Goal: Task Accomplishment & Management: Complete application form

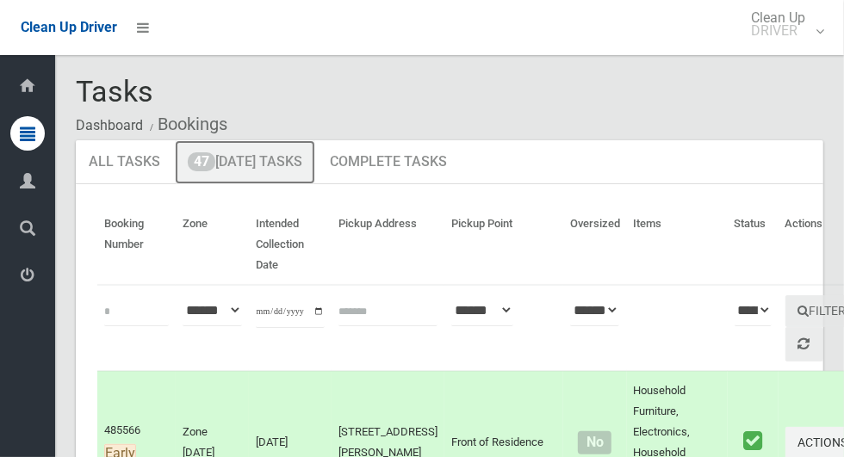
click at [292, 161] on link "47 Today's Tasks" at bounding box center [245, 162] width 140 height 45
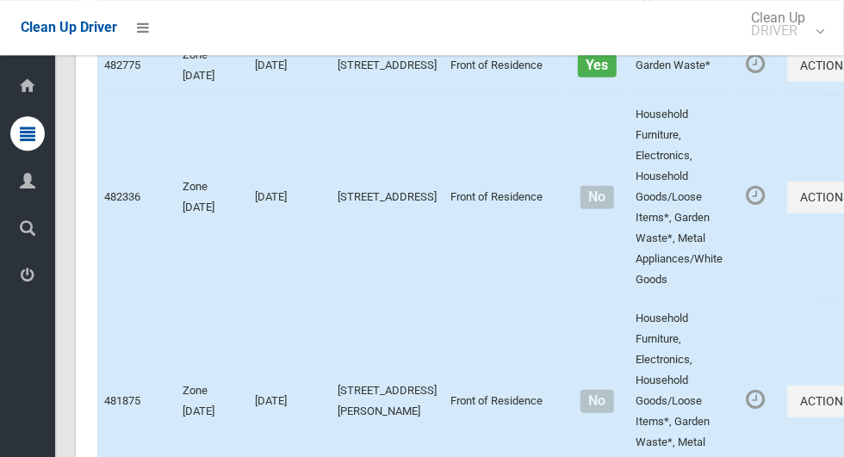
scroll to position [8676, 0]
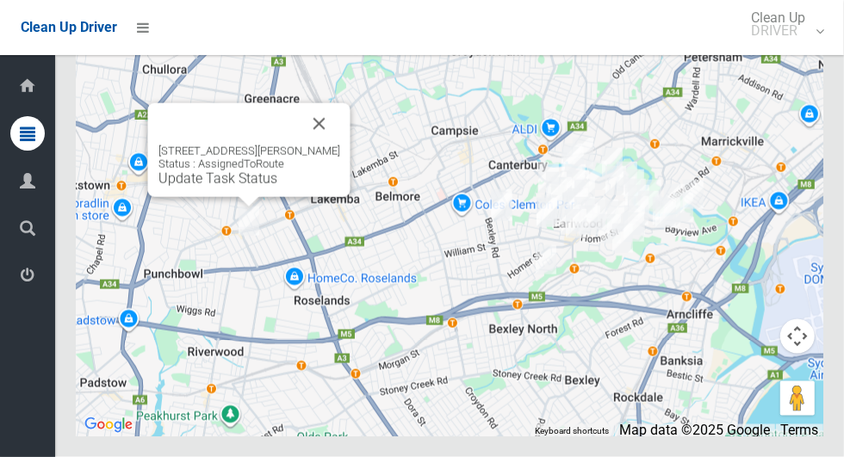
click at [340, 145] on button "Close" at bounding box center [319, 123] width 41 height 41
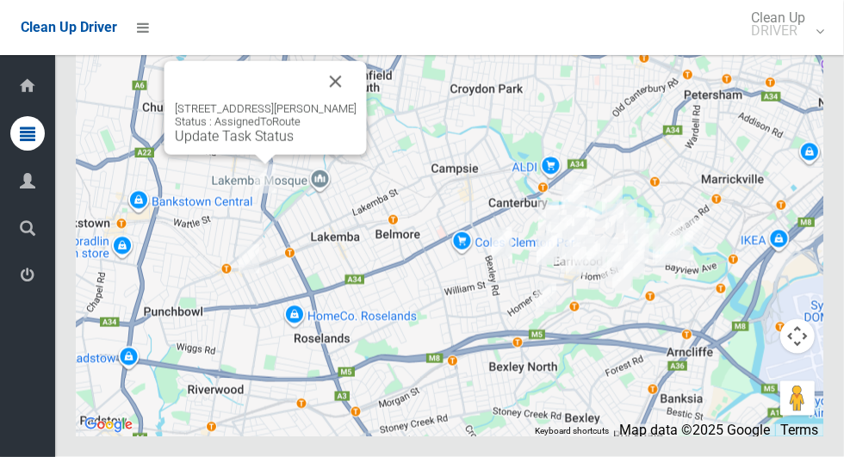
click at [356, 102] on button "Close" at bounding box center [335, 81] width 41 height 41
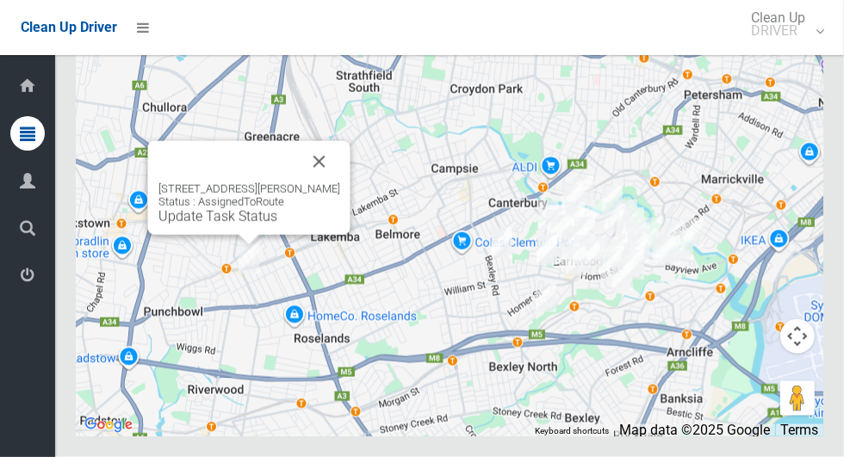
click at [216, 225] on link "Update Task Status" at bounding box center [217, 216] width 119 height 16
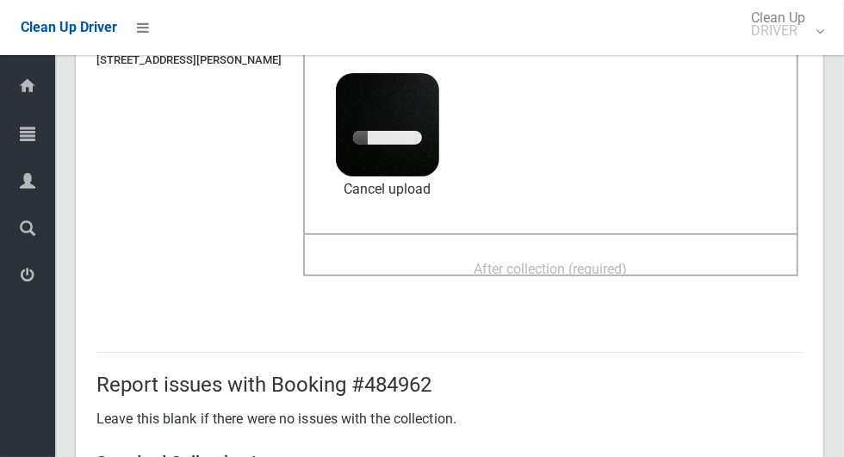
scroll to position [170, 0]
click at [528, 260] on span "After collection (required)" at bounding box center [550, 268] width 153 height 16
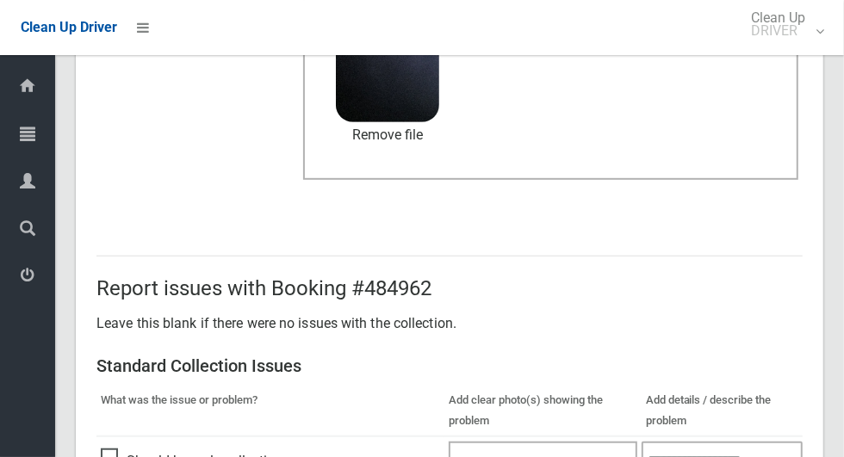
scroll to position [1408, 0]
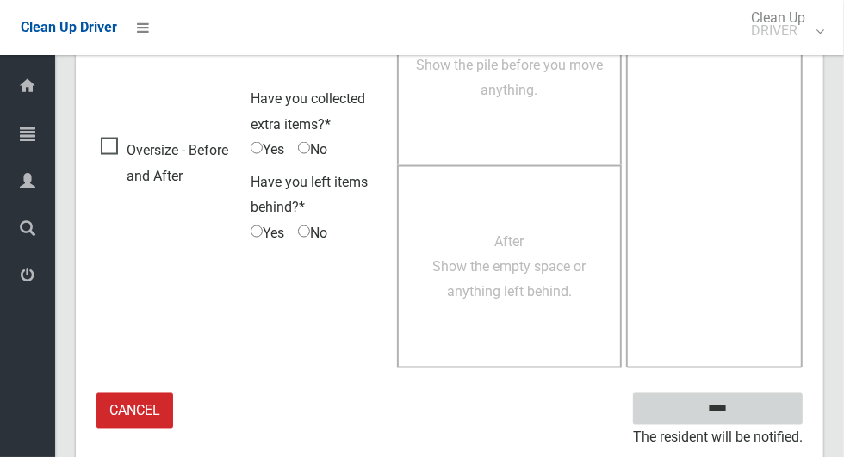
click at [751, 397] on input "****" at bounding box center [718, 409] width 170 height 32
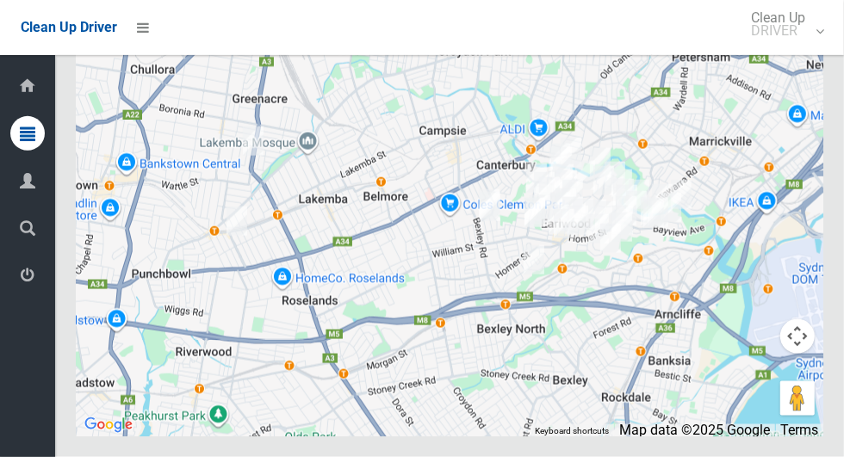
scroll to position [8676, 0]
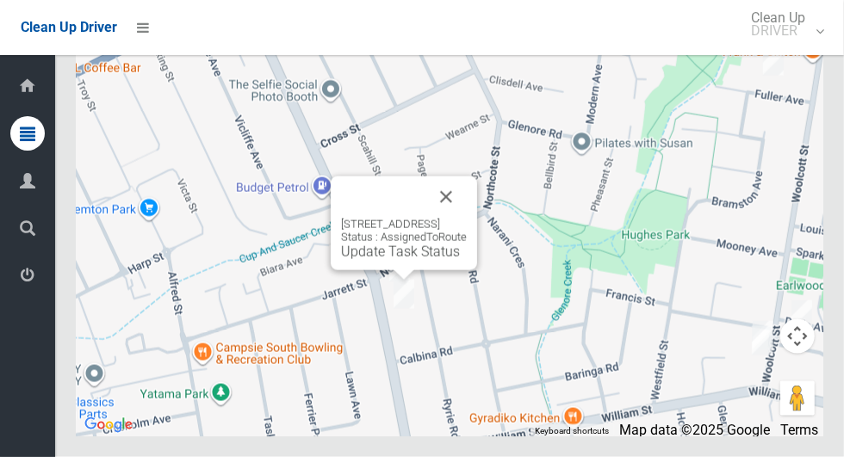
click at [467, 218] on button "Close" at bounding box center [445, 196] width 41 height 41
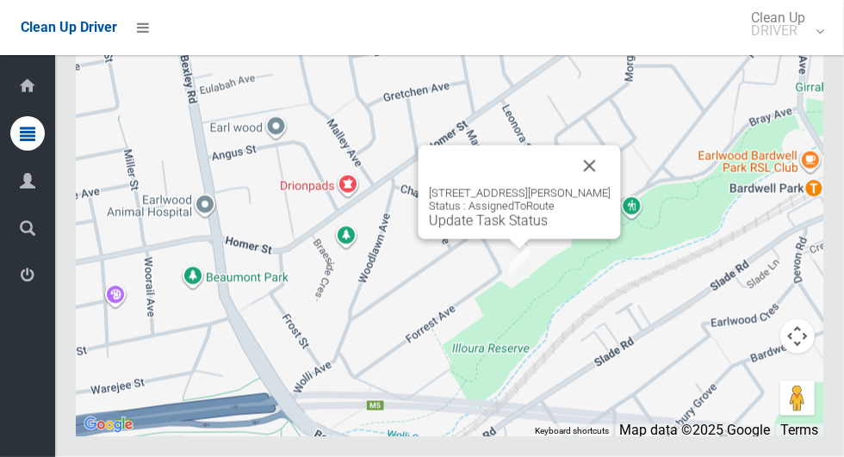
click at [606, 187] on button "Close" at bounding box center [589, 165] width 41 height 41
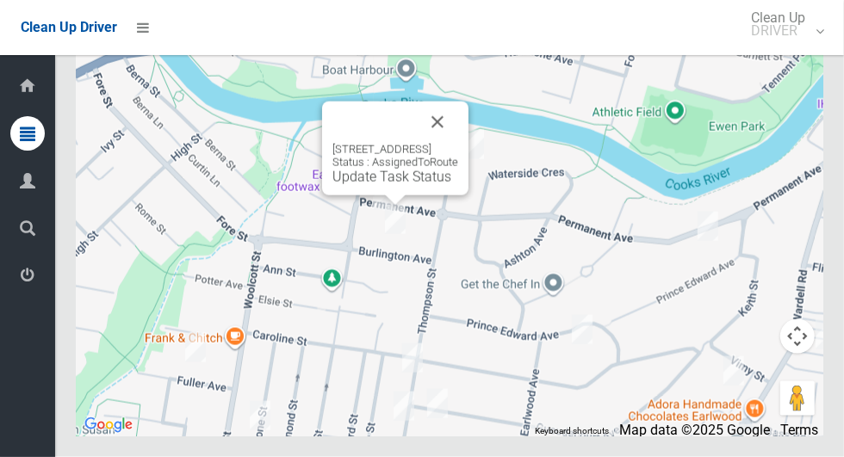
click at [458, 143] on button "Close" at bounding box center [437, 122] width 41 height 41
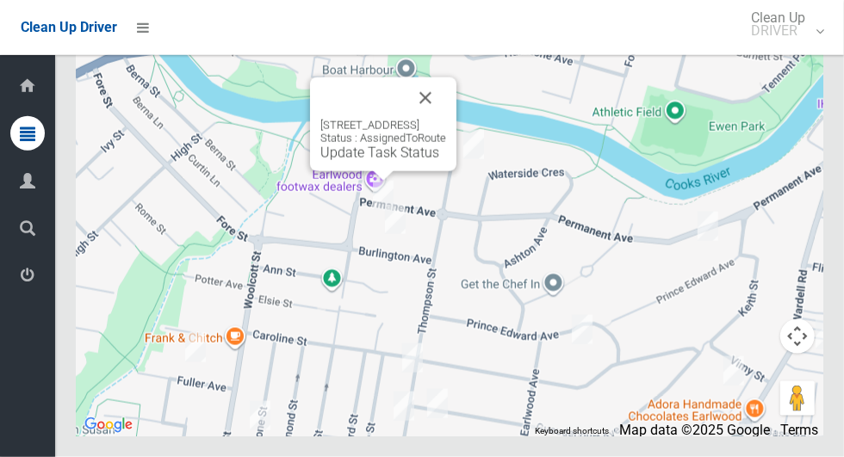
scroll to position [8286, 0]
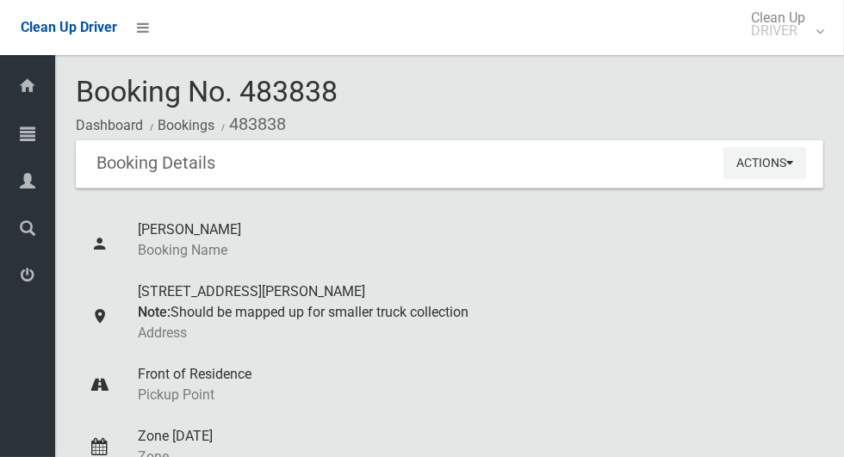
click at [711, 299] on div "5B Lascelles Lane, GREENACRE NSW 2190 Note: Should be mapped up for smaller tru…" at bounding box center [474, 312] width 672 height 83
click at [774, 170] on button "Actions" at bounding box center [764, 163] width 83 height 32
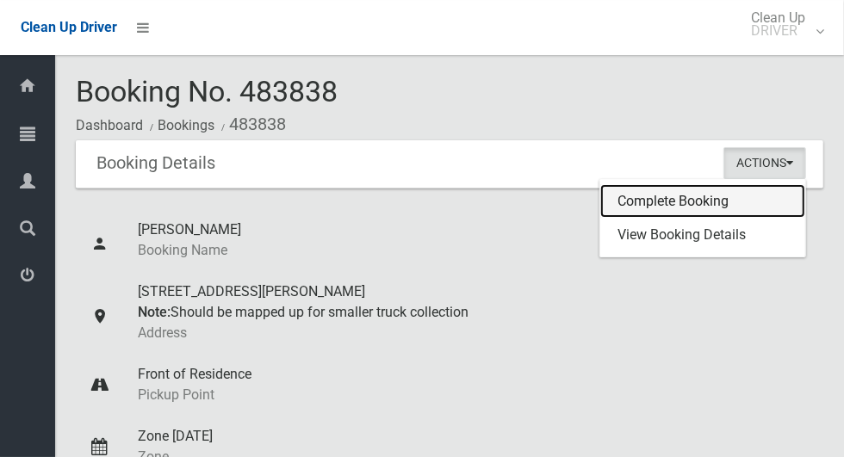
click at [698, 196] on link "Complete Booking" at bounding box center [702, 201] width 205 height 34
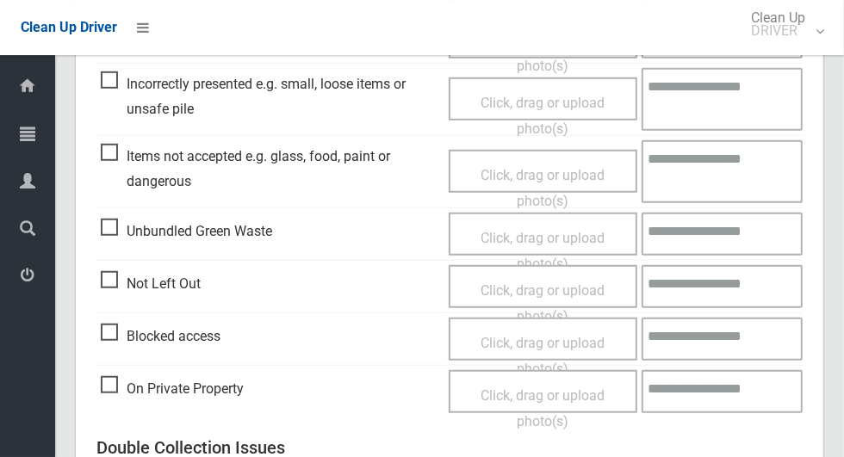
scroll to position [568, 0]
click at [106, 327] on span "Blocked access" at bounding box center [161, 337] width 120 height 26
click at [538, 339] on span "Click, drag or upload photo(s)" at bounding box center [542, 356] width 124 height 42
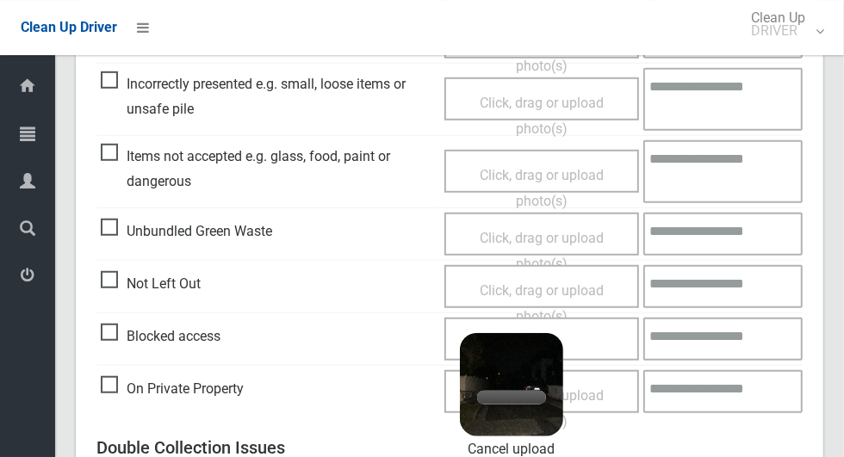
click at [616, 336] on div "Click, drag or upload photo(s) 2.6 MB 2025-09-2604.35.017930668478312450519.jpg…" at bounding box center [541, 339] width 195 height 43
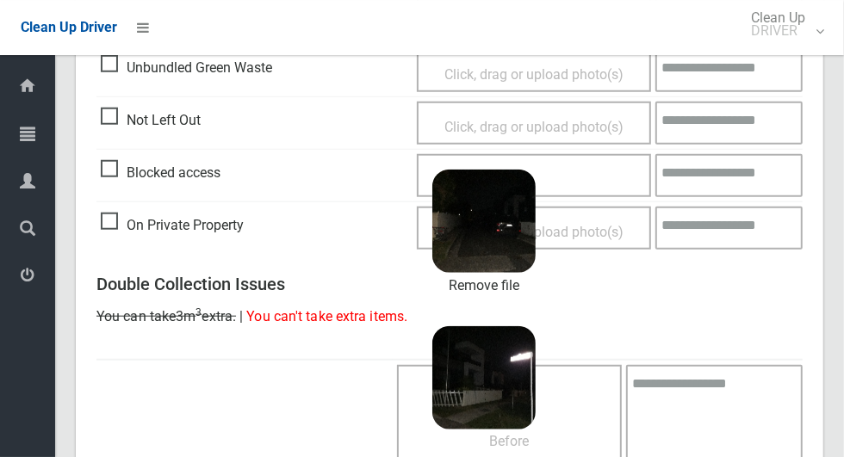
scroll to position [1134, 0]
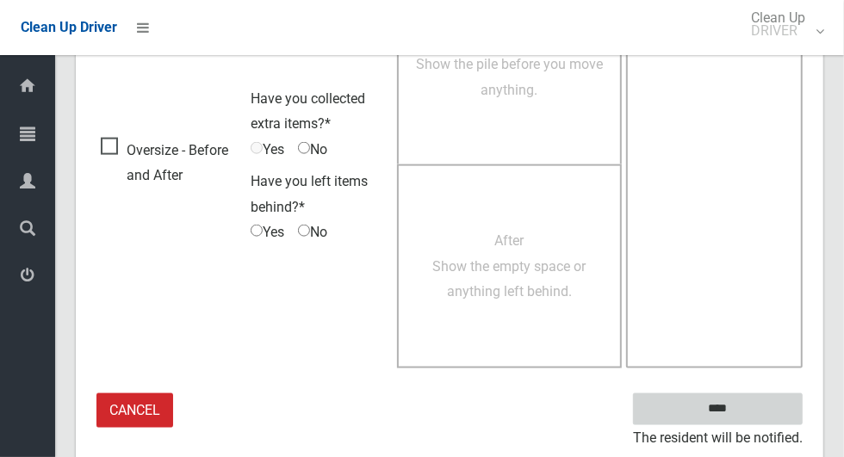
click at [747, 410] on input "****" at bounding box center [718, 409] width 170 height 32
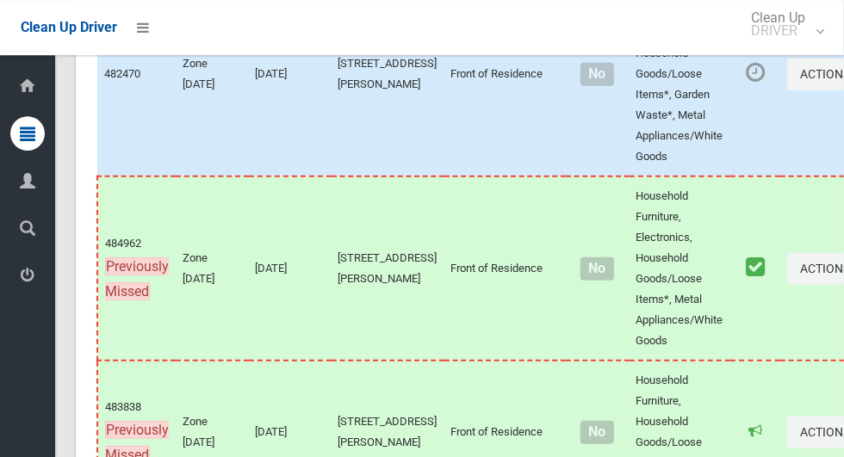
scroll to position [8676, 0]
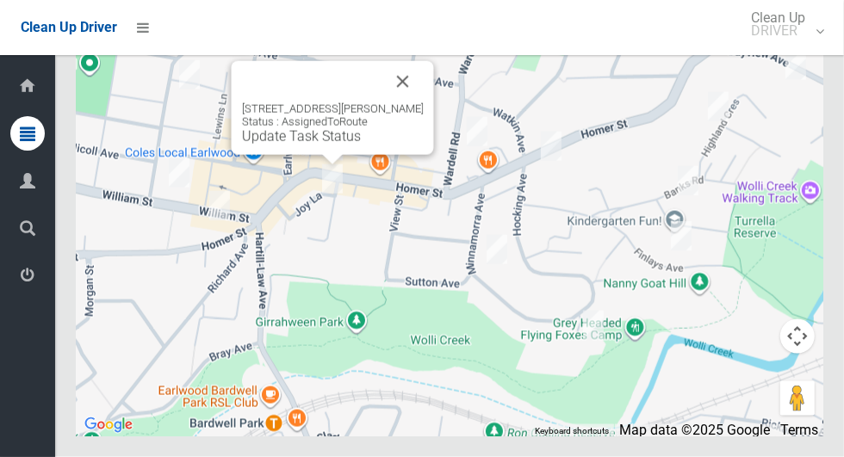
click at [424, 102] on button "Close" at bounding box center [402, 81] width 41 height 41
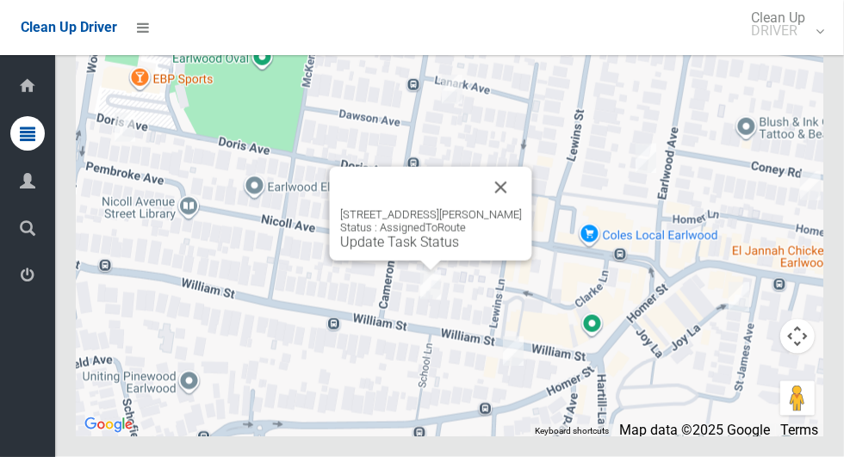
click at [513, 208] on button "Close" at bounding box center [500, 187] width 41 height 41
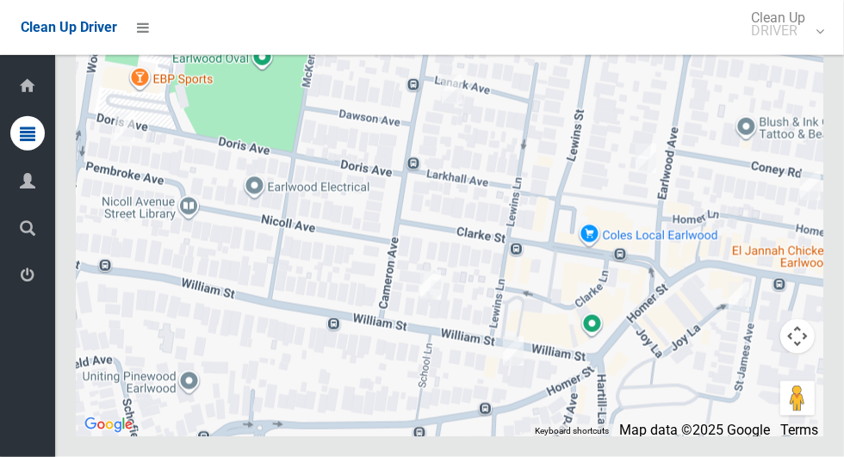
scroll to position [8676, 0]
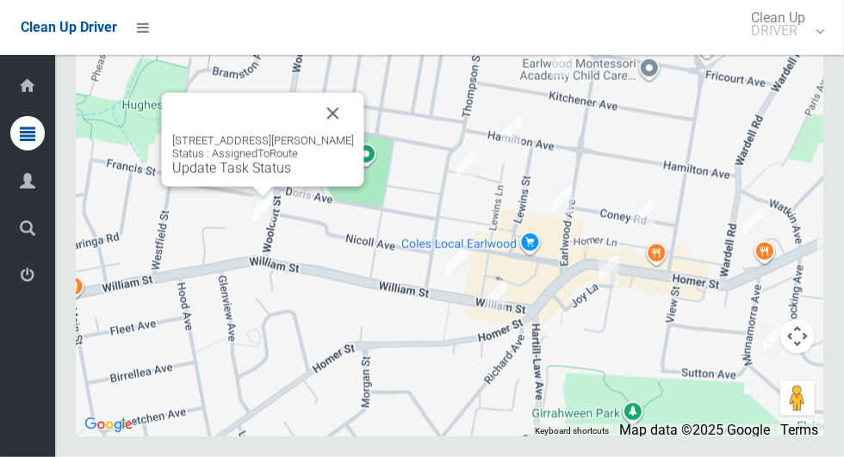
click at [336, 134] on button "Close" at bounding box center [333, 113] width 41 height 41
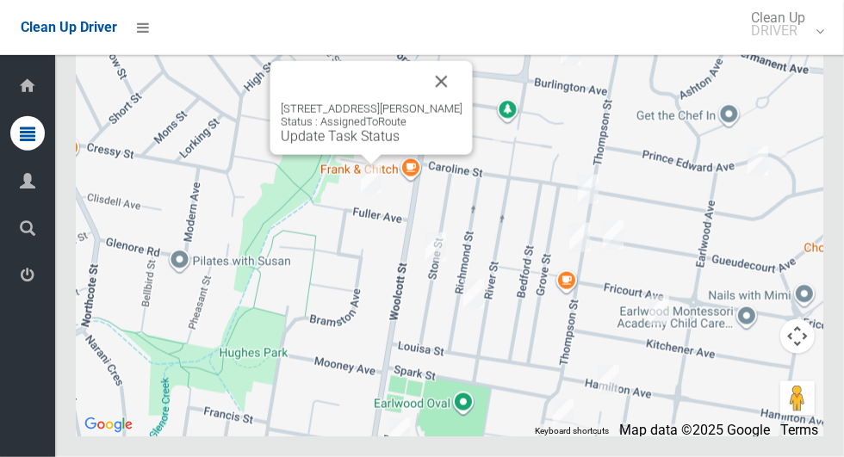
click at [447, 102] on button "Close" at bounding box center [441, 81] width 41 height 41
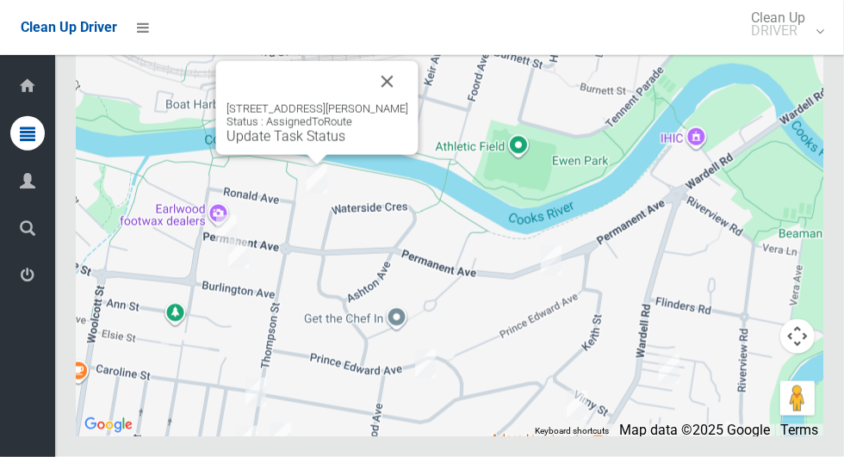
click at [393, 102] on button "Close" at bounding box center [387, 81] width 41 height 41
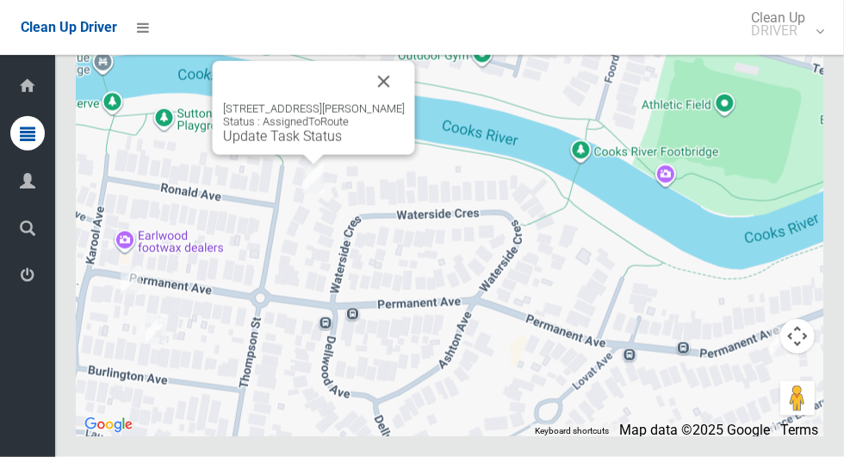
click at [399, 102] on button "Close" at bounding box center [383, 81] width 41 height 41
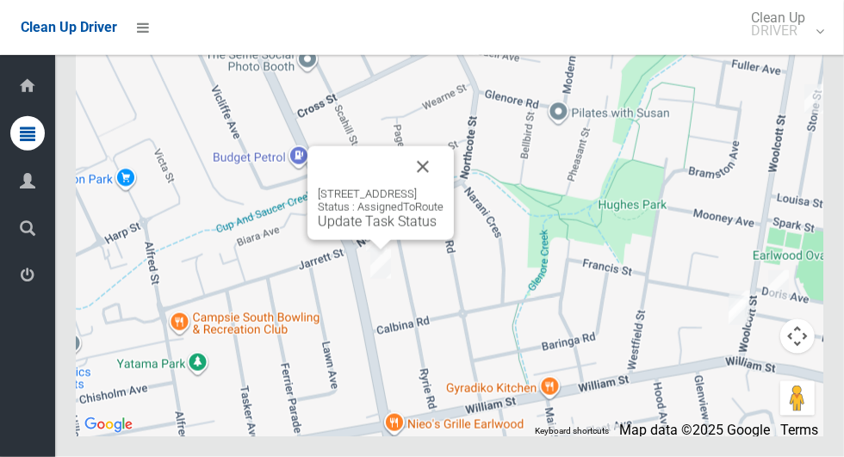
click at [443, 188] on button "Close" at bounding box center [422, 166] width 41 height 41
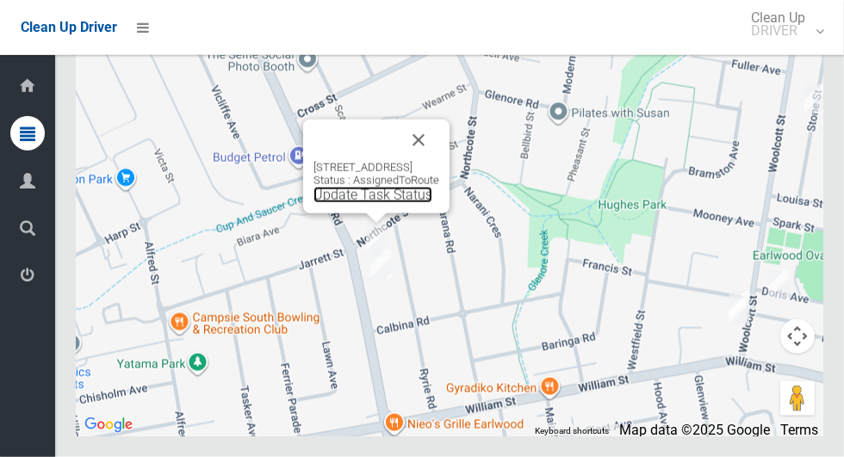
click at [356, 203] on link "Update Task Status" at bounding box center [372, 195] width 119 height 16
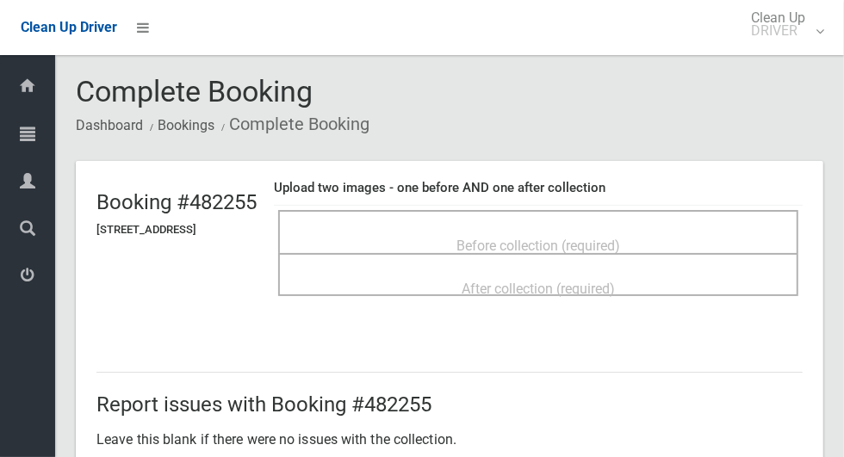
click at [496, 229] on div "Before collection (required)" at bounding box center [538, 245] width 482 height 32
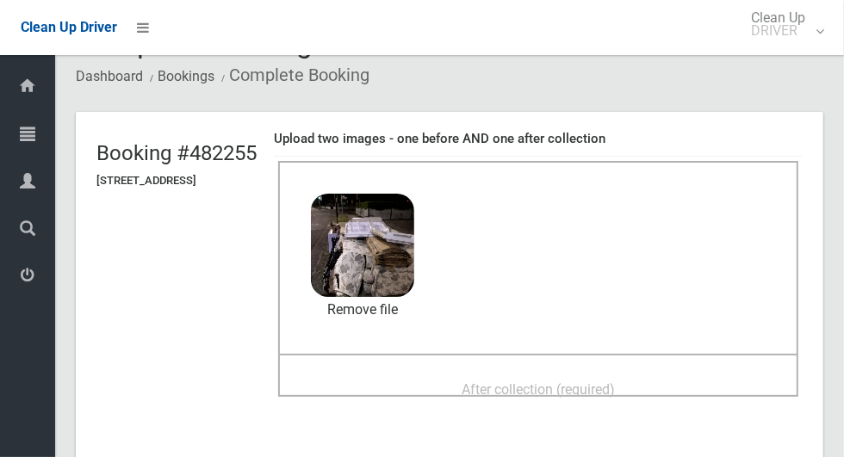
scroll to position [78, 0]
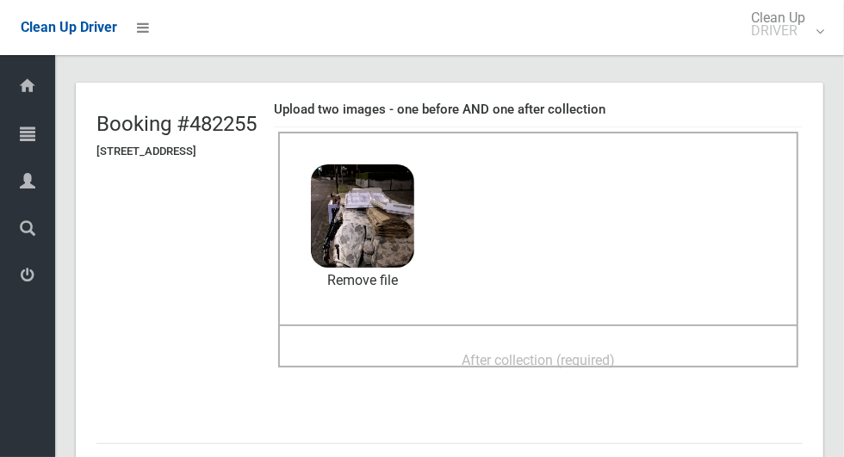
click at [487, 352] on span "After collection (required)" at bounding box center [537, 360] width 153 height 16
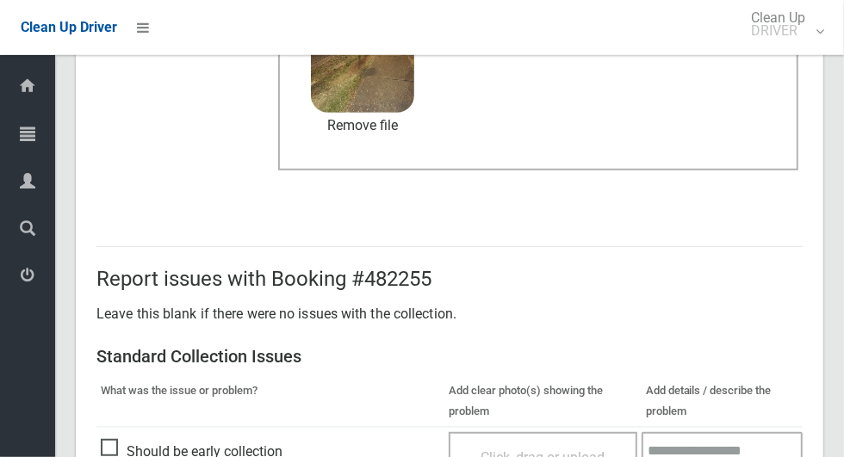
scroll to position [1408, 0]
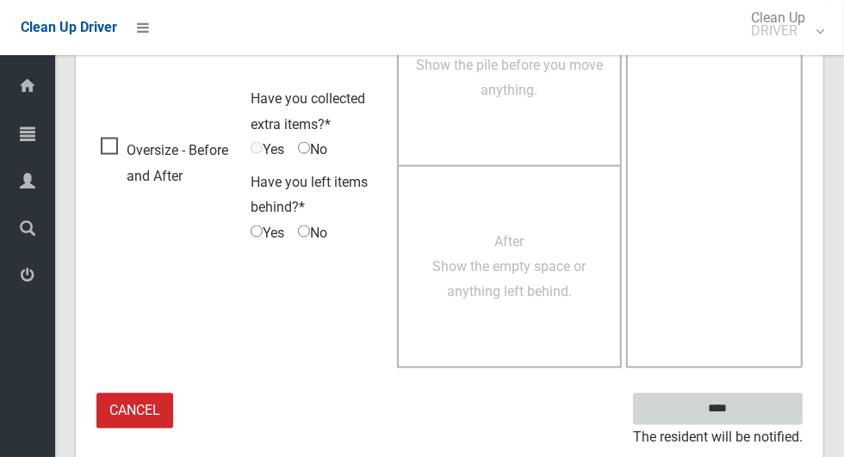
click at [747, 416] on input "****" at bounding box center [718, 409] width 170 height 32
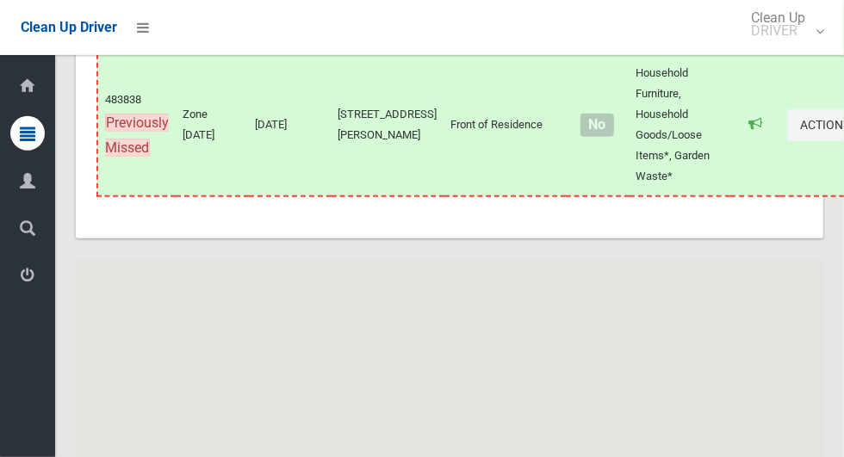
scroll to position [8676, 0]
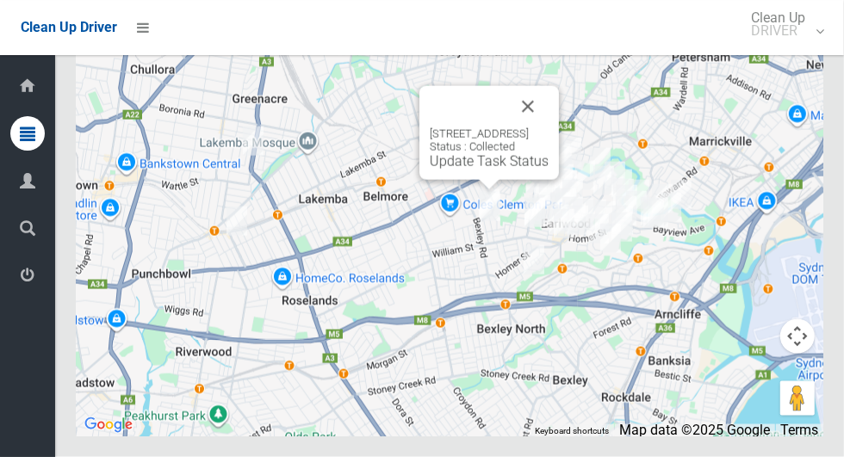
click at [480, 170] on link "Update Task Status" at bounding box center [489, 161] width 119 height 16
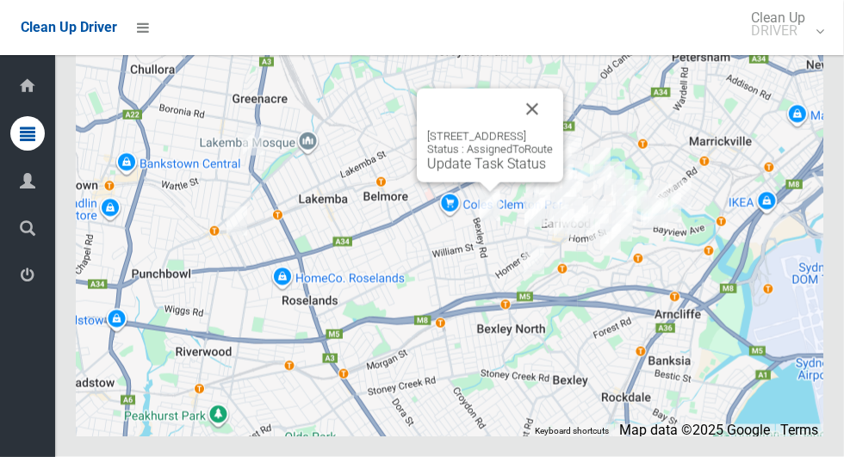
scroll to position [8676, 0]
click at [473, 172] on link "Update Task Status" at bounding box center [486, 164] width 119 height 16
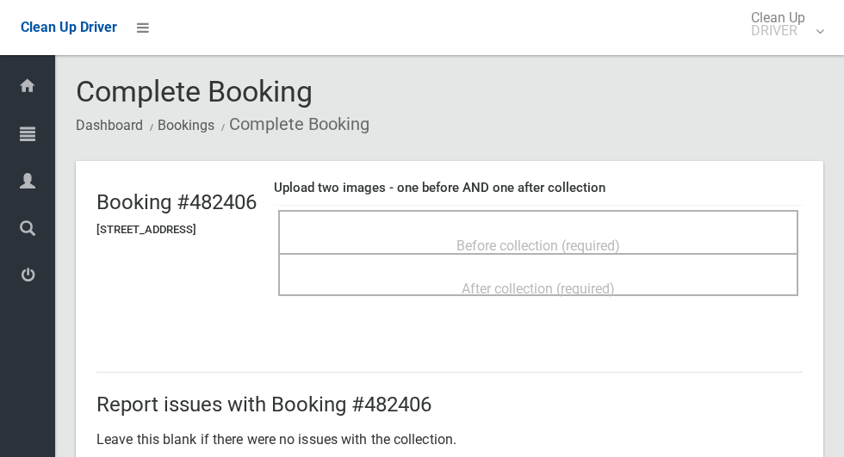
click at [495, 238] on span "Before collection (required)" at bounding box center [538, 246] width 164 height 16
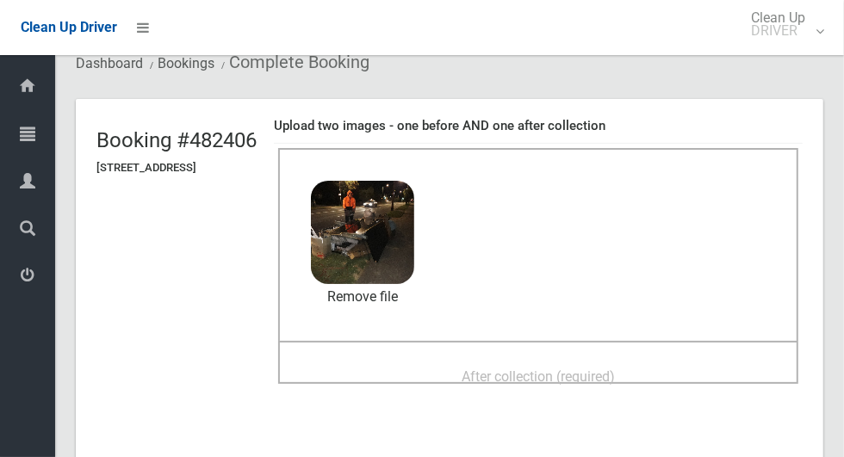
scroll to position [64, 0]
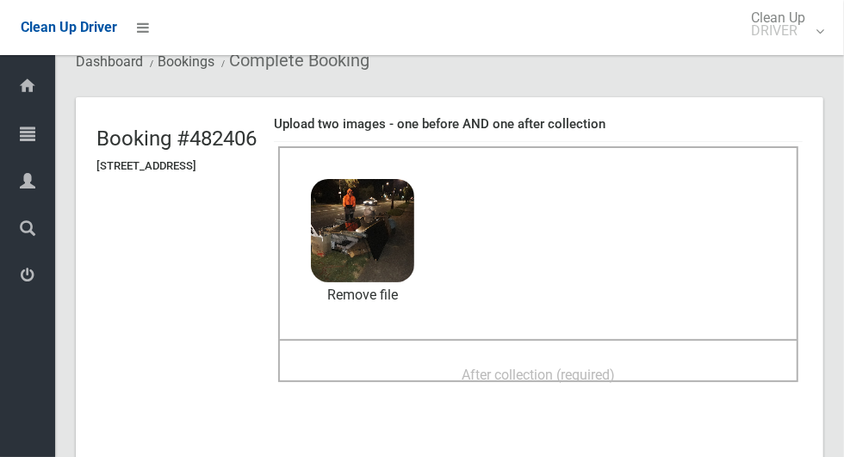
click at [487, 368] on span "After collection (required)" at bounding box center [537, 375] width 153 height 16
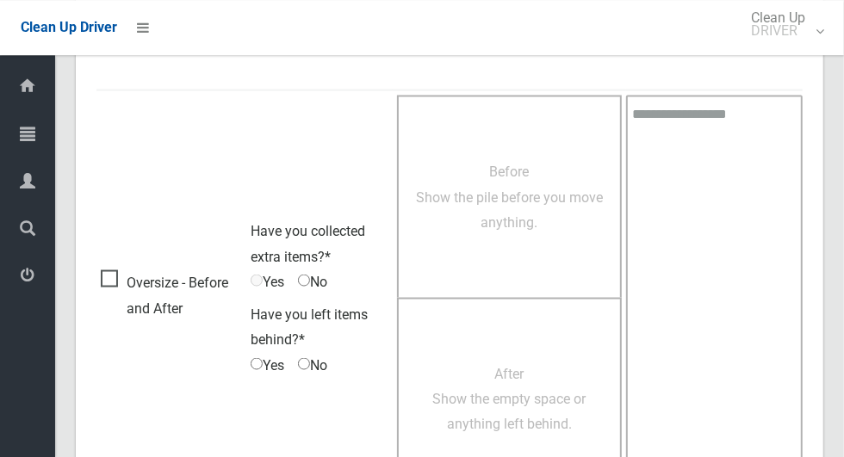
scroll to position [1408, 0]
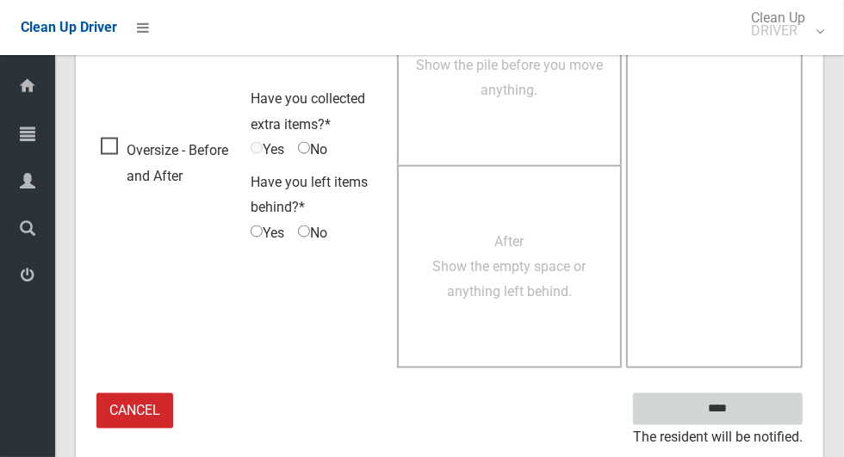
click at [727, 397] on input "****" at bounding box center [718, 409] width 170 height 32
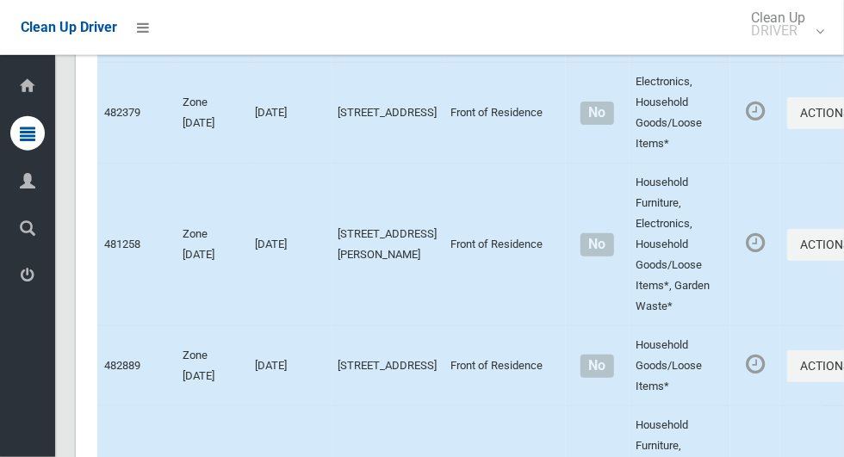
scroll to position [8676, 0]
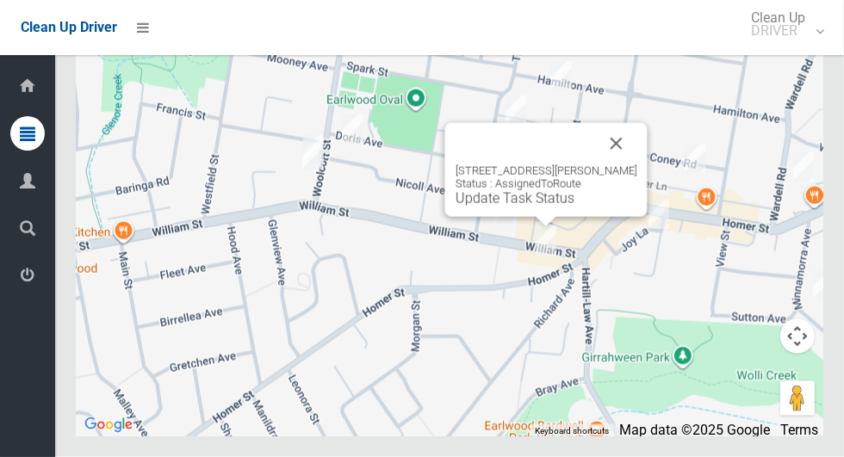
click at [625, 164] on button "Close" at bounding box center [616, 143] width 41 height 41
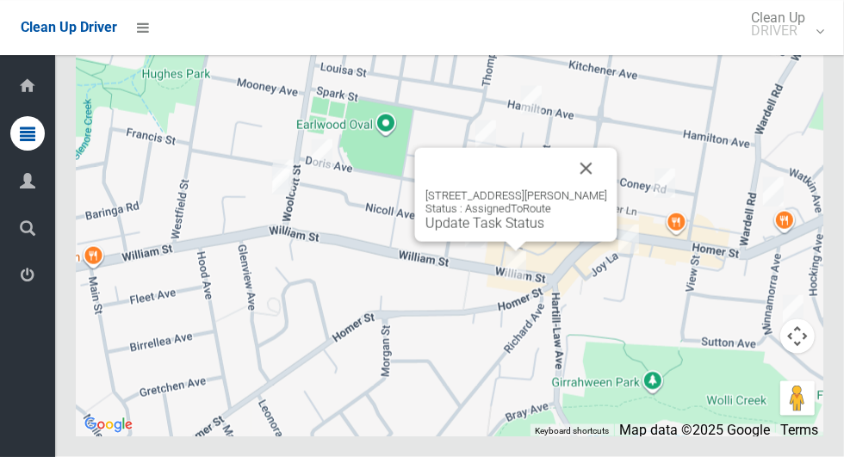
click at [594, 189] on button "Close" at bounding box center [586, 168] width 41 height 41
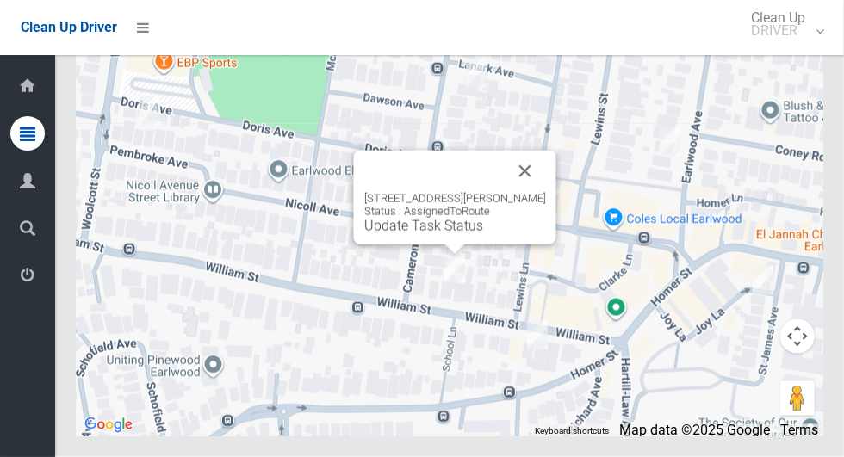
click at [534, 192] on button "Close" at bounding box center [525, 171] width 41 height 41
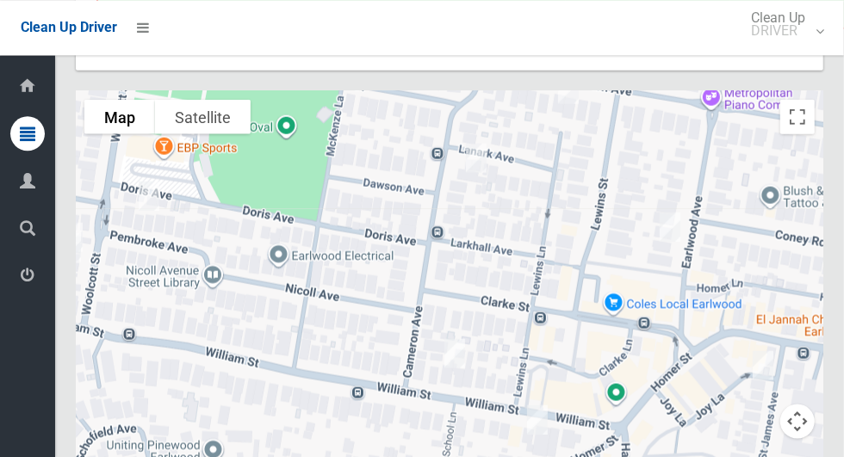
scroll to position [8676, 0]
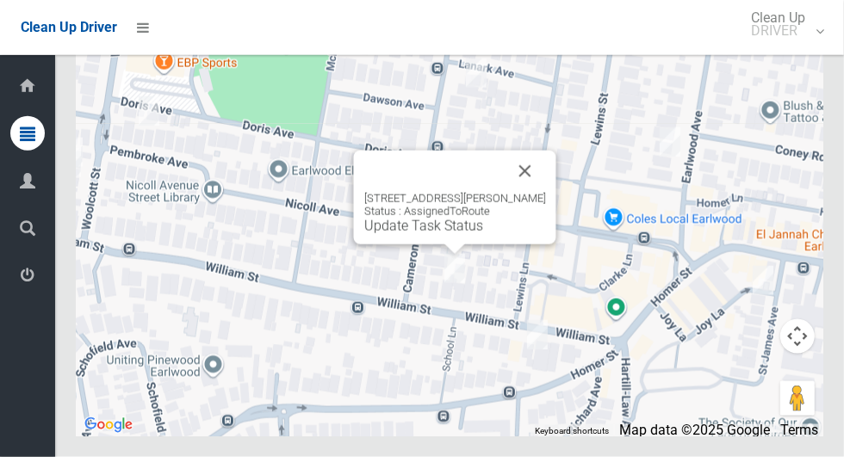
click at [429, 234] on link "Update Task Status" at bounding box center [423, 226] width 119 height 16
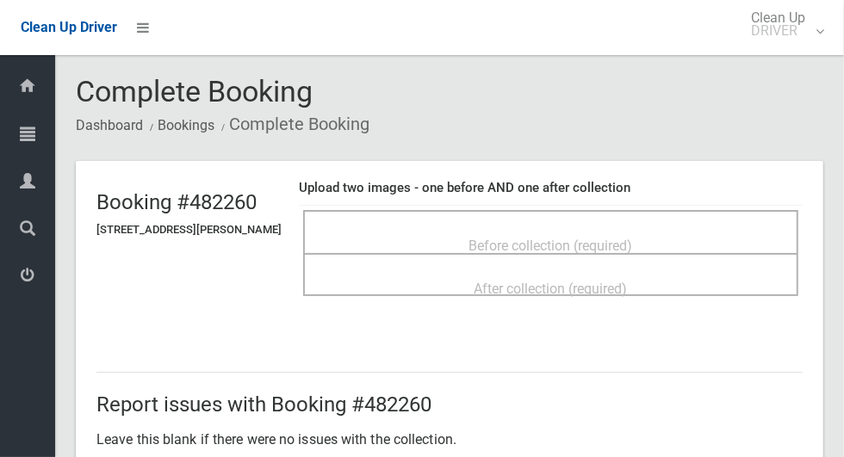
click at [466, 215] on div "Before collection (required)" at bounding box center [550, 231] width 495 height 43
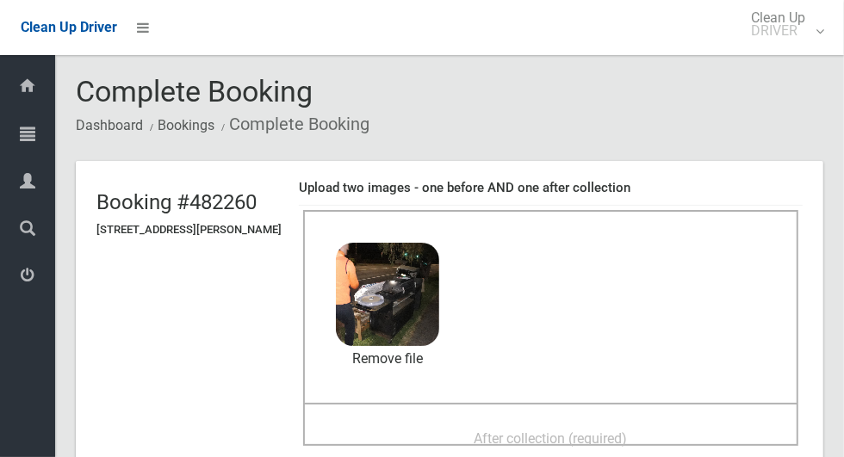
click at [504, 430] on span "After collection (required)" at bounding box center [550, 438] width 153 height 16
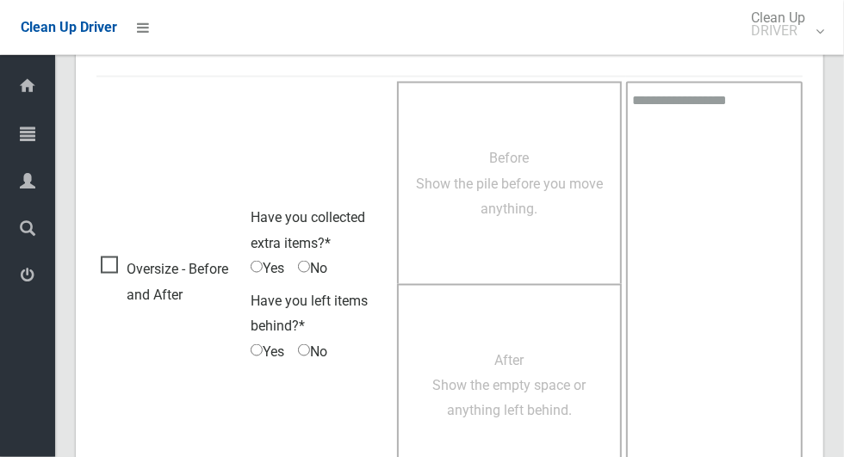
scroll to position [1408, 0]
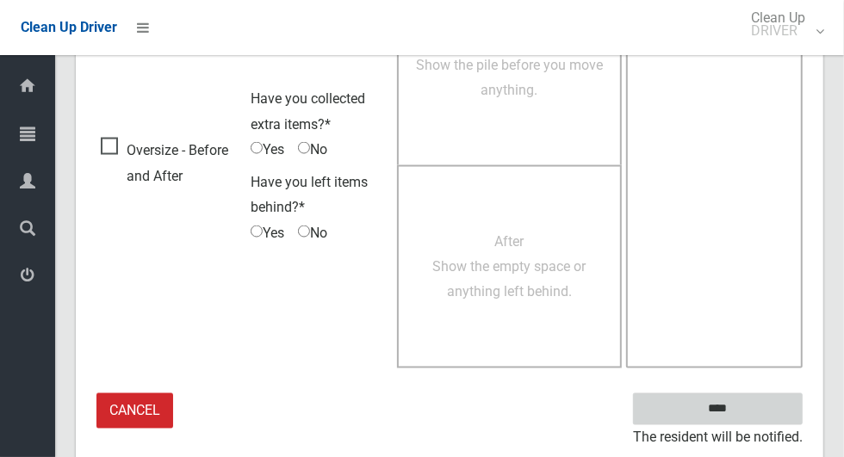
click at [740, 404] on input "****" at bounding box center [718, 409] width 170 height 32
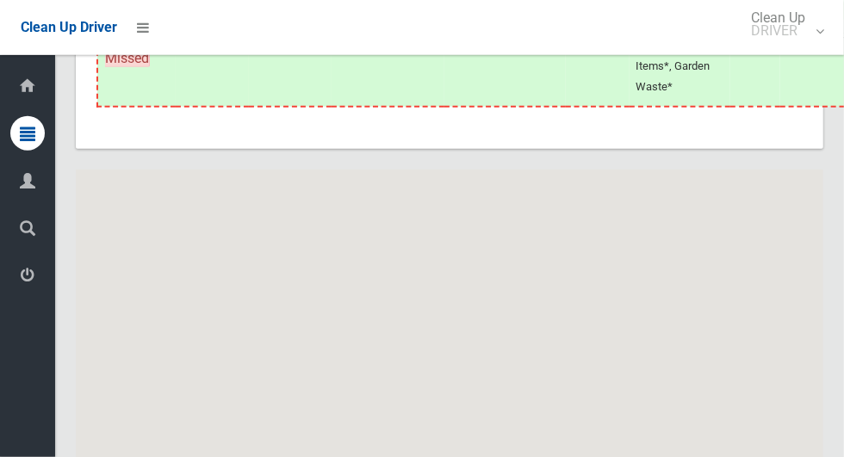
scroll to position [8676, 0]
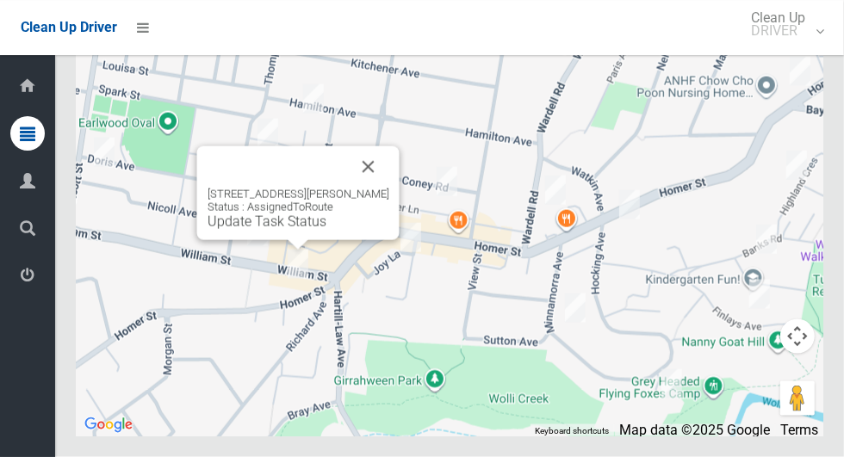
click at [282, 230] on link "Update Task Status" at bounding box center [266, 222] width 119 height 16
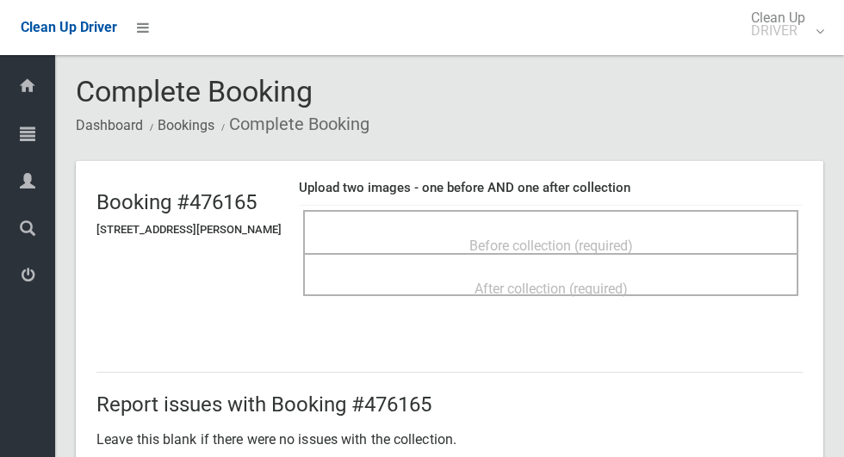
click at [527, 229] on div "Before collection (required)" at bounding box center [550, 245] width 457 height 32
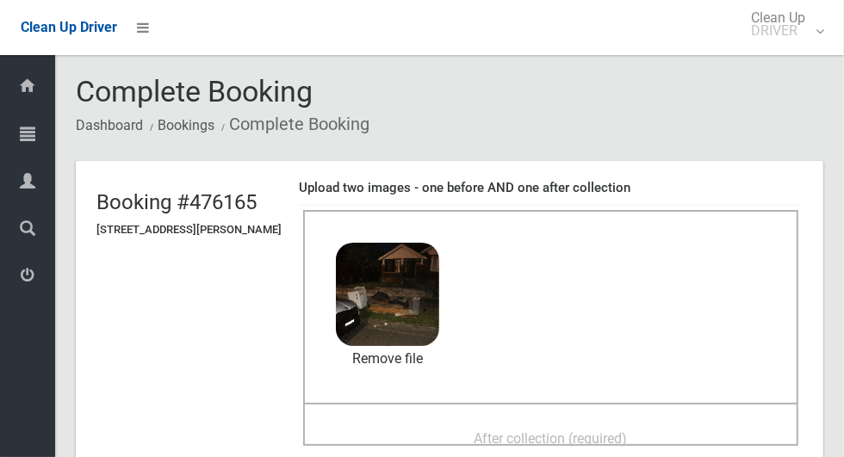
scroll to position [65, 0]
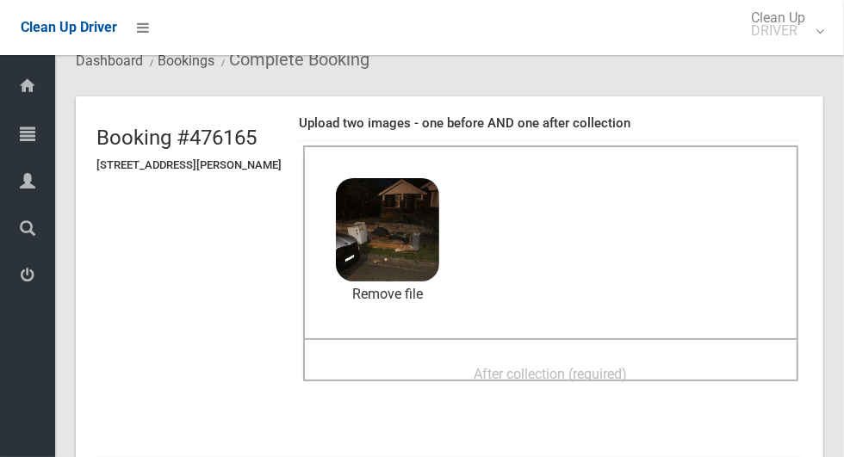
click at [451, 370] on div "After collection (required)" at bounding box center [550, 373] width 457 height 32
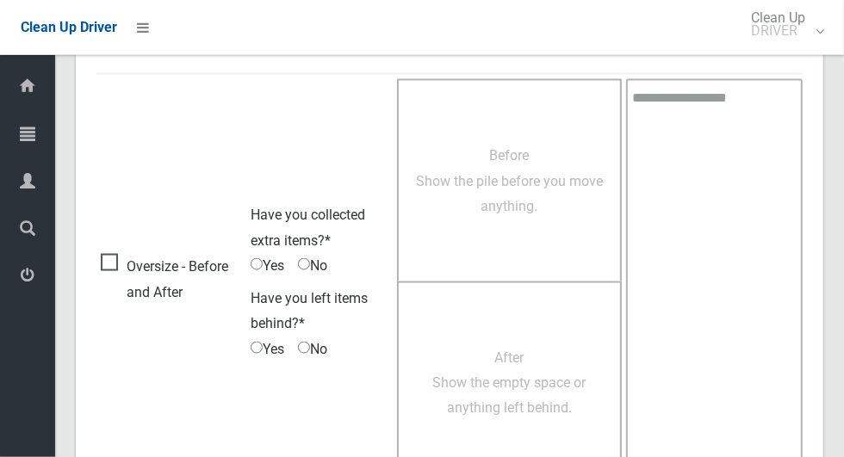
scroll to position [1408, 0]
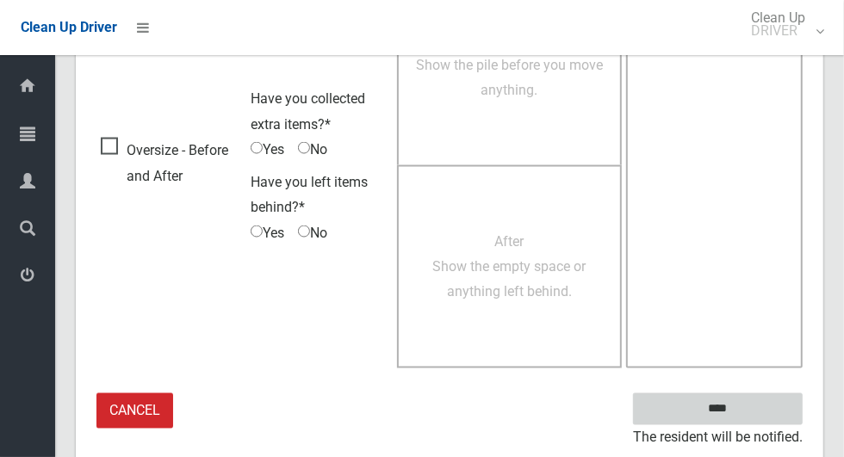
click at [725, 410] on input "****" at bounding box center [718, 409] width 170 height 32
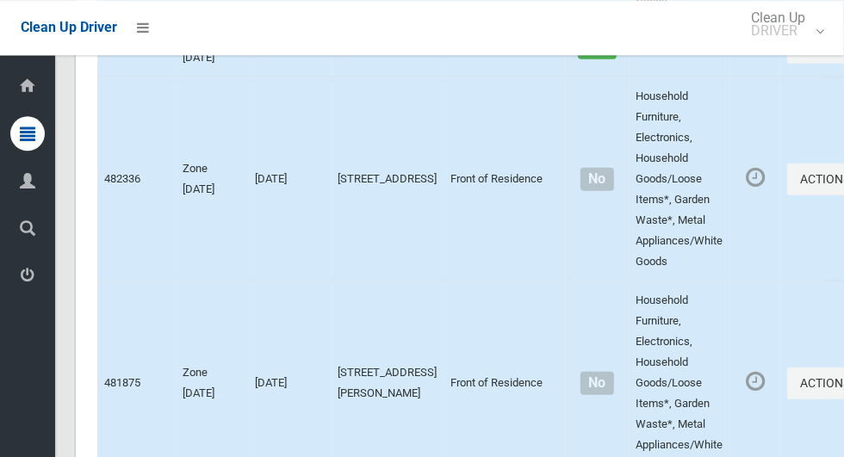
scroll to position [8676, 0]
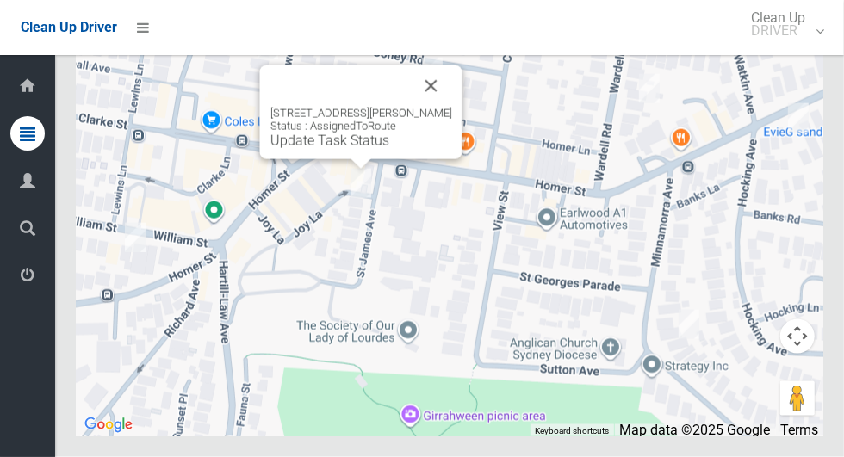
click at [338, 149] on link "Update Task Status" at bounding box center [329, 141] width 119 height 16
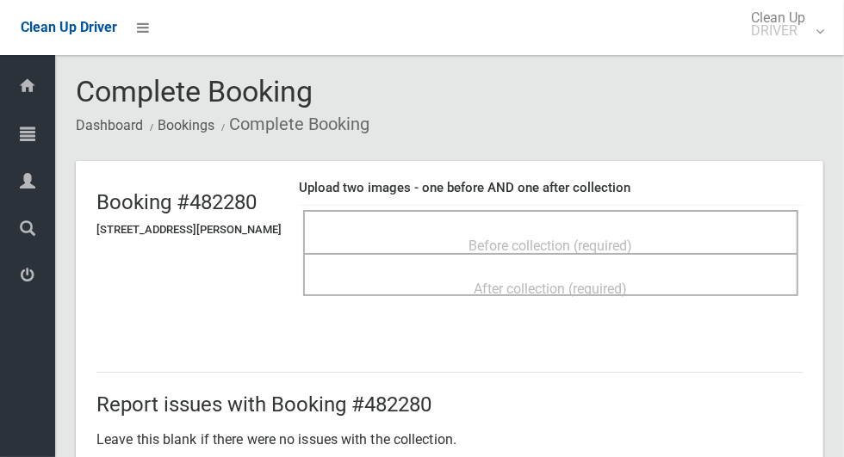
click at [499, 229] on div "Before collection (required)" at bounding box center [550, 245] width 457 height 32
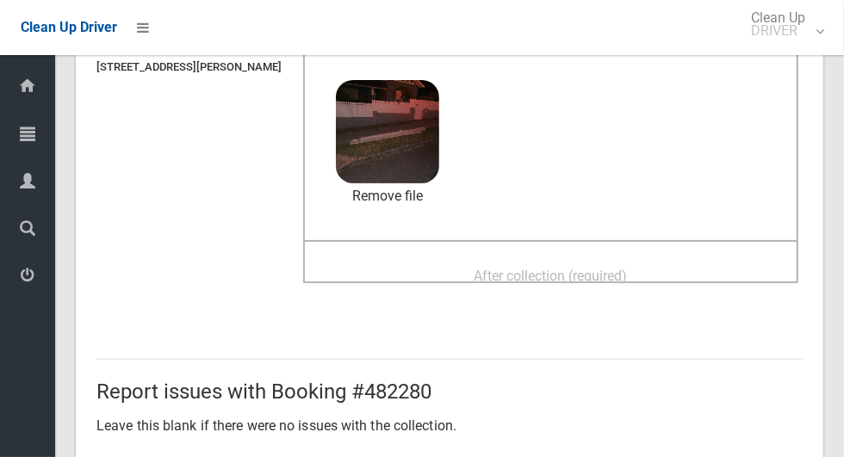
scroll to position [192, 0]
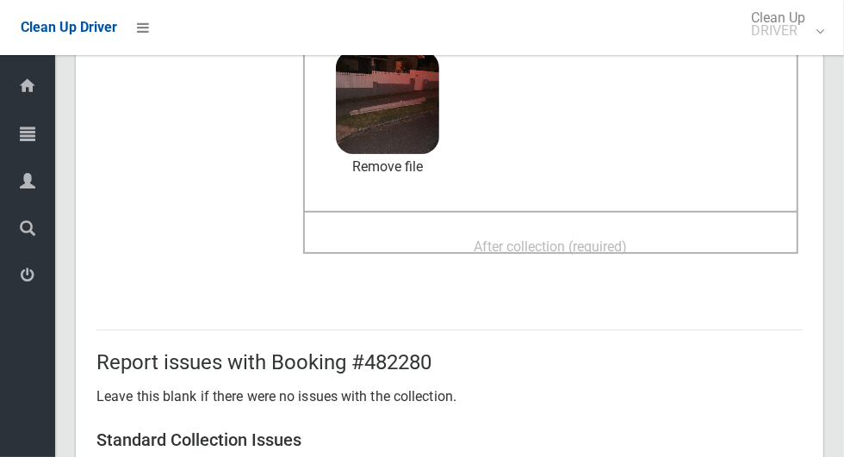
click at [523, 238] on span "After collection (required)" at bounding box center [550, 246] width 153 height 16
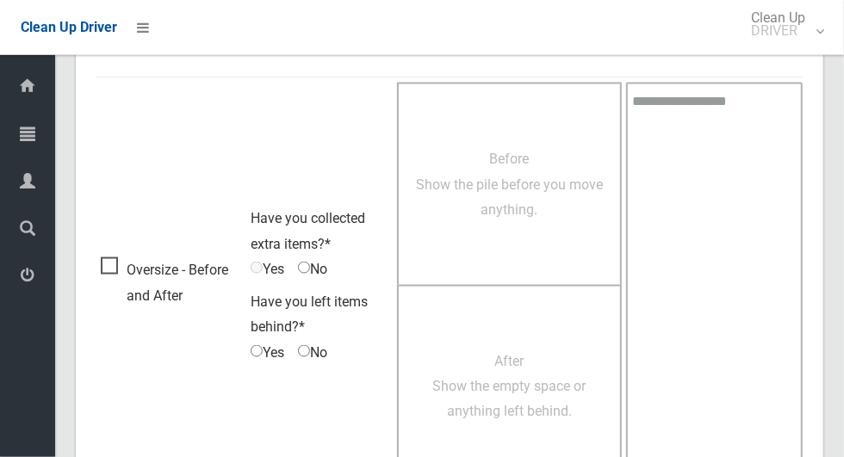
scroll to position [1408, 0]
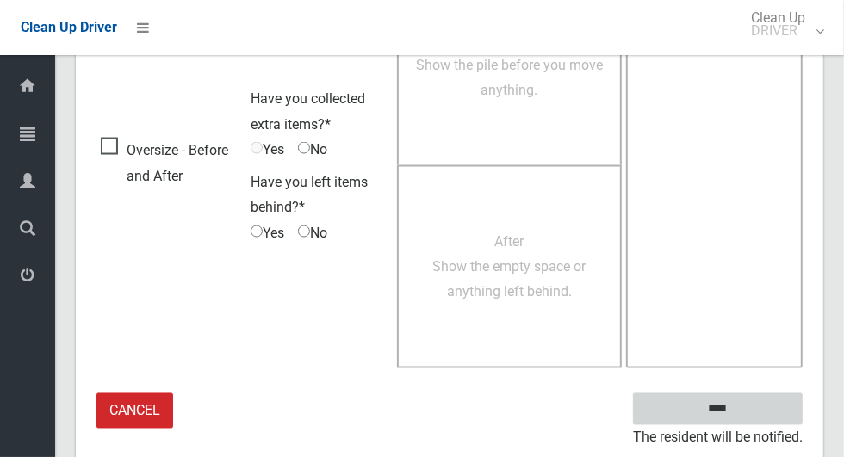
click at [747, 408] on input "****" at bounding box center [718, 409] width 170 height 32
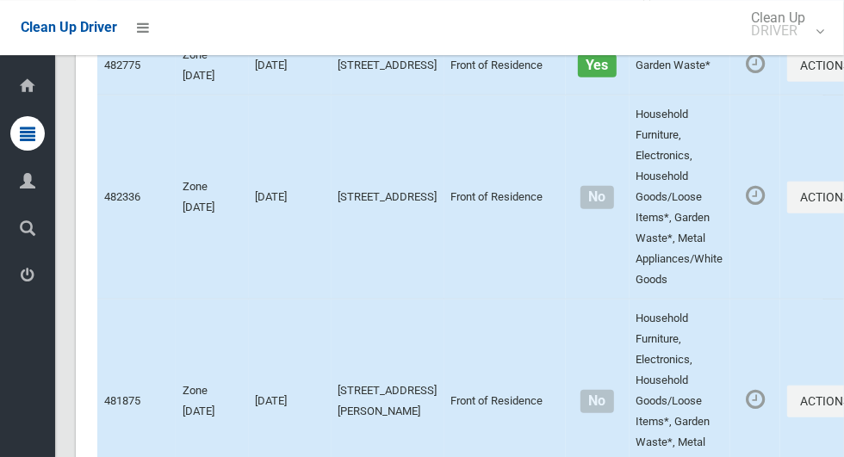
scroll to position [8676, 0]
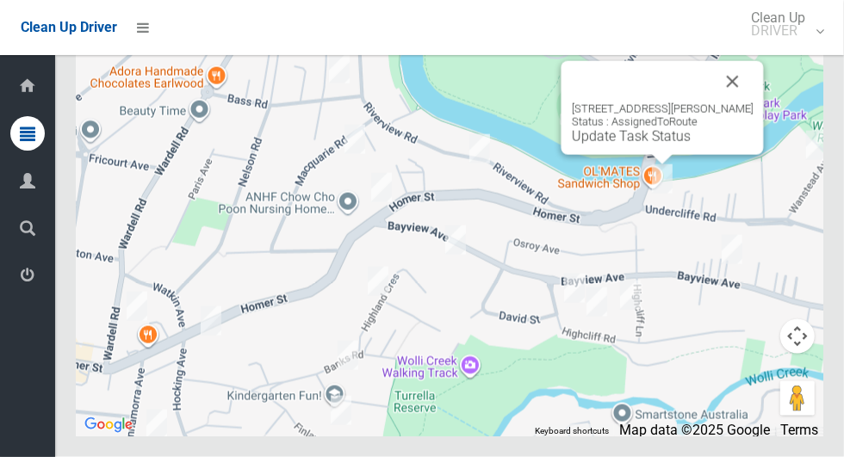
click at [740, 102] on button "Close" at bounding box center [732, 81] width 41 height 41
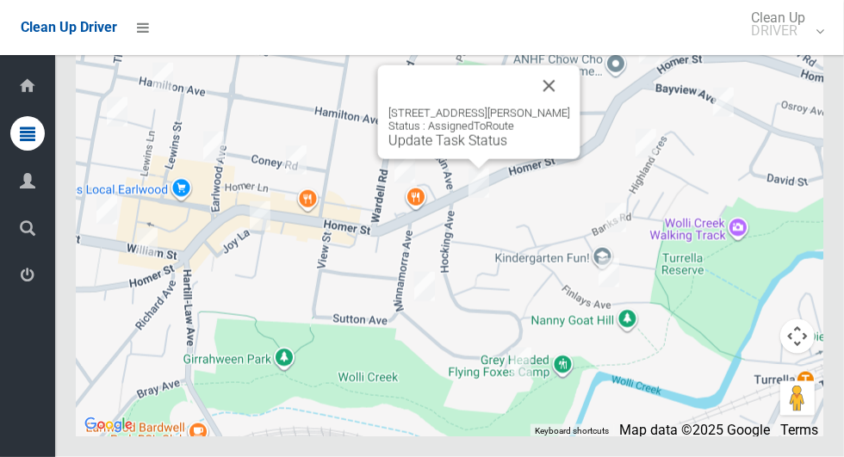
click at [550, 107] on button "Close" at bounding box center [549, 85] width 41 height 41
click at [465, 149] on link "Update Task Status" at bounding box center [447, 141] width 119 height 16
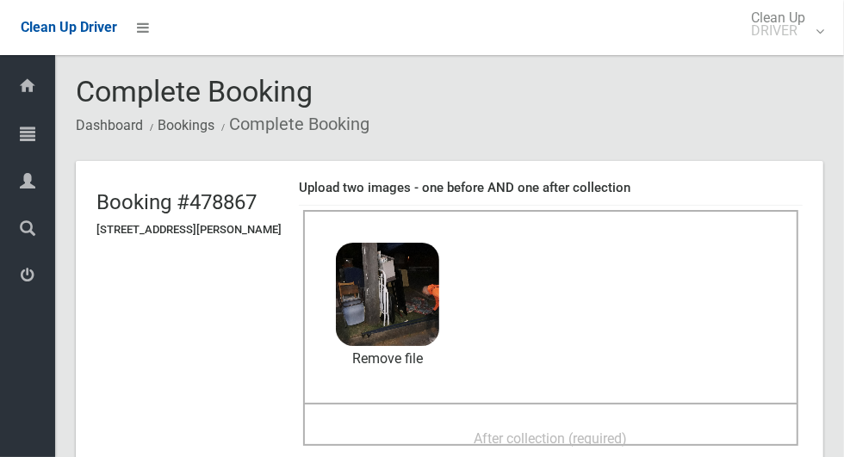
click at [487, 422] on div "After collection (required)" at bounding box center [550, 438] width 457 height 32
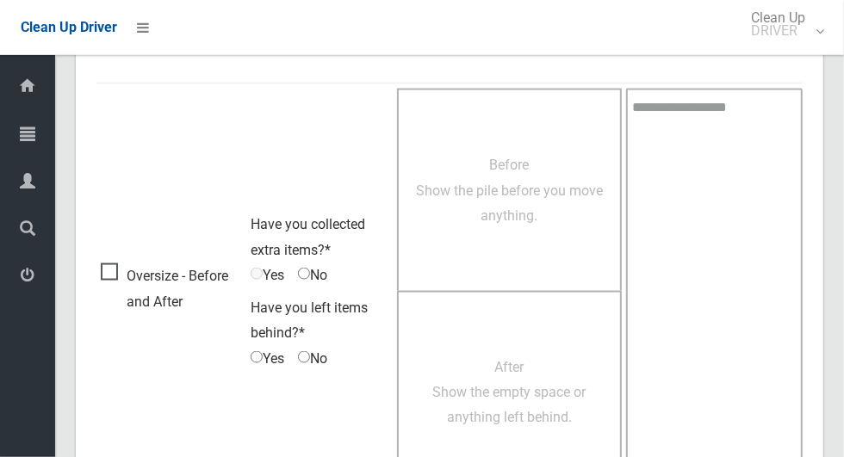
scroll to position [1408, 0]
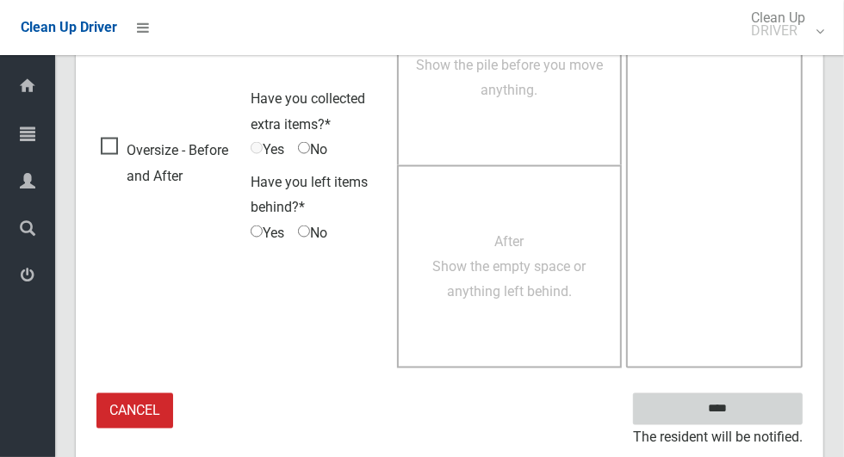
click at [747, 411] on input "****" at bounding box center [718, 409] width 170 height 32
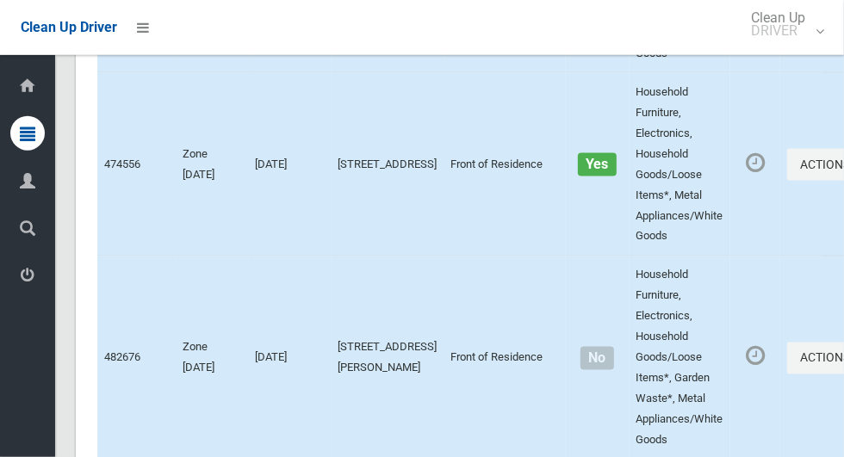
scroll to position [8676, 0]
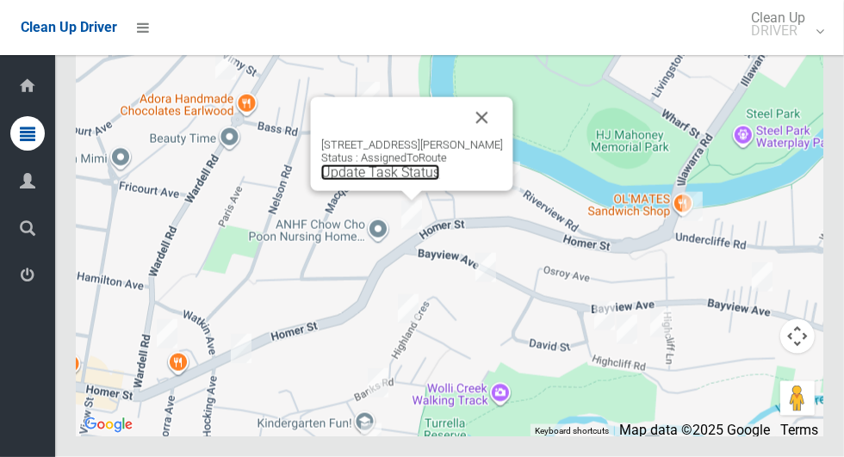
click at [370, 181] on link "Update Task Status" at bounding box center [380, 172] width 119 height 16
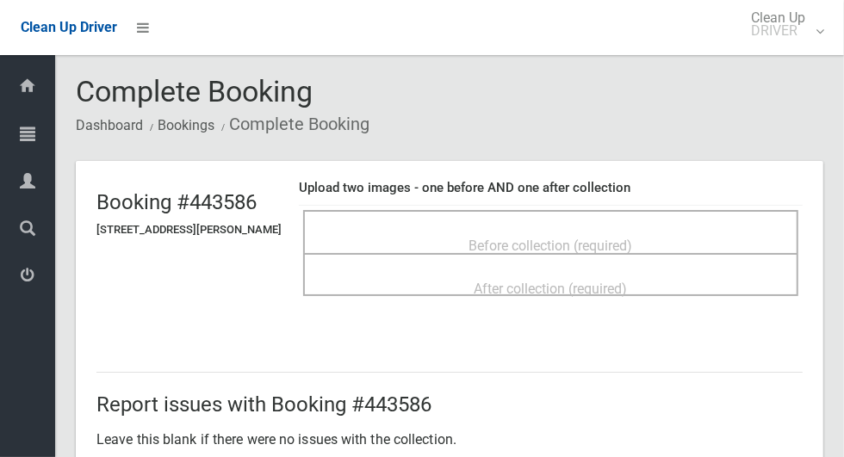
click at [496, 195] on h4 "Upload two images - one before AND one after collection" at bounding box center [551, 188] width 504 height 15
click at [511, 229] on div "Before collection (required)" at bounding box center [550, 245] width 457 height 32
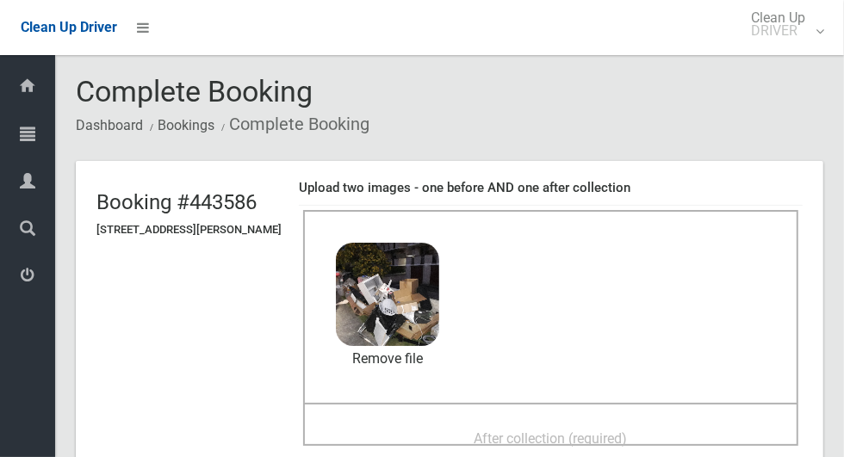
scroll to position [81, 0]
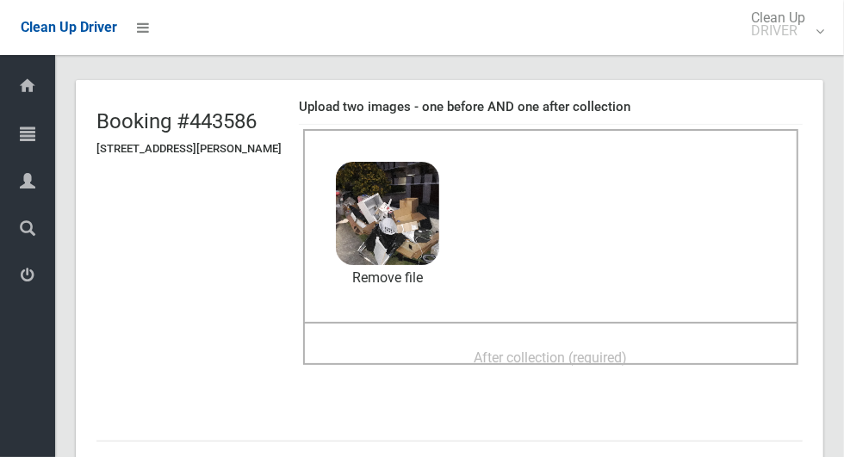
click at [457, 346] on div "After collection (required)" at bounding box center [550, 357] width 457 height 32
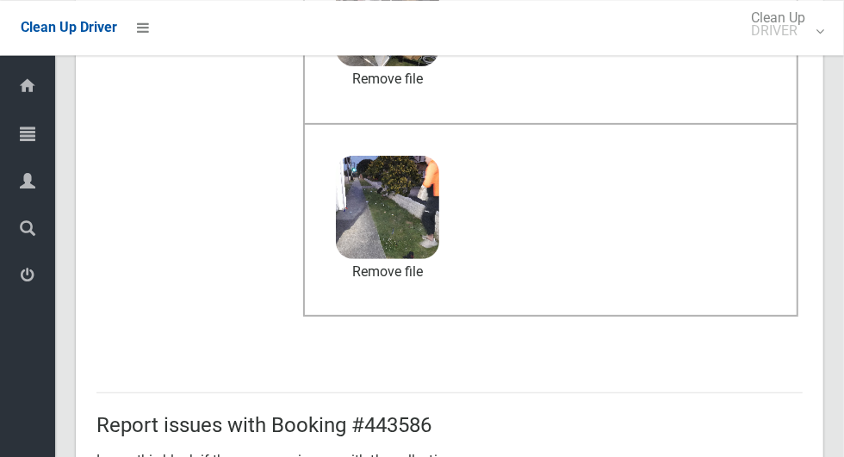
scroll to position [889, 0]
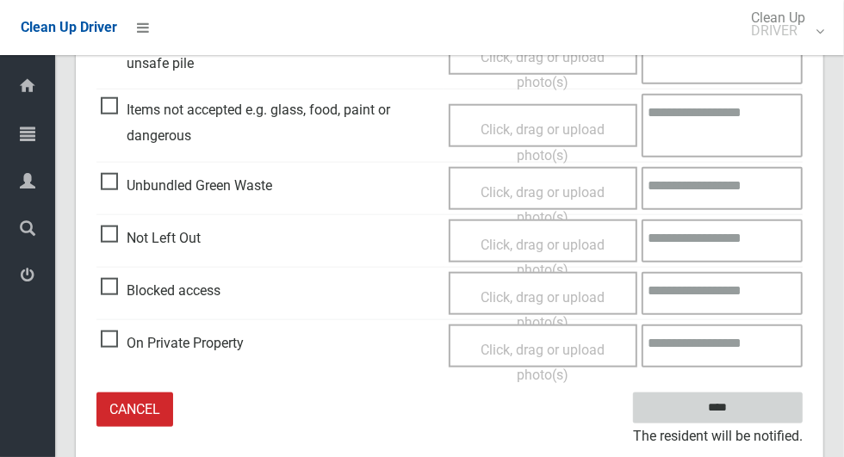
click at [745, 419] on input "****" at bounding box center [718, 409] width 170 height 32
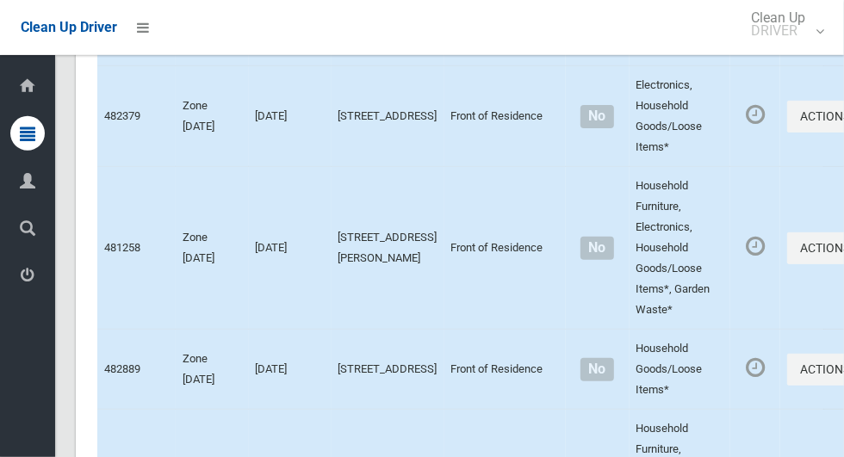
scroll to position [8676, 0]
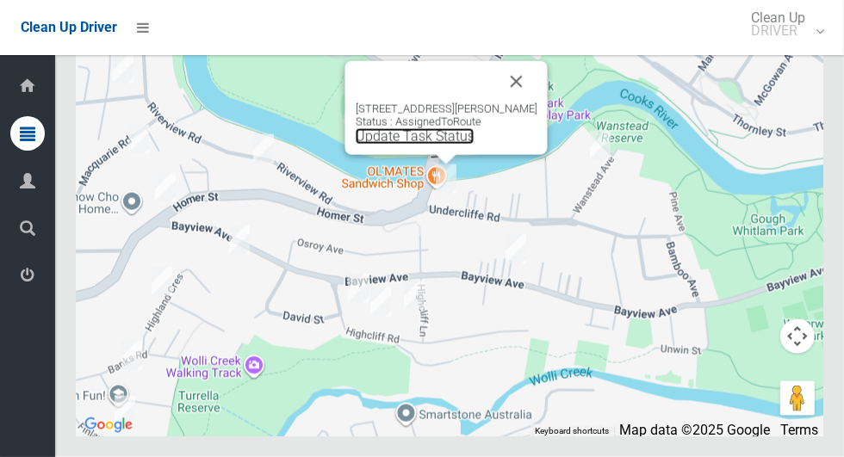
click at [440, 145] on link "Update Task Status" at bounding box center [415, 136] width 119 height 16
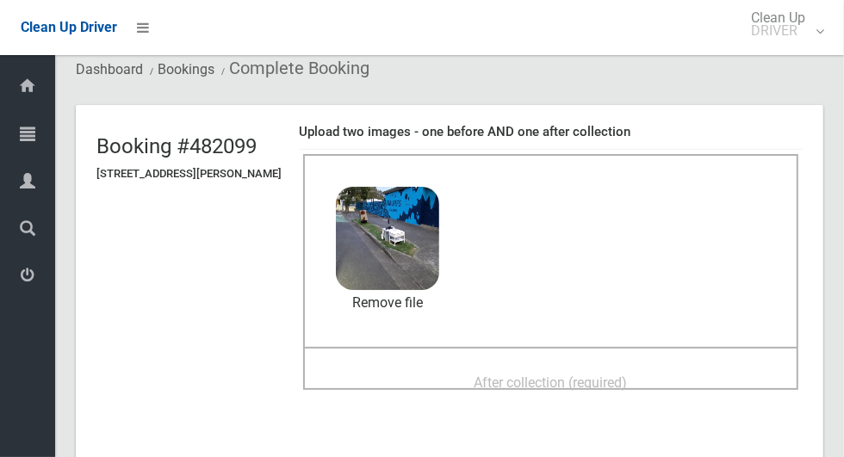
scroll to position [77, 0]
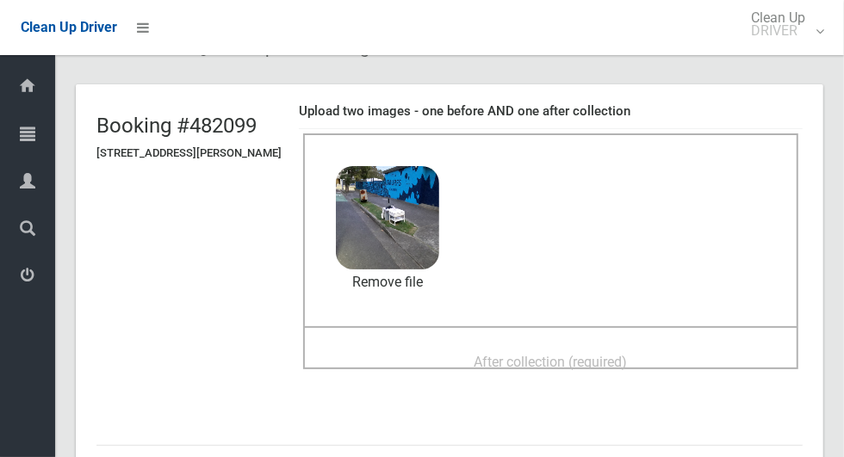
click at [508, 354] on span "After collection (required)" at bounding box center [550, 362] width 153 height 16
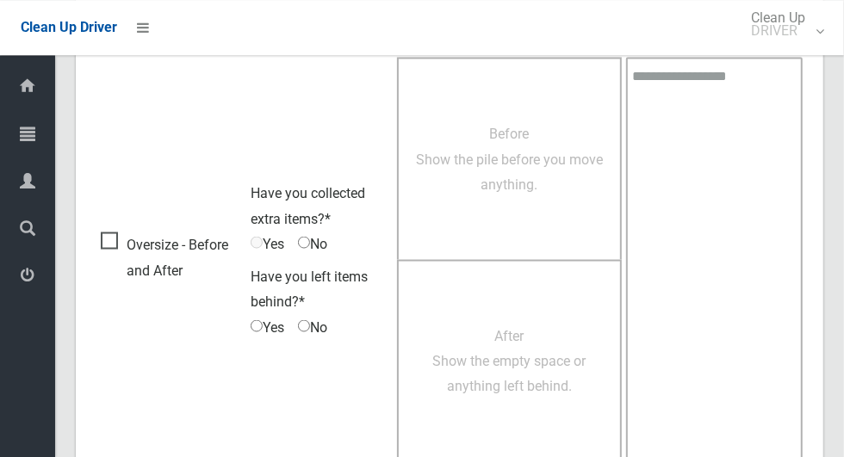
scroll to position [1408, 0]
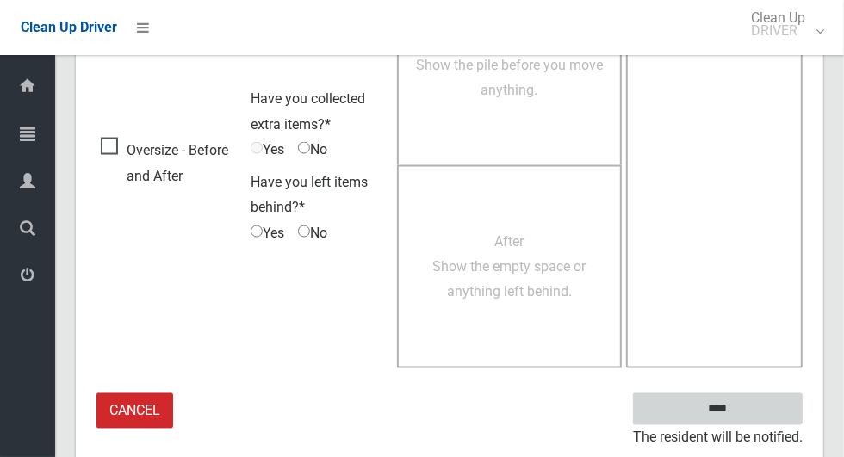
click at [747, 404] on input "****" at bounding box center [718, 409] width 170 height 32
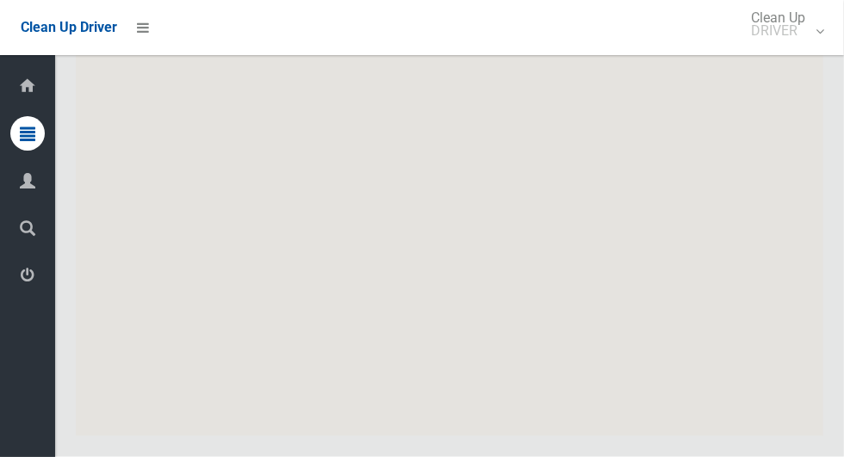
scroll to position [8676, 0]
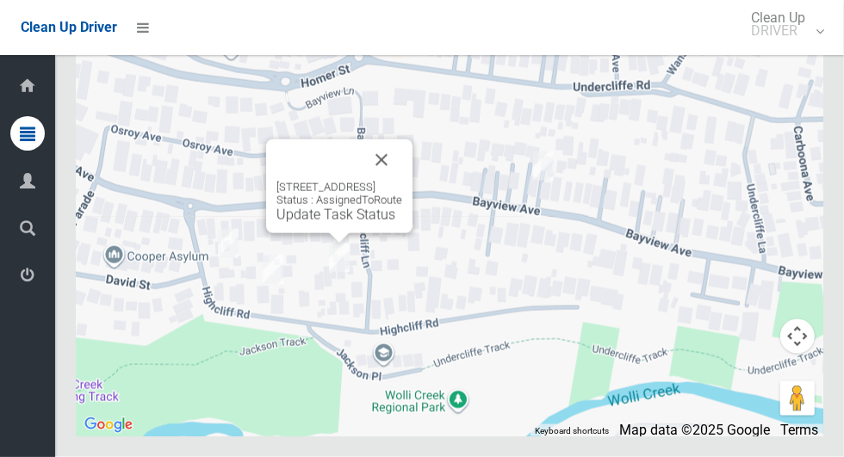
click at [402, 181] on button "Close" at bounding box center [381, 159] width 41 height 41
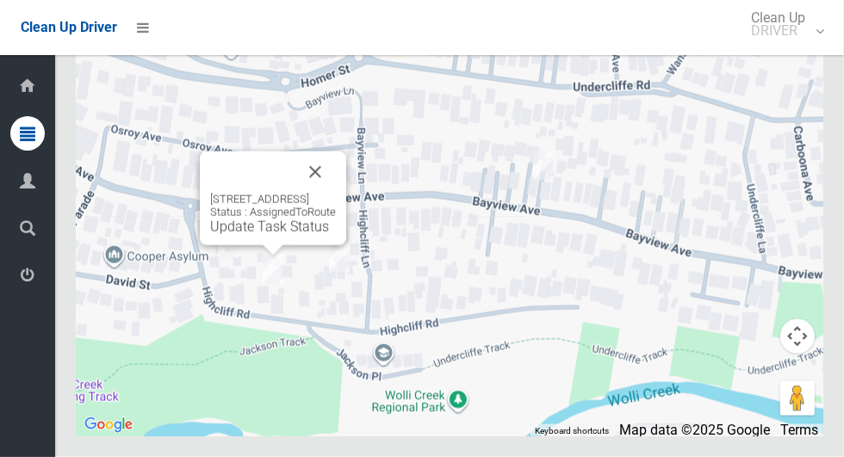
click at [336, 193] on button "Close" at bounding box center [314, 172] width 41 height 41
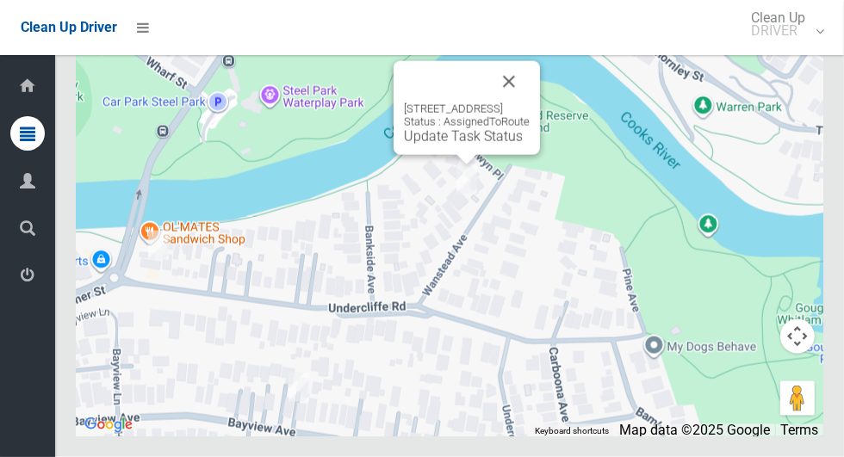
click at [432, 145] on link "Update Task Status" at bounding box center [463, 136] width 119 height 16
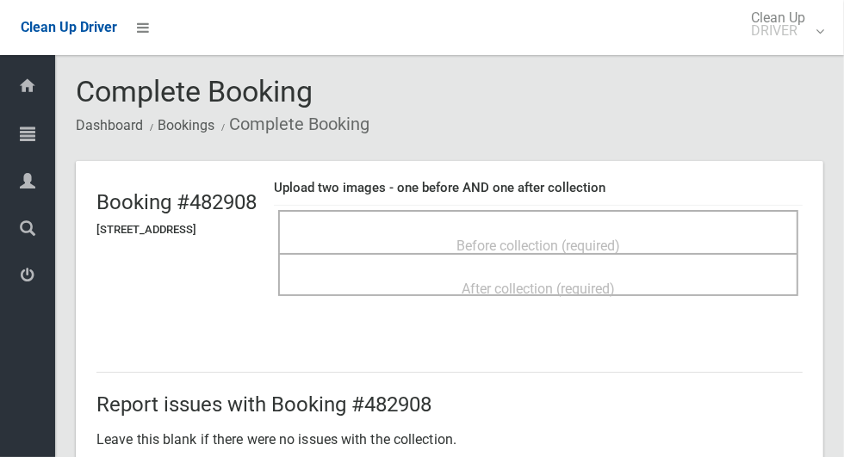
click at [556, 213] on div "Before collection (required)" at bounding box center [538, 231] width 520 height 43
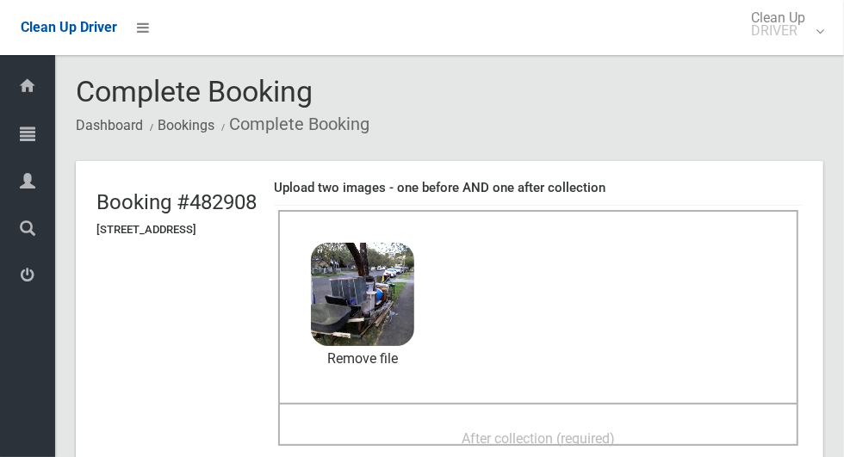
click at [486, 422] on div "After collection (required)" at bounding box center [538, 438] width 482 height 32
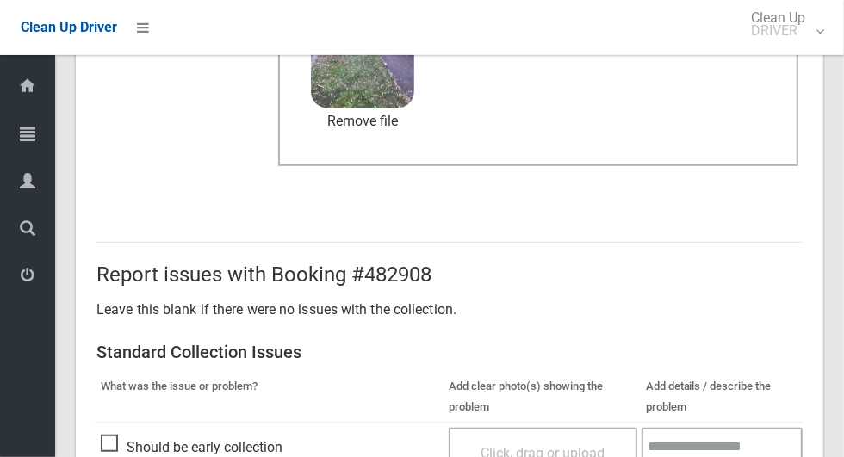
scroll to position [1408, 0]
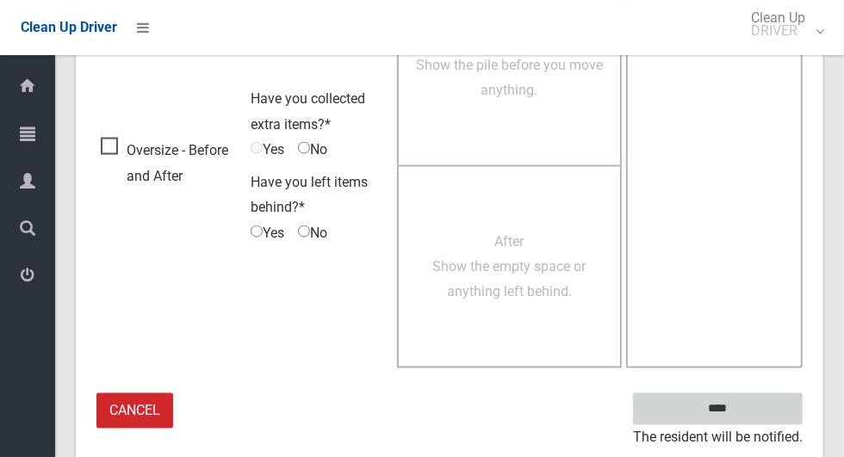
click at [747, 416] on input "****" at bounding box center [718, 409] width 170 height 32
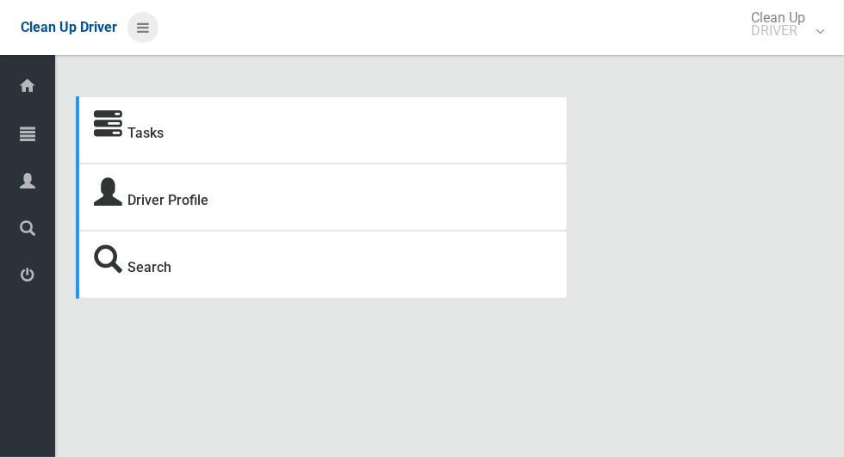
click at [142, 24] on icon at bounding box center [143, 27] width 12 height 29
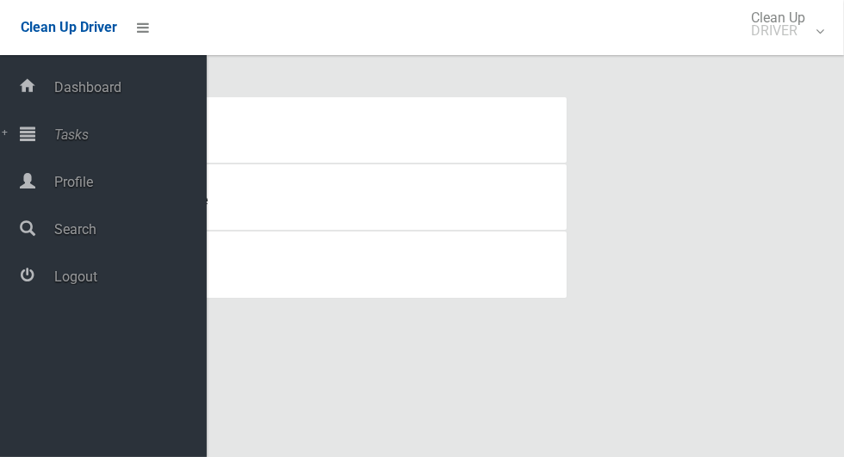
click at [89, 142] on span "Tasks" at bounding box center [128, 135] width 158 height 16
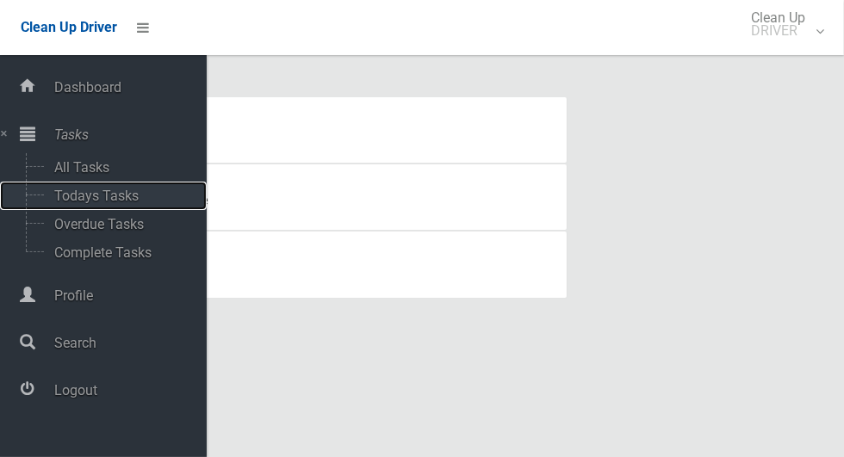
click at [122, 190] on span "Todays Tasks" at bounding box center [120, 196] width 143 height 16
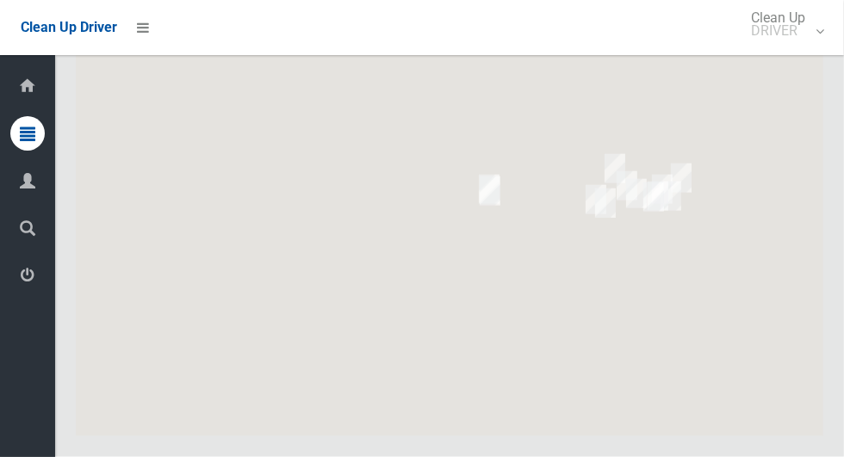
scroll to position [8676, 0]
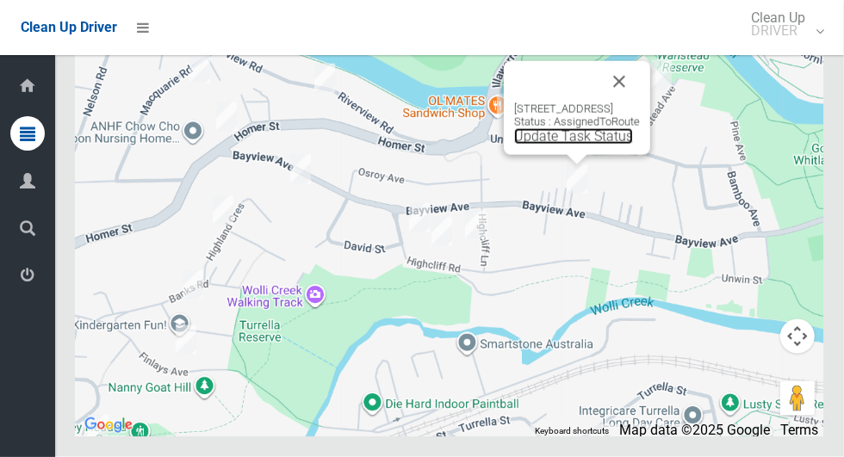
click at [560, 145] on link "Update Task Status" at bounding box center [573, 136] width 119 height 16
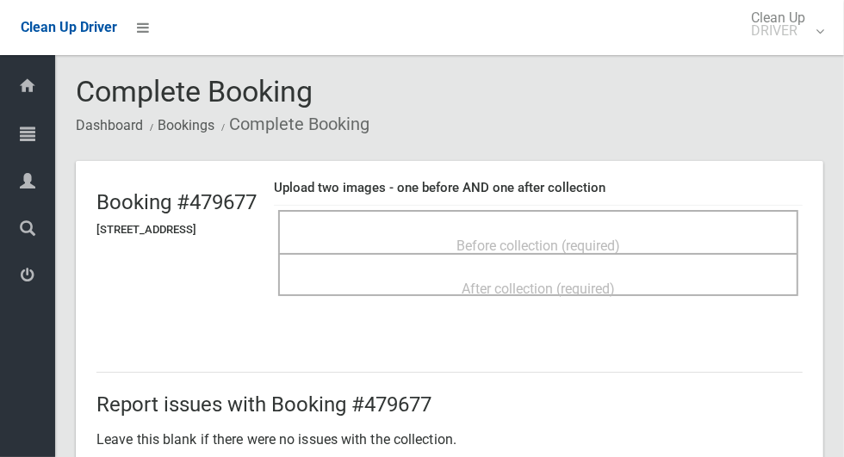
click at [523, 214] on div "Before collection (required)" at bounding box center [538, 231] width 520 height 43
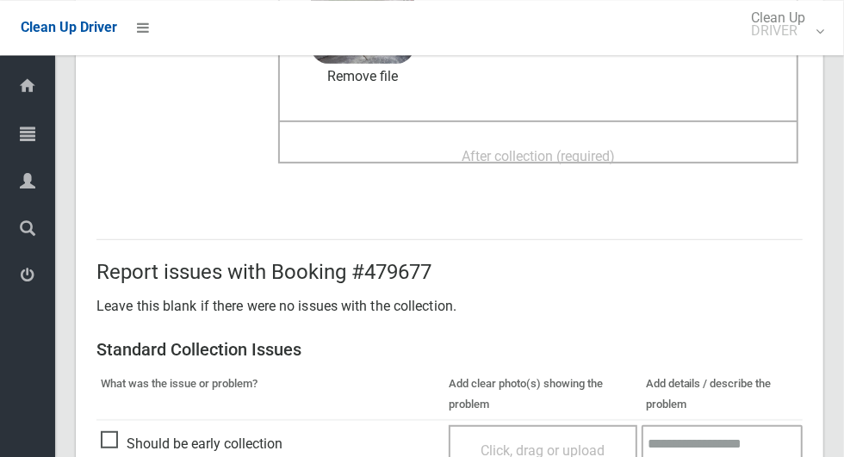
scroll to position [292, 0]
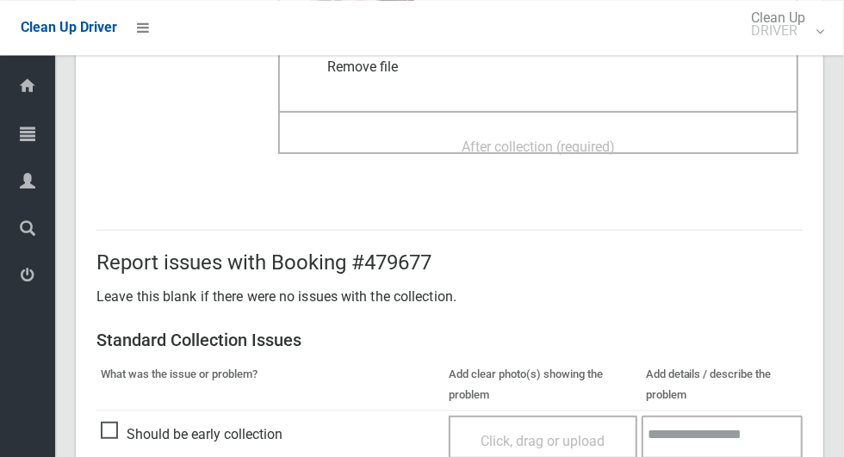
click at [615, 139] on span "After collection (required)" at bounding box center [537, 147] width 153 height 16
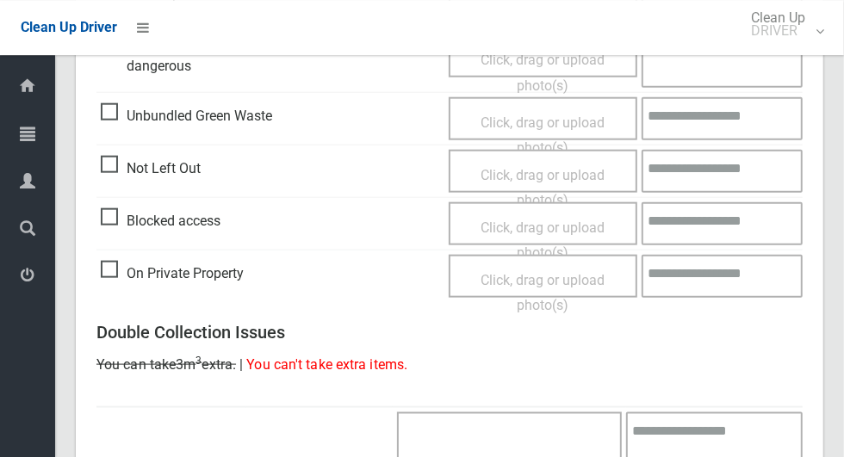
scroll to position [1408, 0]
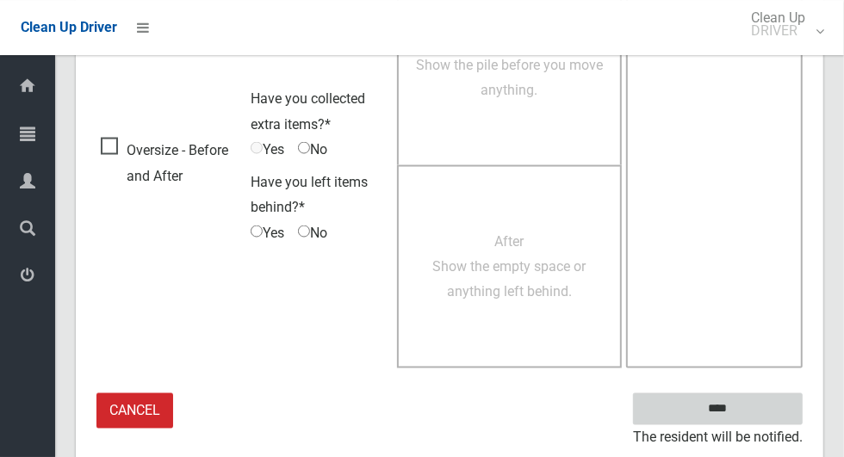
click at [747, 415] on input "****" at bounding box center [718, 409] width 170 height 32
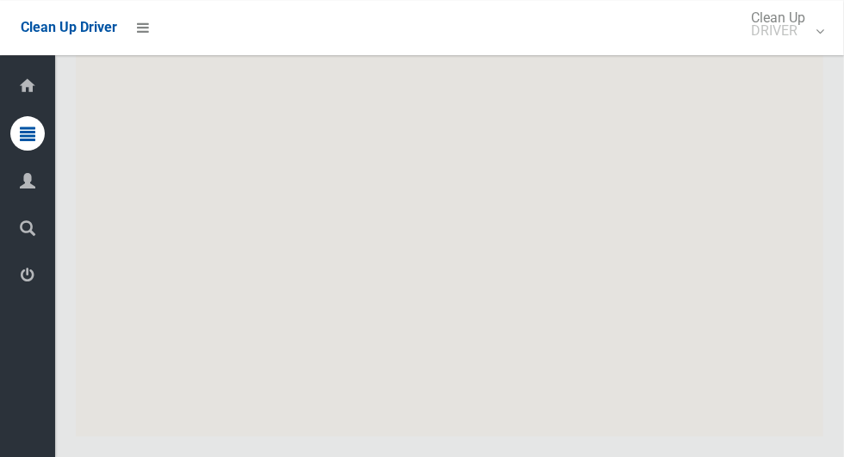
scroll to position [8676, 0]
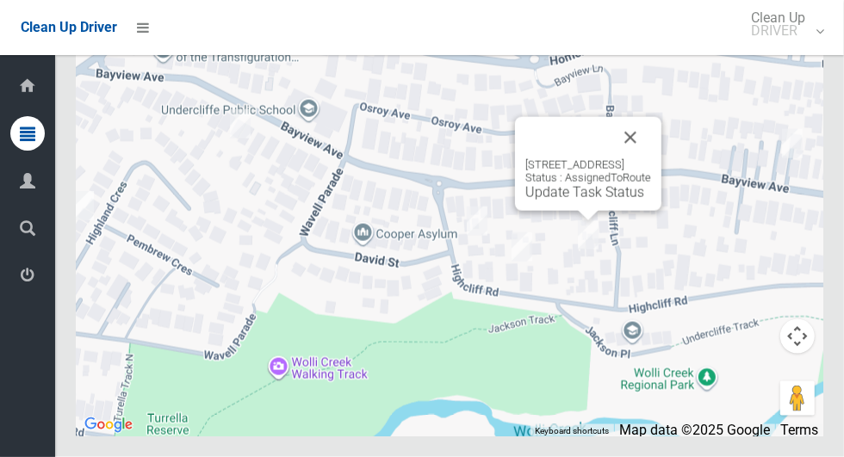
click at [651, 158] on button "Close" at bounding box center [630, 137] width 41 height 41
click at [570, 201] on link "Update Task Status" at bounding box center [584, 192] width 119 height 16
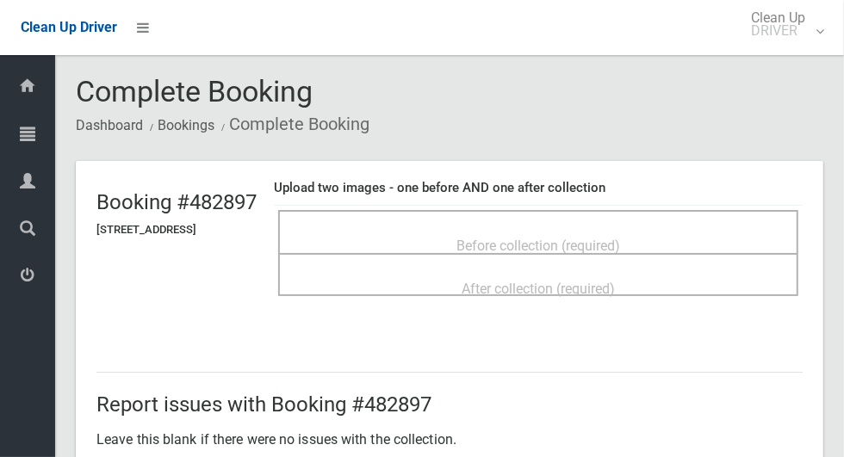
click at [519, 215] on div "Before collection (required)" at bounding box center [538, 231] width 520 height 43
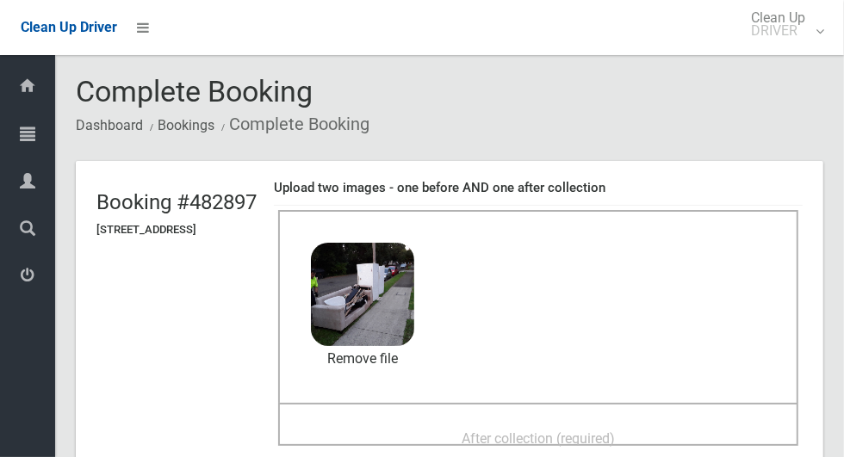
click at [483, 430] on span "After collection (required)" at bounding box center [537, 438] width 153 height 16
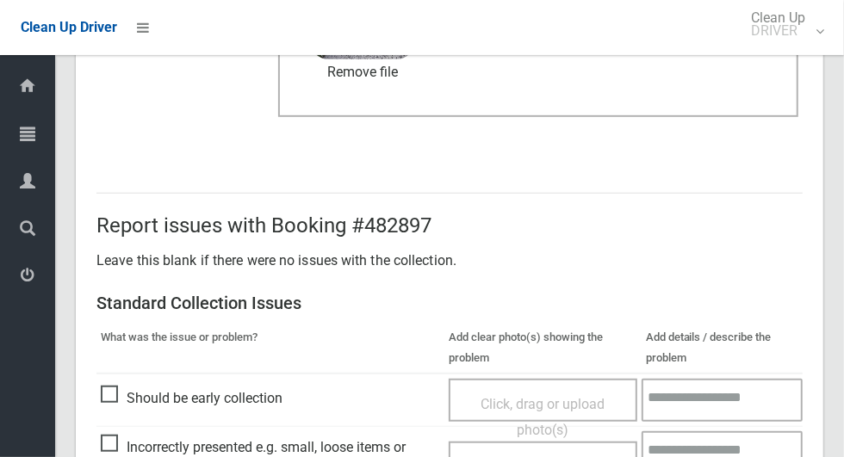
scroll to position [1408, 0]
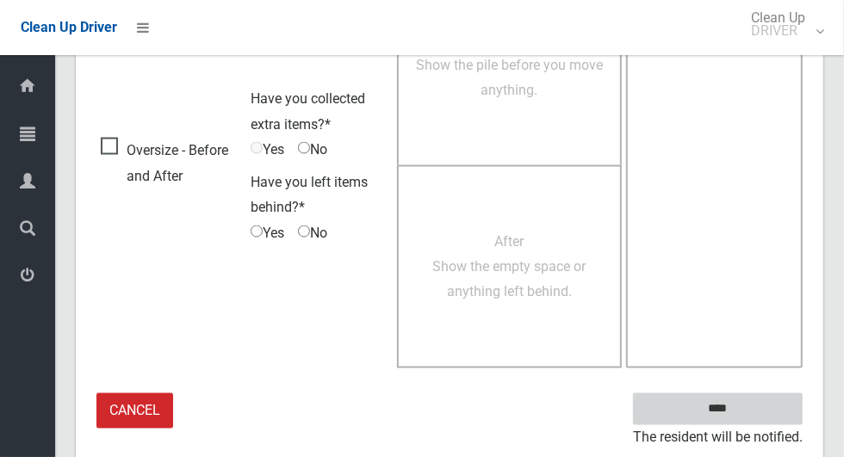
click at [747, 414] on input "****" at bounding box center [718, 409] width 170 height 32
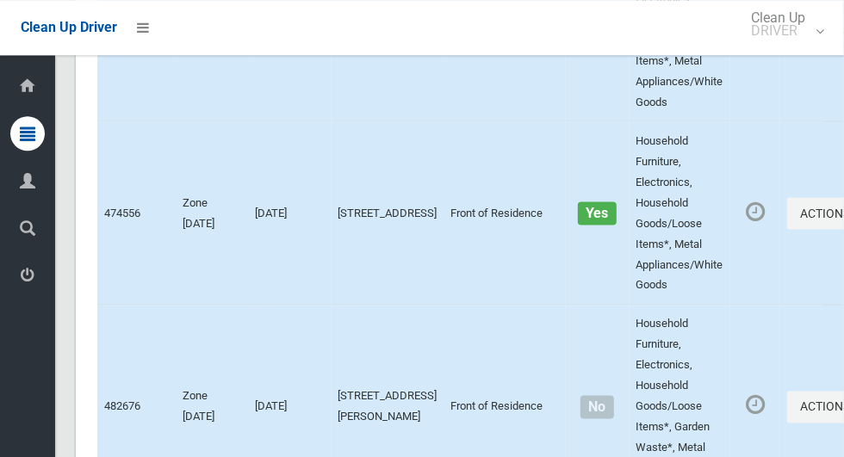
scroll to position [8676, 0]
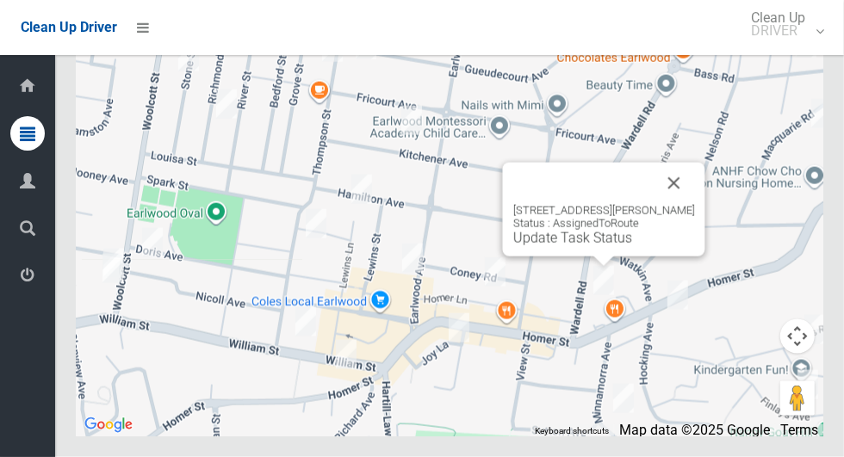
click at [688, 204] on button "Close" at bounding box center [673, 183] width 41 height 41
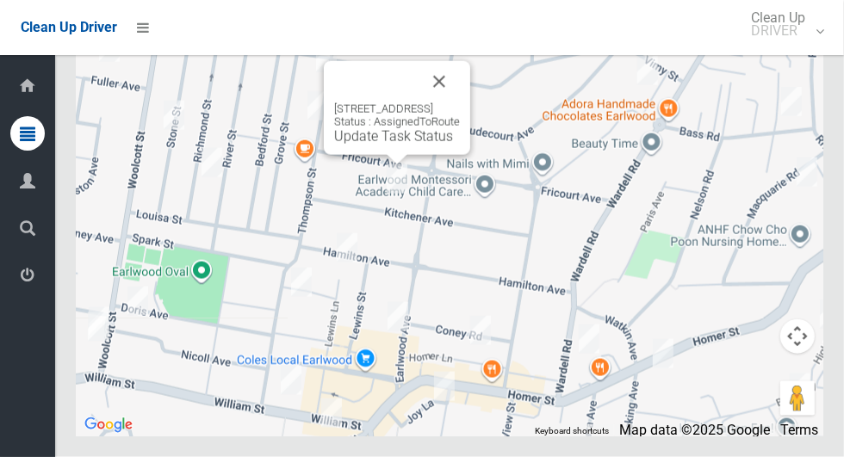
click at [460, 102] on button "Close" at bounding box center [438, 81] width 41 height 41
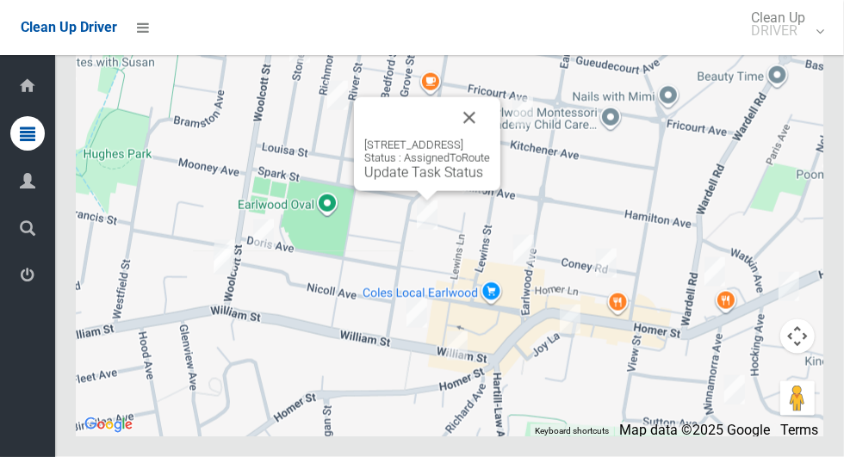
click at [490, 139] on button "Close" at bounding box center [469, 117] width 41 height 41
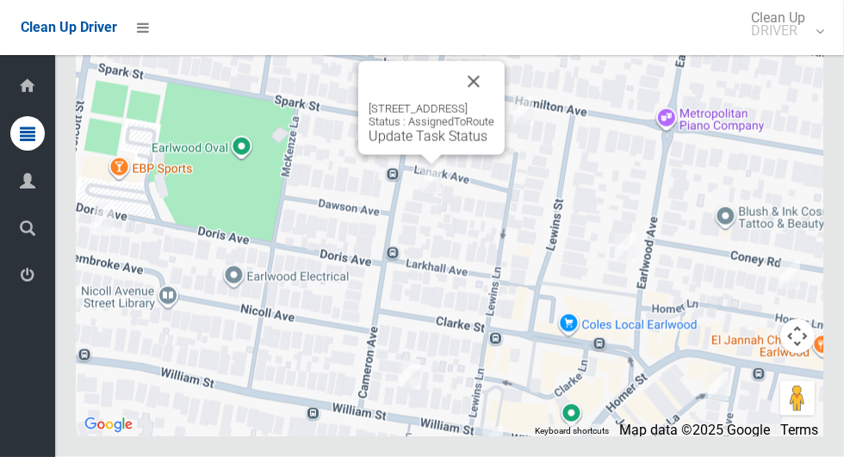
click at [494, 102] on button "Close" at bounding box center [473, 81] width 41 height 41
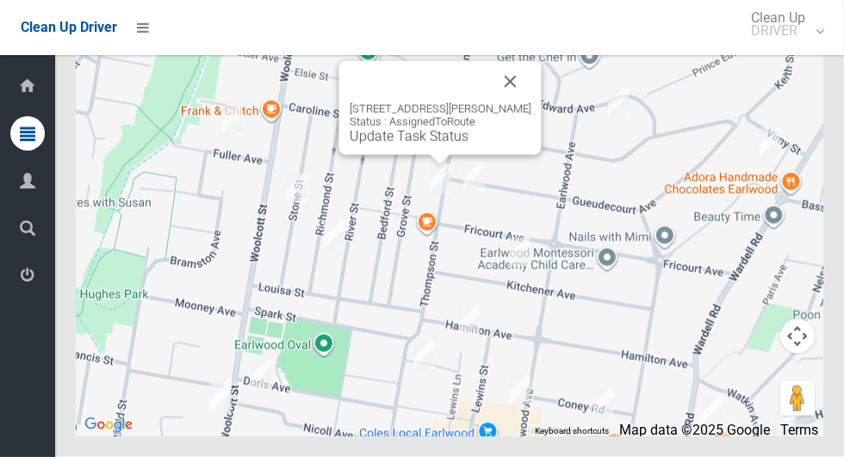
click at [523, 145] on div "61 Thompson Street, EARLWOOD NSW 2206 Status : AssignedToRoute Update Task Stat…" at bounding box center [441, 123] width 182 height 42
click at [529, 102] on button "Close" at bounding box center [510, 81] width 41 height 41
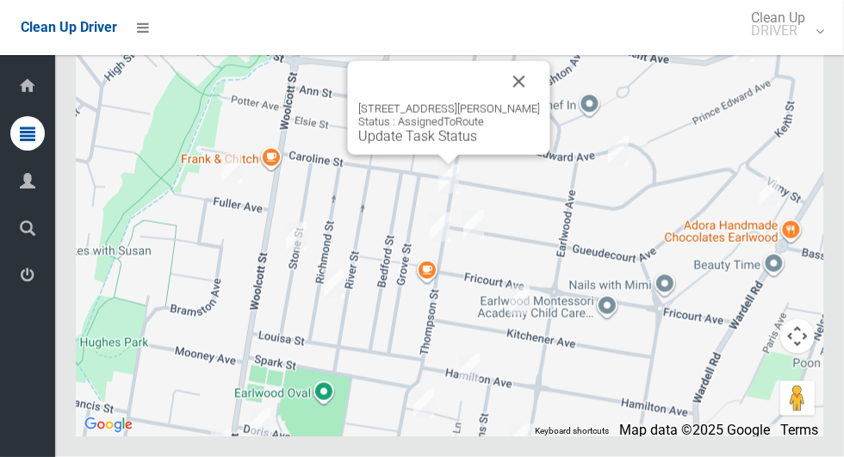
click at [540, 102] on button "Close" at bounding box center [518, 81] width 41 height 41
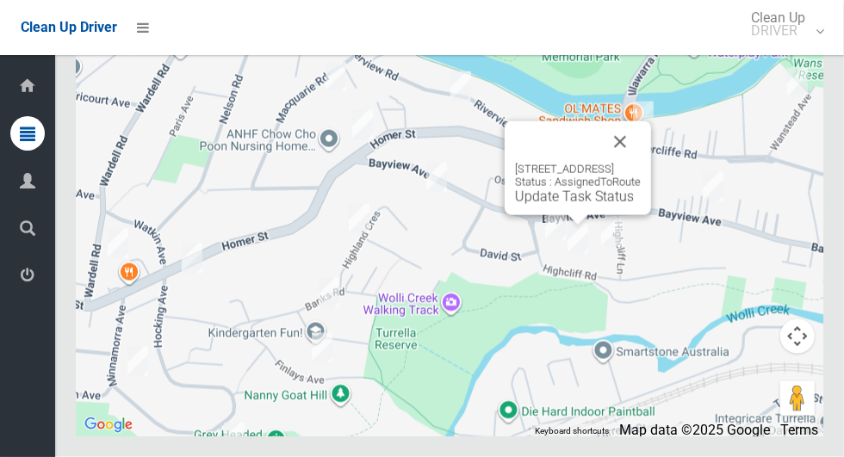
click at [548, 205] on div "59 Highcliff Road, EARLWOOD NSW 2206 Status : AssignedToRoute Update Task Status" at bounding box center [578, 184] width 126 height 42
click at [528, 205] on link "Update Task Status" at bounding box center [574, 197] width 119 height 16
click at [530, 163] on div at bounding box center [557, 141] width 84 height 41
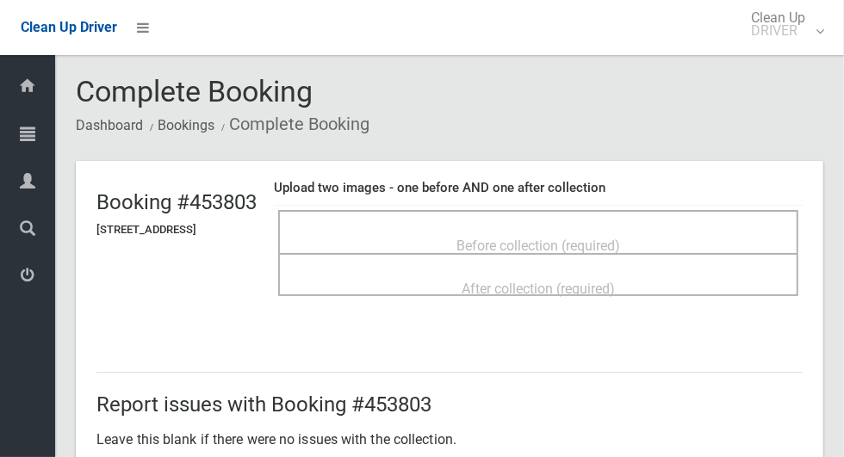
click at [529, 229] on div "Before collection (required)" at bounding box center [538, 245] width 482 height 32
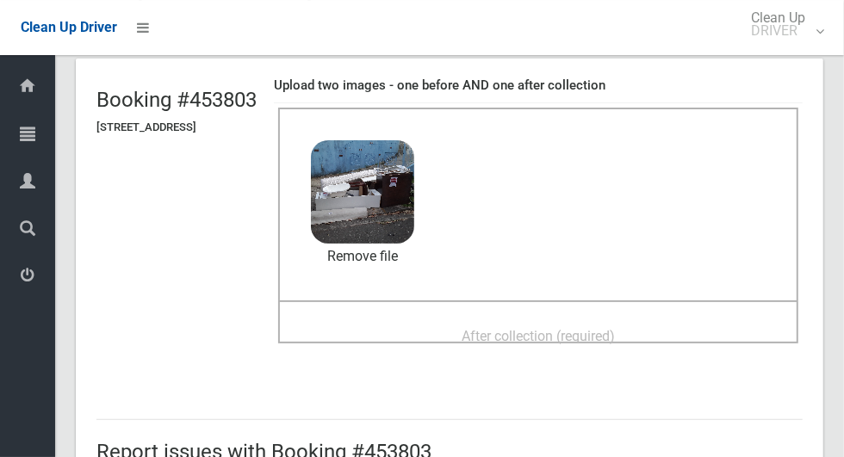
scroll to position [104, 0]
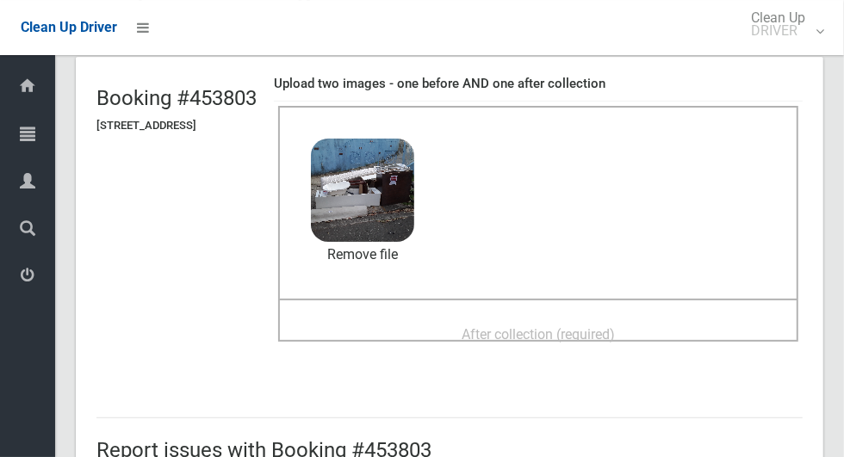
click at [568, 326] on span "After collection (required)" at bounding box center [537, 334] width 153 height 16
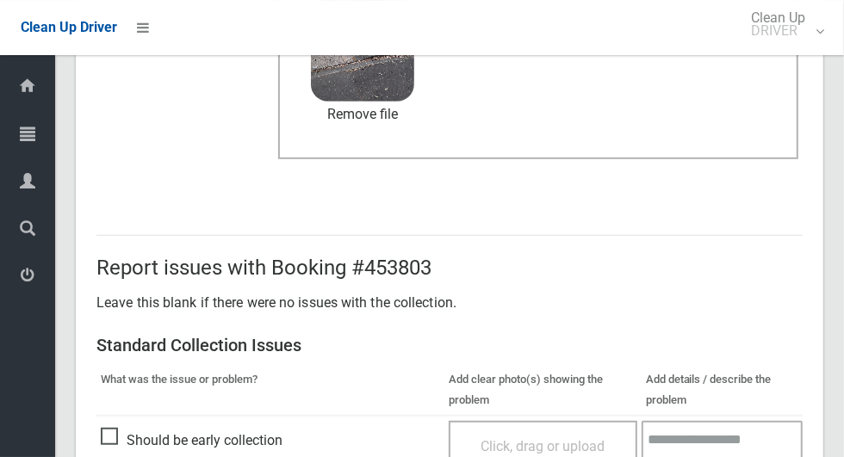
scroll to position [1408, 0]
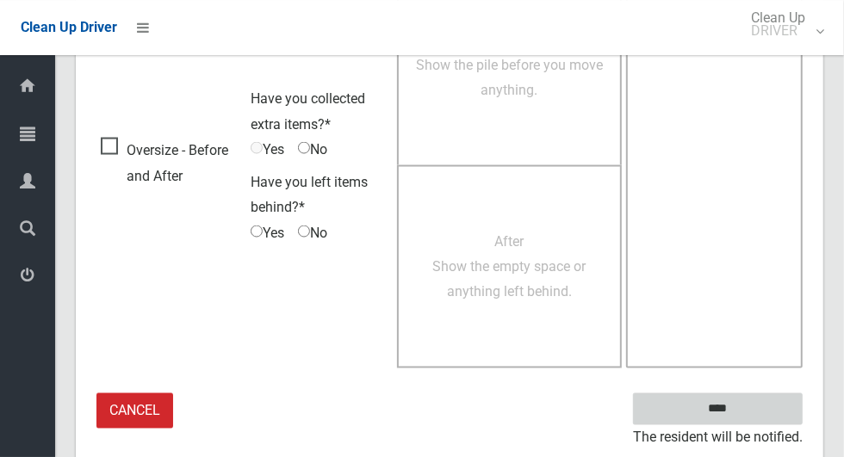
click at [747, 404] on input "****" at bounding box center [718, 409] width 170 height 32
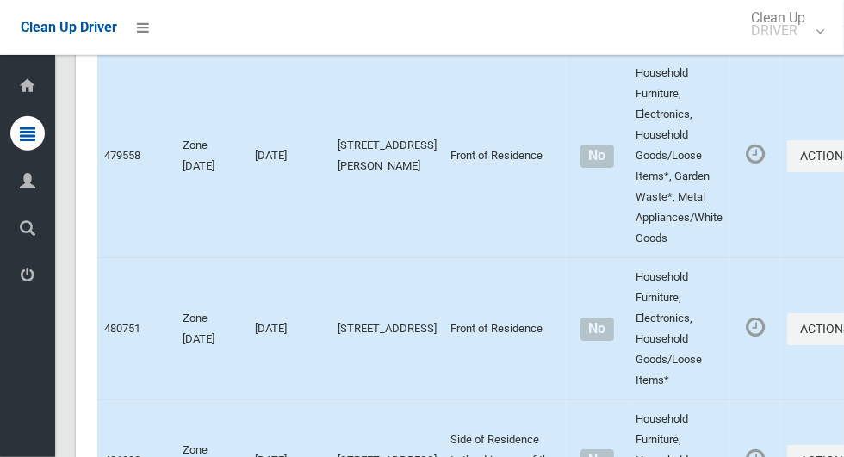
scroll to position [8676, 0]
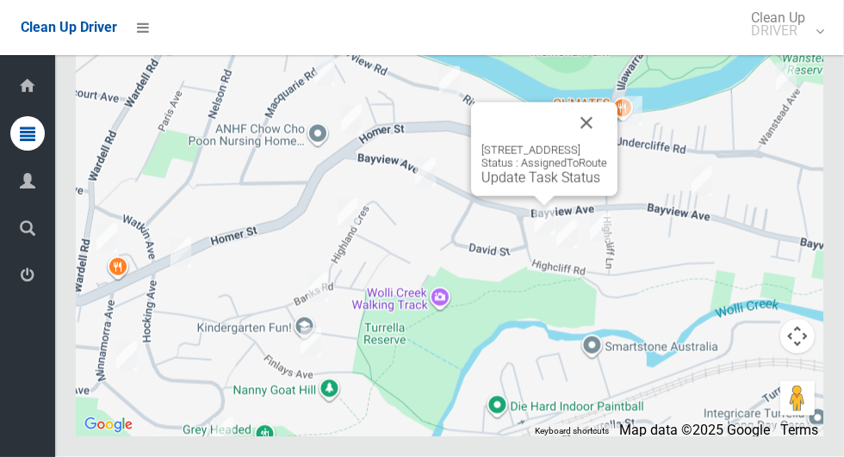
click at [517, 196] on div "[STREET_ADDRESS] Status : AssignedToRoute Update Task Status" at bounding box center [544, 149] width 146 height 94
click at [523, 186] on div "[STREET_ADDRESS] Status : AssignedToRoute Update Task Status" at bounding box center [544, 165] width 126 height 42
click at [513, 186] on div "[STREET_ADDRESS] Status : AssignedToRoute Update Task Status" at bounding box center [544, 165] width 126 height 42
click at [517, 186] on link "Update Task Status" at bounding box center [540, 178] width 119 height 16
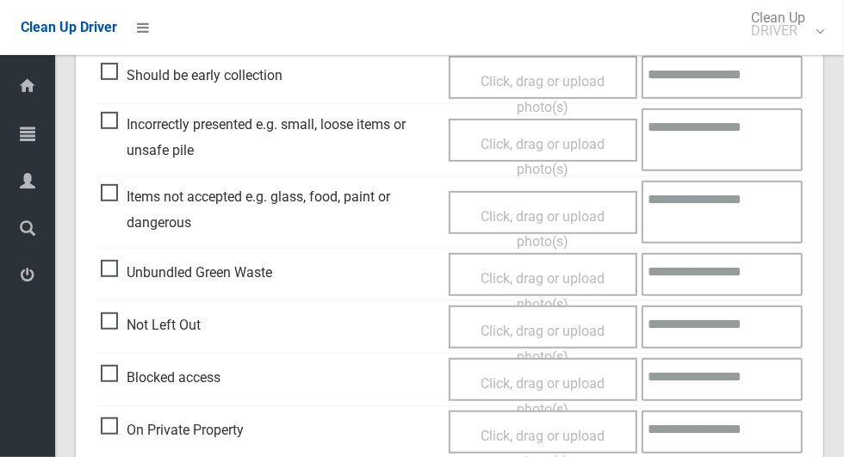
scroll to position [509, 0]
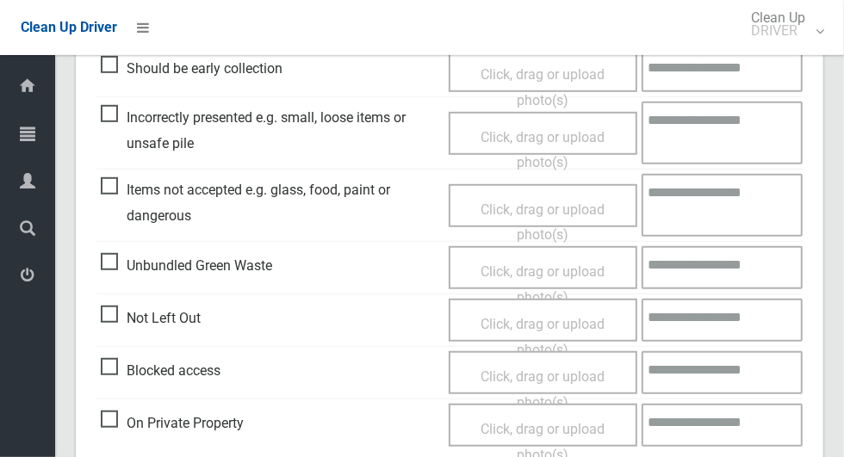
click at [121, 269] on span "Unbundled Green Waste" at bounding box center [186, 266] width 171 height 26
click at [548, 312] on div "Click, drag or upload photo(s)" at bounding box center [542, 337] width 163 height 51
click at [504, 263] on span "Click, drag or upload photo(s)" at bounding box center [542, 284] width 124 height 42
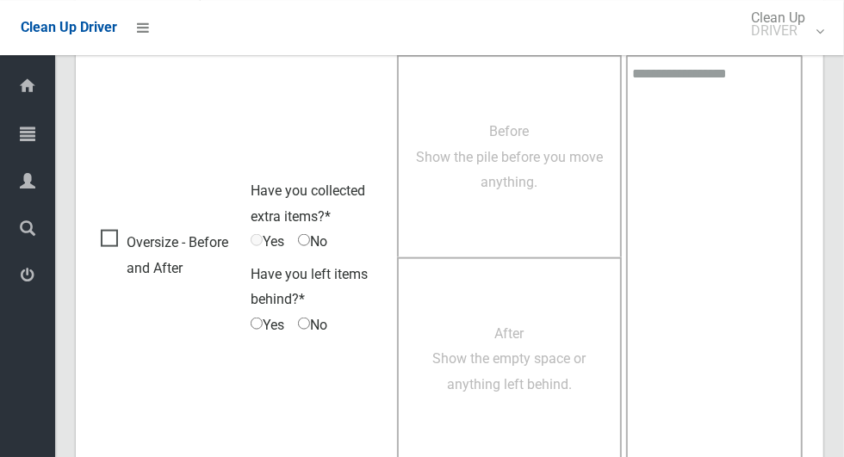
scroll to position [1109, 0]
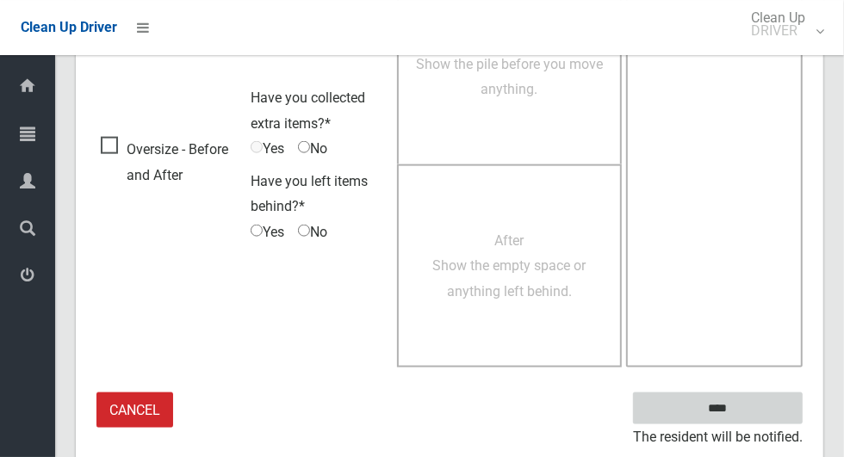
click at [747, 418] on input "****" at bounding box center [718, 409] width 170 height 32
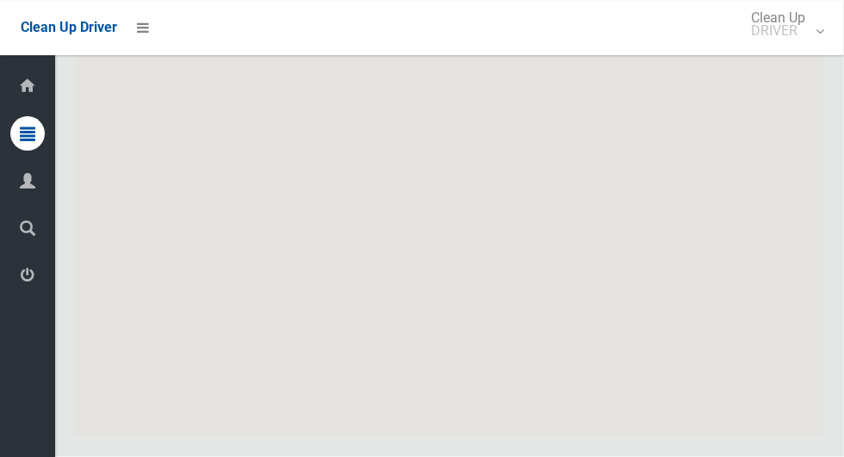
scroll to position [8676, 0]
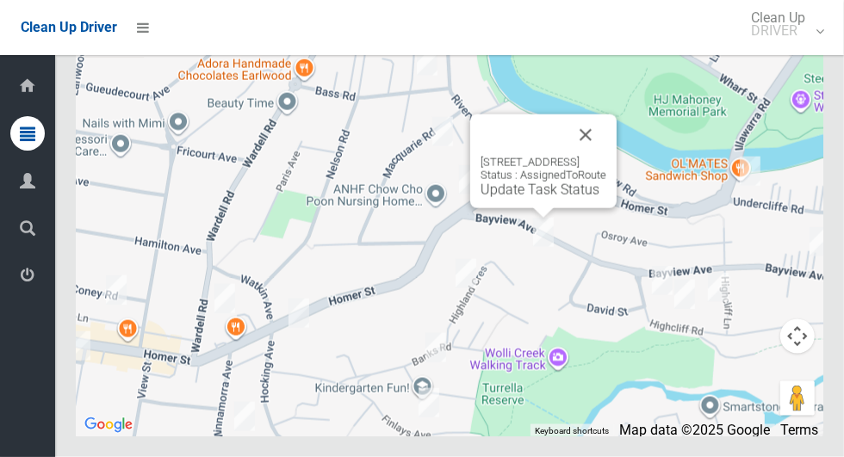
click at [606, 156] on button "Close" at bounding box center [585, 135] width 41 height 41
click at [489, 198] on link "Update Task Status" at bounding box center [539, 190] width 119 height 16
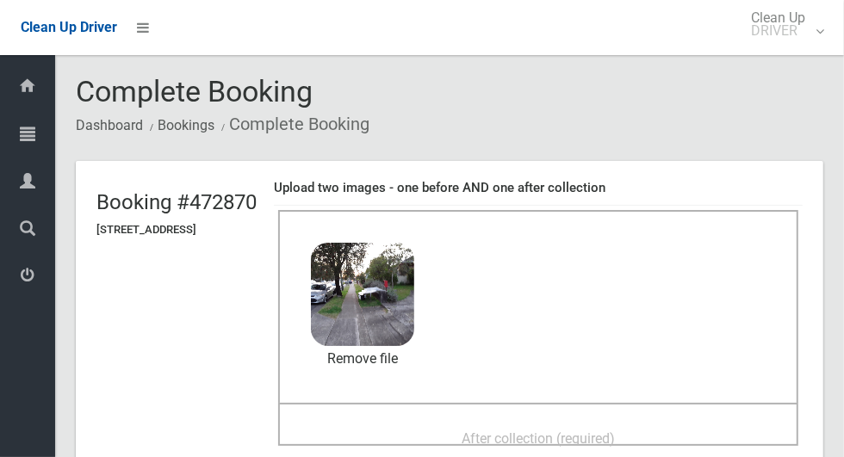
click at [492, 432] on span "After collection (required)" at bounding box center [537, 438] width 153 height 16
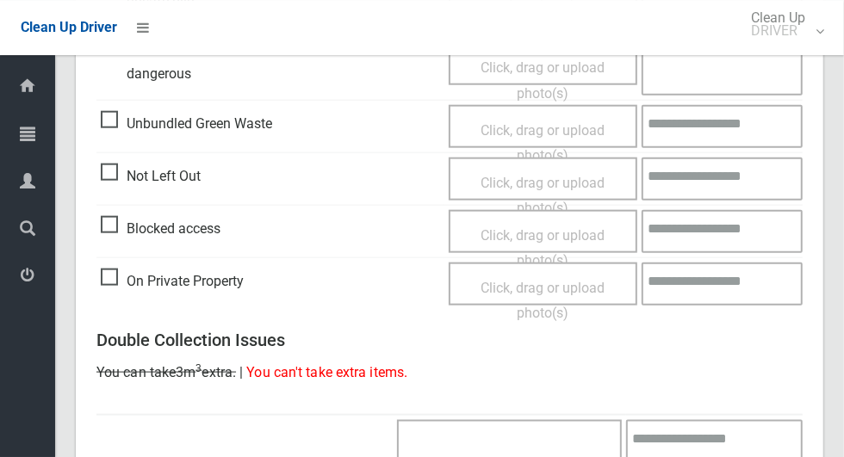
scroll to position [1408, 0]
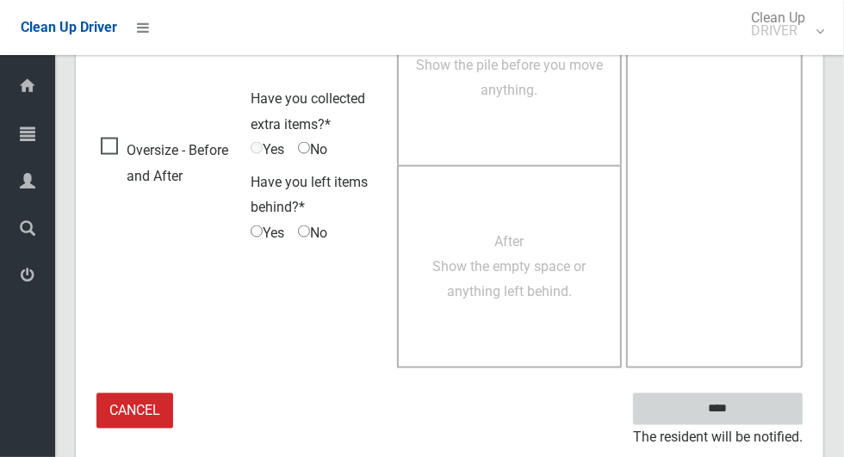
click at [747, 416] on input "****" at bounding box center [718, 409] width 170 height 32
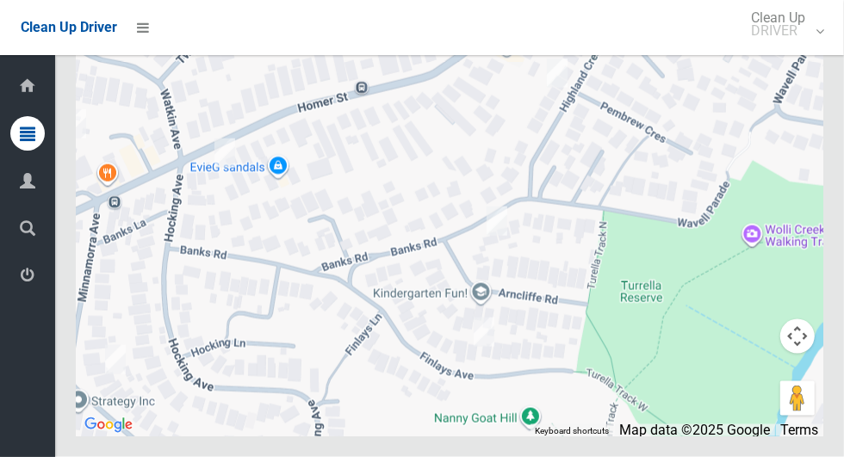
scroll to position [8657, 0]
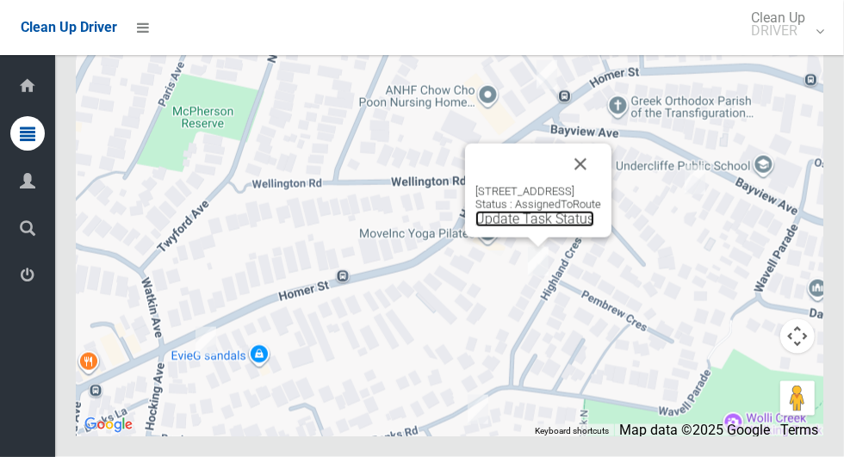
click at [480, 227] on link "Update Task Status" at bounding box center [534, 219] width 119 height 16
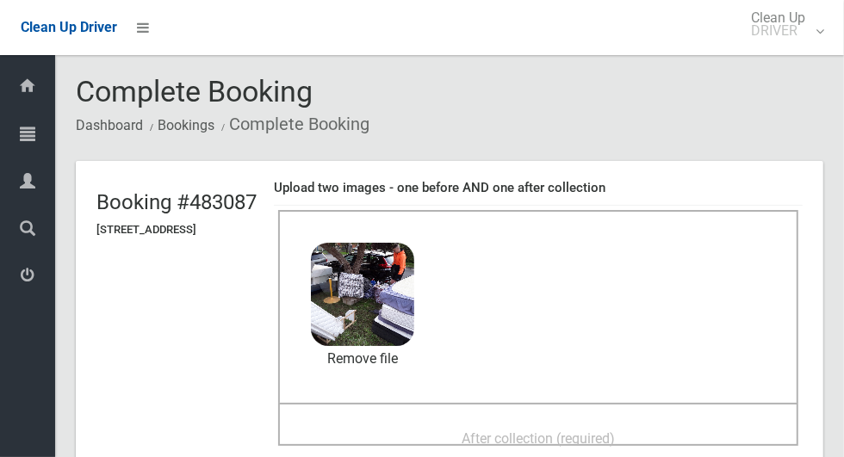
scroll to position [28, 0]
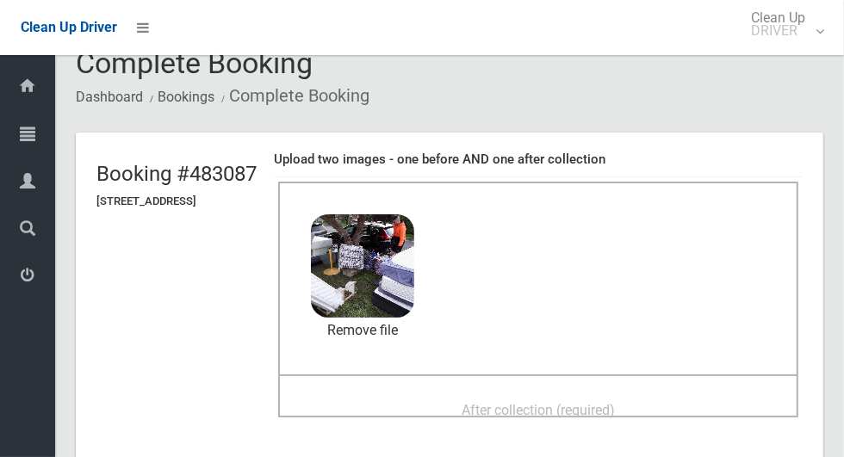
click at [493, 403] on span "After collection (required)" at bounding box center [537, 410] width 153 height 16
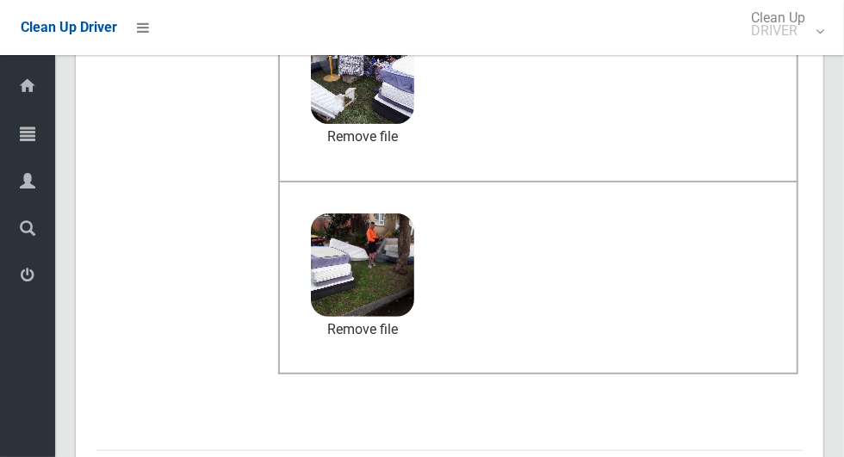
scroll to position [227, 0]
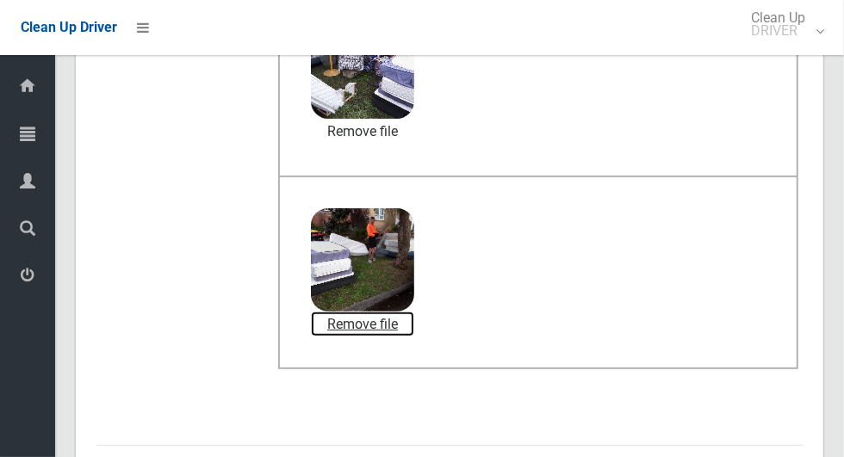
click at [414, 326] on link "Remove file" at bounding box center [362, 325] width 103 height 26
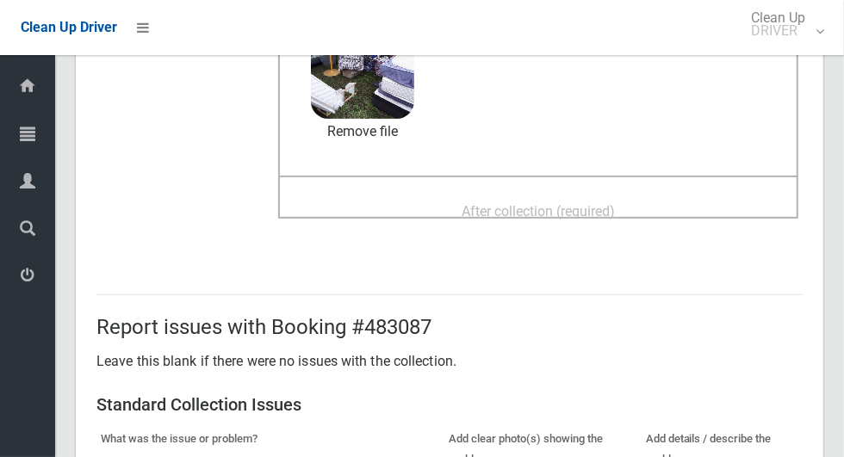
click at [516, 207] on span "After collection (required)" at bounding box center [537, 211] width 153 height 16
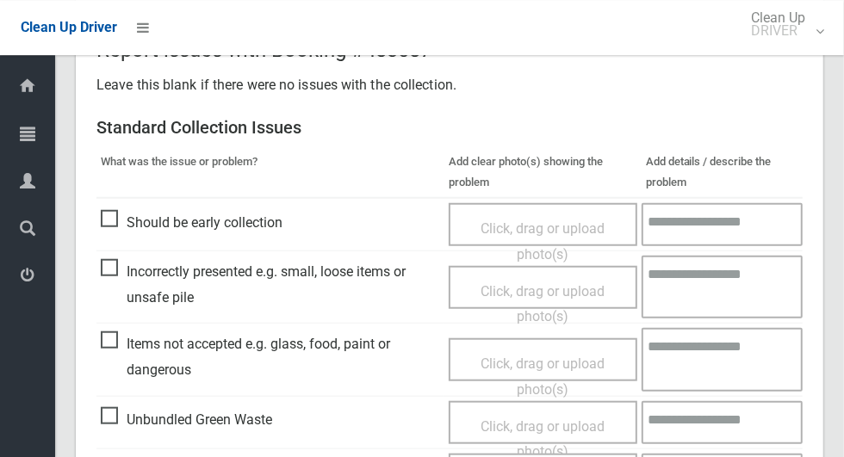
scroll to position [1408, 0]
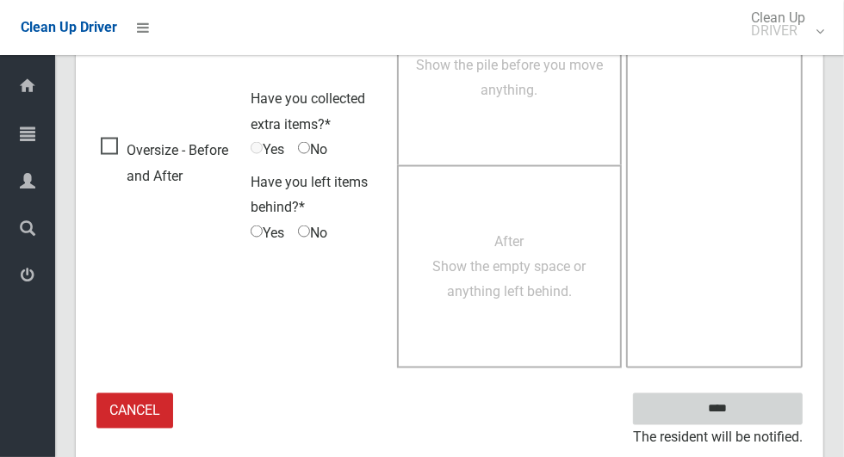
click at [747, 414] on input "****" at bounding box center [718, 409] width 170 height 32
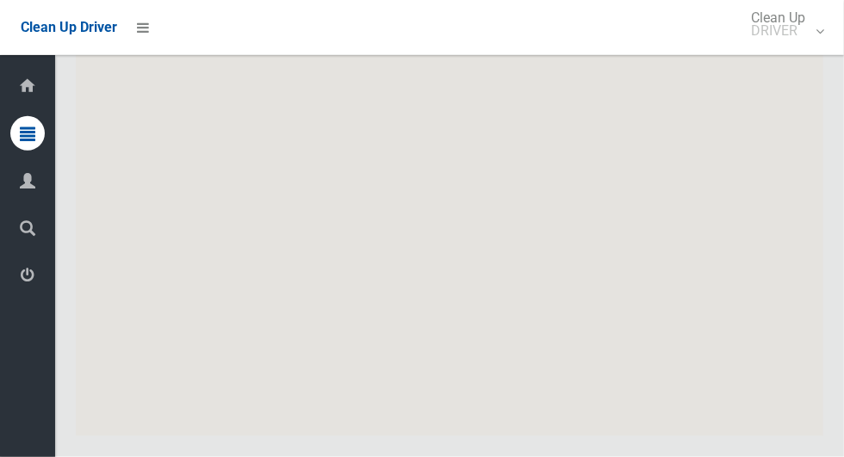
scroll to position [8676, 0]
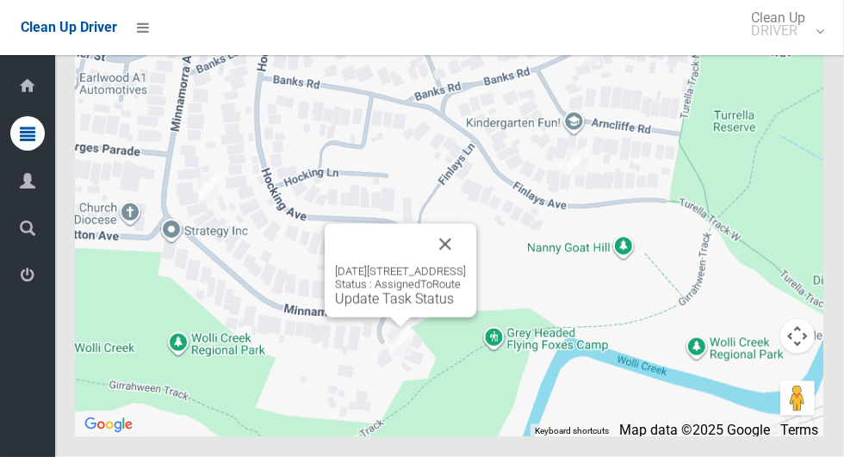
click at [466, 265] on button "Close" at bounding box center [444, 244] width 41 height 41
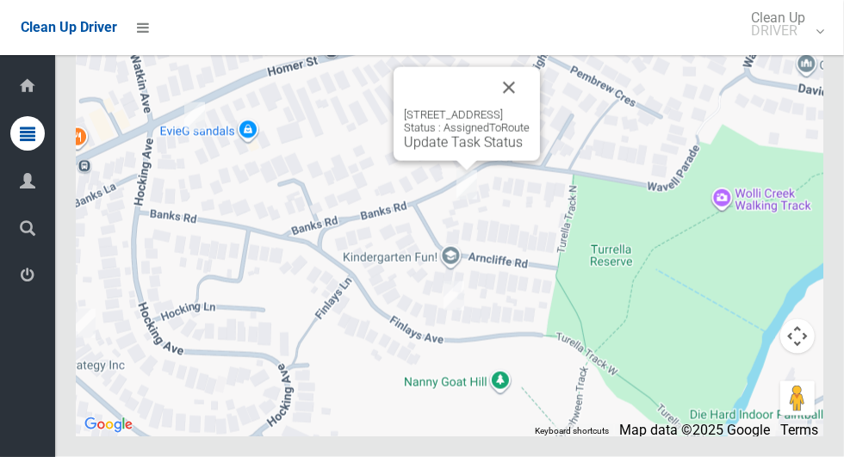
click at [456, 151] on link "Update Task Status" at bounding box center [463, 142] width 119 height 16
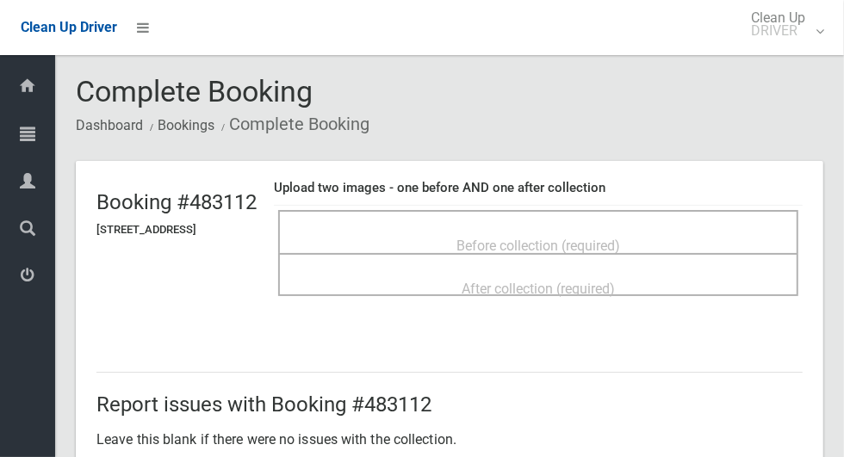
click at [498, 229] on div "Before collection (required)" at bounding box center [538, 245] width 482 height 32
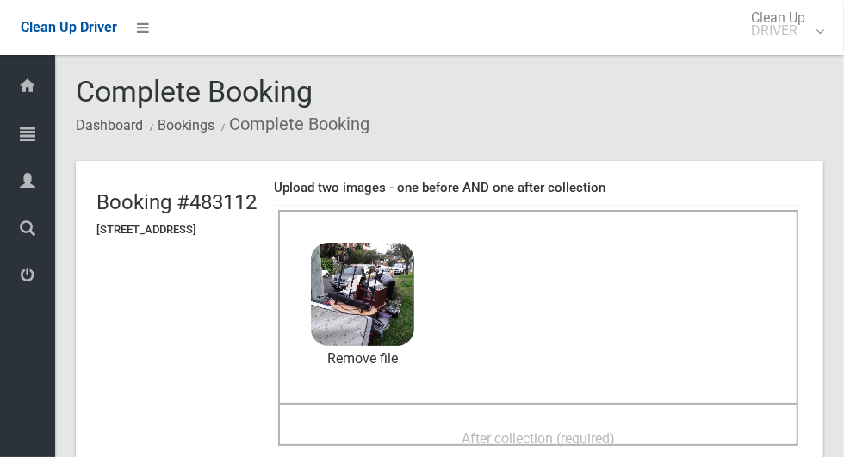
click at [501, 437] on span "After collection (required)" at bounding box center [537, 438] width 153 height 16
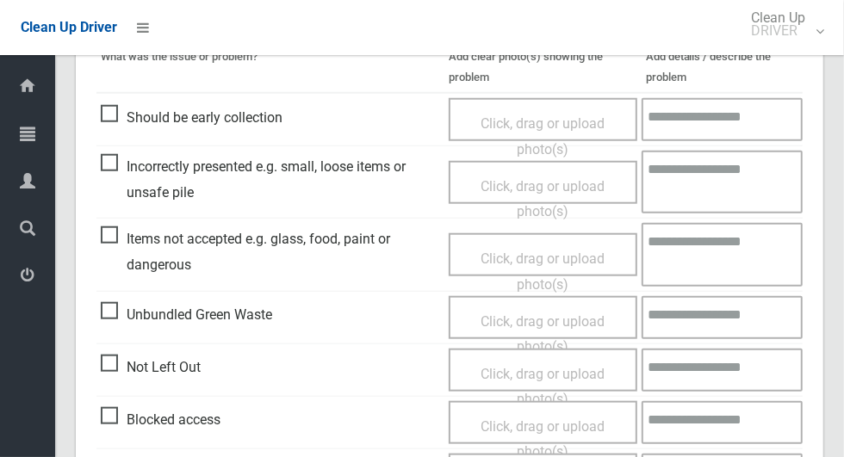
scroll to position [1408, 0]
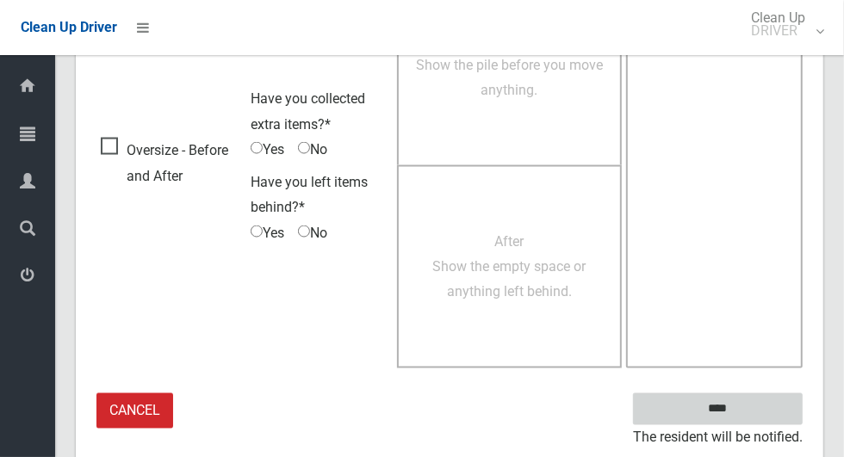
click at [769, 405] on input "****" at bounding box center [718, 409] width 170 height 32
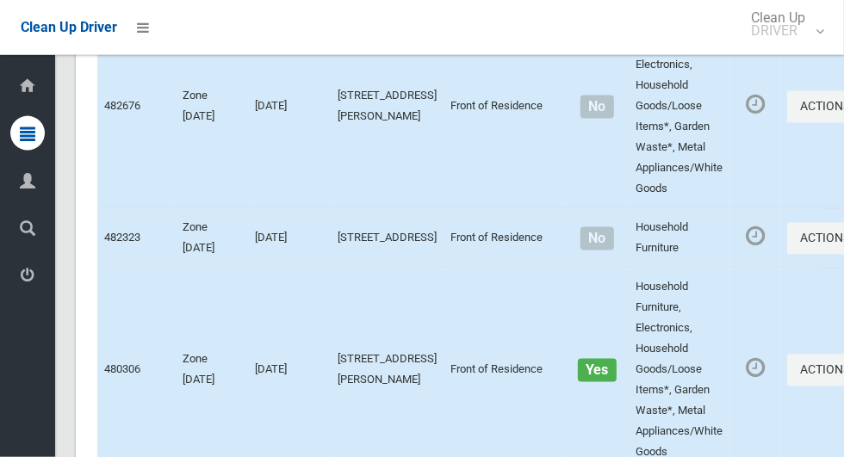
scroll to position [8676, 0]
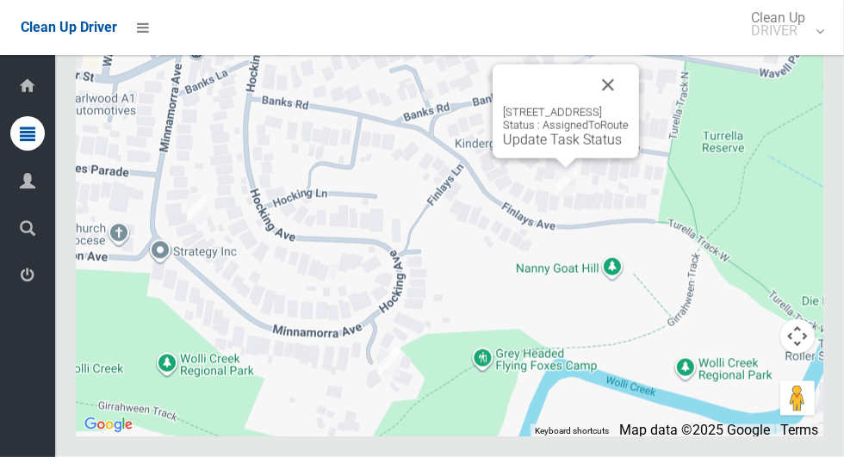
click at [628, 106] on button "Close" at bounding box center [607, 85] width 41 height 41
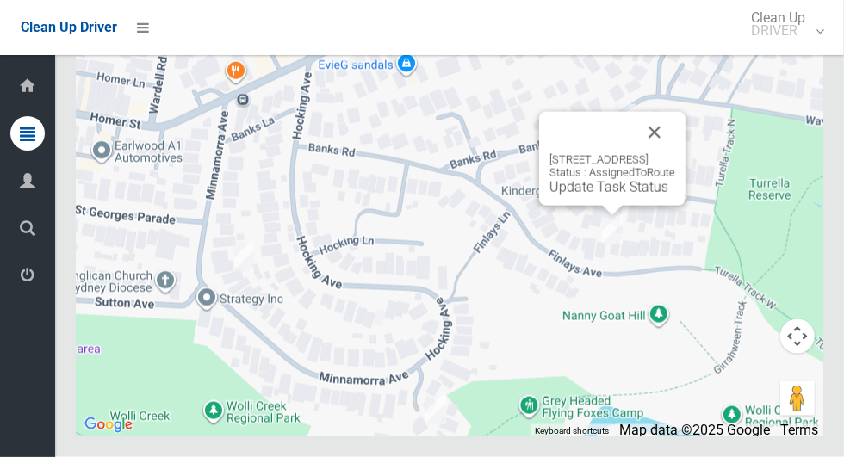
click at [555, 195] on link "Update Task Status" at bounding box center [608, 187] width 119 height 16
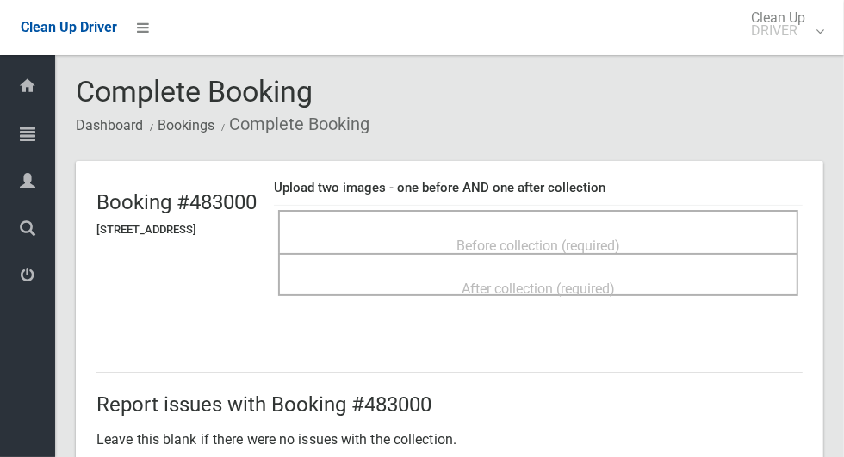
click at [540, 238] on span "Before collection (required)" at bounding box center [538, 246] width 164 height 16
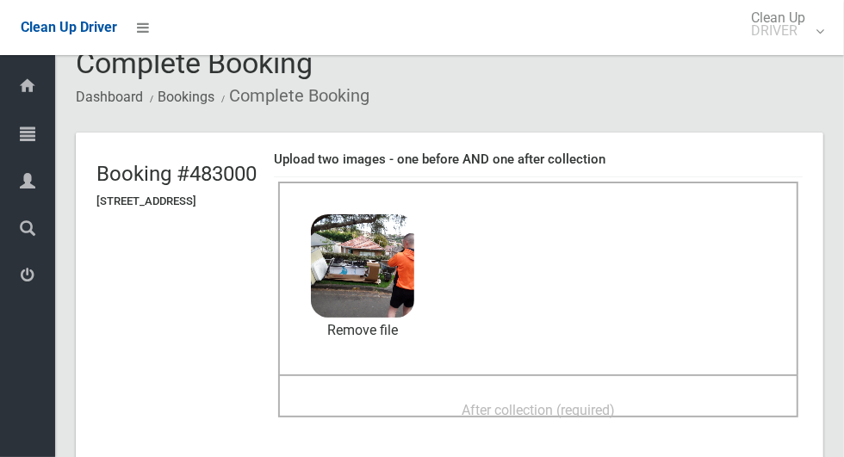
scroll to position [65, 0]
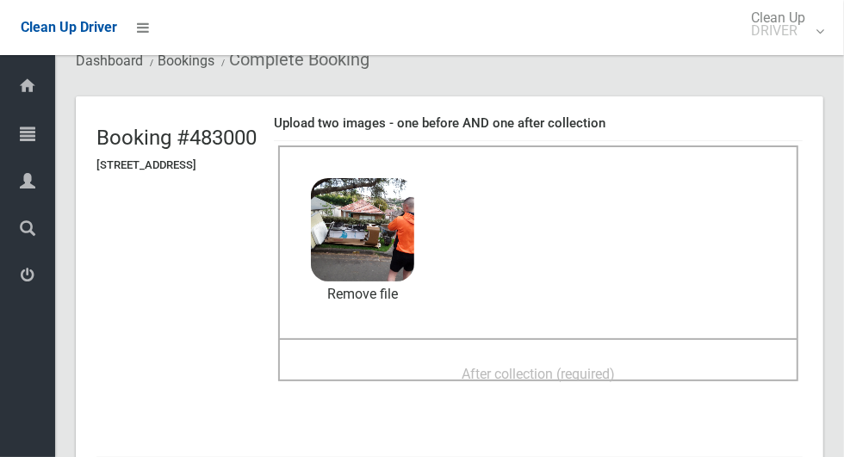
click at [492, 366] on span "After collection (required)" at bounding box center [537, 374] width 153 height 16
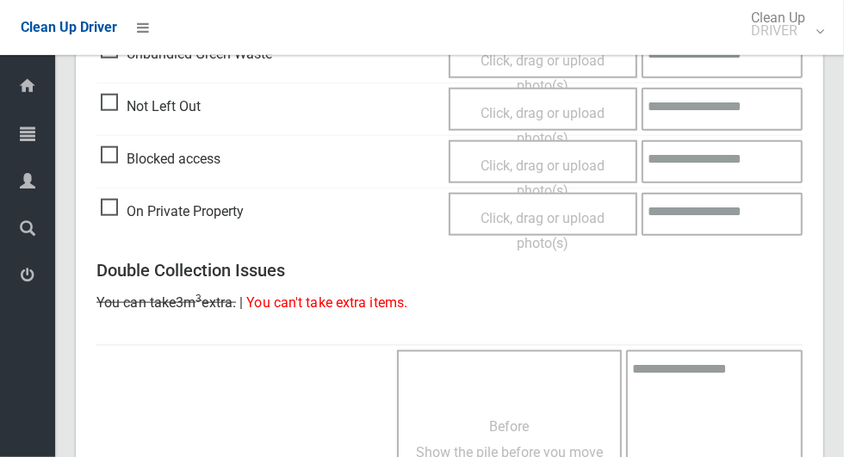
scroll to position [1408, 0]
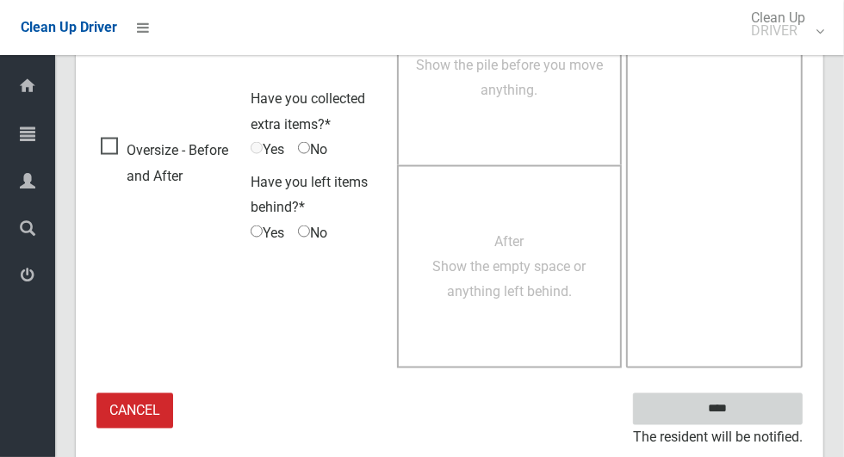
click at [747, 411] on input "****" at bounding box center [718, 409] width 170 height 32
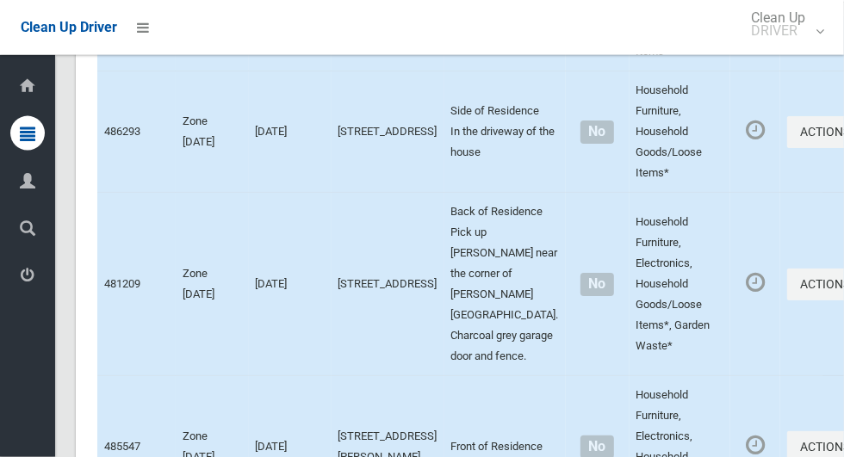
scroll to position [8676, 0]
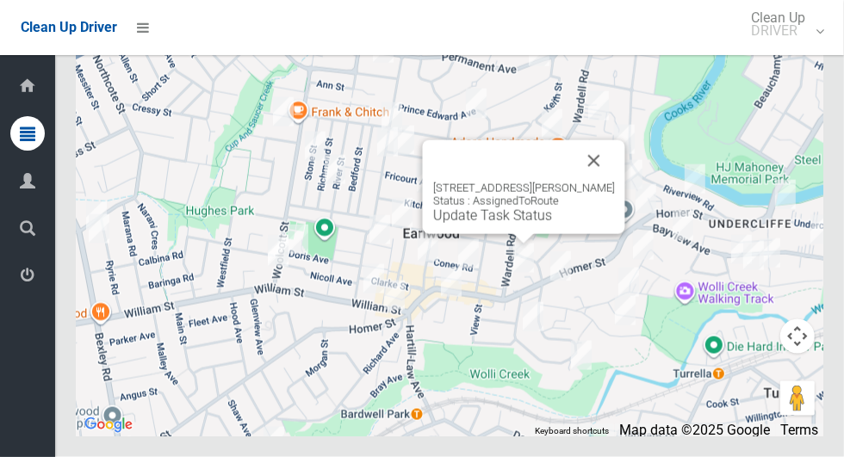
click at [613, 182] on button "Close" at bounding box center [593, 160] width 41 height 41
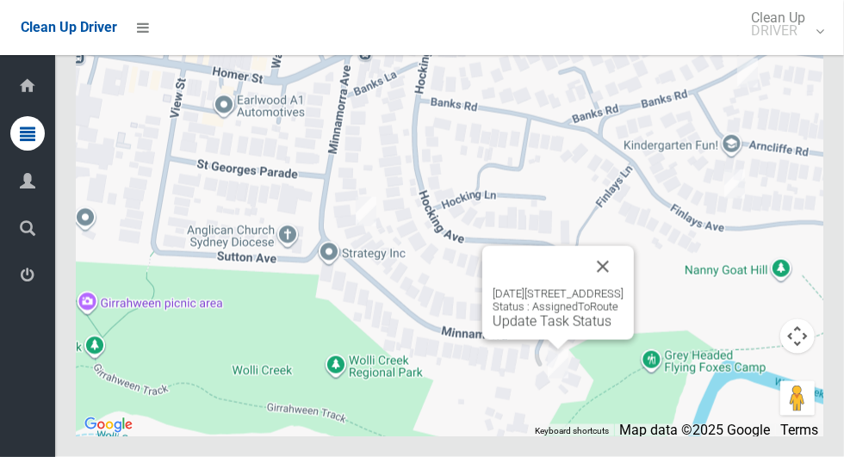
click at [525, 330] on link "Update Task Status" at bounding box center [551, 321] width 119 height 16
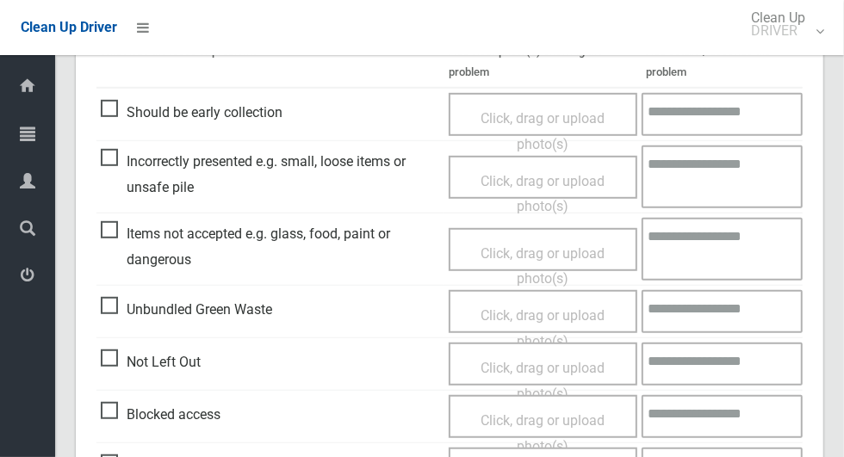
scroll to position [466, 0]
click at [119, 424] on span "Blocked access" at bounding box center [161, 414] width 120 height 26
click at [509, 412] on span "Click, drag or upload photo(s)" at bounding box center [542, 433] width 124 height 42
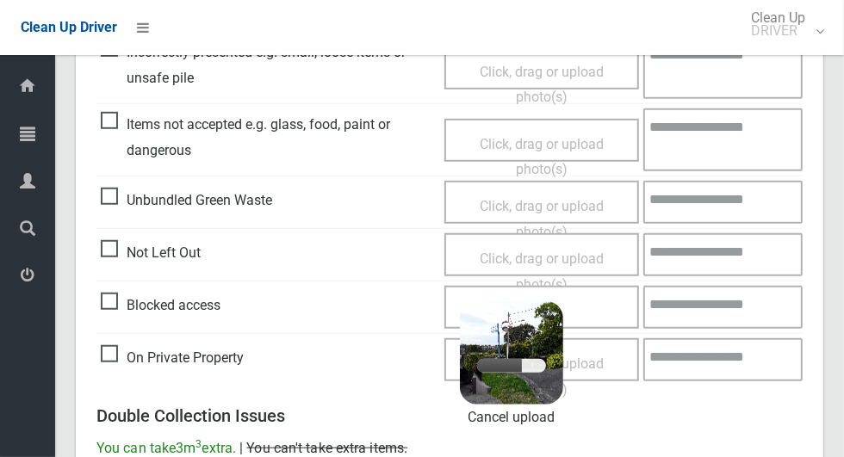
scroll to position [575, 0]
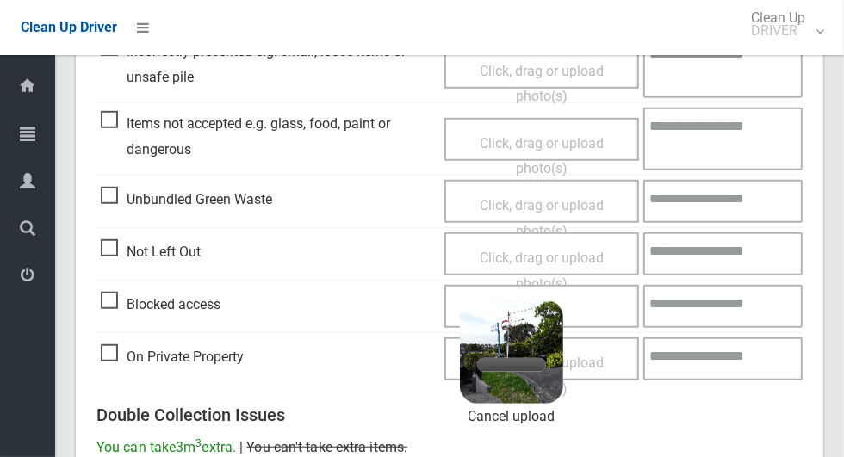
click at [729, 297] on textarea at bounding box center [722, 306] width 159 height 43
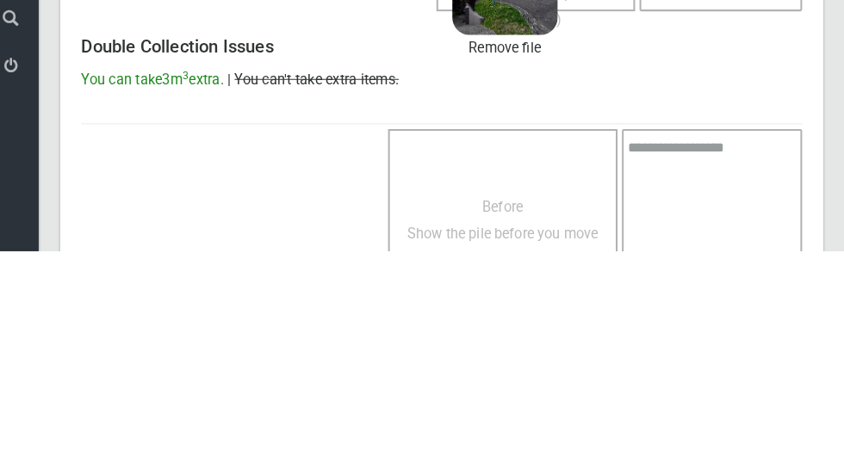
scroll to position [1159, 0]
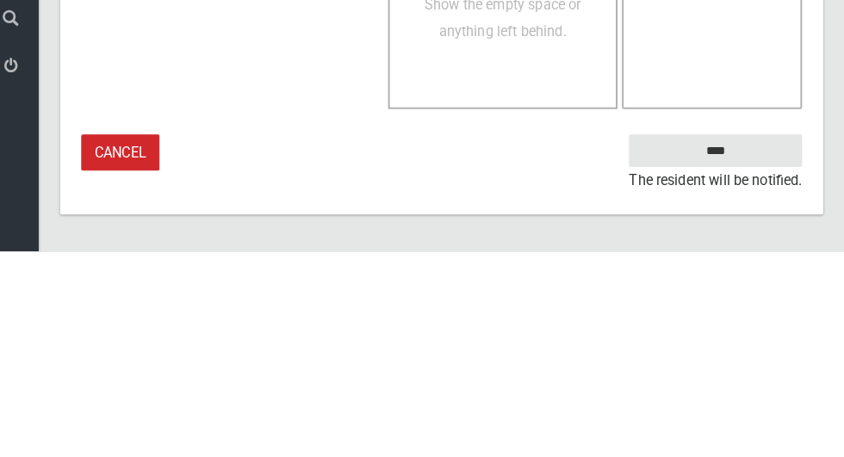
type textarea "**********"
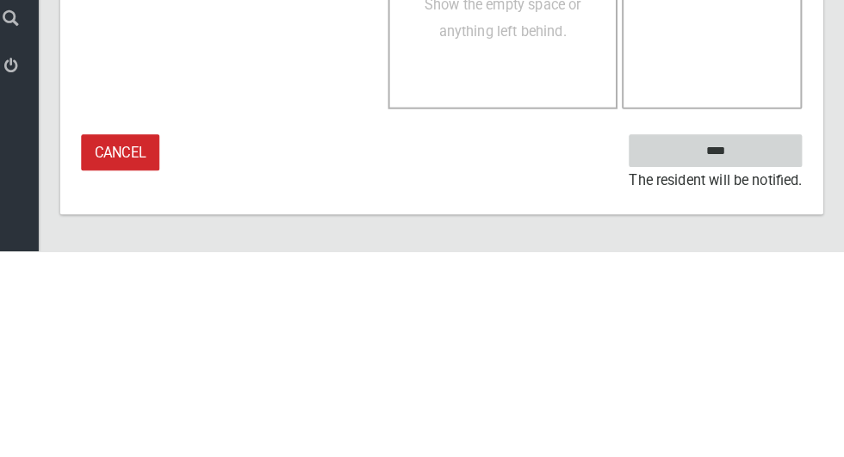
click at [747, 367] on input "****" at bounding box center [718, 359] width 170 height 32
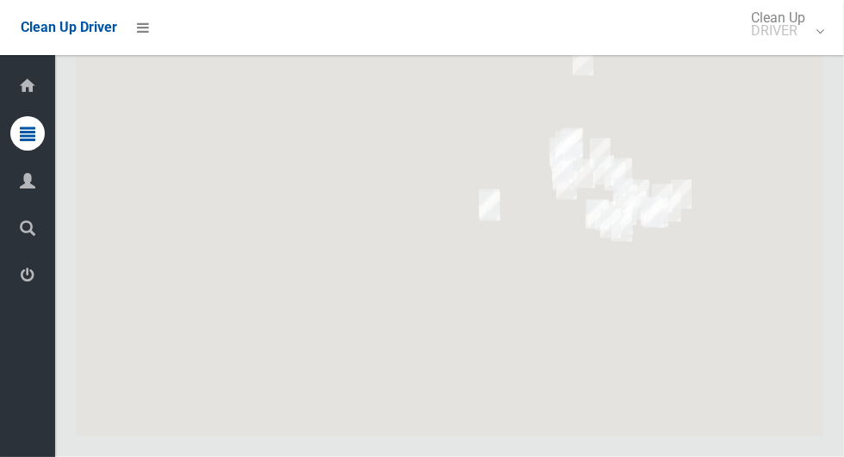
scroll to position [8676, 0]
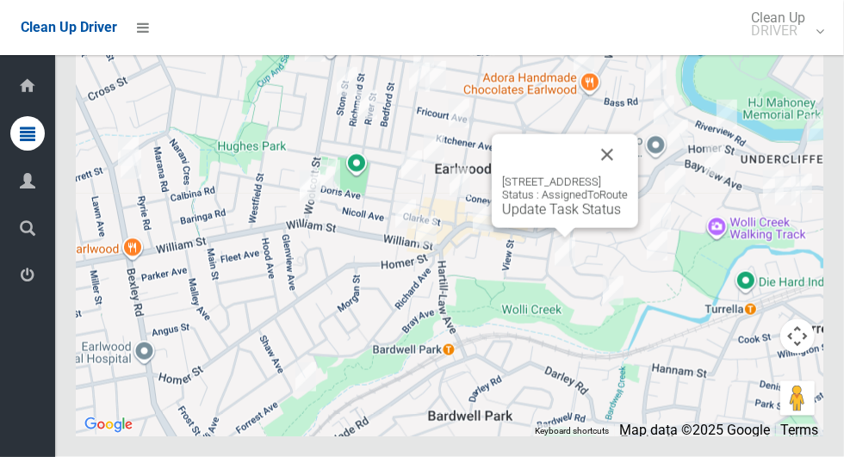
click at [628, 176] on button "Close" at bounding box center [606, 154] width 41 height 41
click at [520, 218] on link "Update Task Status" at bounding box center [561, 209] width 119 height 16
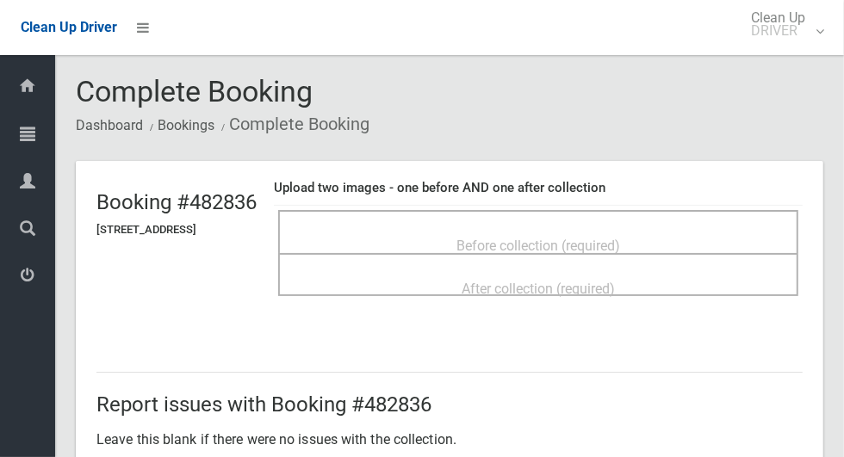
click at [601, 238] on span "Before collection (required)" at bounding box center [538, 246] width 164 height 16
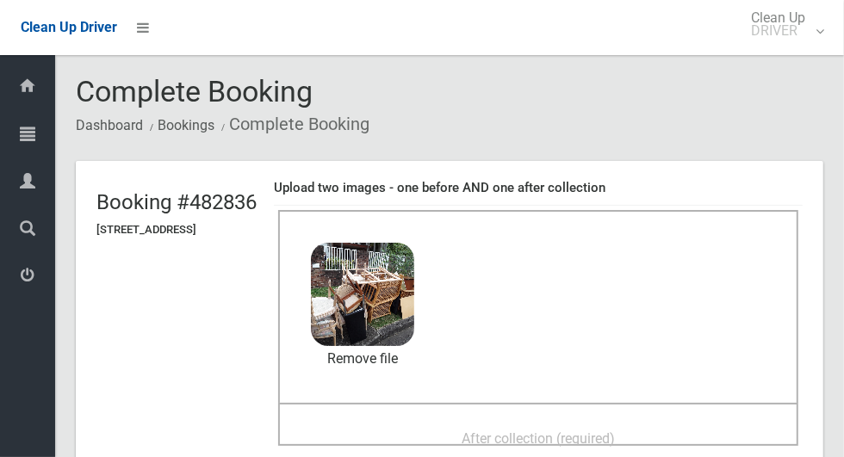
click at [480, 425] on div "After collection (required)" at bounding box center [538, 438] width 482 height 32
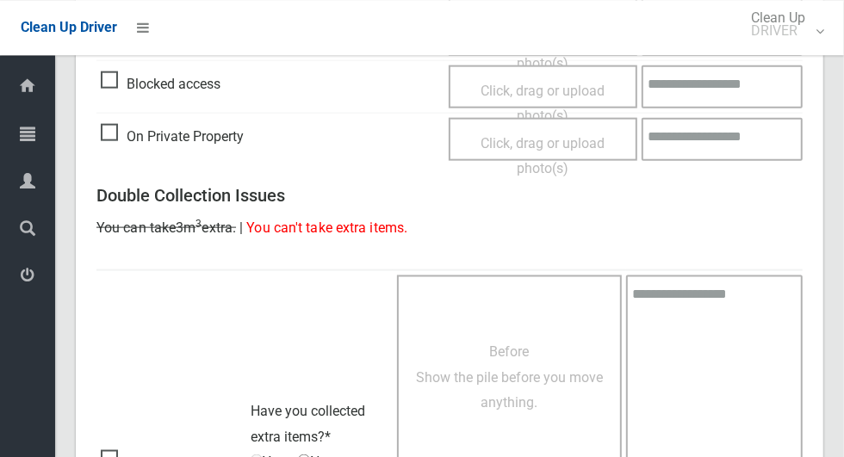
scroll to position [1408, 0]
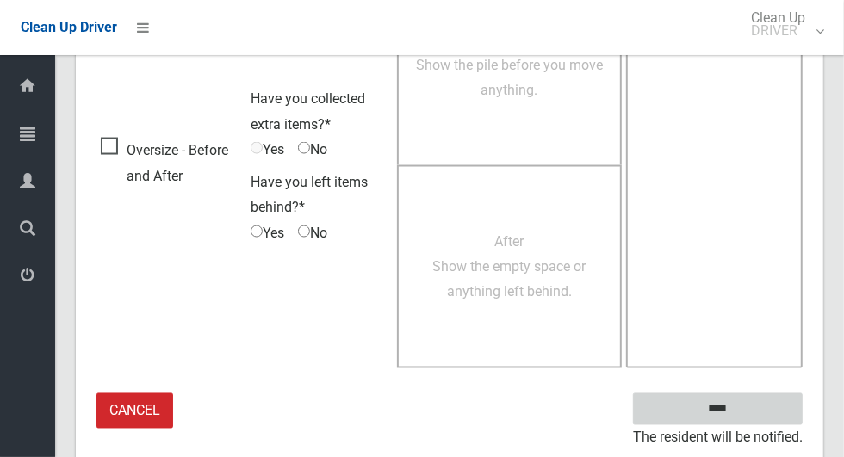
click at [742, 404] on input "****" at bounding box center [718, 409] width 170 height 32
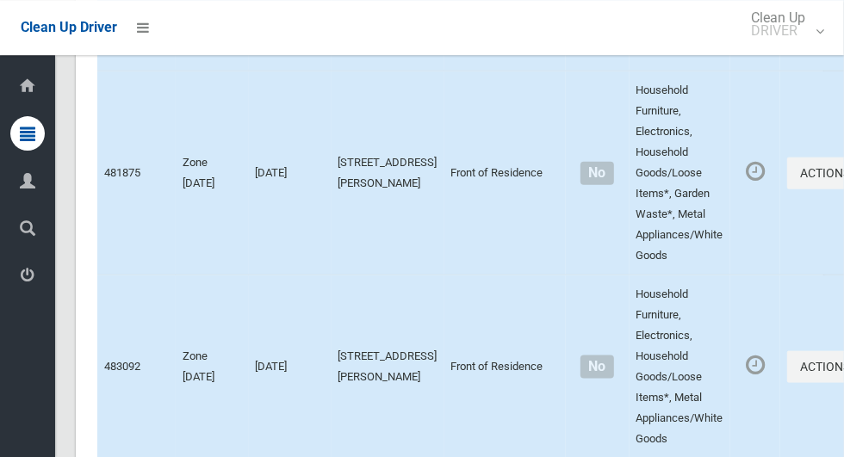
scroll to position [8676, 0]
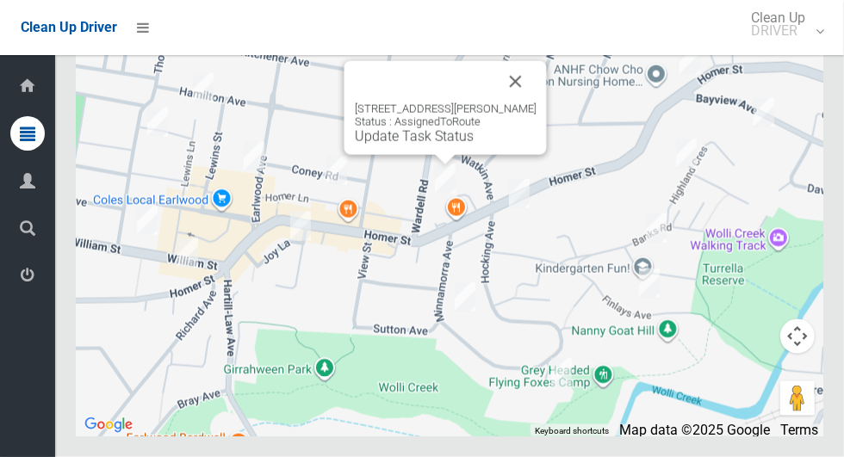
click at [517, 102] on button "Close" at bounding box center [515, 81] width 41 height 41
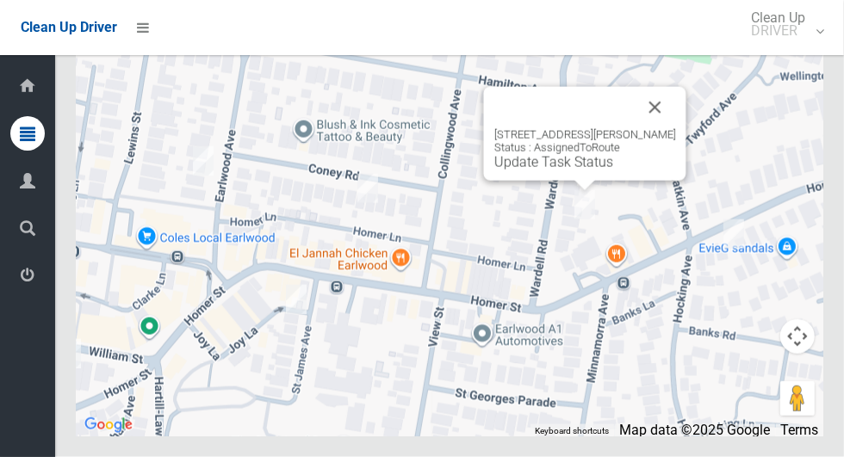
click at [671, 128] on button "Close" at bounding box center [655, 107] width 41 height 41
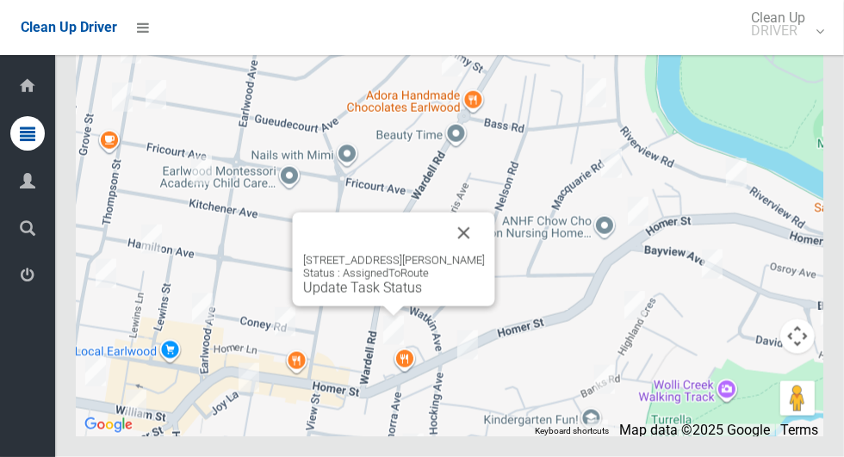
click at [368, 296] on div "204 Wardell Road, EARLWOOD NSW 2206 Status : AssignedToRoute Update Task Status" at bounding box center [394, 275] width 182 height 42
click at [368, 296] on link "Update Task Status" at bounding box center [362, 288] width 119 height 16
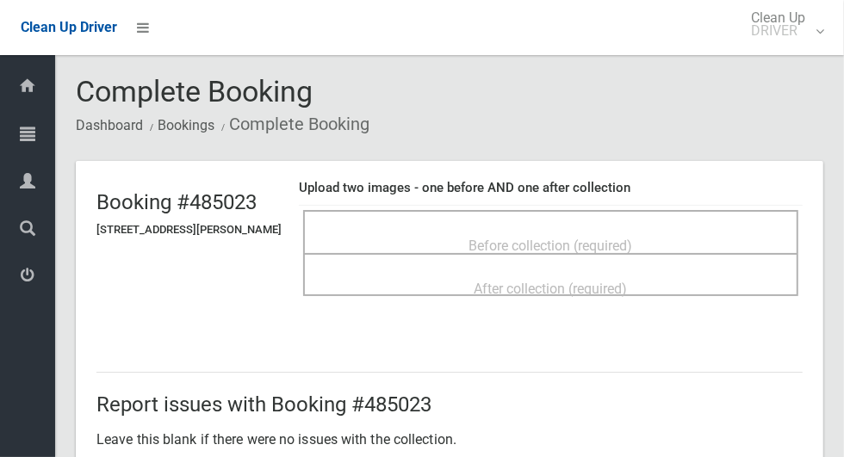
click at [499, 238] on span "Before collection (required)" at bounding box center [551, 246] width 164 height 16
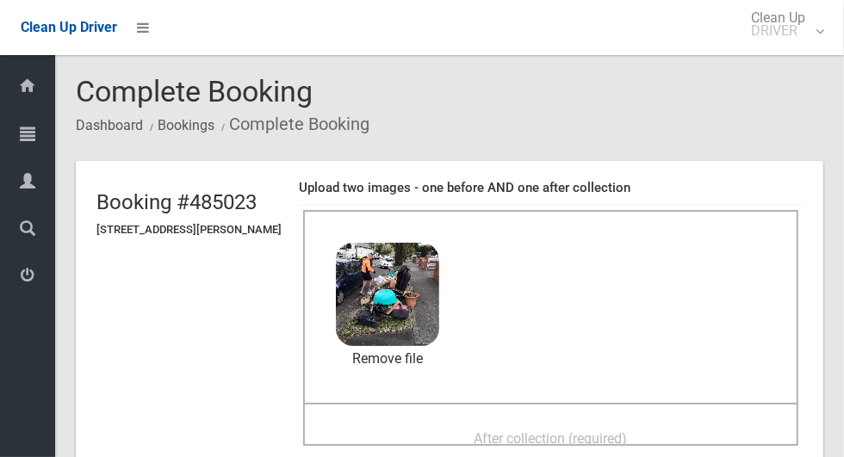
click at [483, 430] on span "After collection (required)" at bounding box center [550, 438] width 153 height 16
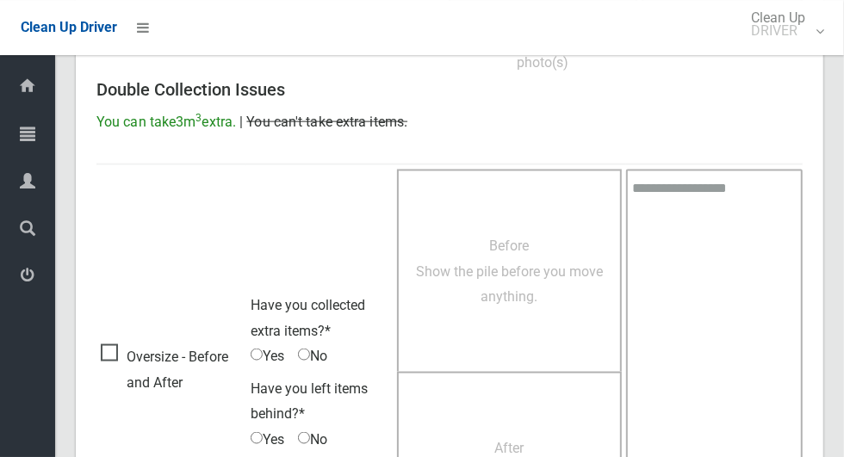
scroll to position [1408, 0]
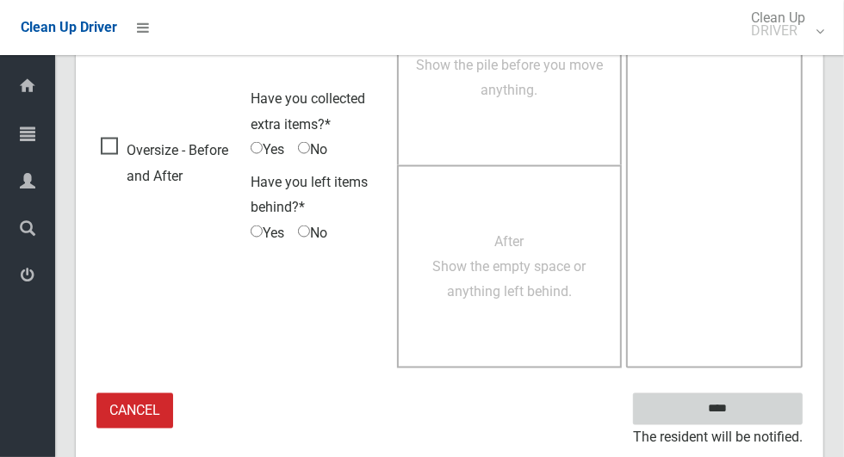
click at [747, 408] on input "****" at bounding box center [718, 409] width 170 height 32
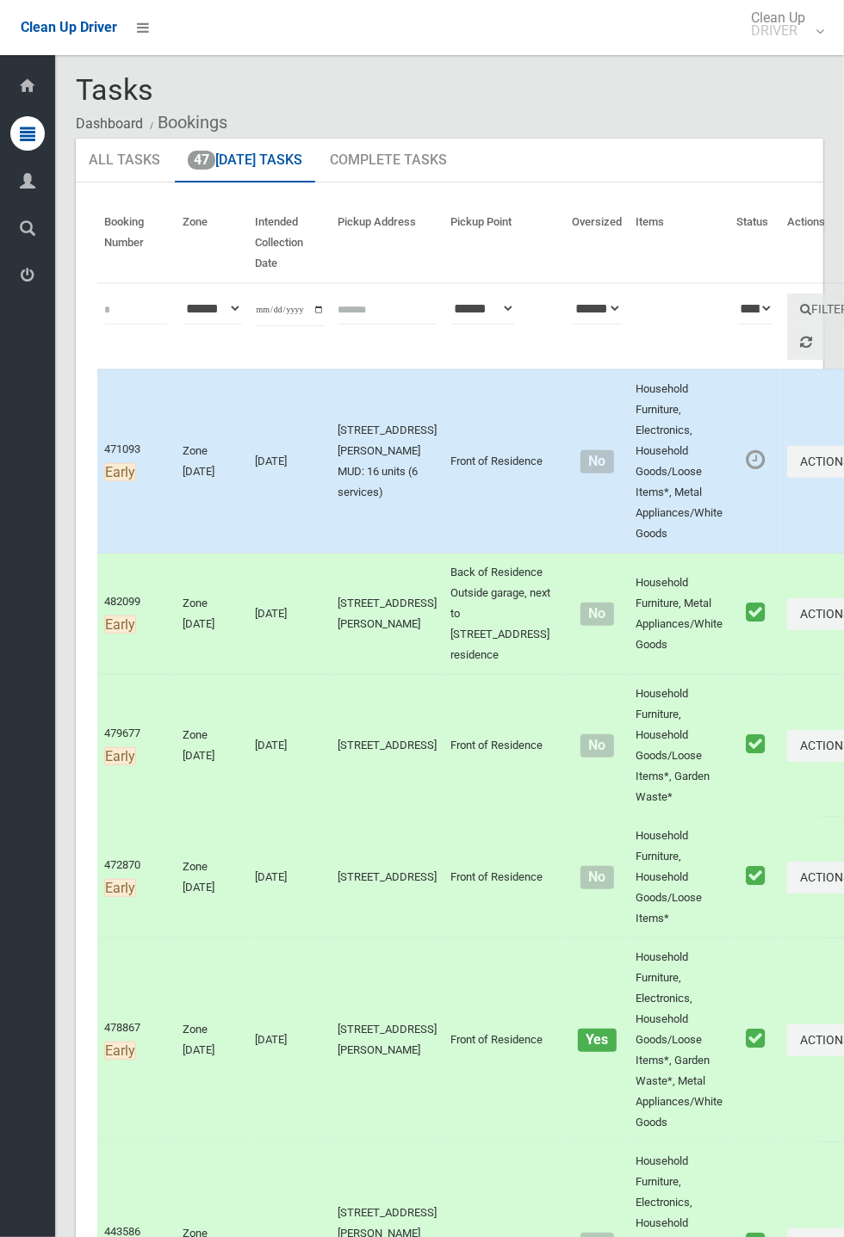
scroll to position [1, 0]
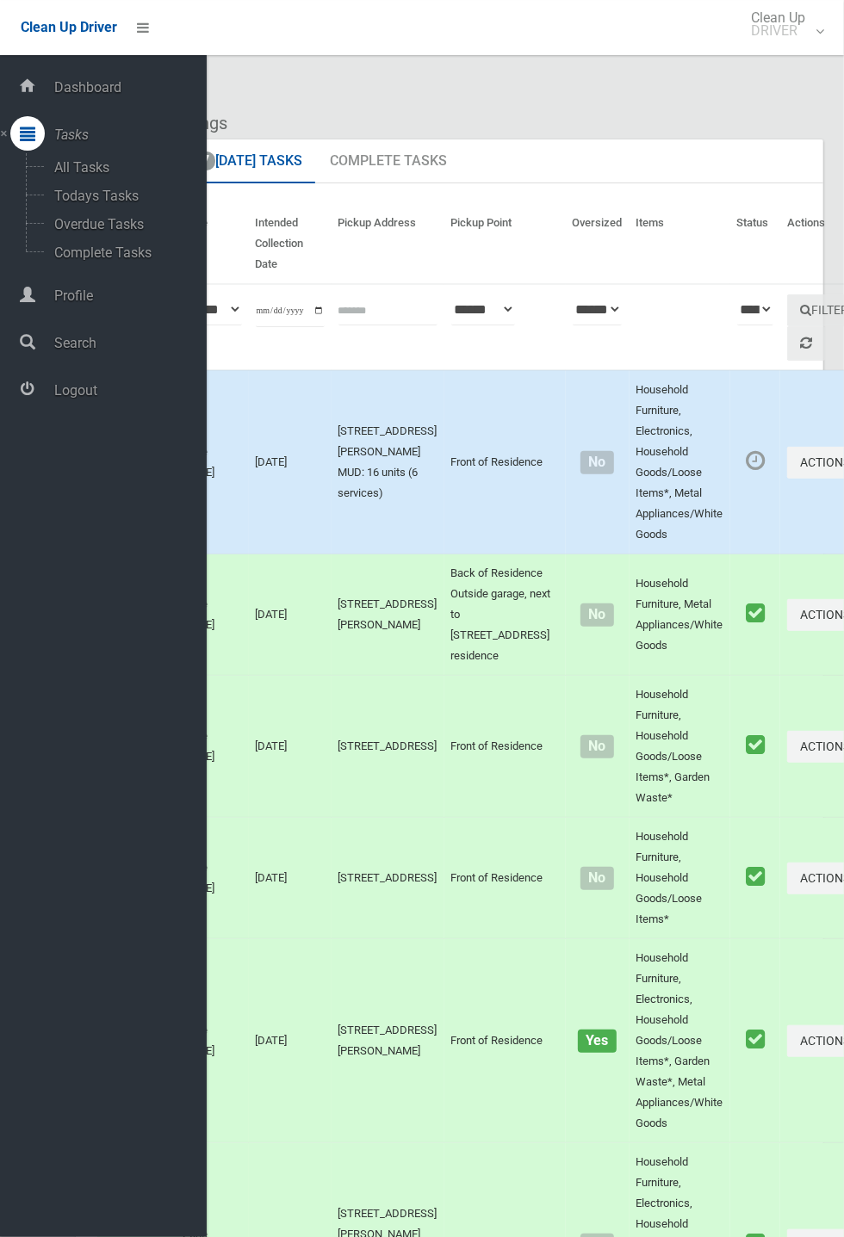
click at [9, 456] on div "Dashboard Tasks All Tasks Todays Tasks Overdue Tasks Complete Tasks Profile Sea…" at bounding box center [103, 646] width 207 height 1182
click at [37, 77] on div at bounding box center [27, 86] width 34 height 34
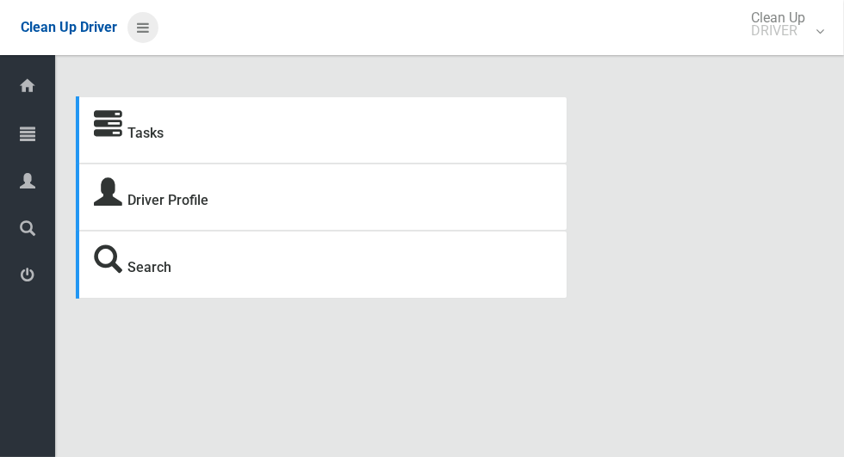
click at [144, 24] on icon at bounding box center [143, 27] width 12 height 29
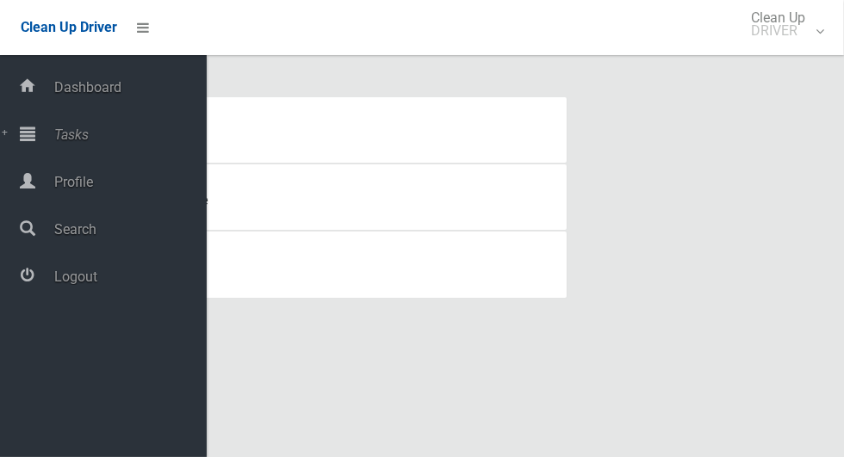
click at [89, 131] on span "Tasks" at bounding box center [128, 135] width 158 height 16
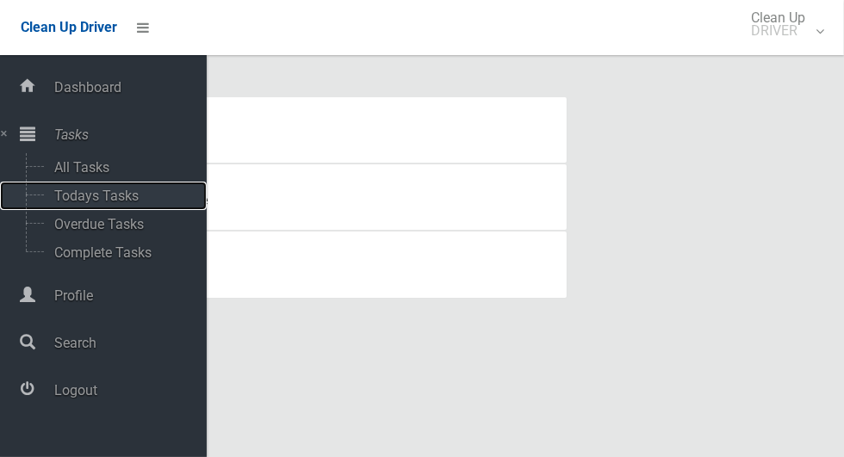
click at [130, 194] on span "Todays Tasks" at bounding box center [120, 196] width 143 height 16
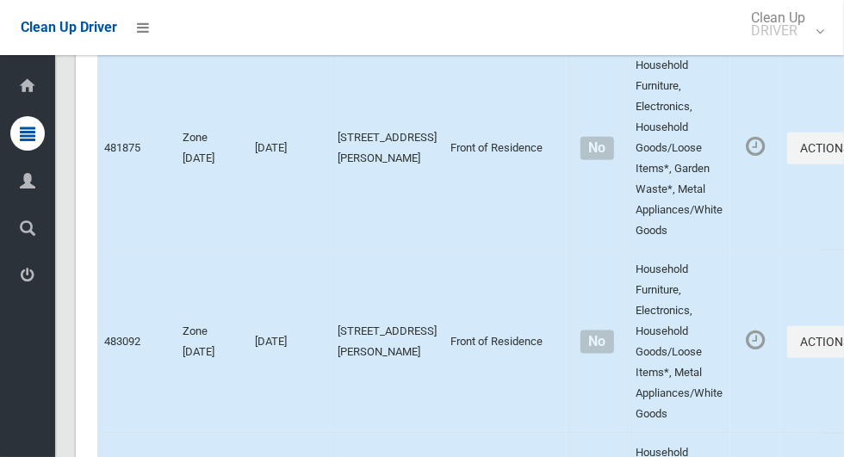
scroll to position [8676, 0]
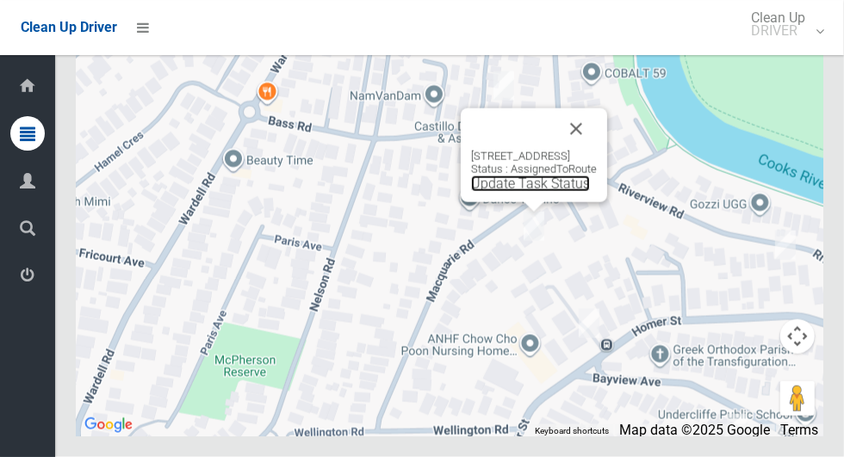
click at [505, 192] on link "Update Task Status" at bounding box center [530, 184] width 119 height 16
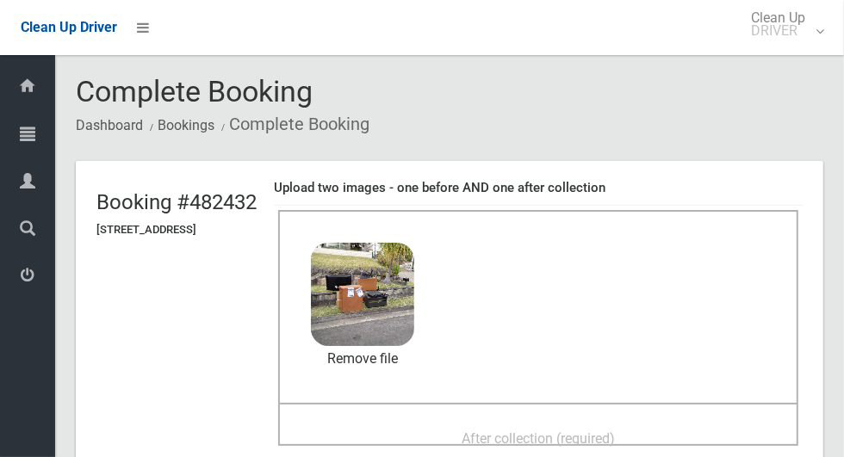
scroll to position [111, 0]
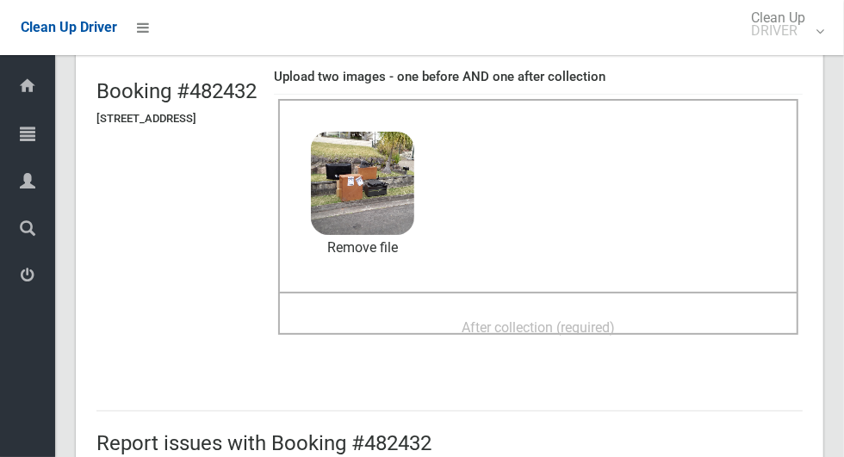
click at [610, 319] on span "After collection (required)" at bounding box center [537, 327] width 153 height 16
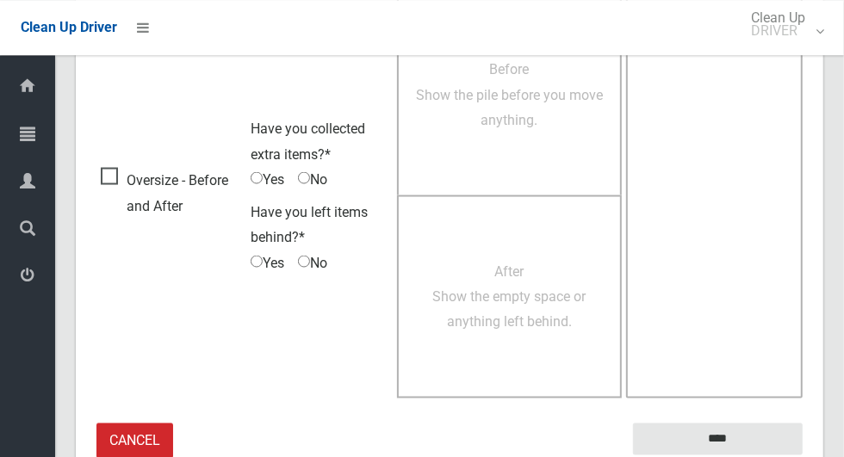
scroll to position [1408, 0]
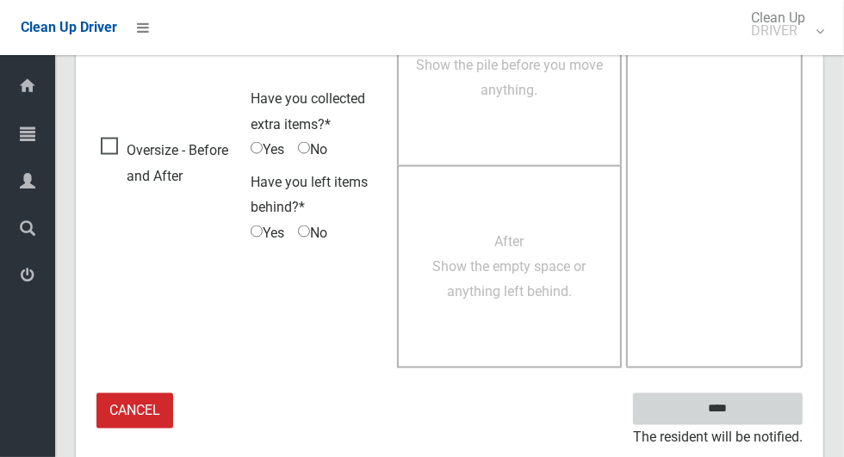
click at [708, 405] on input "****" at bounding box center [718, 409] width 170 height 32
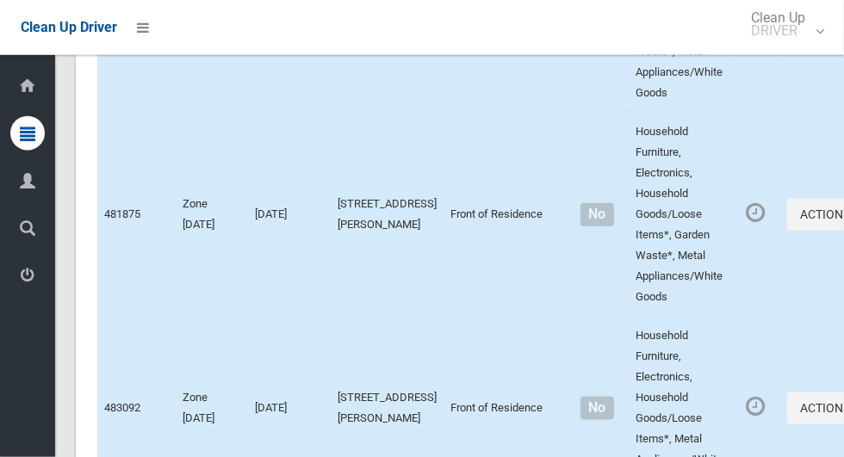
scroll to position [8676, 0]
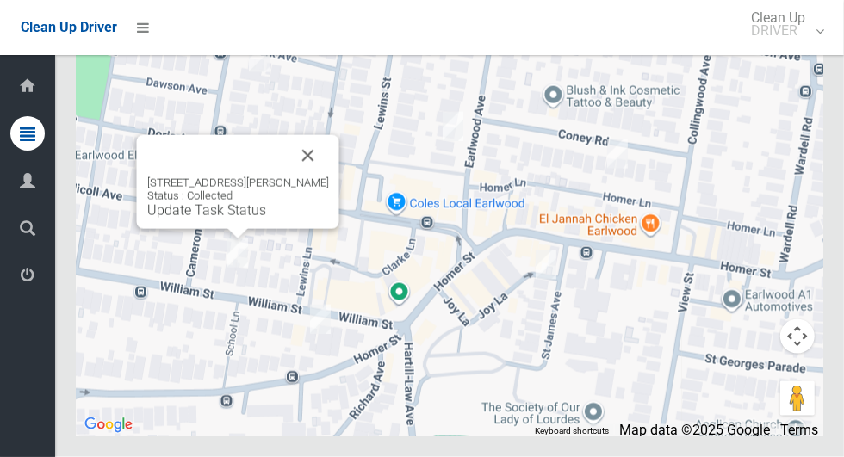
click at [325, 176] on button "Close" at bounding box center [308, 155] width 41 height 41
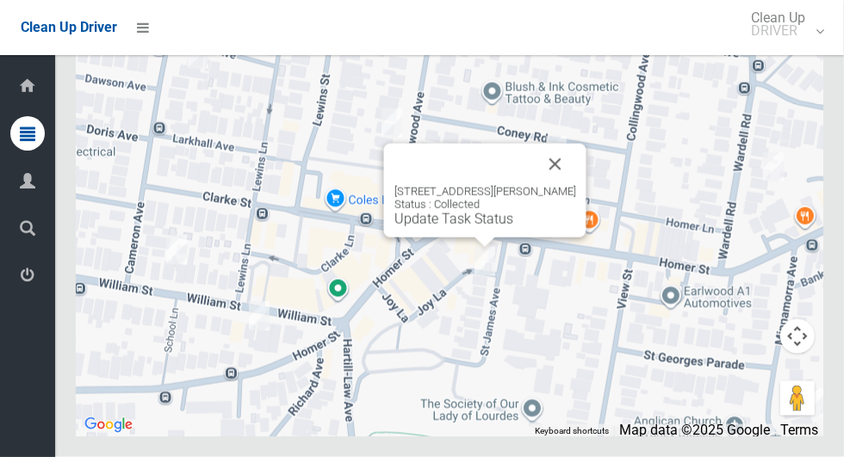
click at [576, 185] on button "Close" at bounding box center [555, 164] width 41 height 41
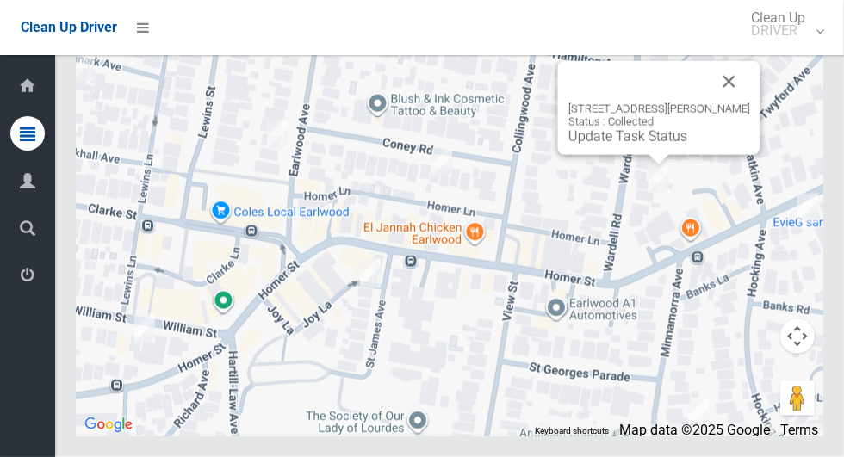
click at [735, 102] on button "Close" at bounding box center [729, 81] width 41 height 41
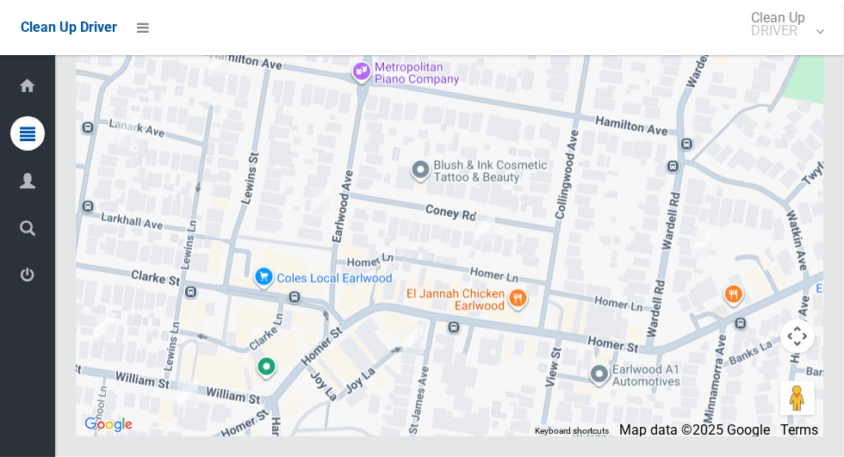
click at [652, 361] on div at bounding box center [449, 221] width 747 height 430
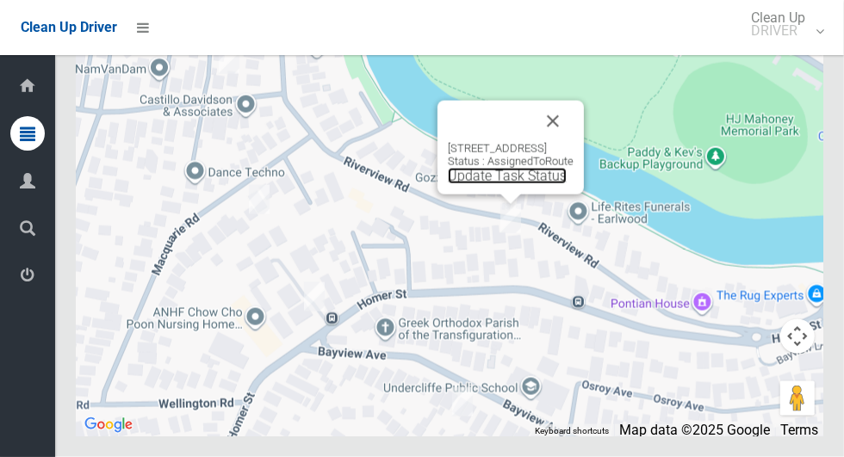
click at [474, 184] on link "Update Task Status" at bounding box center [507, 176] width 119 height 16
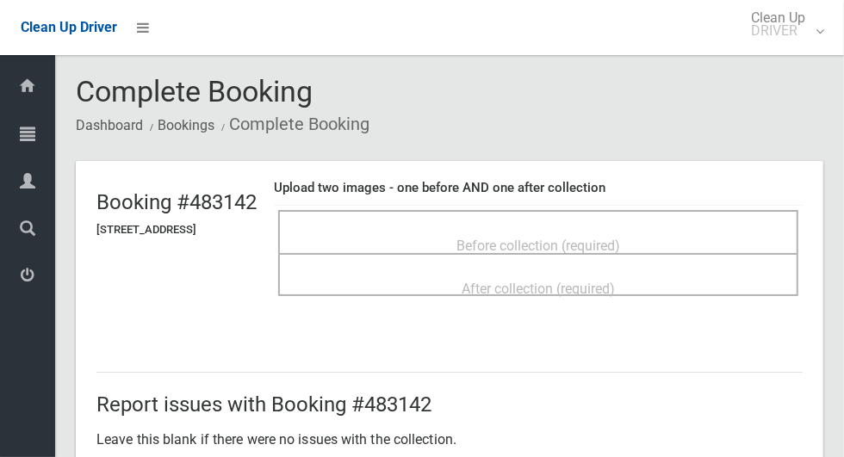
click at [514, 238] on span "Before collection (required)" at bounding box center [538, 246] width 164 height 16
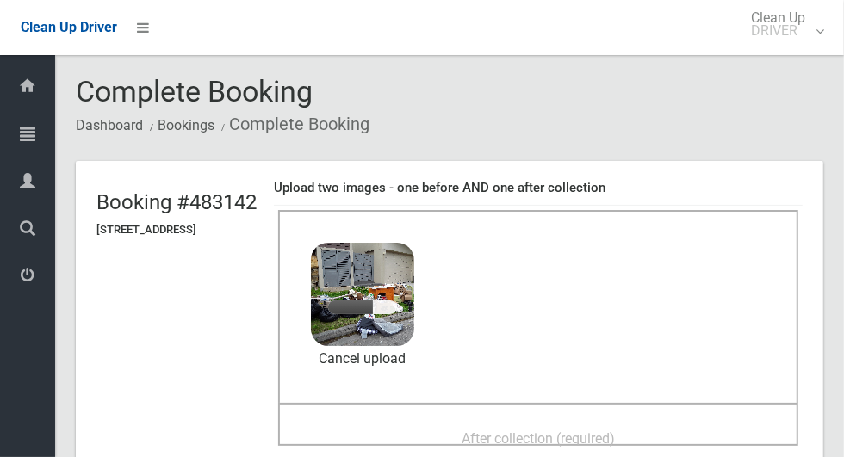
click at [486, 430] on span "After collection (required)" at bounding box center [537, 438] width 153 height 16
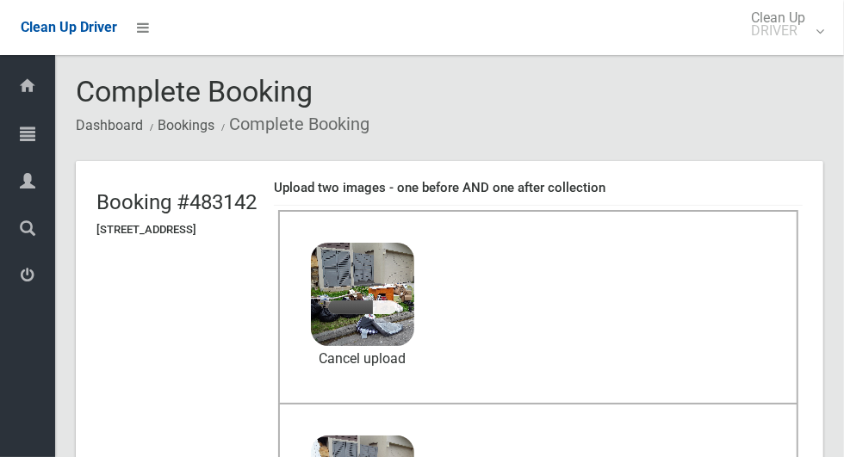
scroll to position [133, 0]
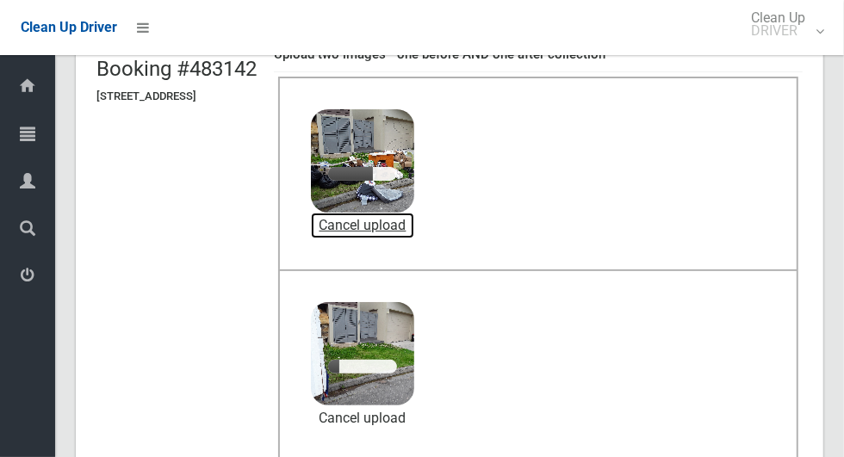
click at [414, 219] on link "Cancel upload" at bounding box center [362, 226] width 103 height 26
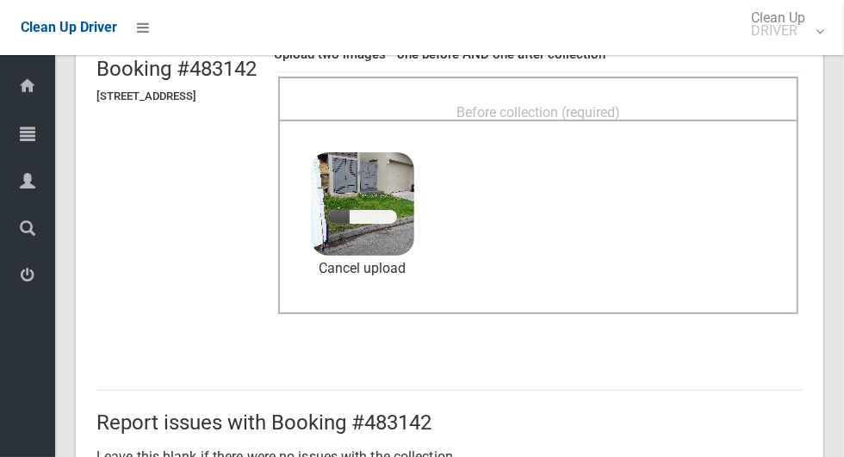
click at [528, 104] on span "Before collection (required)" at bounding box center [538, 112] width 164 height 16
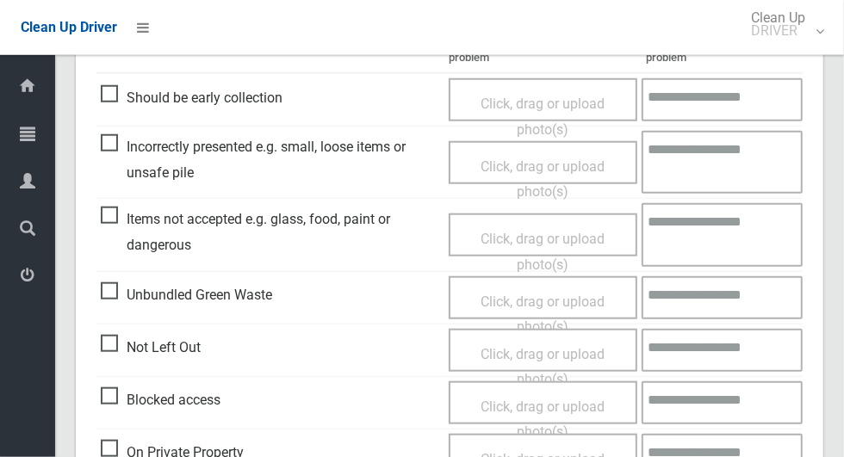
scroll to position [1408, 0]
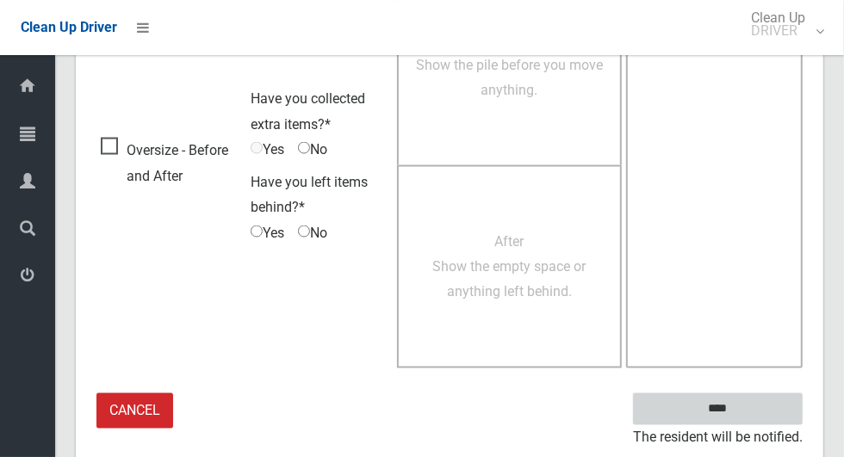
click at [747, 412] on input "****" at bounding box center [718, 409] width 170 height 32
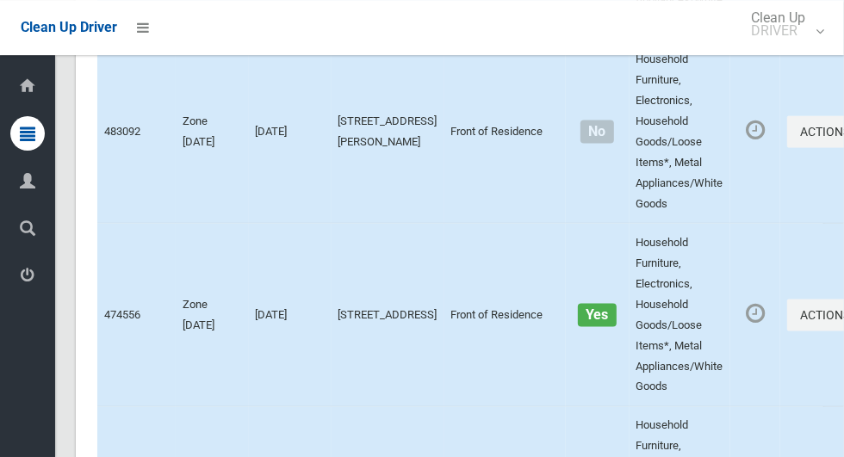
scroll to position [8676, 0]
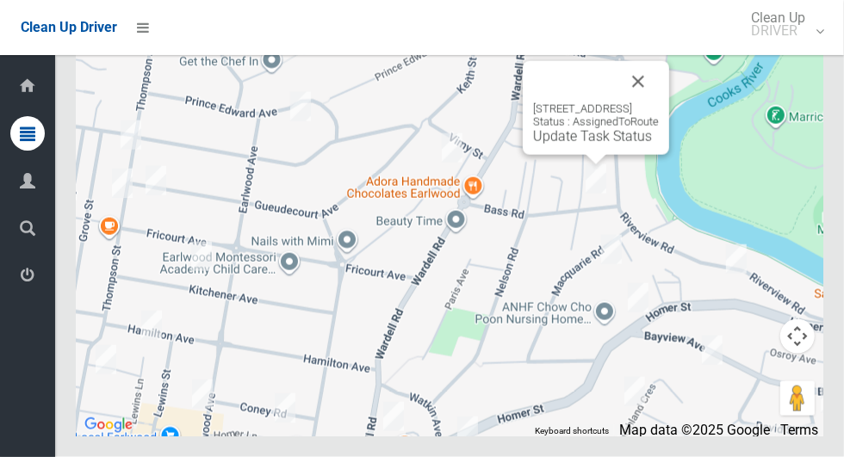
click at [659, 102] on button "Close" at bounding box center [637, 81] width 41 height 41
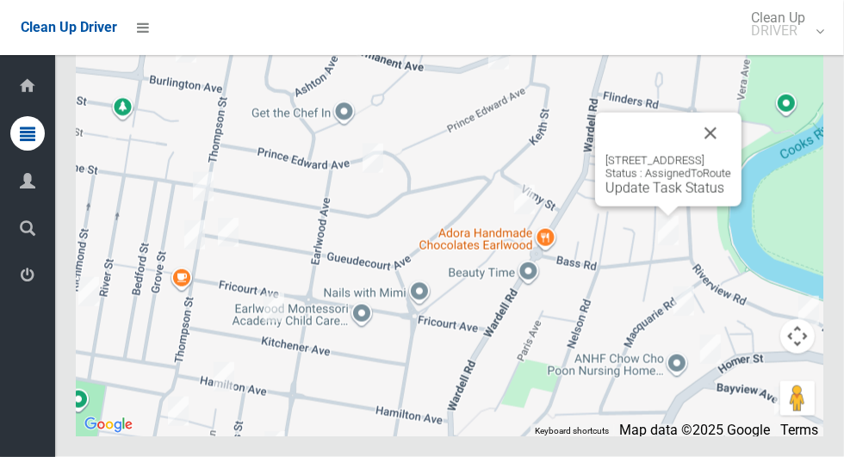
click at [731, 154] on button "Close" at bounding box center [710, 133] width 41 height 41
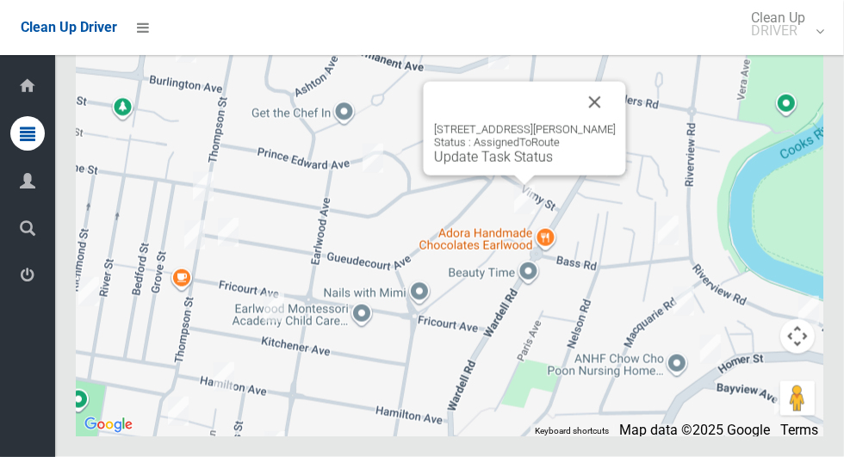
click at [598, 123] on button "Close" at bounding box center [594, 102] width 41 height 41
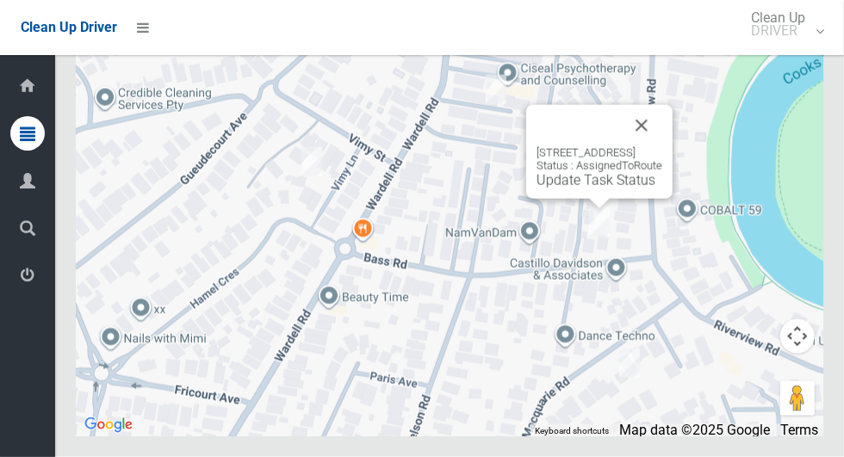
click at [662, 146] on button "Close" at bounding box center [641, 125] width 41 height 41
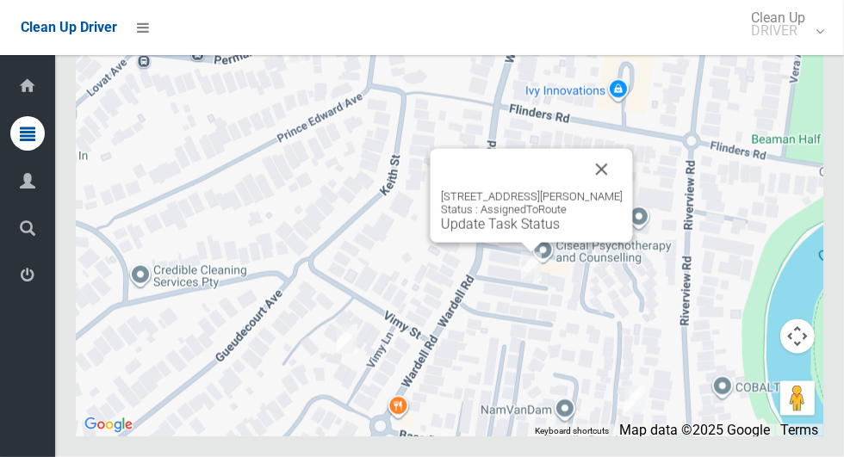
click at [619, 190] on button "Close" at bounding box center [601, 169] width 41 height 41
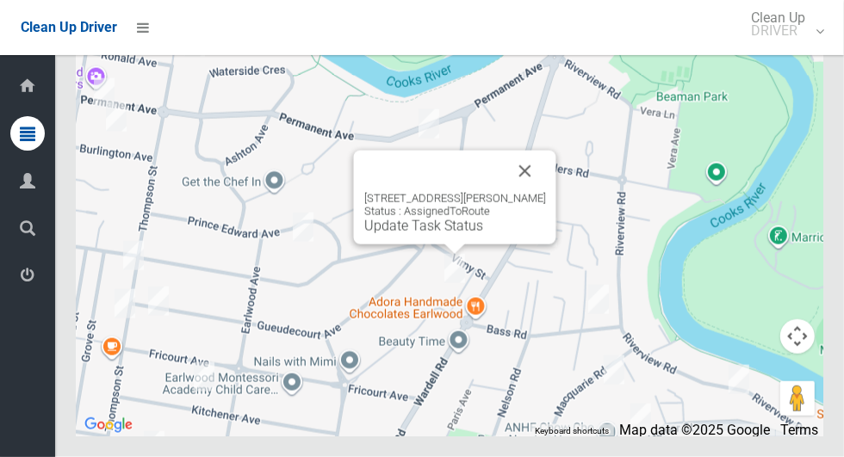
click at [546, 192] on button "Close" at bounding box center [525, 171] width 41 height 41
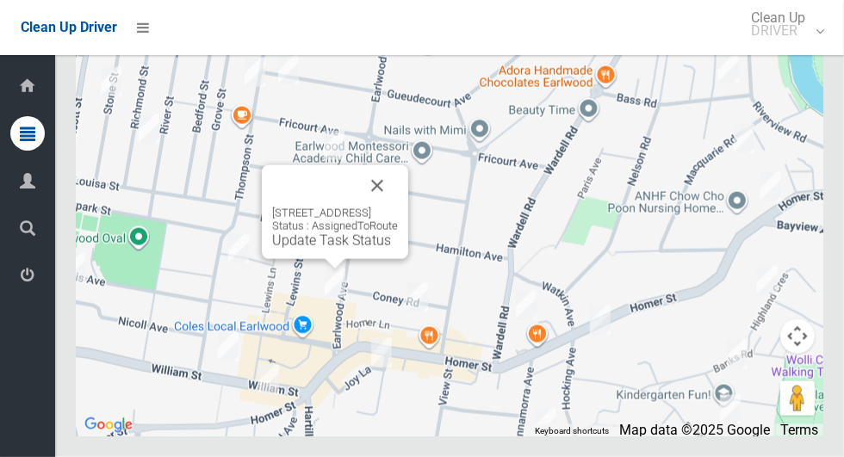
click at [398, 207] on button "Close" at bounding box center [376, 185] width 41 height 41
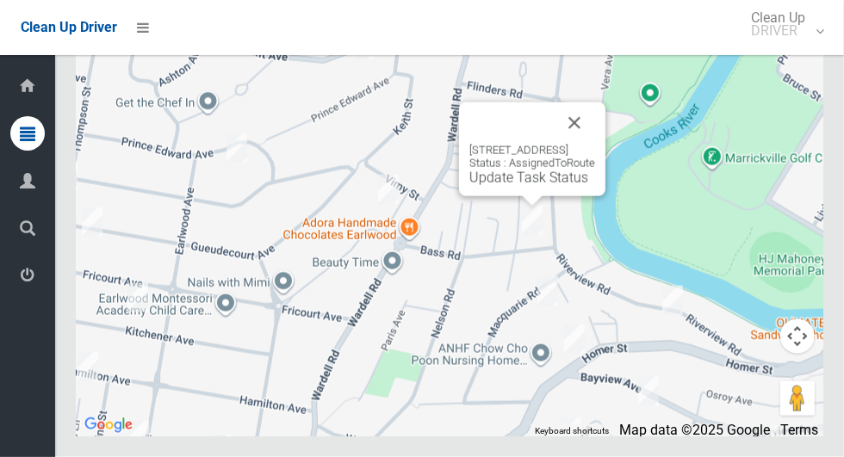
click at [523, 186] on link "Update Task Status" at bounding box center [528, 178] width 119 height 16
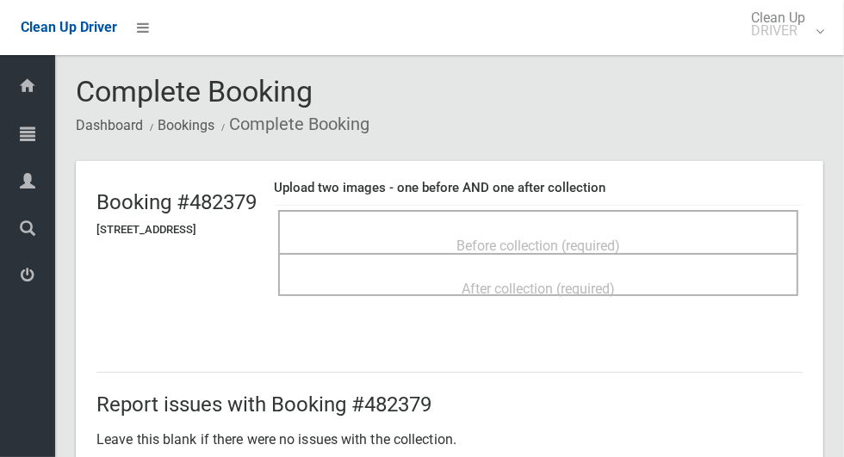
click at [505, 238] on span "Before collection (required)" at bounding box center [538, 246] width 164 height 16
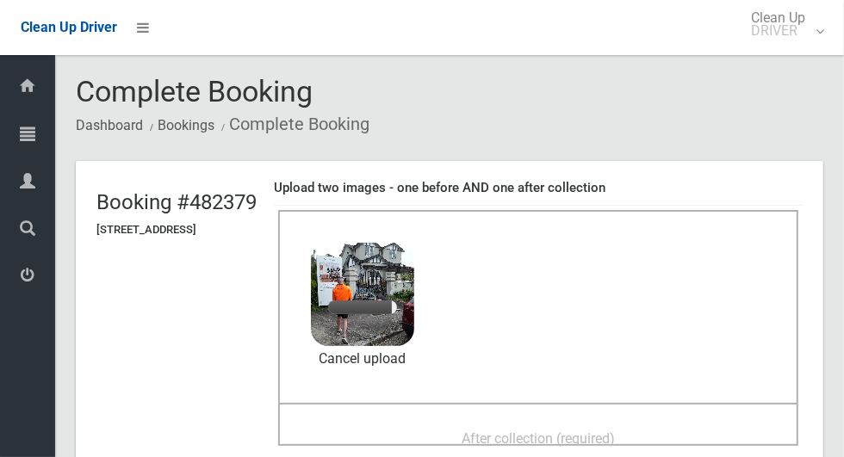
scroll to position [39, 0]
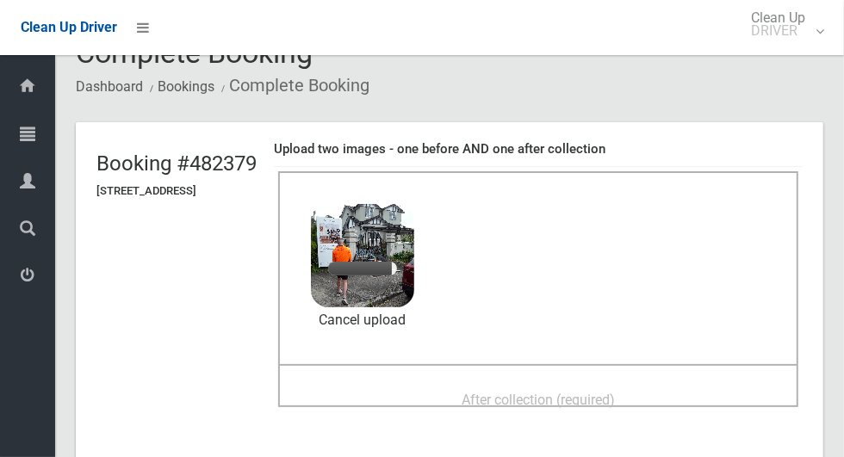
click at [474, 392] on span "After collection (required)" at bounding box center [537, 400] width 153 height 16
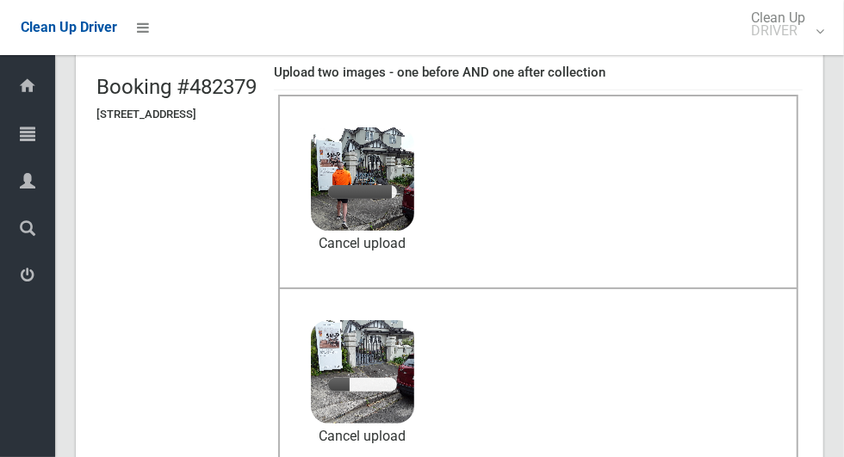
scroll to position [123, 0]
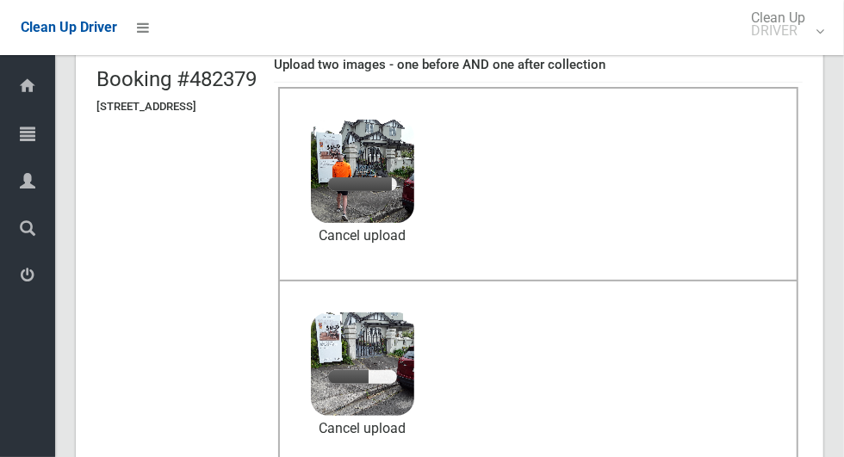
click at [402, 219] on img at bounding box center [362, 171] width 103 height 103
click at [414, 232] on link "Cancel upload" at bounding box center [362, 236] width 103 height 26
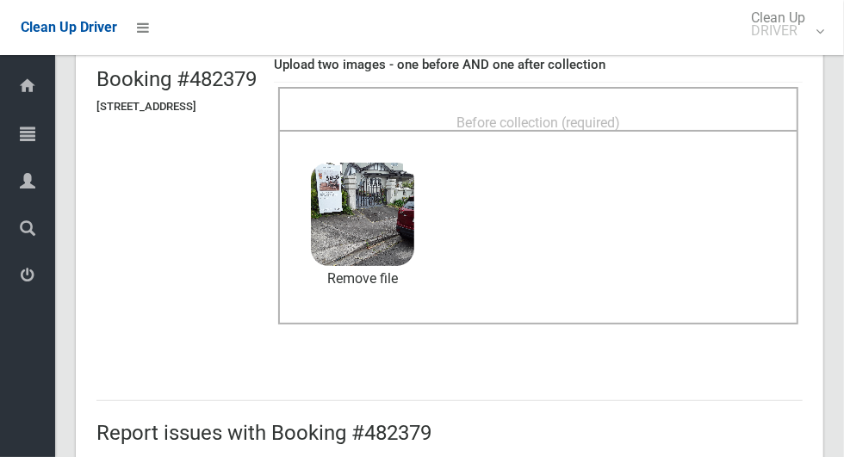
click at [530, 106] on div "Before collection (required)" at bounding box center [538, 122] width 482 height 32
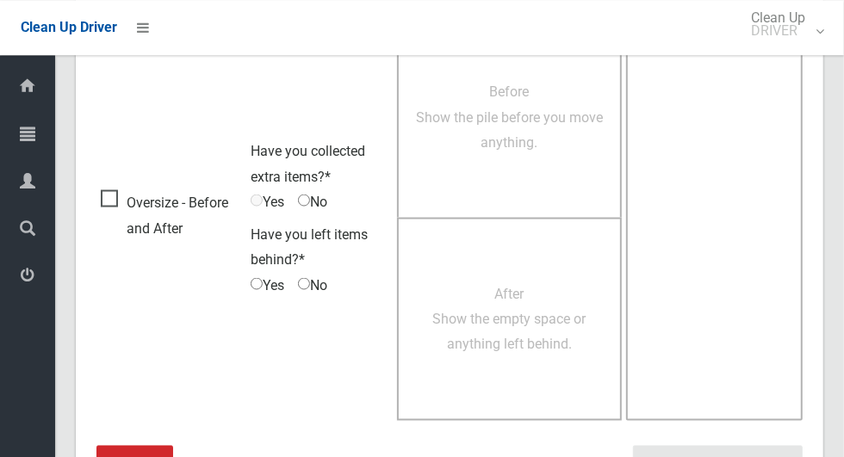
scroll to position [1408, 0]
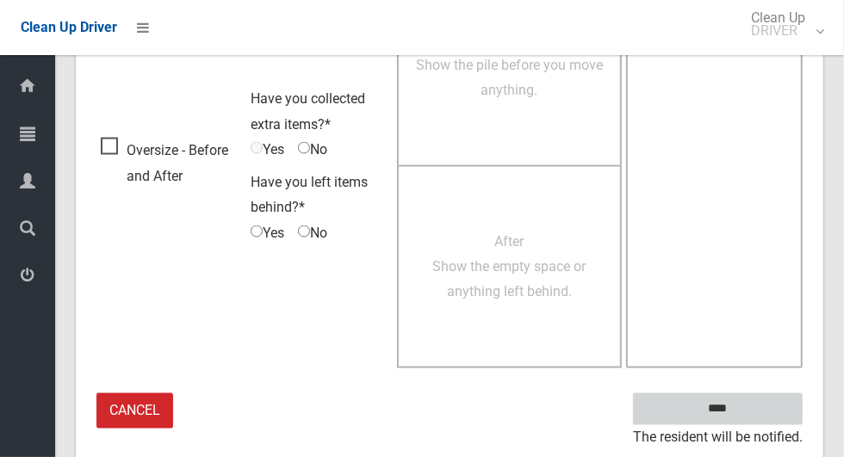
click at [747, 404] on input "****" at bounding box center [718, 409] width 170 height 32
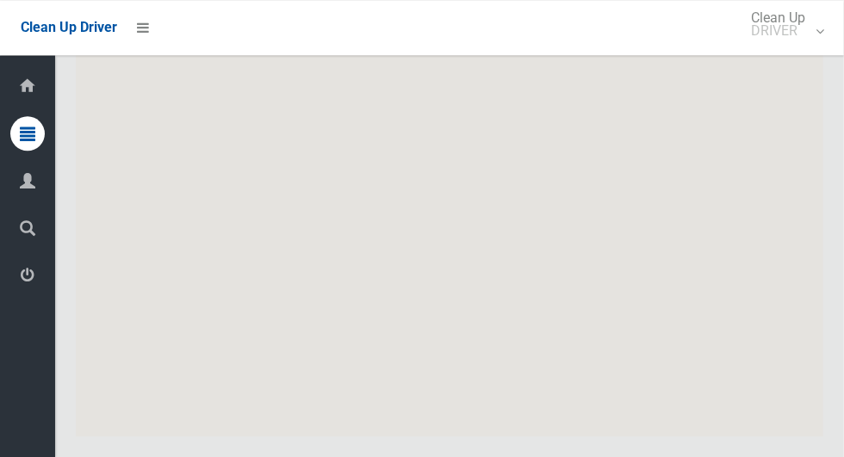
scroll to position [8676, 0]
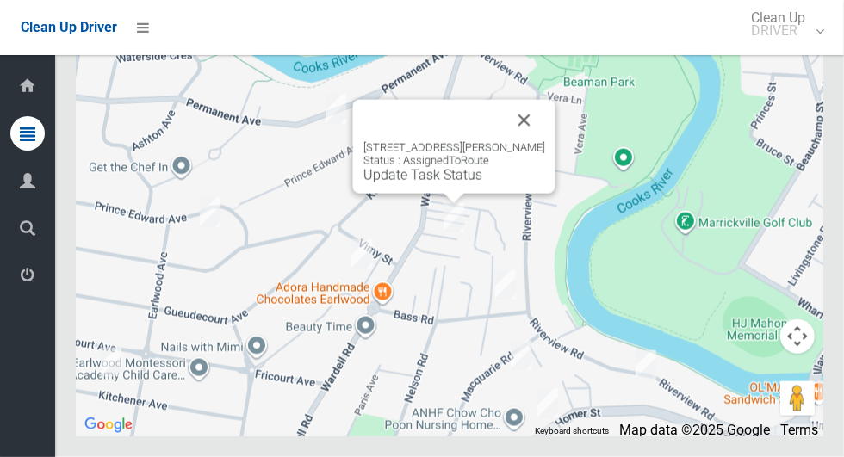
click at [543, 141] on button "Close" at bounding box center [524, 120] width 41 height 41
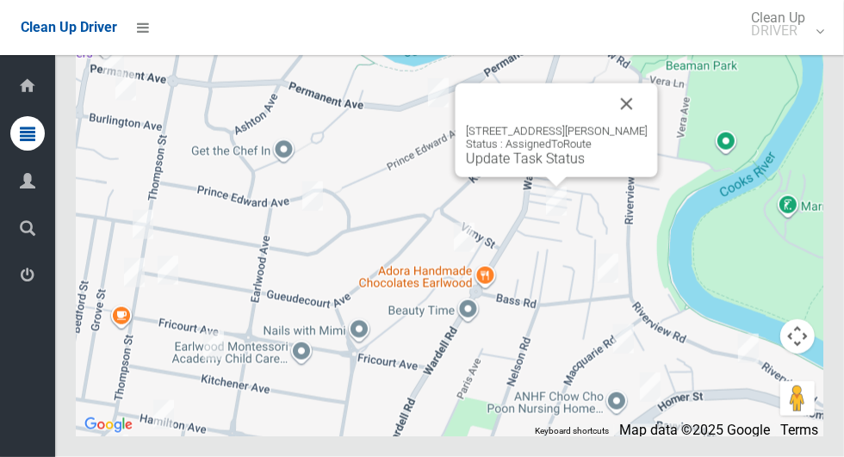
click at [539, 167] on link "Update Task Status" at bounding box center [525, 159] width 119 height 16
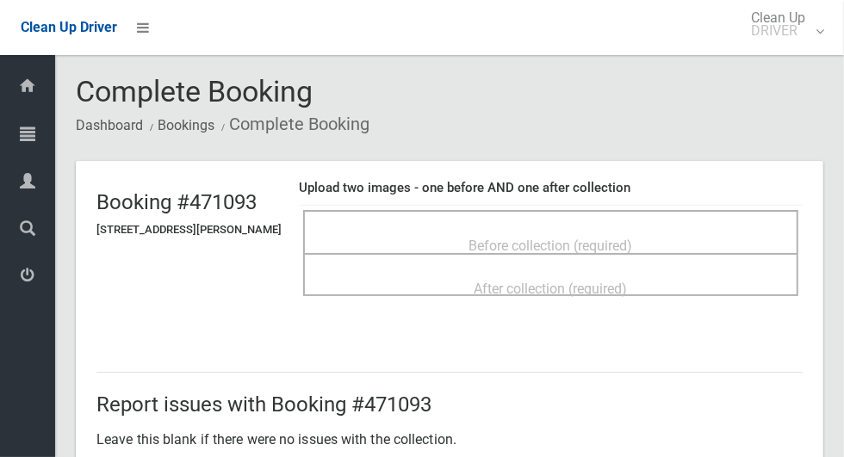
click at [449, 229] on div "Before collection (required)" at bounding box center [550, 245] width 457 height 32
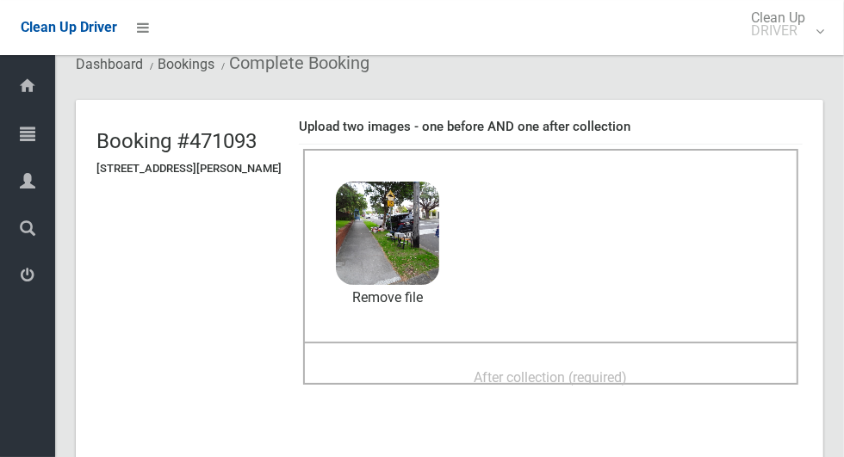
scroll to position [60, 0]
click at [488, 370] on span "After collection (required)" at bounding box center [550, 378] width 153 height 16
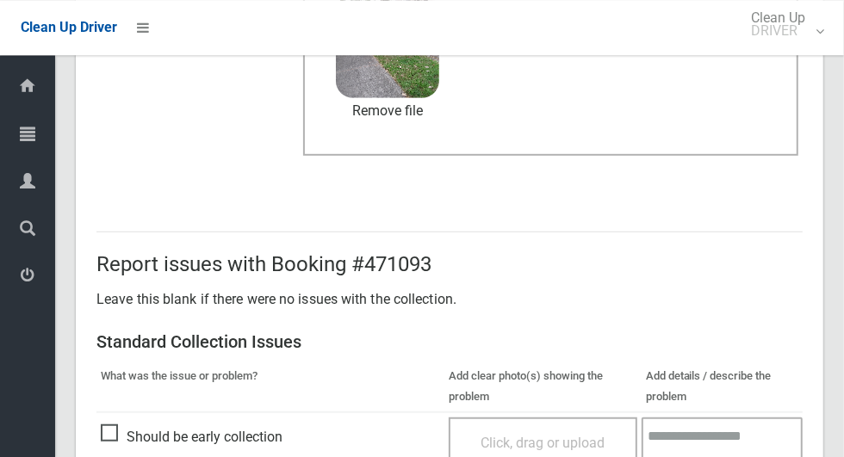
scroll to position [889, 0]
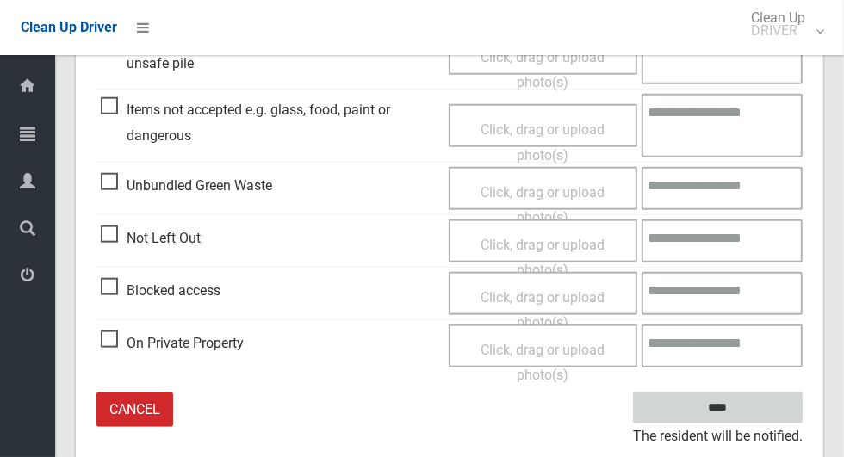
click at [747, 415] on input "****" at bounding box center [718, 409] width 170 height 32
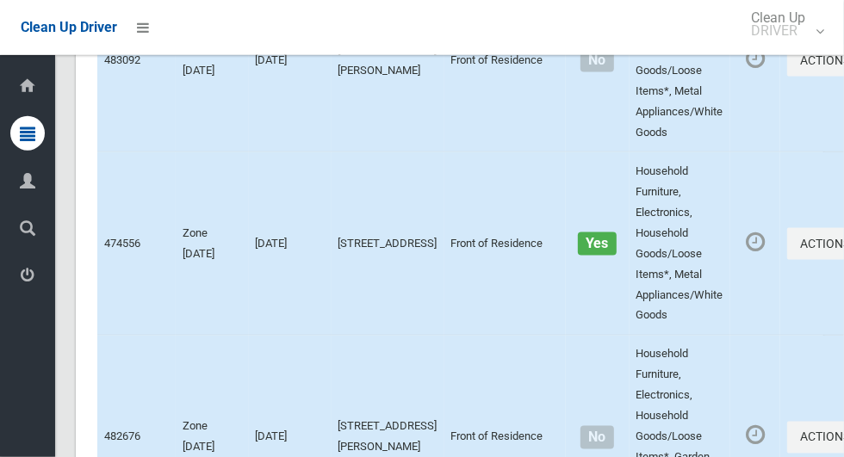
scroll to position [8676, 0]
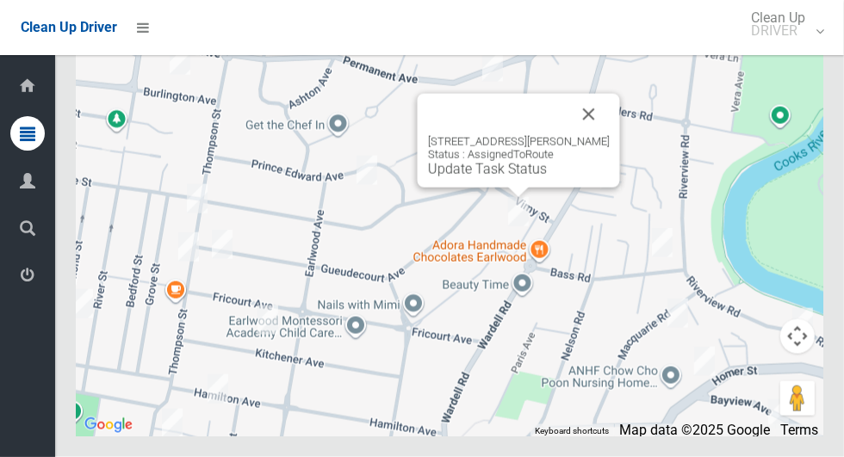
click at [596, 135] on button "Close" at bounding box center [588, 114] width 41 height 41
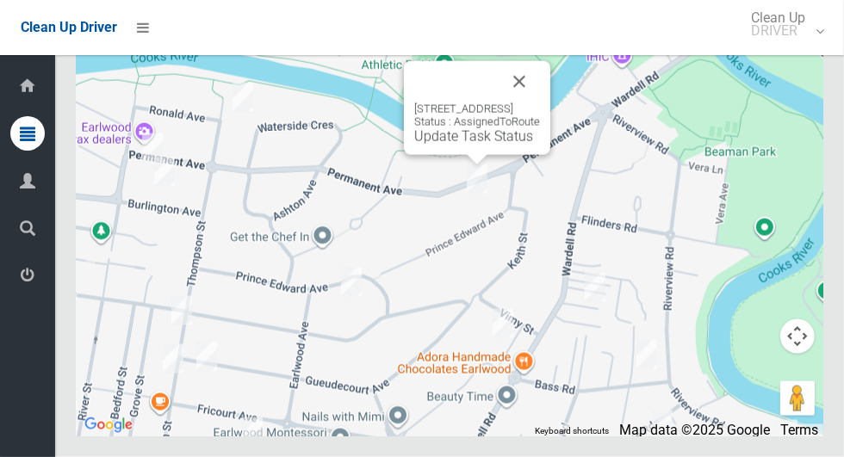
scroll to position [8651, 0]
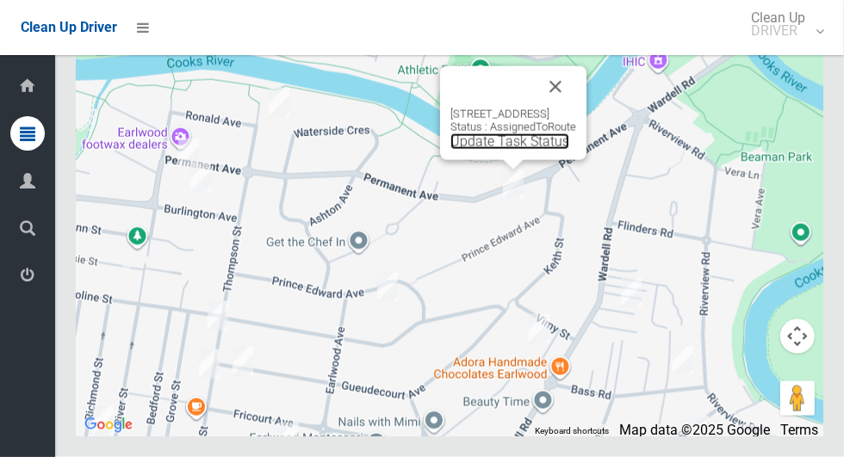
click at [472, 150] on link "Update Task Status" at bounding box center [509, 141] width 119 height 16
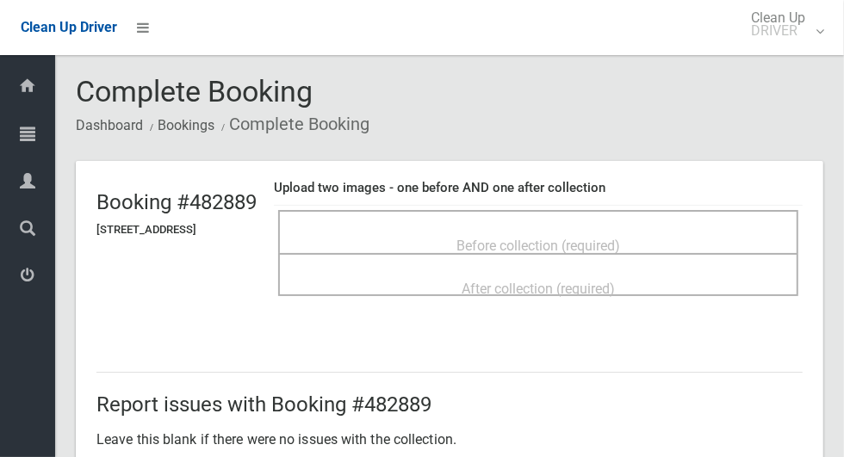
click at [552, 238] on span "Before collection (required)" at bounding box center [538, 246] width 164 height 16
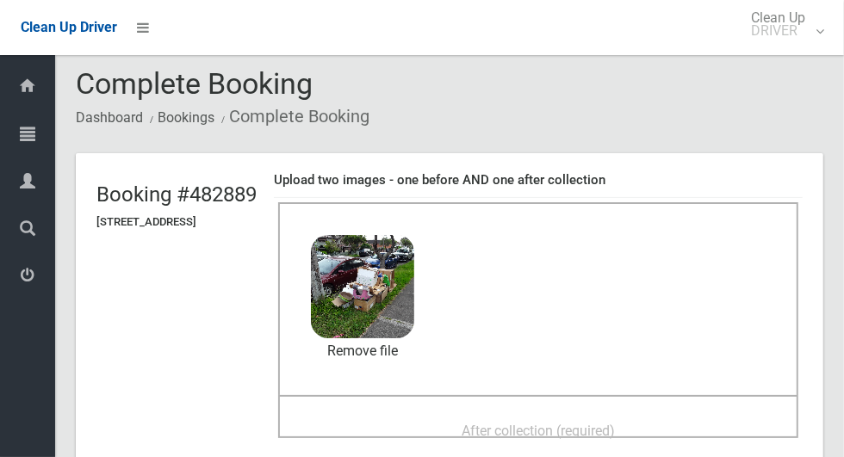
scroll to position [55, 0]
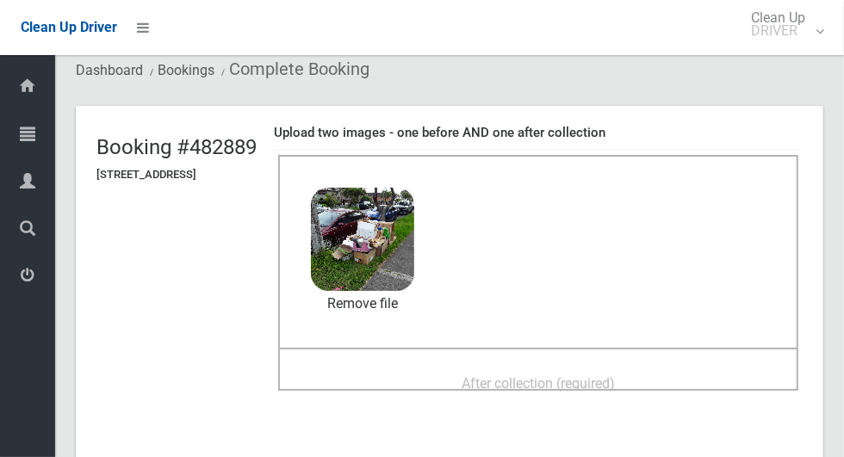
click at [474, 367] on div "After collection (required)" at bounding box center [538, 383] width 482 height 32
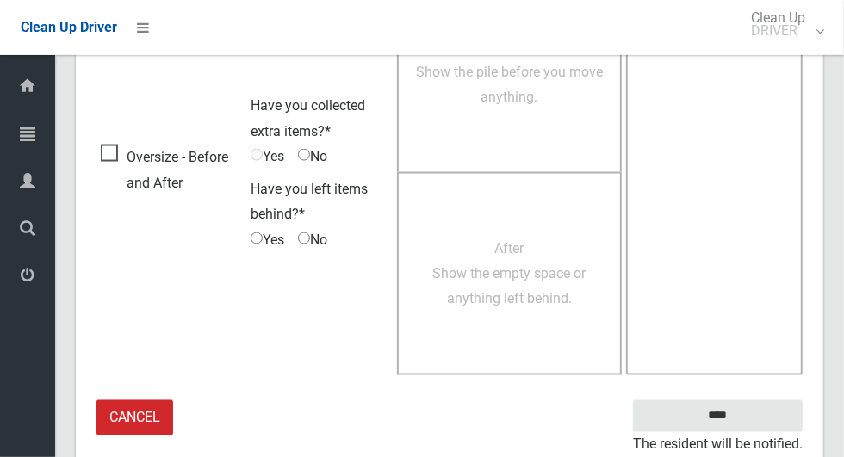
scroll to position [1408, 0]
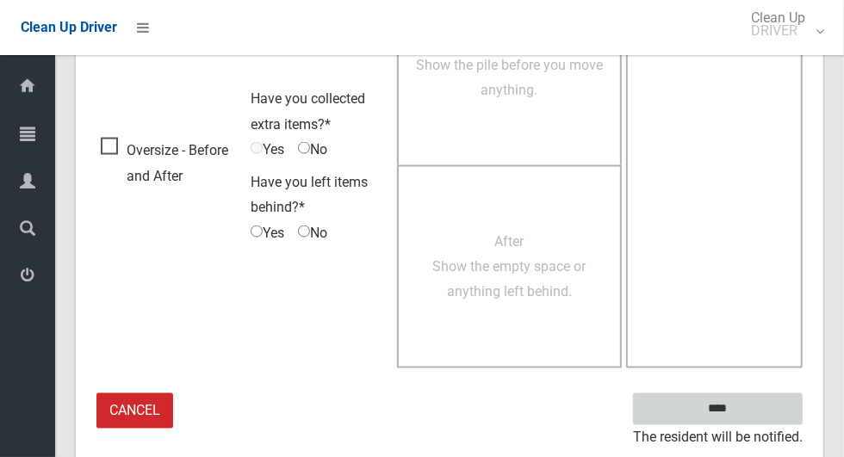
click at [747, 409] on input "****" at bounding box center [718, 409] width 170 height 32
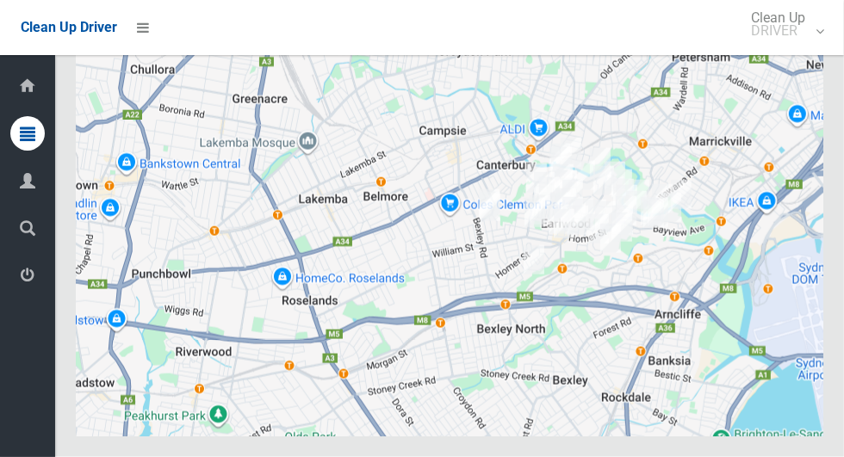
scroll to position [8676, 0]
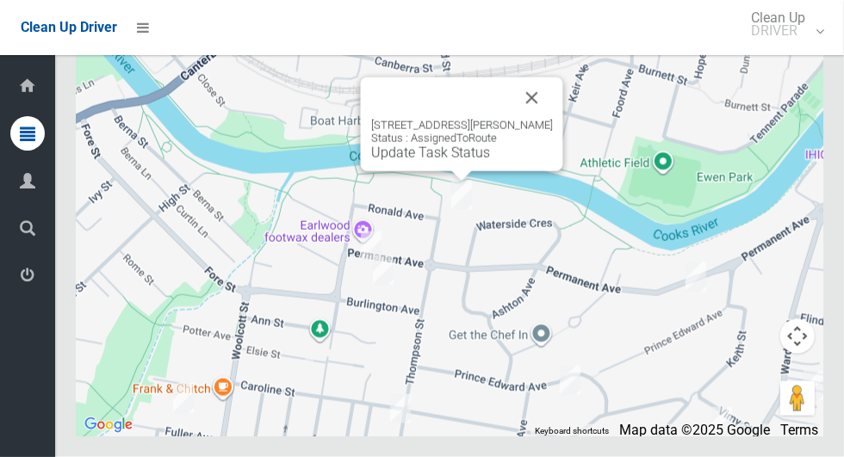
click at [552, 119] on button "Close" at bounding box center [531, 97] width 41 height 41
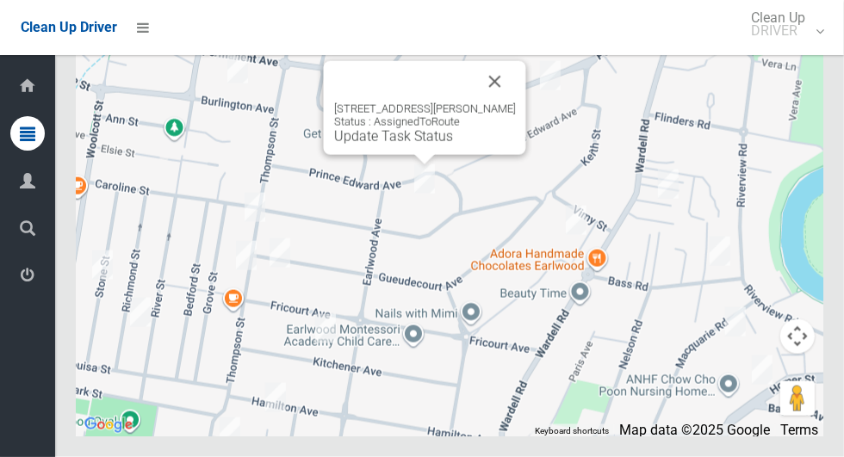
click at [516, 102] on button "Close" at bounding box center [494, 81] width 41 height 41
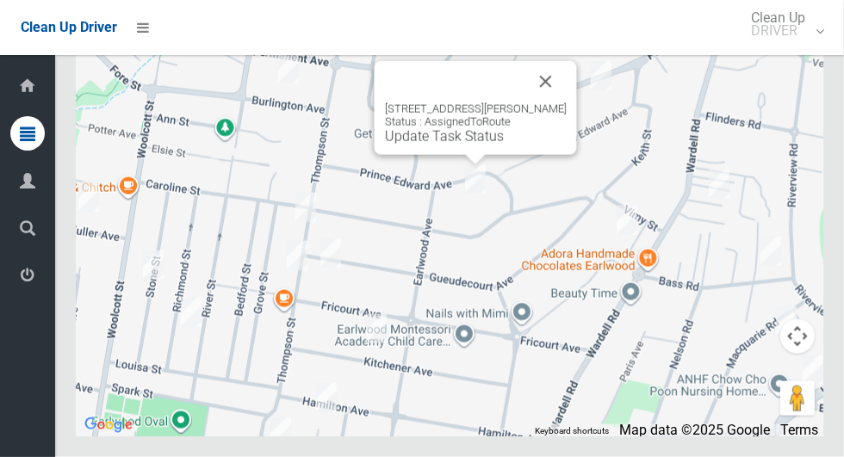
click at [446, 145] on div "90 Prince Edward Avenue, EARLWOOD NSW 2206 Status : AssignedToRoute Update Task…" at bounding box center [476, 123] width 182 height 42
click at [437, 145] on div "90 Prince Edward Avenue, EARLWOOD NSW 2206 Status : AssignedToRoute Update Task…" at bounding box center [476, 123] width 182 height 42
click at [440, 145] on link "Update Task Status" at bounding box center [444, 136] width 119 height 16
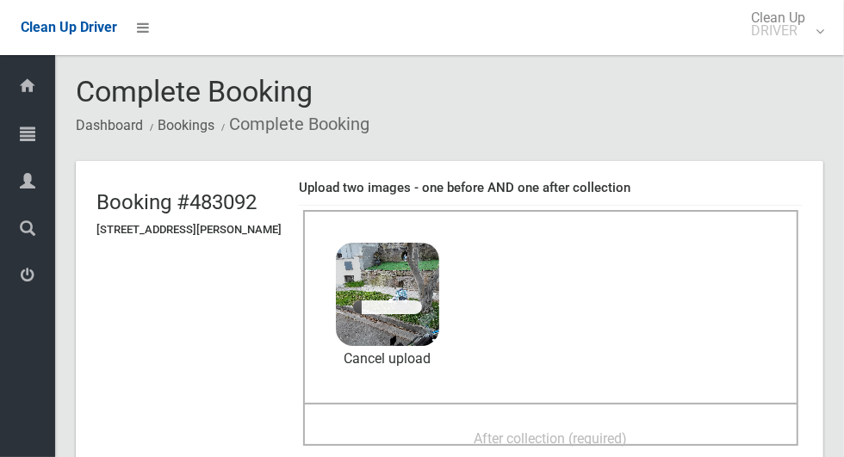
scroll to position [81, 0]
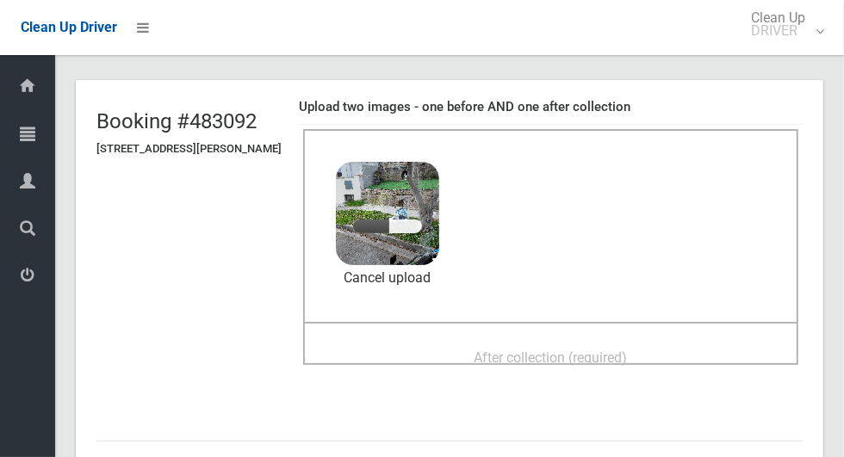
click at [540, 350] on span "After collection (required)" at bounding box center [550, 358] width 153 height 16
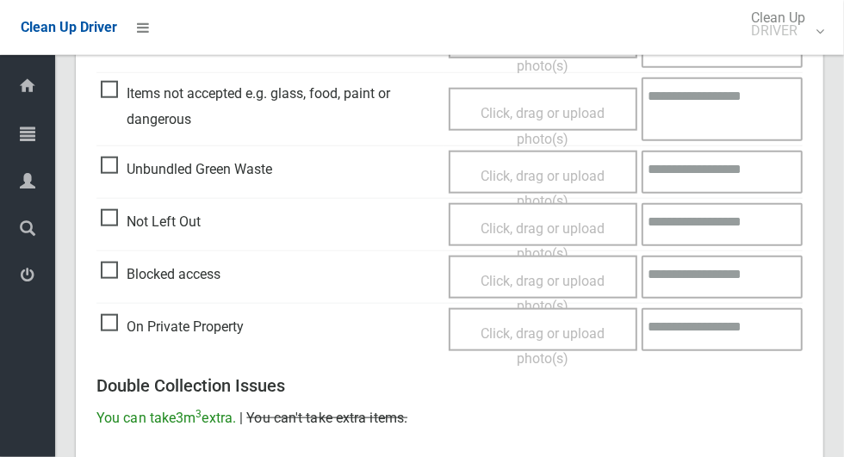
scroll to position [1408, 0]
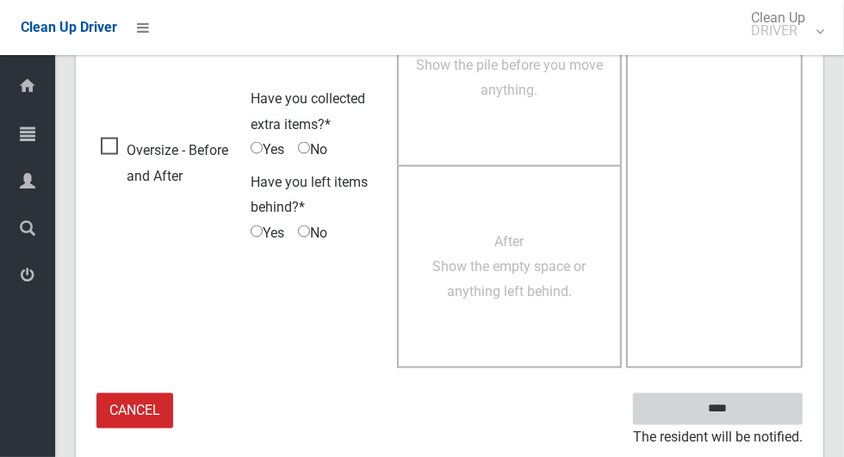
click at [747, 419] on input "****" at bounding box center [718, 409] width 170 height 32
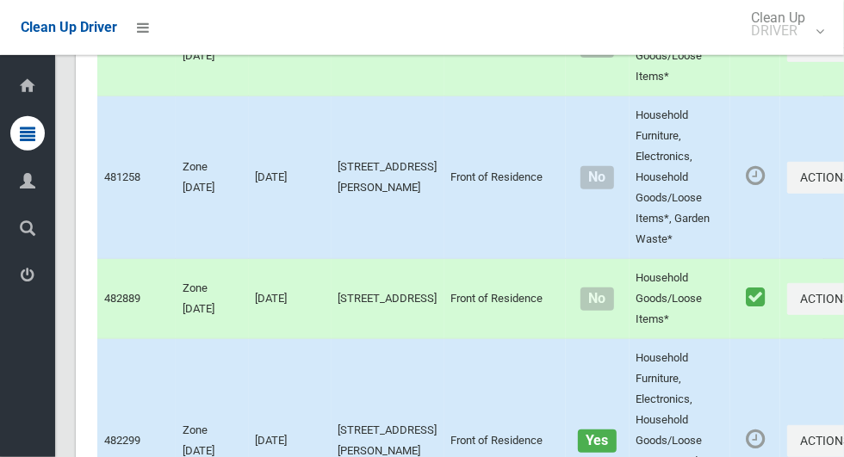
scroll to position [8676, 0]
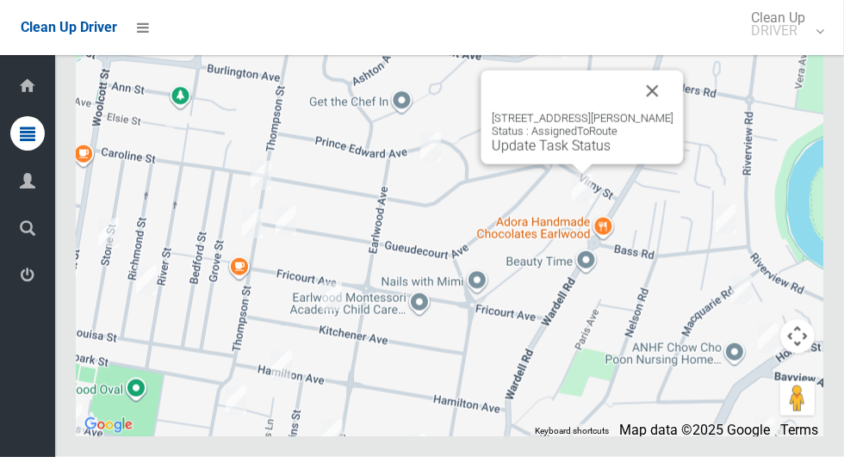
click at [672, 112] on button "Close" at bounding box center [652, 91] width 41 height 41
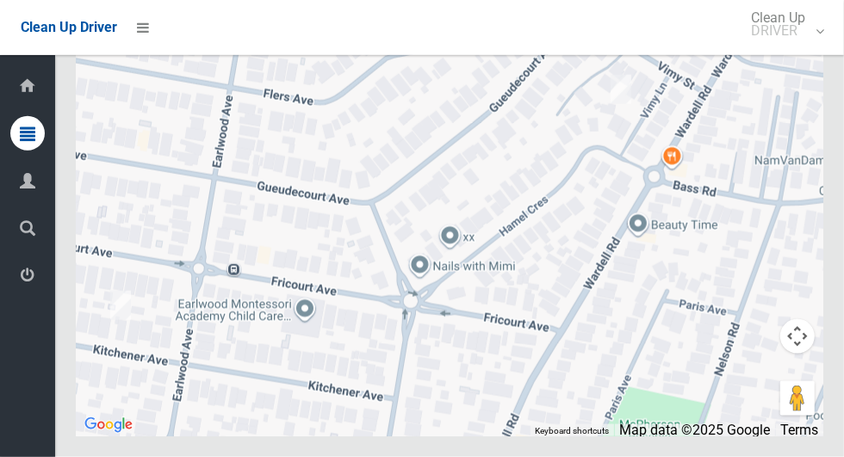
scroll to position [8676, 0]
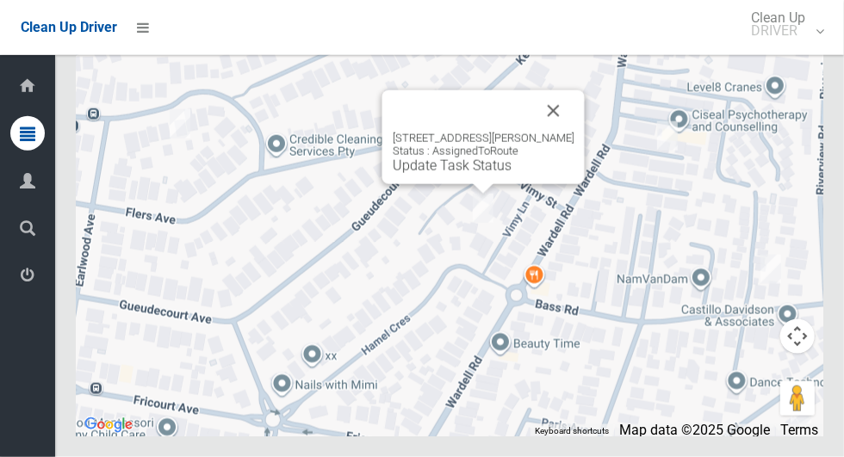
click at [465, 174] on div "3A Hamel Crescent, EARLWOOD NSW 2206 Status : AssignedToRoute Update Task Status" at bounding box center [484, 153] width 182 height 42
click at [446, 174] on link "Update Task Status" at bounding box center [452, 166] width 119 height 16
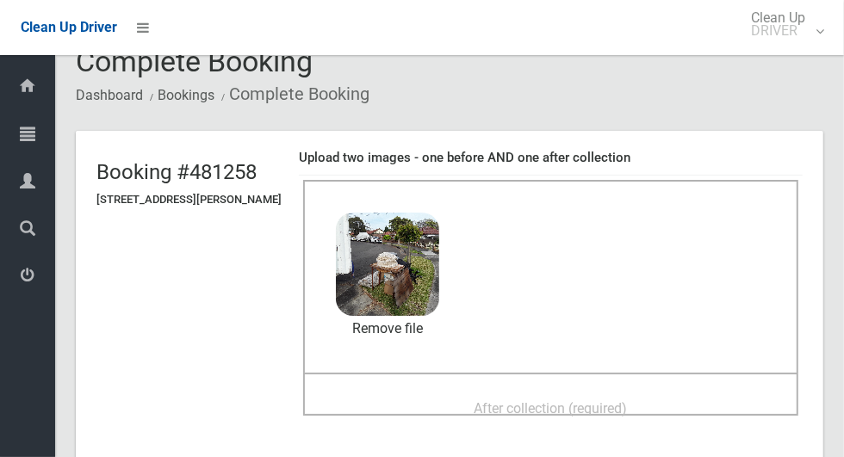
scroll to position [28, 0]
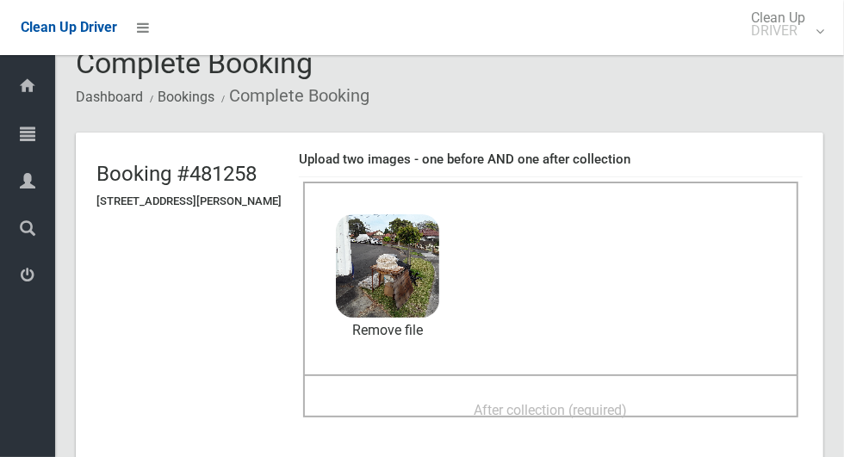
click at [500, 402] on span "After collection (required)" at bounding box center [550, 410] width 153 height 16
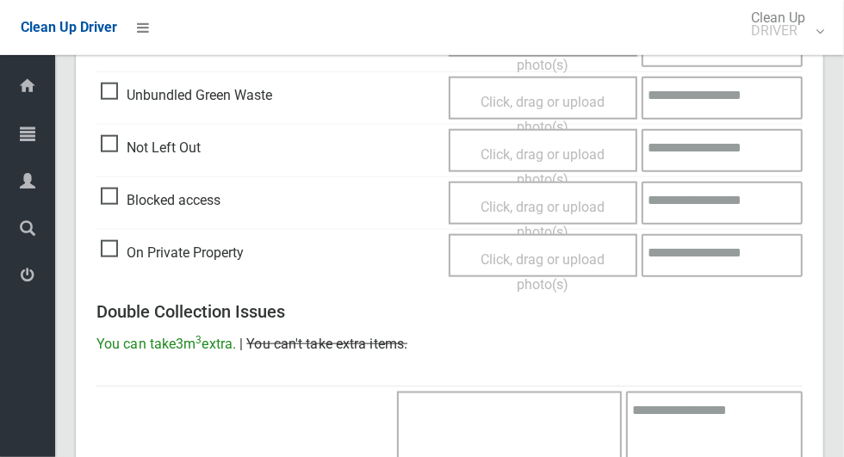
scroll to position [1408, 0]
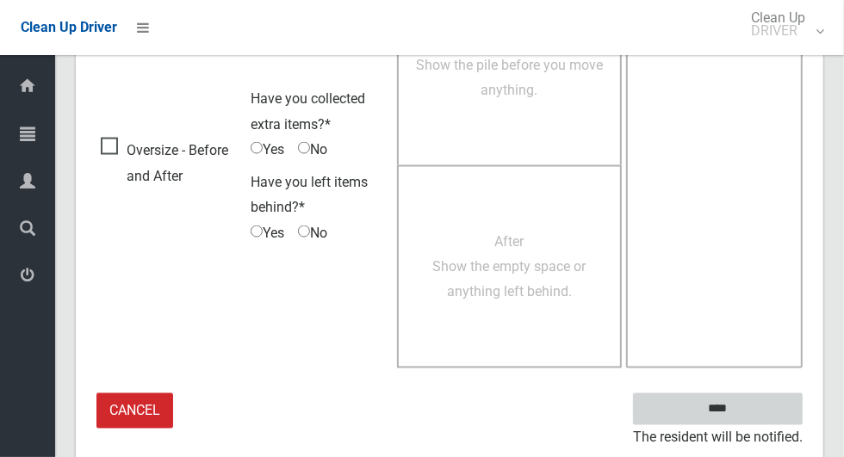
click at [753, 406] on input "****" at bounding box center [718, 409] width 170 height 32
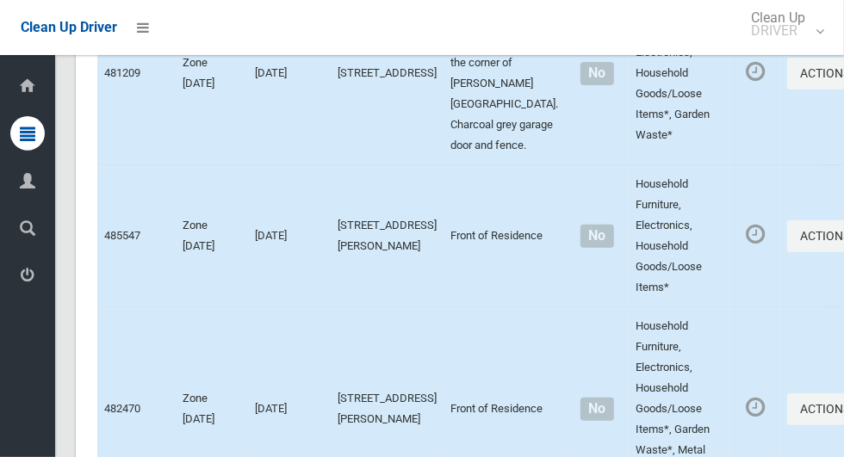
scroll to position [8676, 0]
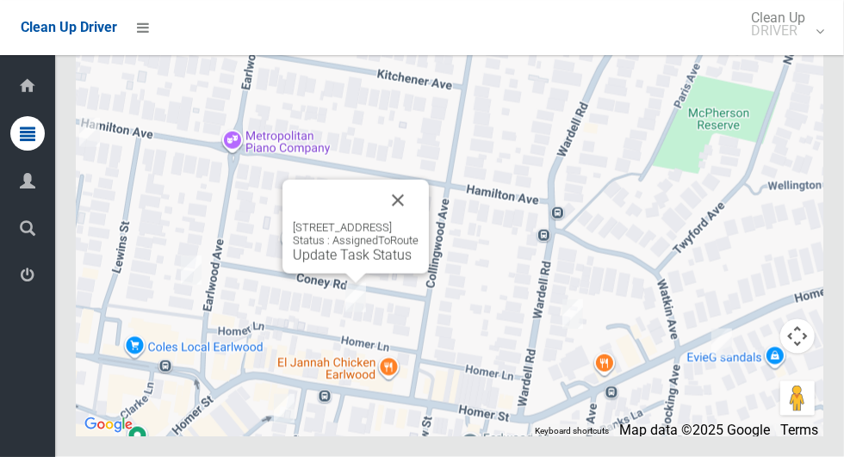
click at [418, 221] on button "Close" at bounding box center [397, 200] width 41 height 41
click at [356, 263] on link "Update Task Status" at bounding box center [352, 255] width 119 height 16
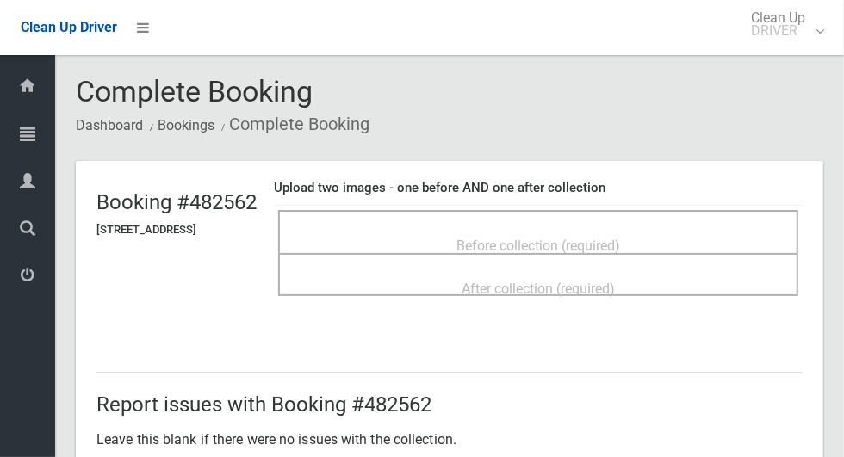
click at [500, 238] on span "Before collection (required)" at bounding box center [538, 246] width 164 height 16
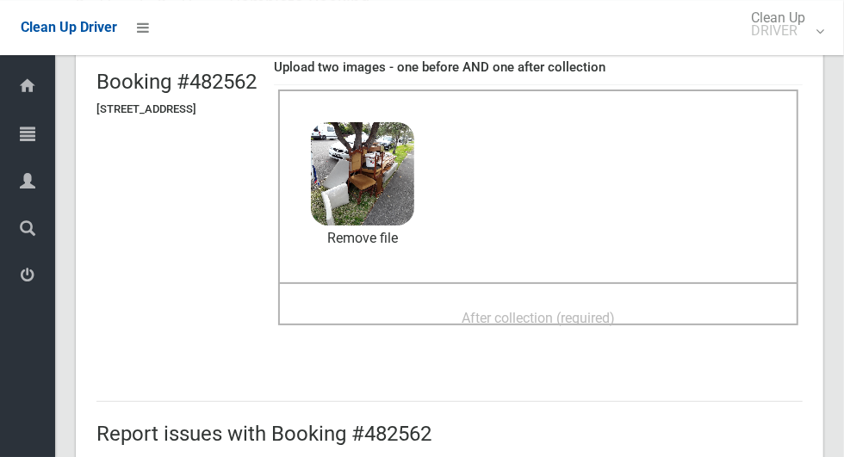
scroll to position [121, 0]
click at [573, 309] on span "After collection (required)" at bounding box center [537, 317] width 153 height 16
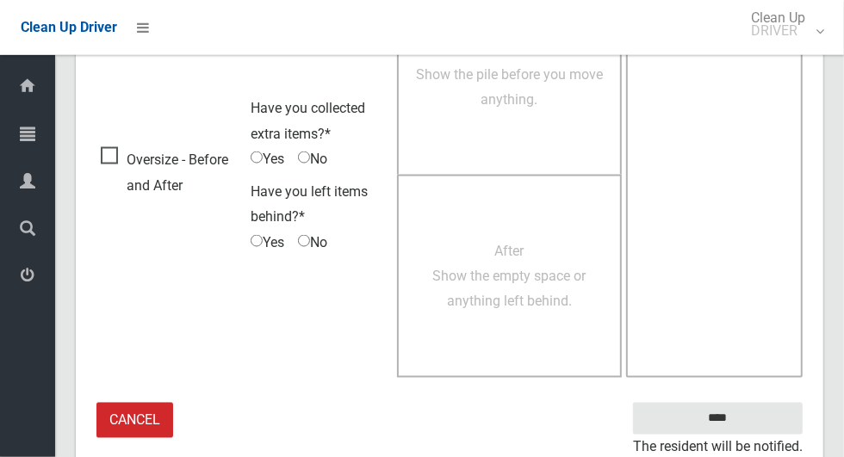
scroll to position [1408, 0]
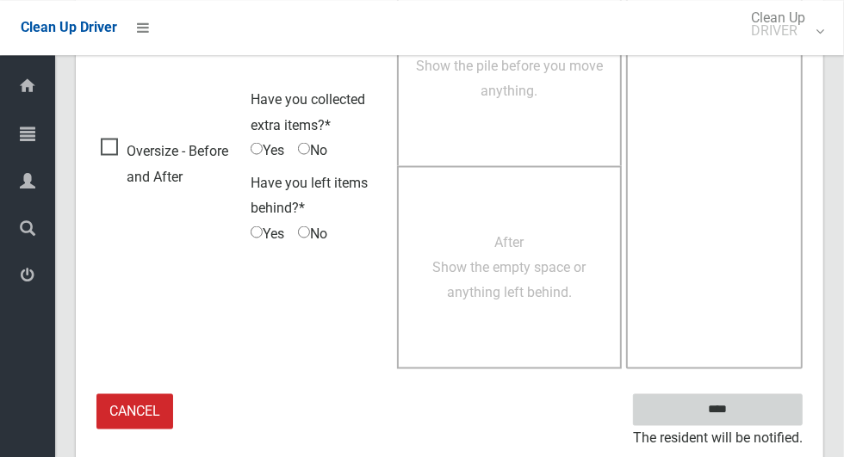
click at [747, 413] on input "****" at bounding box center [718, 409] width 170 height 32
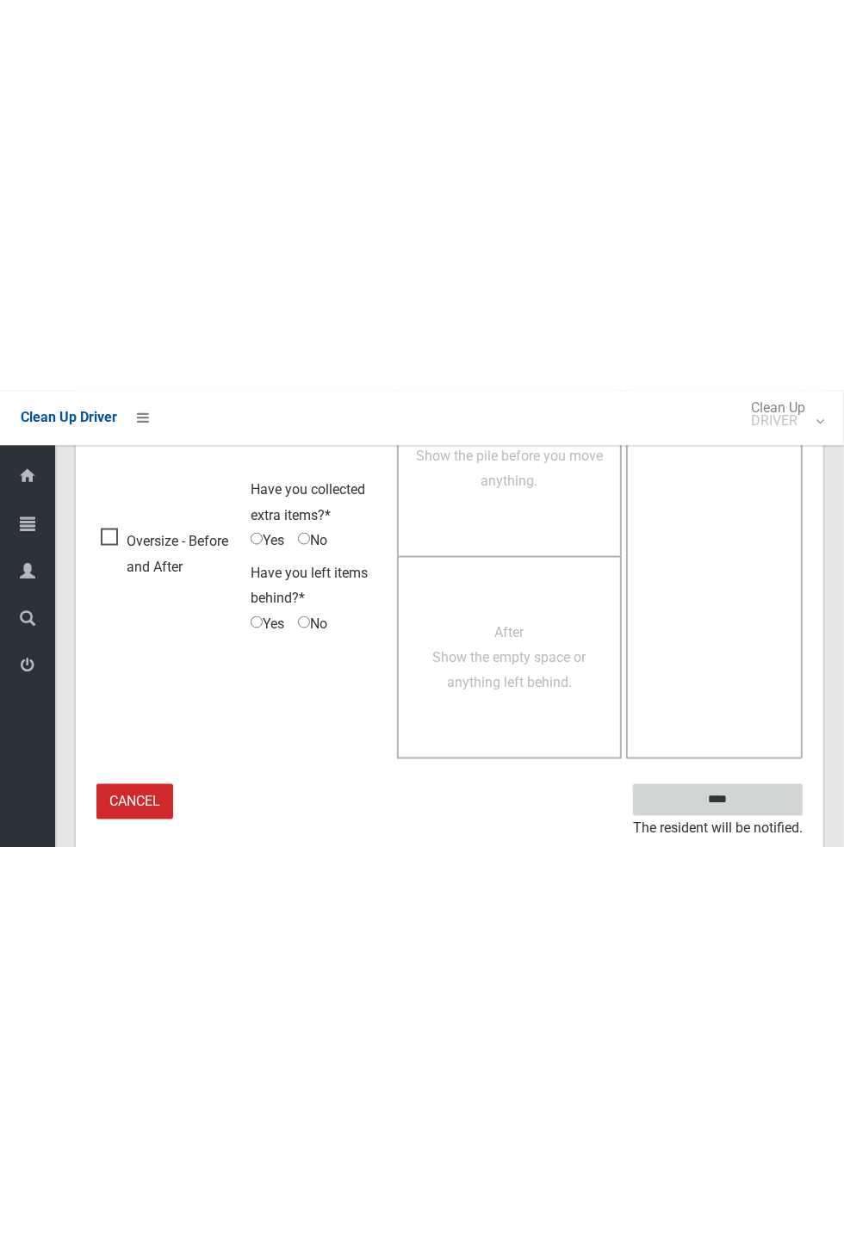
scroll to position [678, 0]
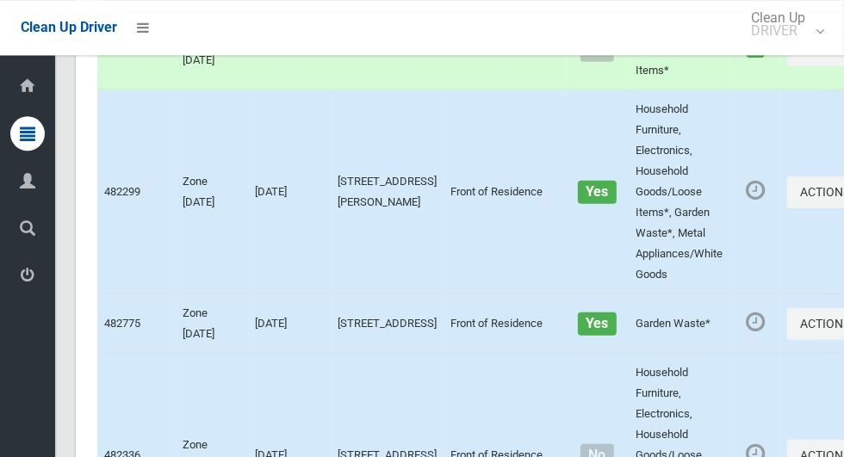
scroll to position [8676, 0]
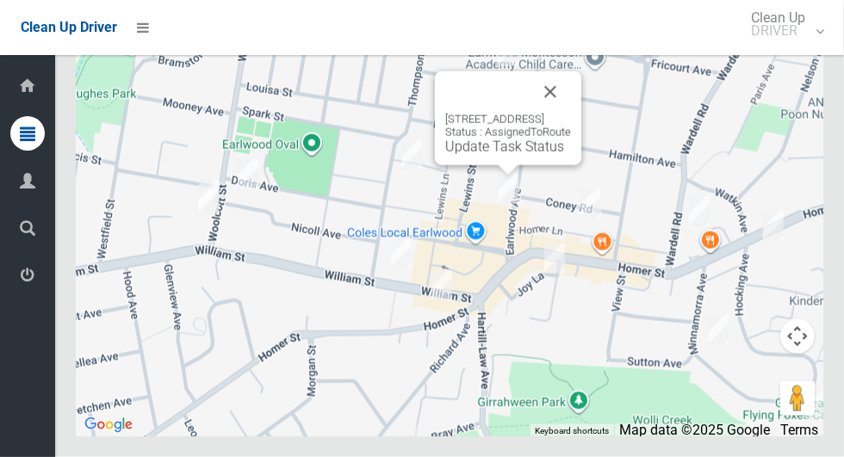
click at [571, 113] on button "Close" at bounding box center [549, 91] width 41 height 41
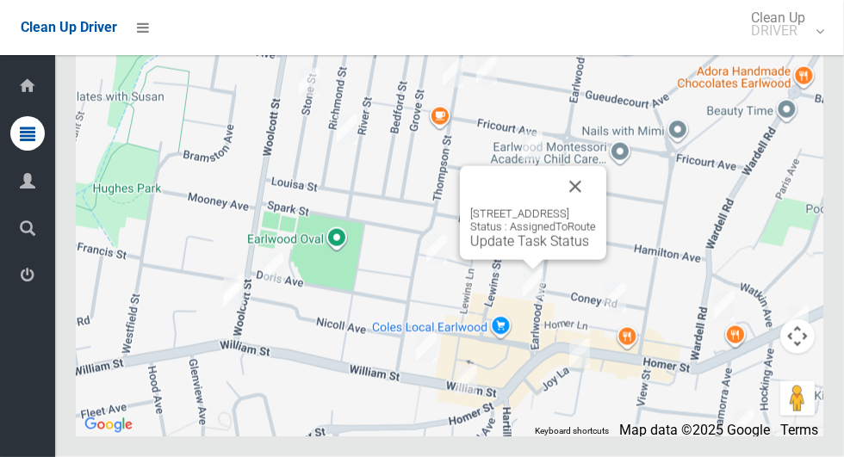
click at [596, 207] on button "Close" at bounding box center [574, 186] width 41 height 41
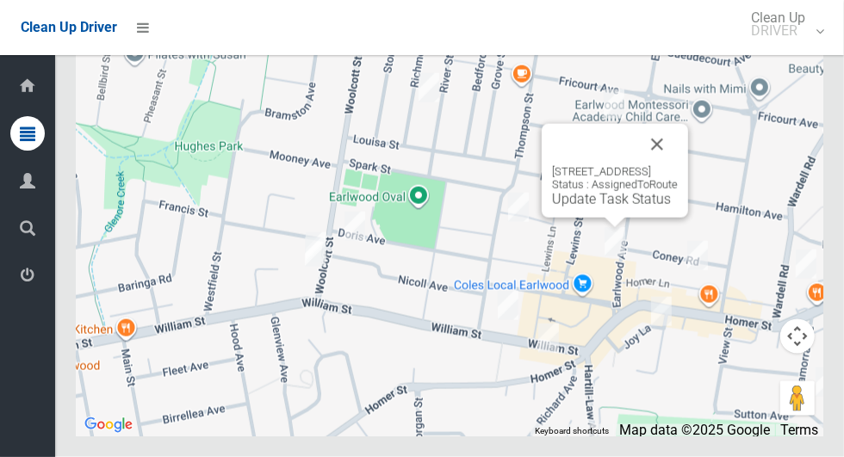
click at [678, 165] on button "Close" at bounding box center [656, 144] width 41 height 41
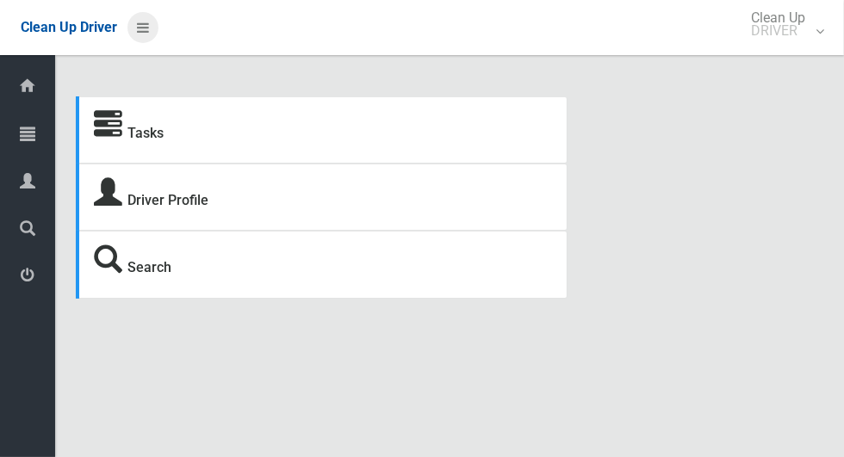
click at [149, 26] on icon at bounding box center [143, 27] width 12 height 29
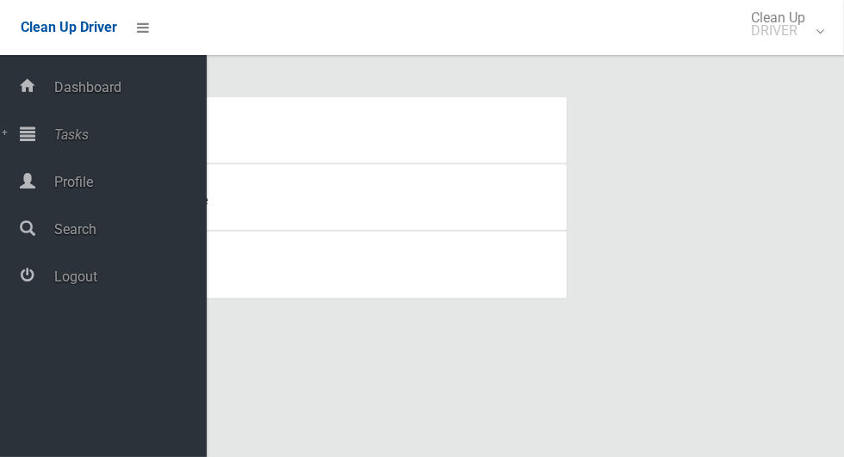
click at [111, 136] on span "Tasks" at bounding box center [128, 135] width 158 height 16
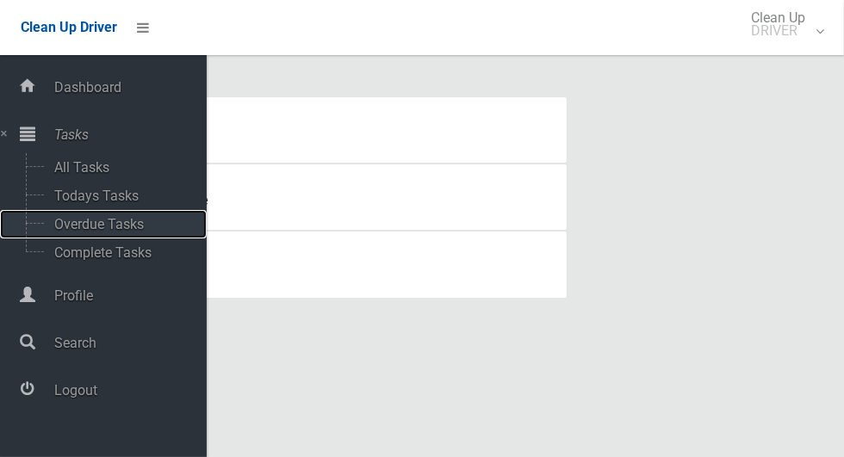
click at [124, 222] on span "Overdue Tasks" at bounding box center [120, 224] width 143 height 16
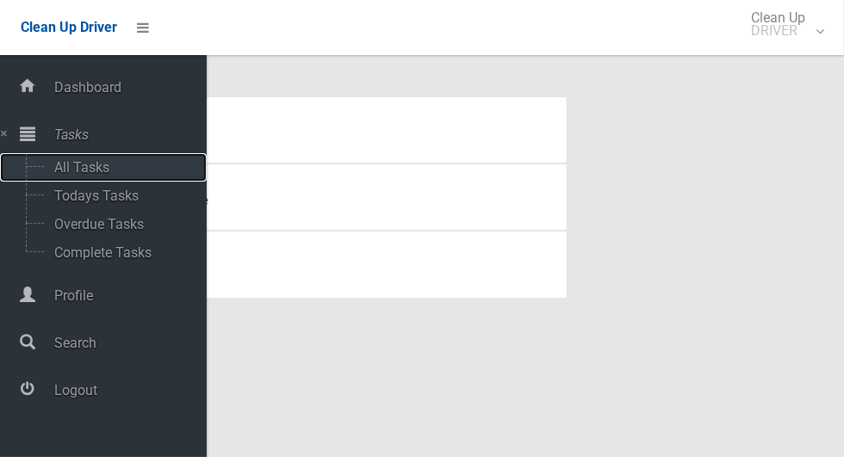
click at [136, 176] on span "All Tasks" at bounding box center [120, 167] width 143 height 16
click at [138, 194] on span "Todays Tasks" at bounding box center [120, 196] width 143 height 16
click at [136, 189] on span "Todays Tasks" at bounding box center [120, 196] width 143 height 16
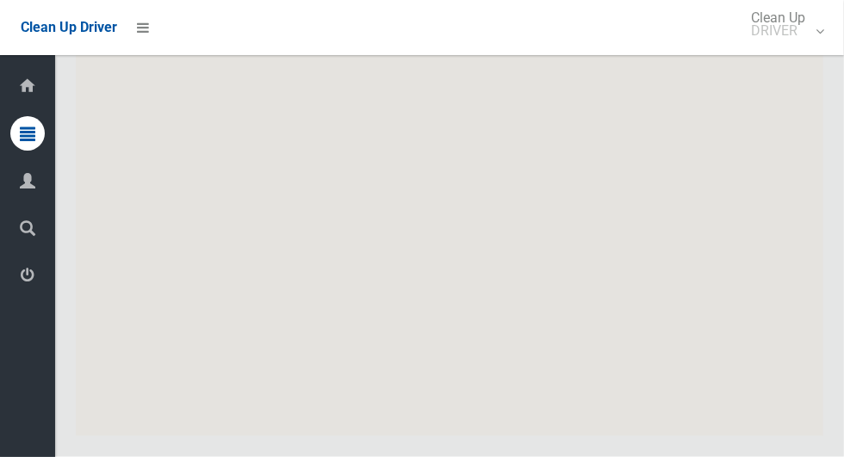
scroll to position [8676, 0]
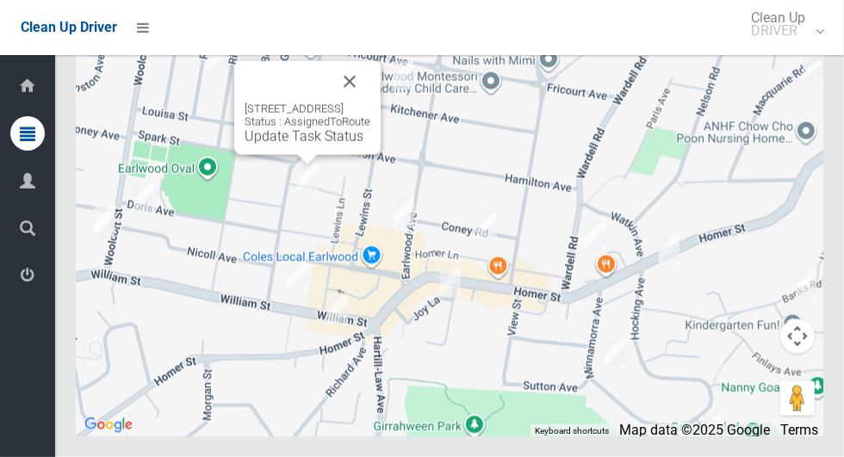
click at [370, 102] on button "Close" at bounding box center [349, 81] width 41 height 41
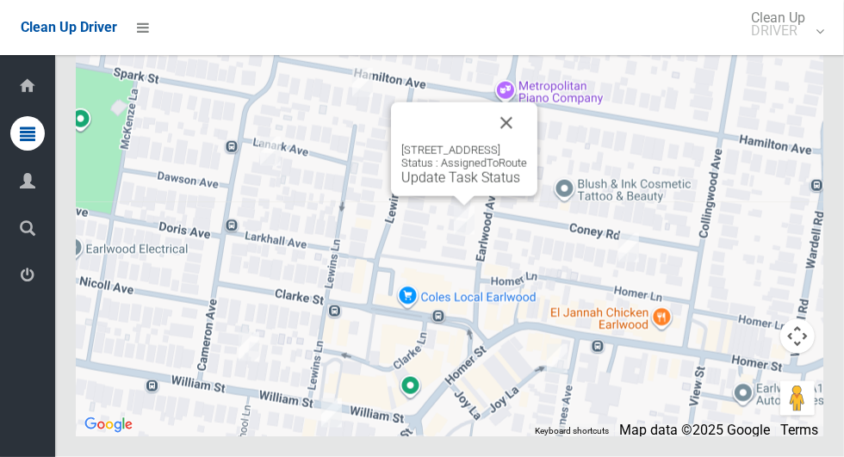
click at [401, 196] on div "59 Earlwood Avenue, EARLWOOD NSW 2206 Status : AssignedToRoute Update Task Stat…" at bounding box center [464, 149] width 146 height 94
click at [440, 186] on link "Update Task Status" at bounding box center [460, 178] width 119 height 16
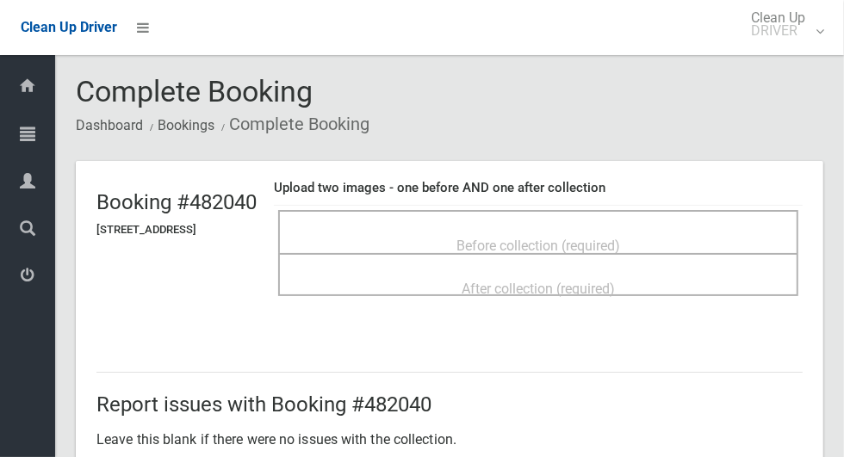
click at [487, 238] on span "Before collection (required)" at bounding box center [538, 246] width 164 height 16
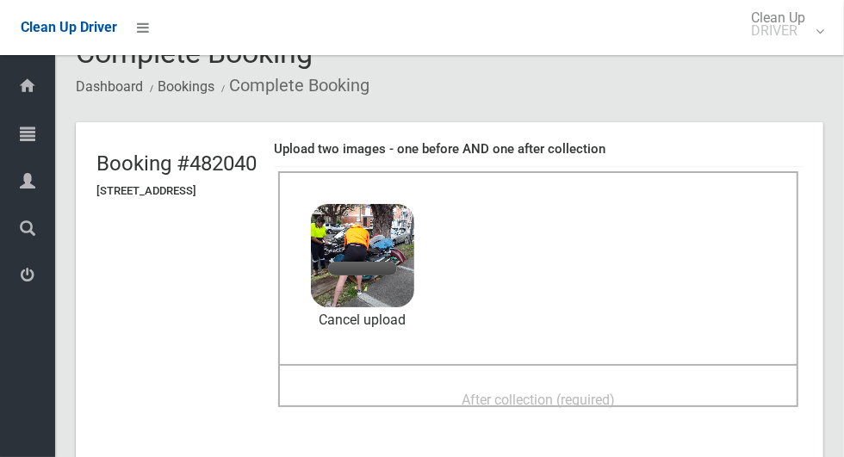
scroll to position [62, 0]
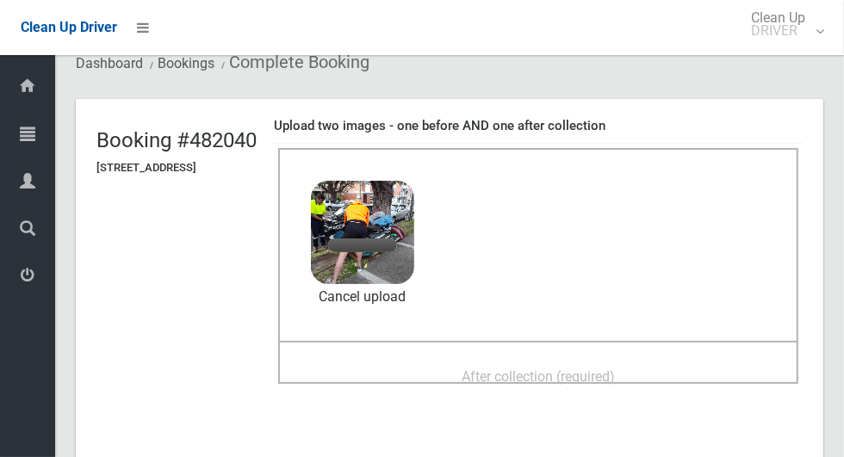
click at [497, 371] on span "After collection (required)" at bounding box center [537, 376] width 153 height 16
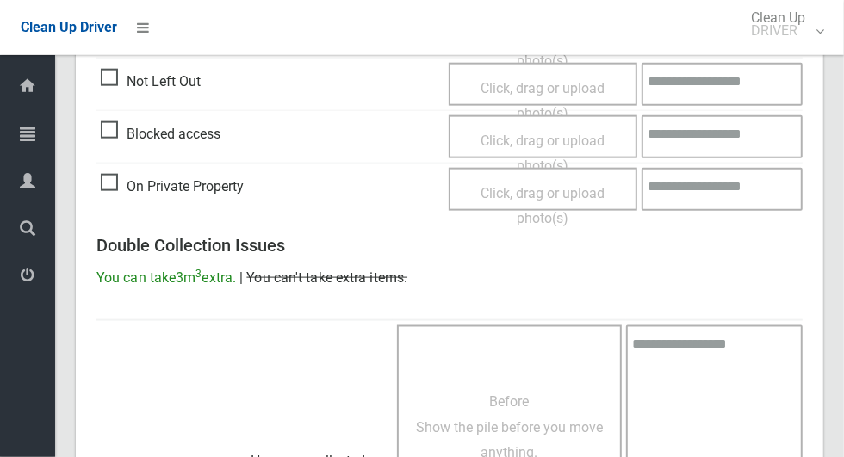
scroll to position [1408, 0]
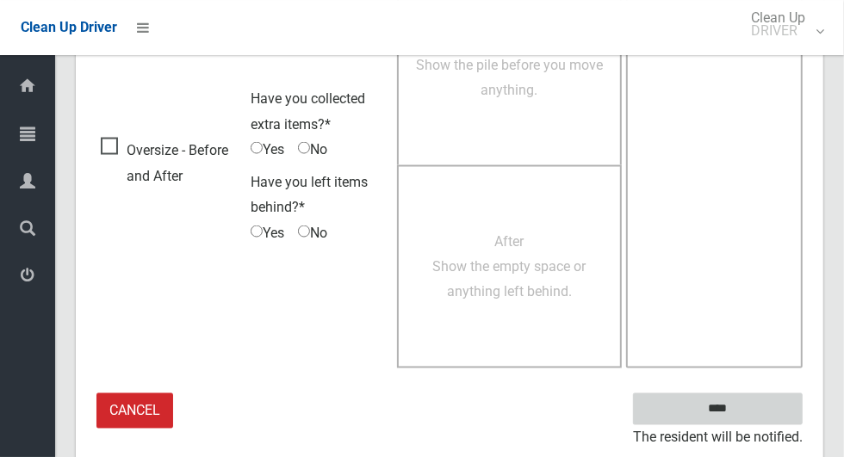
click at [750, 405] on input "****" at bounding box center [718, 409] width 170 height 32
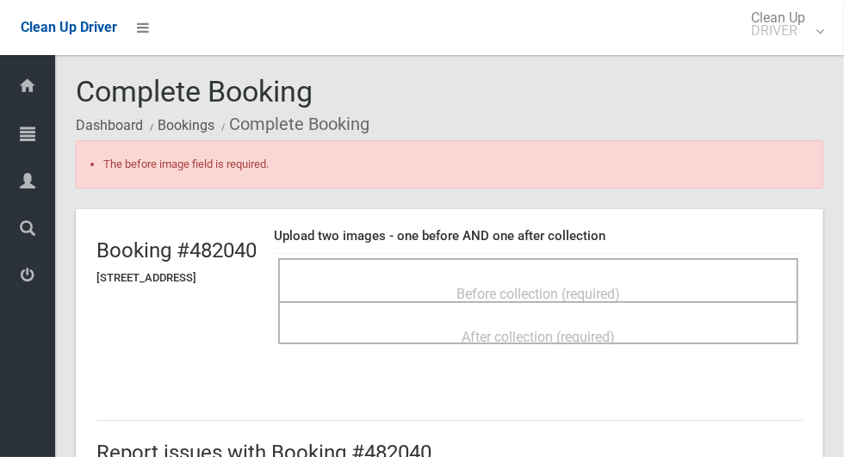
click at [454, 277] on div "Before collection (required)" at bounding box center [538, 293] width 482 height 32
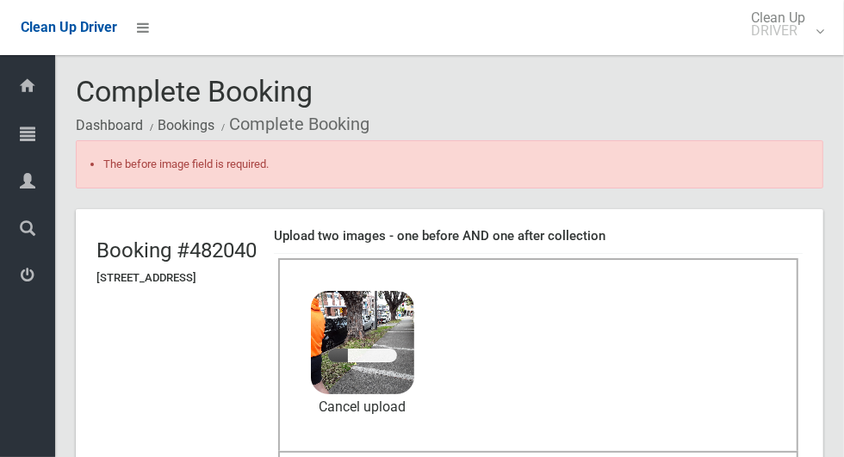
scroll to position [133, 0]
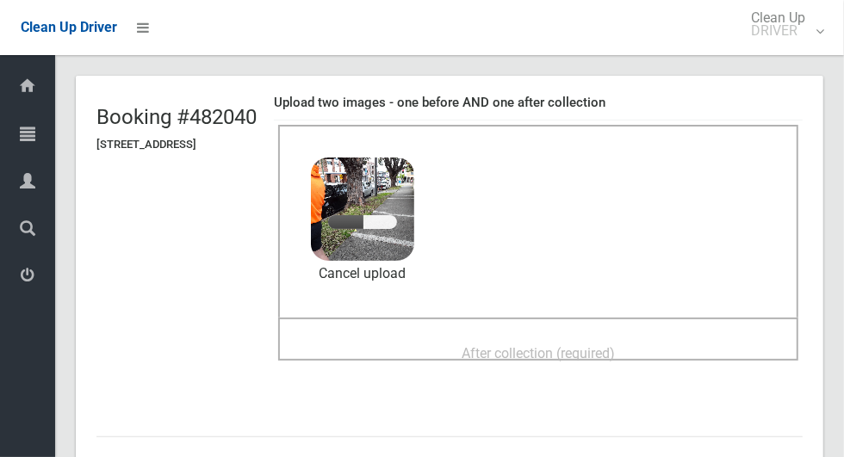
click at [504, 345] on span "After collection (required)" at bounding box center [537, 353] width 153 height 16
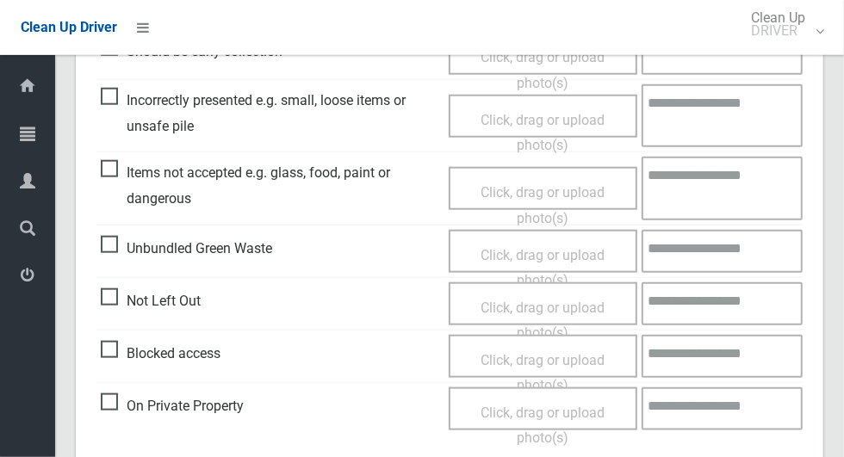
scroll to position [1457, 0]
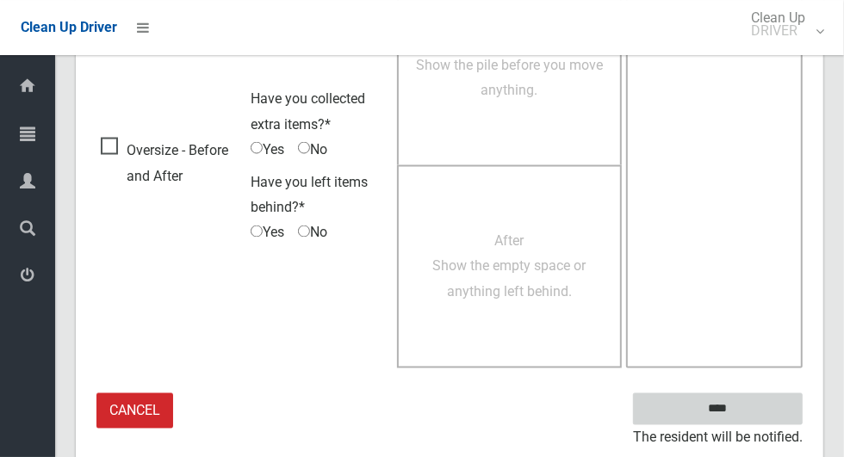
click at [747, 406] on input "****" at bounding box center [718, 409] width 170 height 32
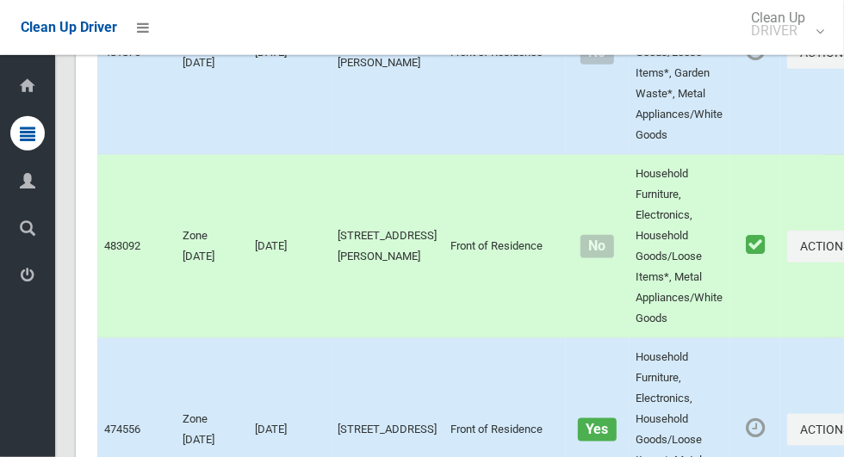
scroll to position [8493, 0]
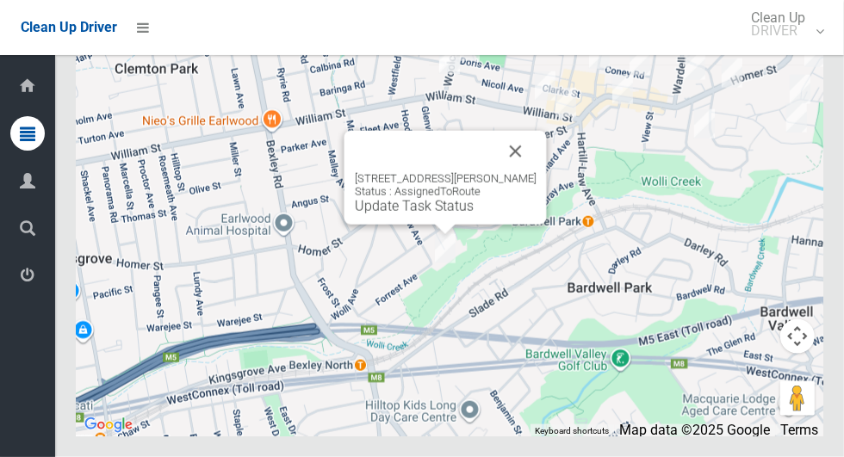
click at [530, 172] on button "Close" at bounding box center [515, 151] width 41 height 41
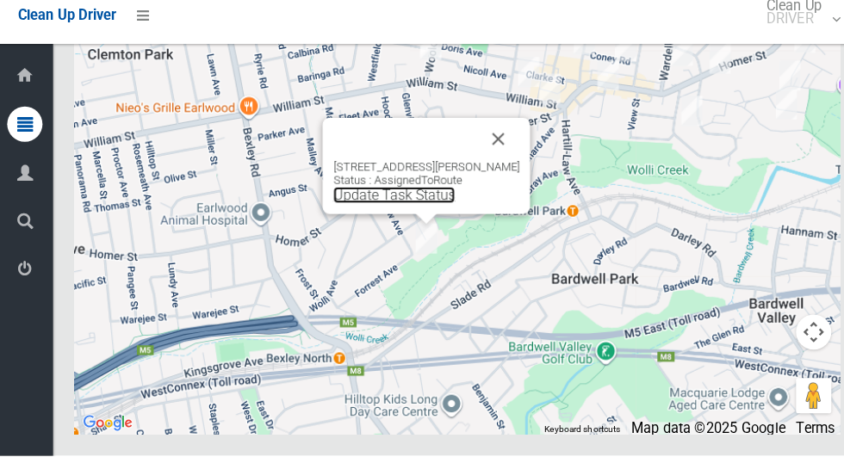
click at [404, 211] on link "Update Task Status" at bounding box center [388, 203] width 119 height 16
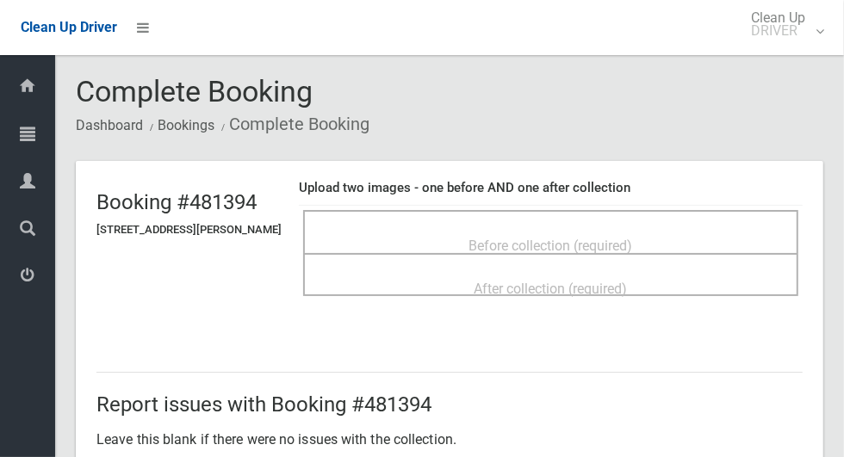
click at [480, 229] on div "Before collection (required)" at bounding box center [550, 245] width 457 height 32
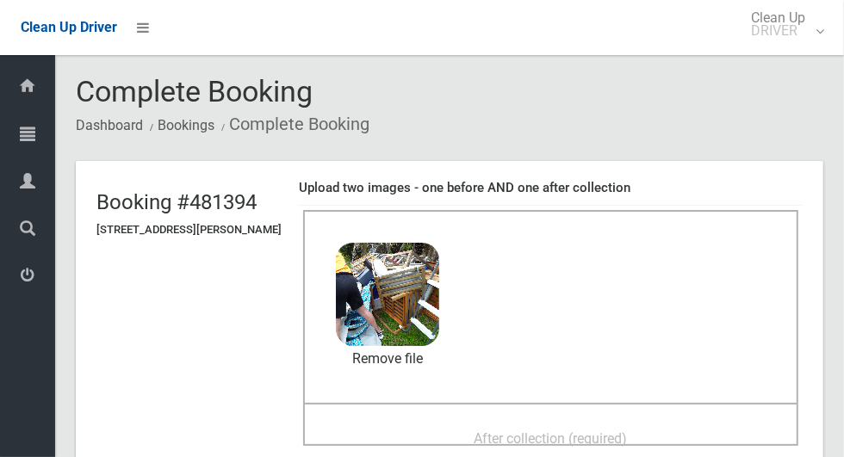
scroll to position [76, 0]
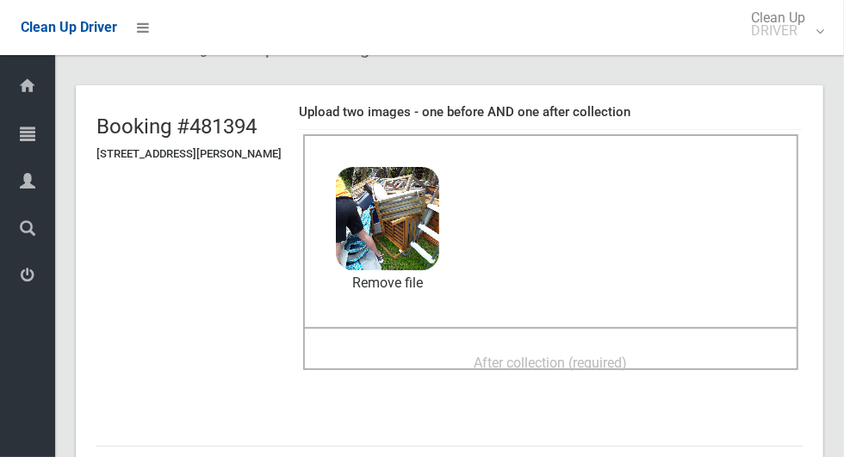
click at [482, 355] on span "After collection (required)" at bounding box center [550, 363] width 153 height 16
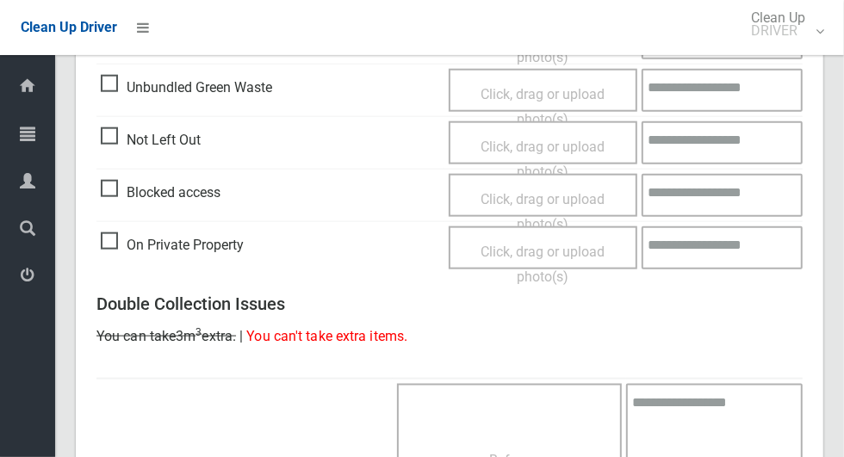
scroll to position [1408, 0]
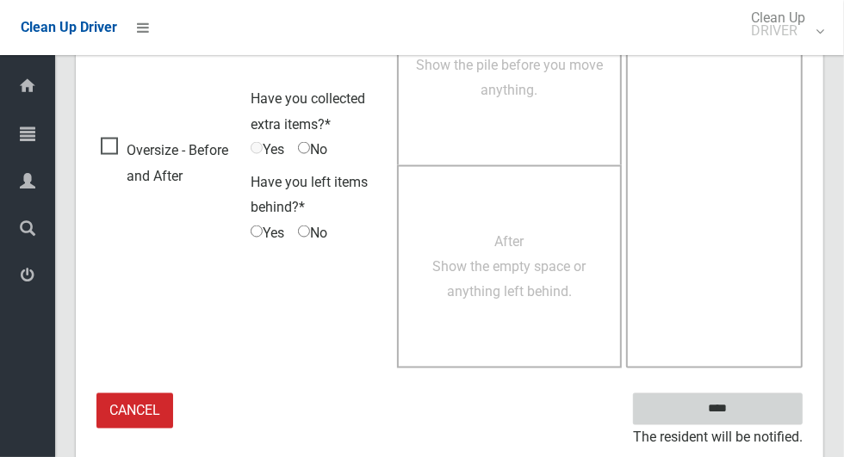
click at [769, 410] on input "****" at bounding box center [718, 409] width 170 height 32
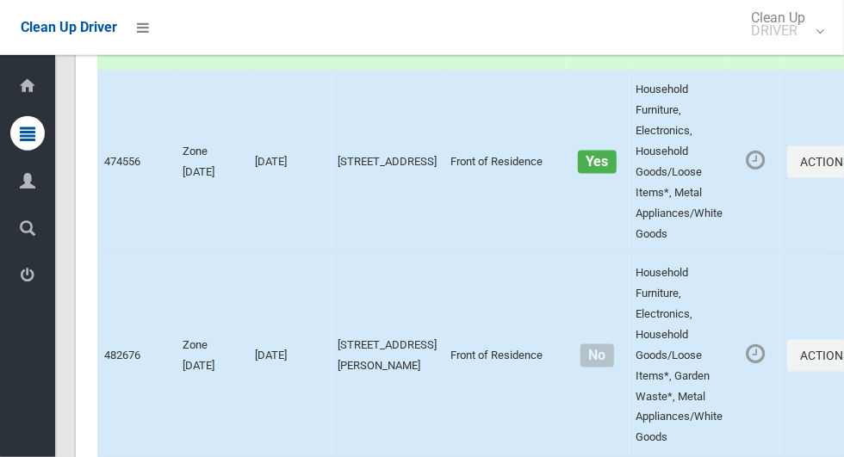
scroll to position [8493, 0]
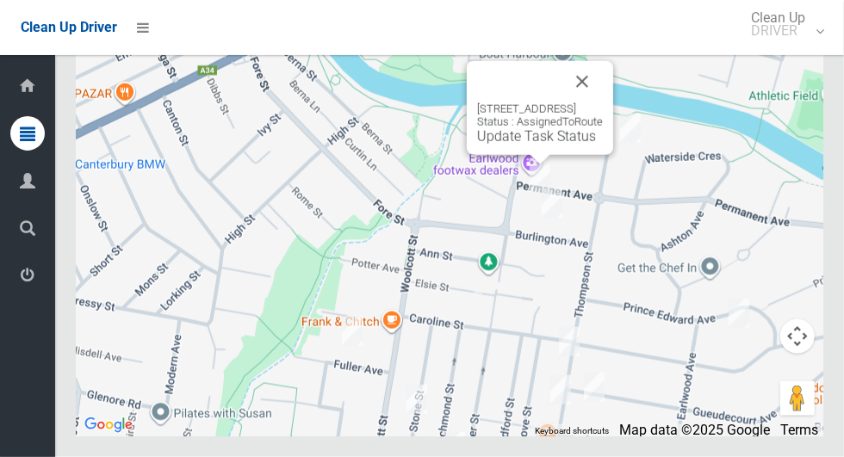
click at [603, 102] on button "Close" at bounding box center [581, 81] width 41 height 41
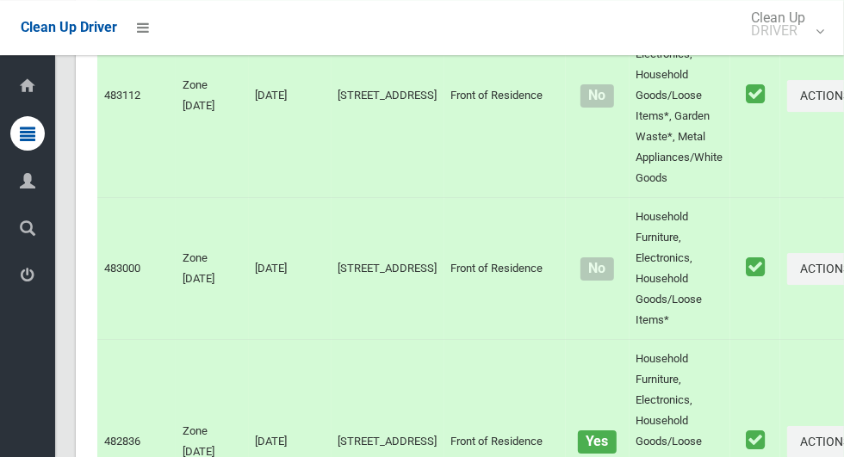
scroll to position [0, 0]
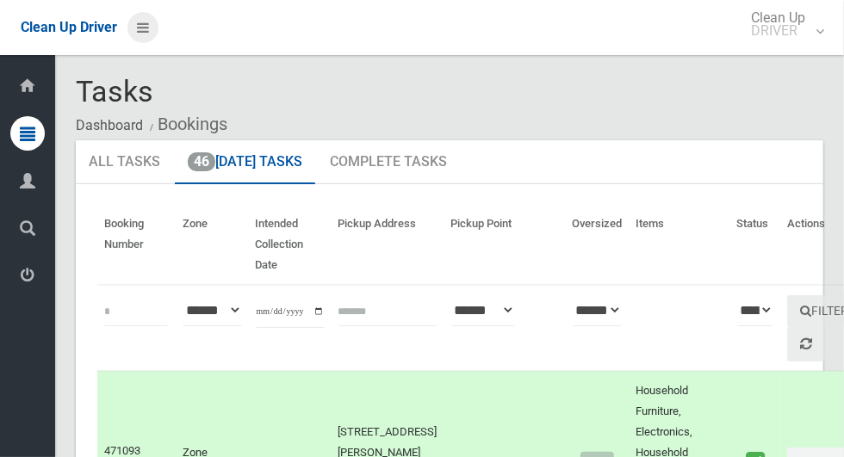
click at [149, 21] on icon at bounding box center [143, 27] width 12 height 29
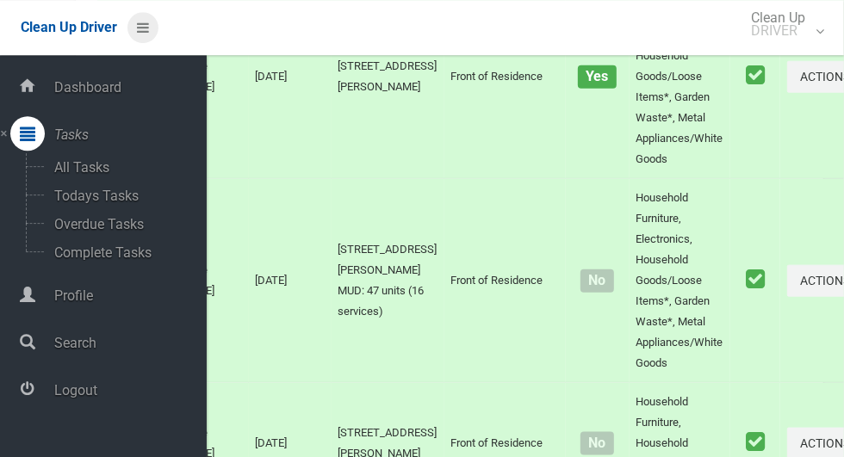
scroll to position [1085, 0]
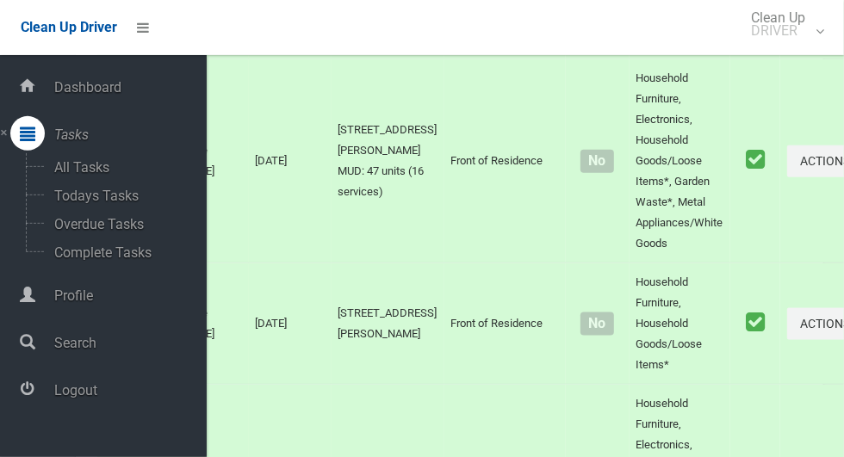
click at [97, 386] on span "Logout" at bounding box center [128, 390] width 158 height 16
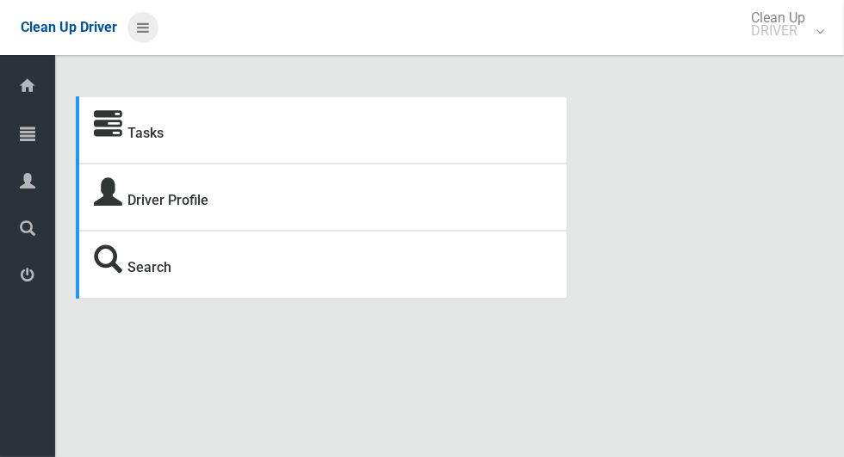
click at [149, 26] on icon at bounding box center [143, 27] width 12 height 29
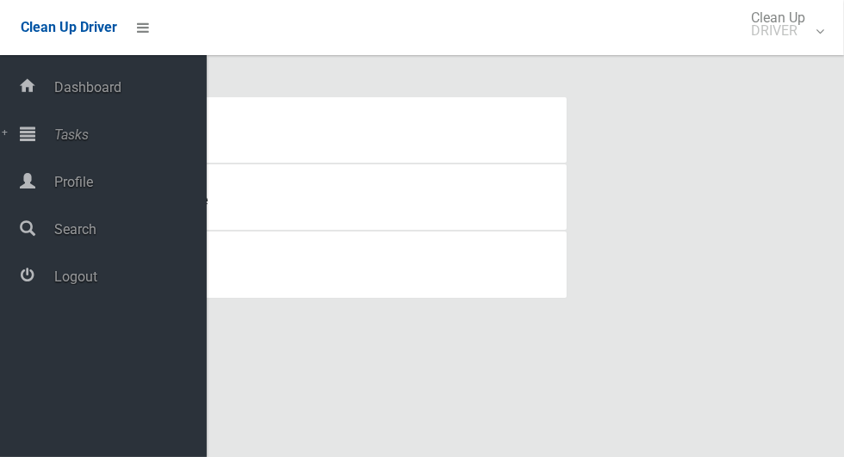
click at [89, 143] on span "Tasks" at bounding box center [128, 135] width 158 height 16
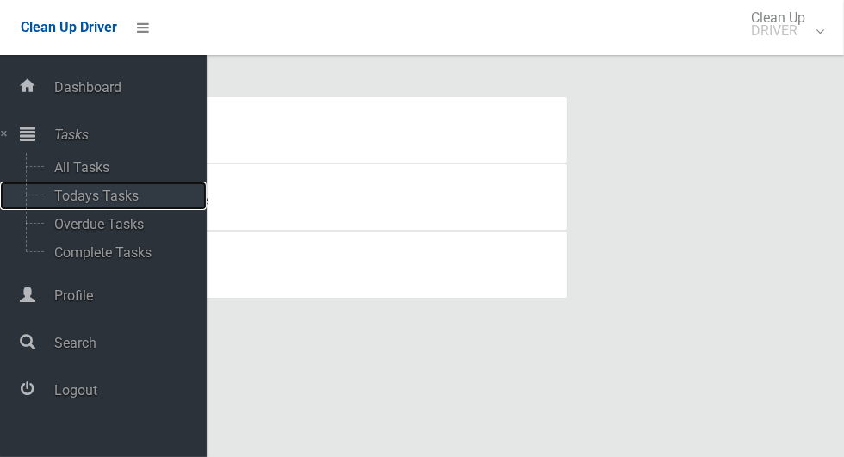
click at [138, 195] on span "Todays Tasks" at bounding box center [120, 196] width 143 height 16
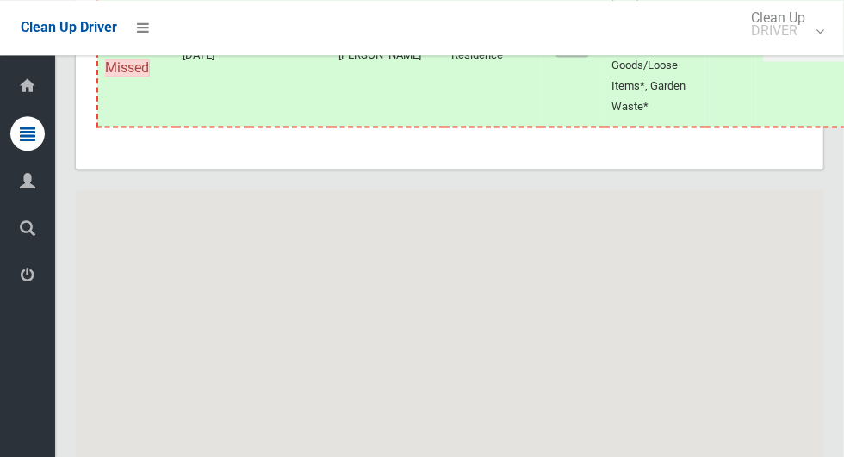
scroll to position [8741, 0]
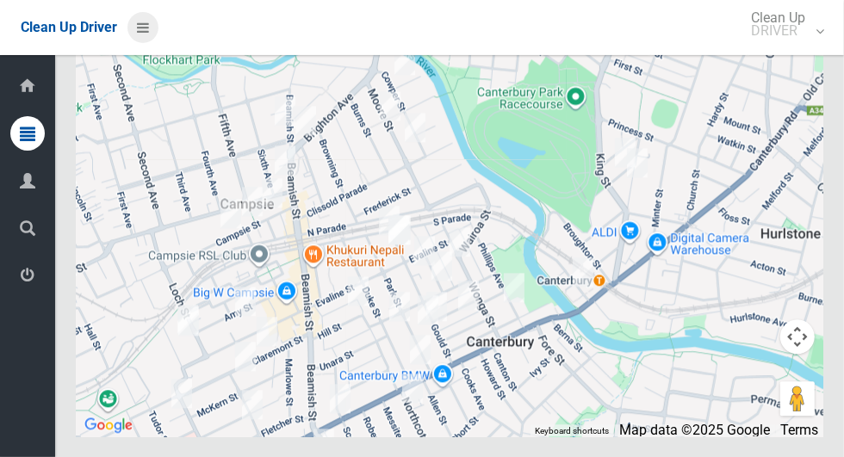
click at [139, 35] on icon at bounding box center [143, 27] width 12 height 29
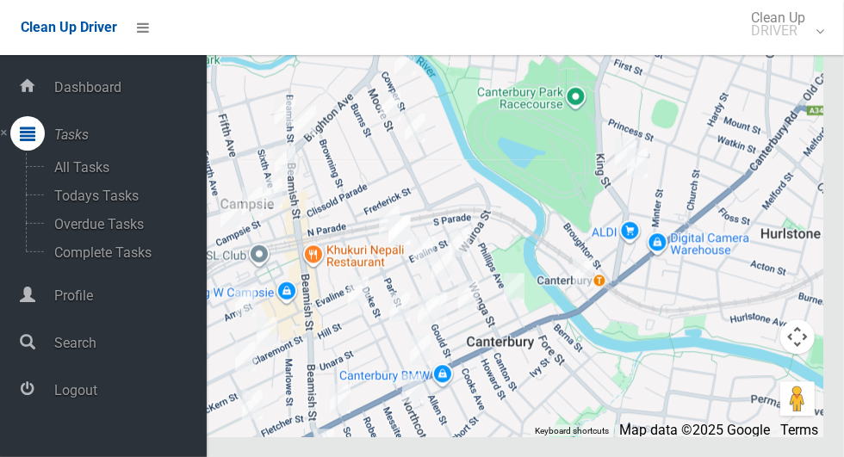
click at [97, 393] on span "Logout" at bounding box center [128, 390] width 158 height 16
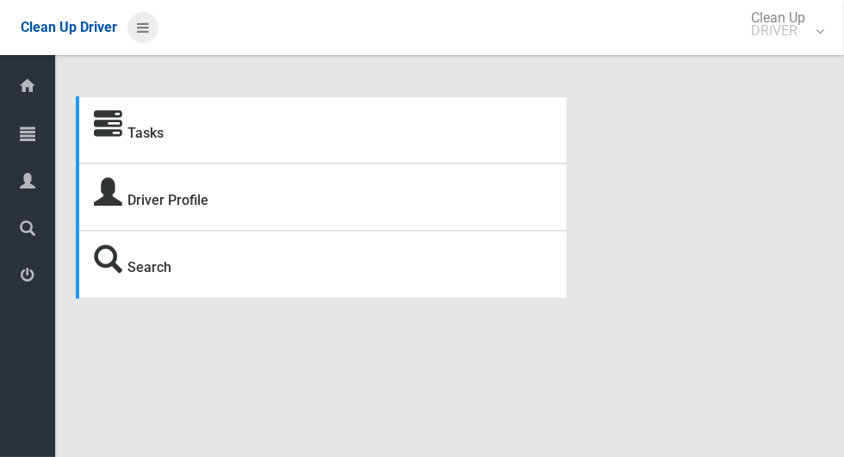
click at [141, 21] on icon at bounding box center [143, 27] width 12 height 29
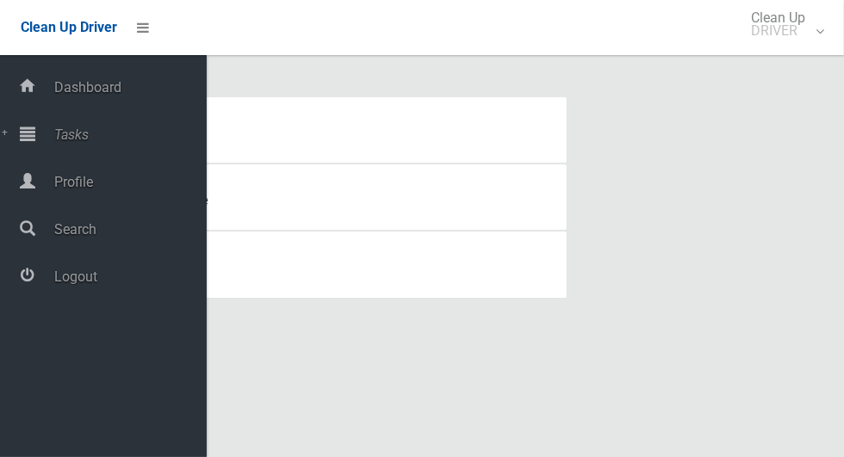
click at [65, 127] on span "Tasks" at bounding box center [128, 135] width 158 height 16
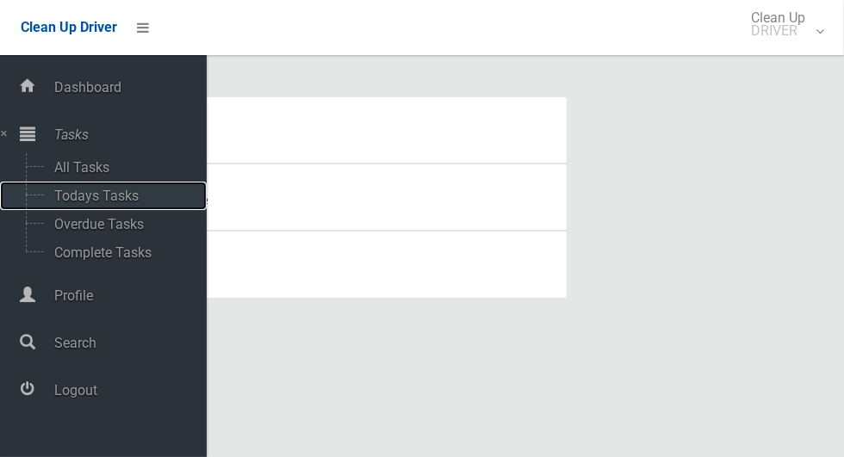
click at [72, 195] on span "Todays Tasks" at bounding box center [120, 196] width 143 height 16
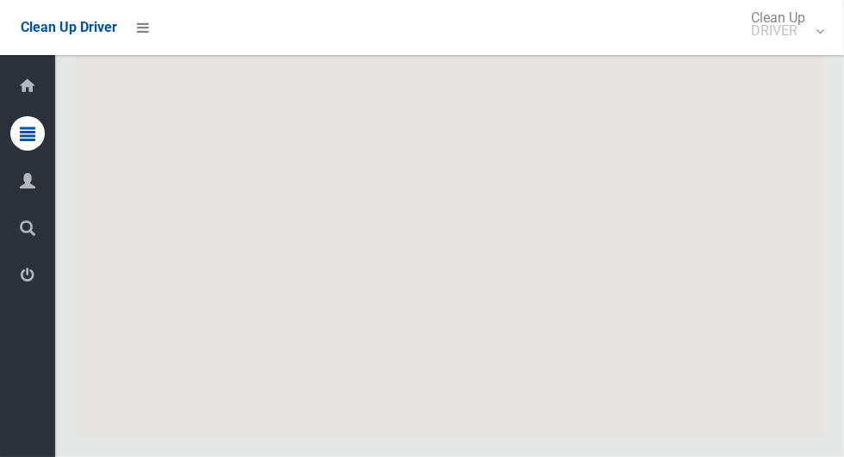
scroll to position [8493, 0]
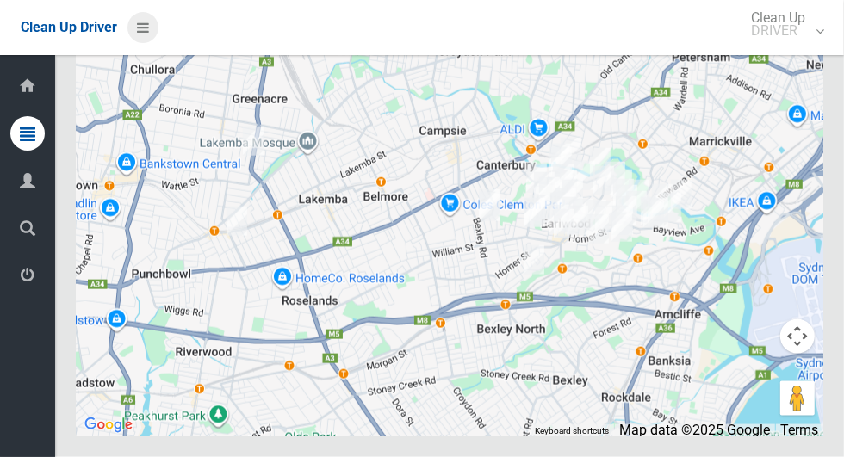
click at [149, 32] on icon at bounding box center [143, 27] width 12 height 29
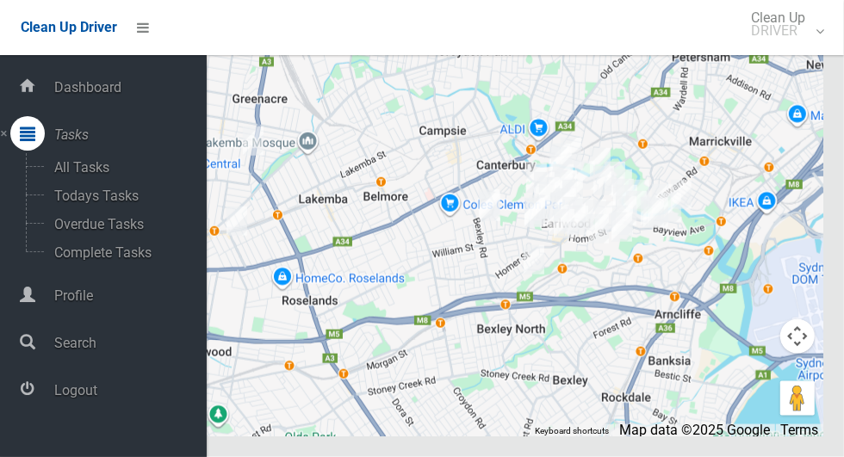
click at [77, 393] on span "Logout" at bounding box center [128, 390] width 158 height 16
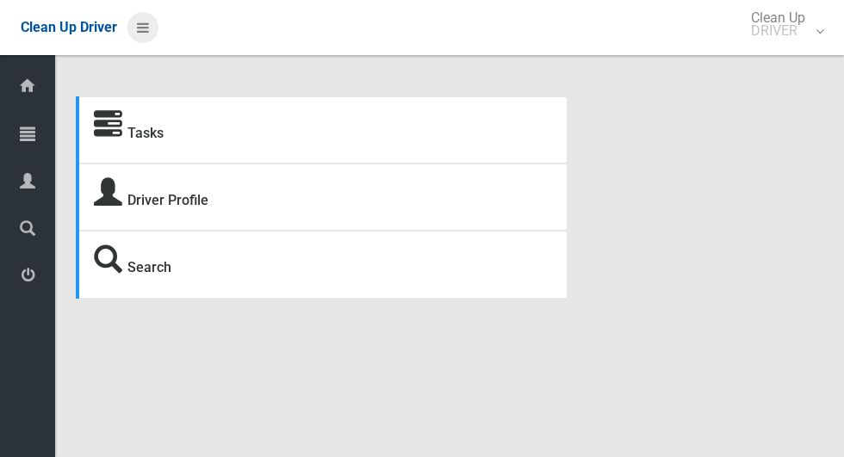
click at [142, 27] on icon at bounding box center [143, 27] width 12 height 29
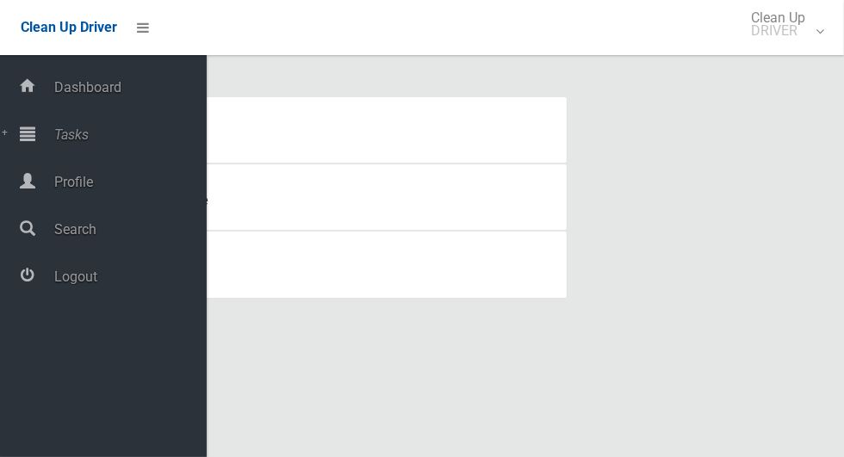
click at [54, 127] on span "Tasks" at bounding box center [128, 135] width 158 height 16
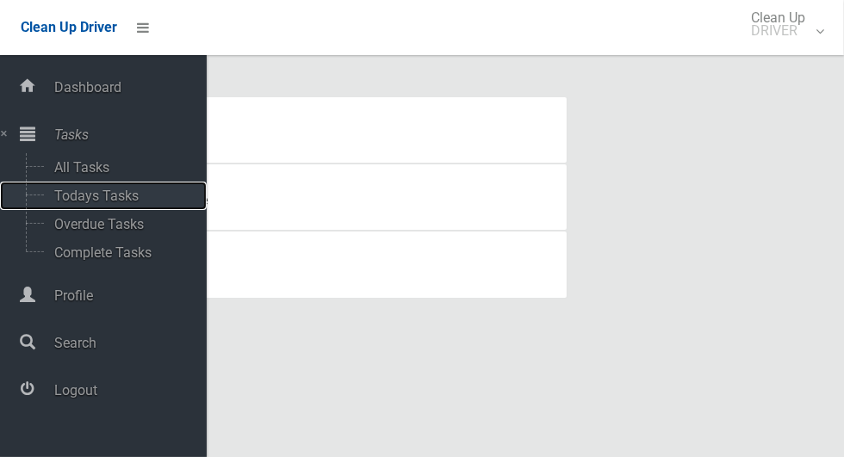
click at [58, 202] on span "Todays Tasks" at bounding box center [120, 196] width 143 height 16
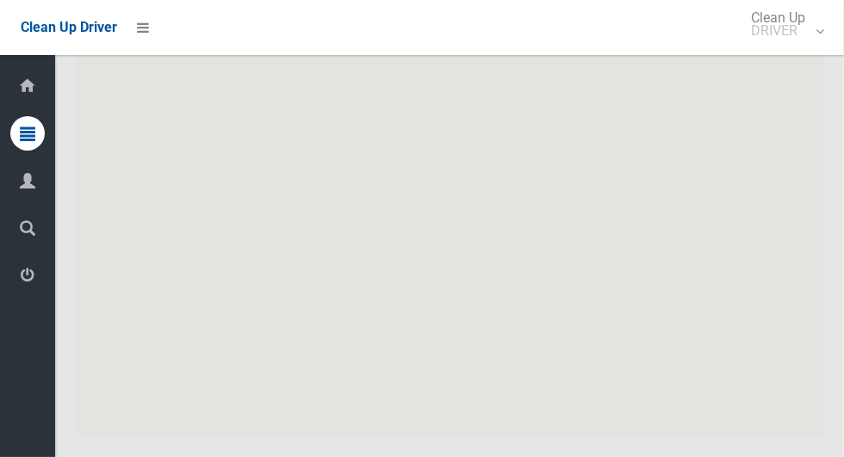
scroll to position [8741, 0]
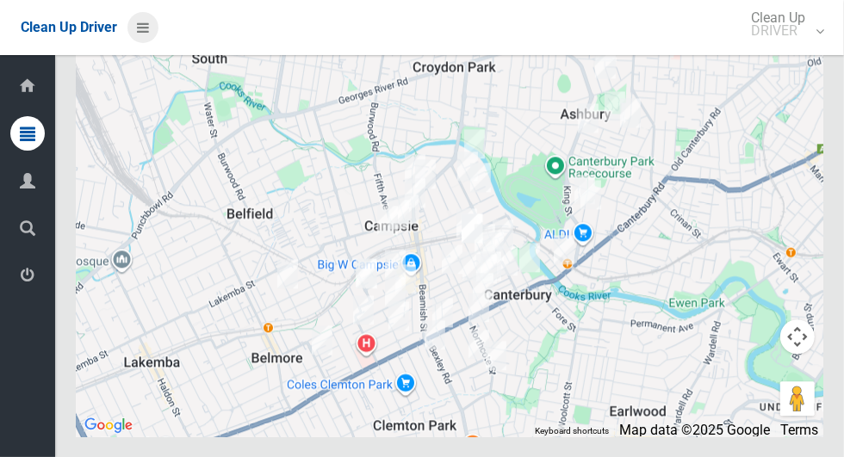
click at [145, 33] on icon at bounding box center [143, 27] width 12 height 29
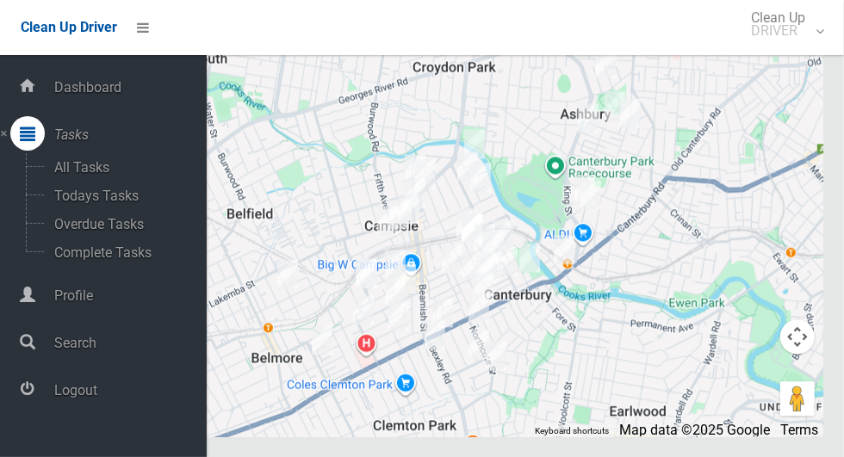
click at [60, 399] on span "Logout" at bounding box center [128, 390] width 158 height 16
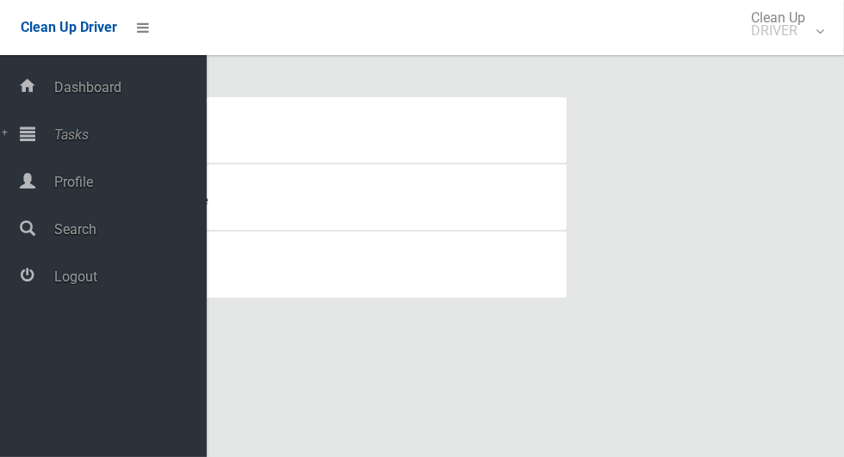
click at [59, 139] on span "Tasks" at bounding box center [128, 135] width 158 height 16
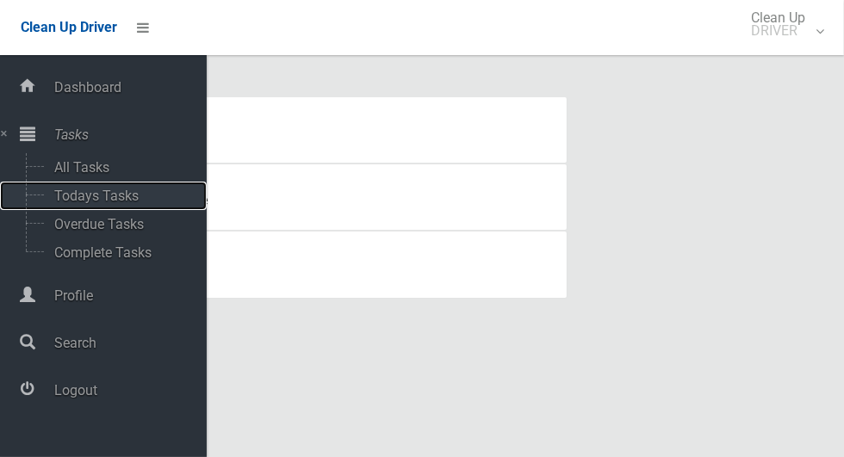
click at [74, 189] on span "Todays Tasks" at bounding box center [120, 196] width 143 height 16
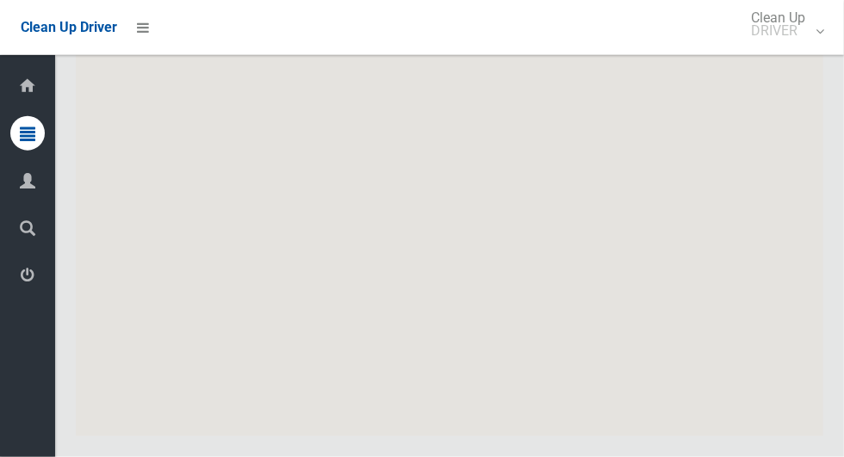
scroll to position [8493, 0]
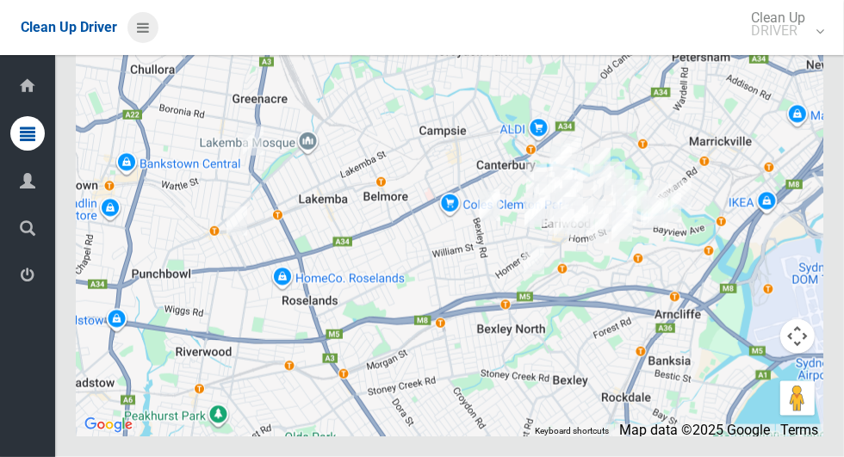
click at [139, 21] on icon at bounding box center [143, 27] width 12 height 29
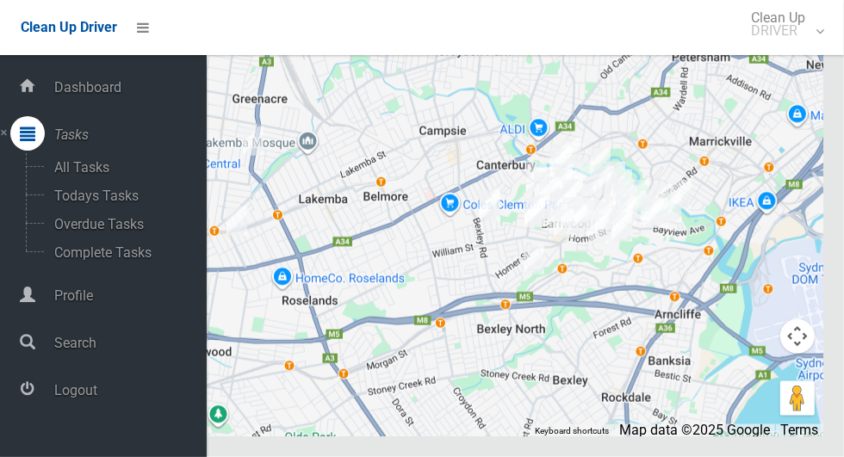
click at [57, 399] on span "Logout" at bounding box center [128, 390] width 158 height 16
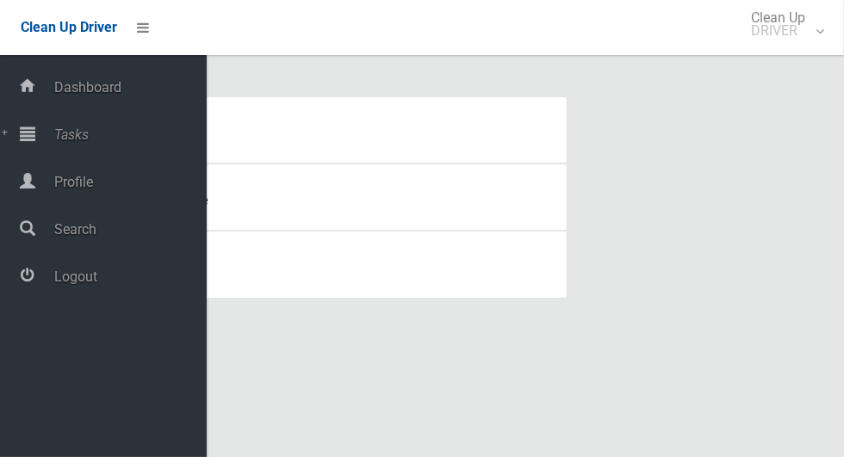
click at [55, 143] on span "Tasks" at bounding box center [128, 135] width 158 height 16
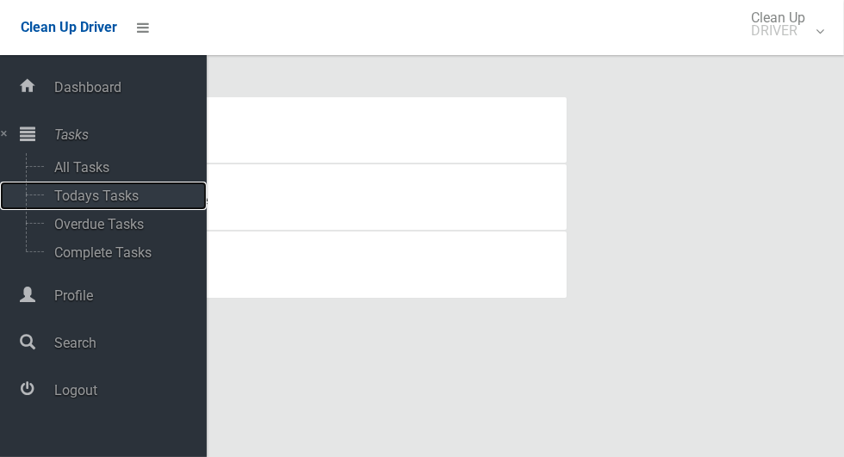
click at [69, 198] on span "Todays Tasks" at bounding box center [120, 196] width 143 height 16
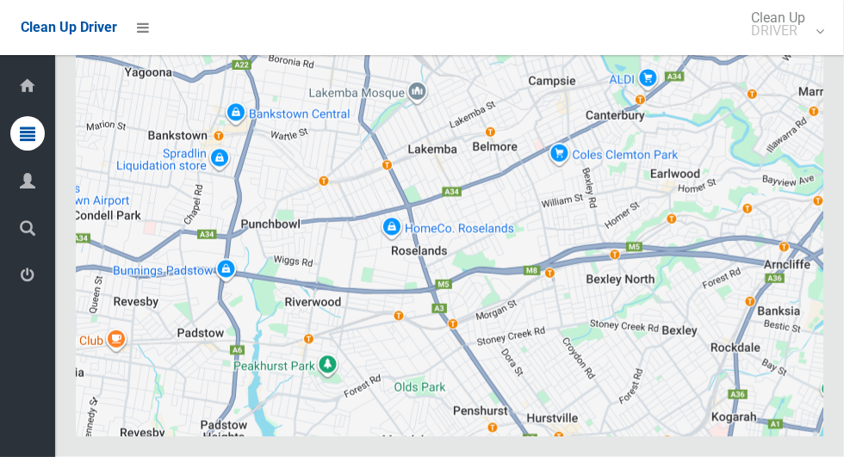
scroll to position [7772, 0]
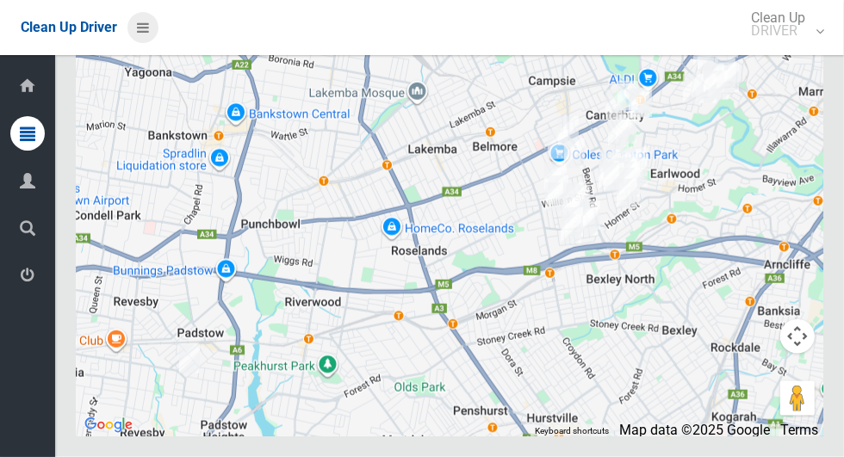
click at [149, 27] on icon at bounding box center [143, 27] width 12 height 29
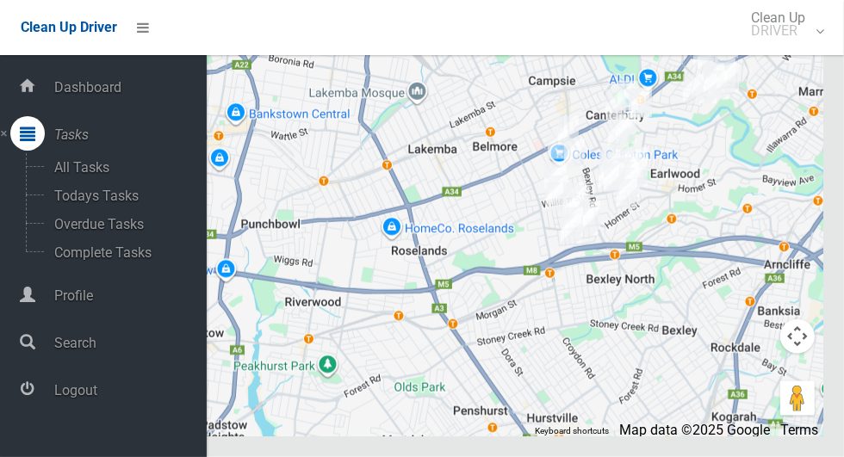
click at [68, 393] on span "Logout" at bounding box center [128, 390] width 158 height 16
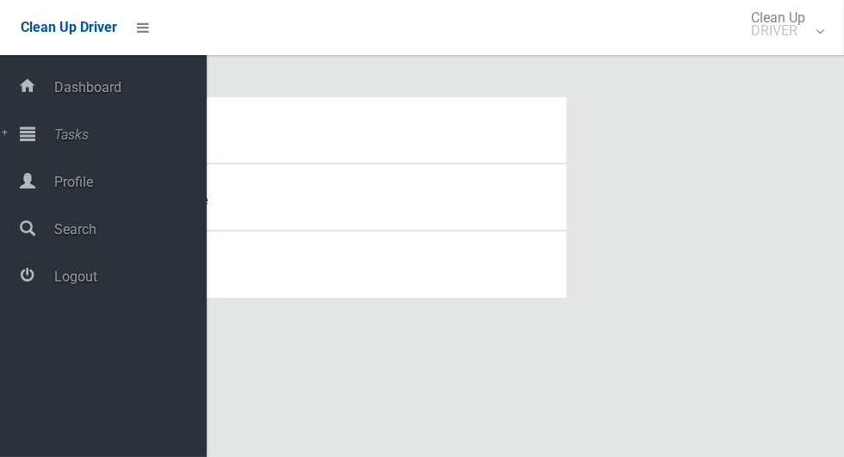
click at [35, 136] on icon at bounding box center [27, 133] width 15 height 34
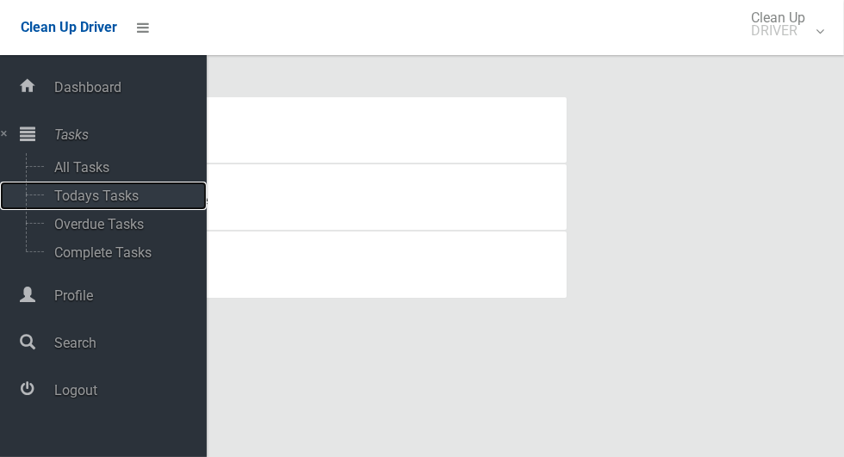
click at [60, 194] on span "Todays Tasks" at bounding box center [120, 196] width 143 height 16
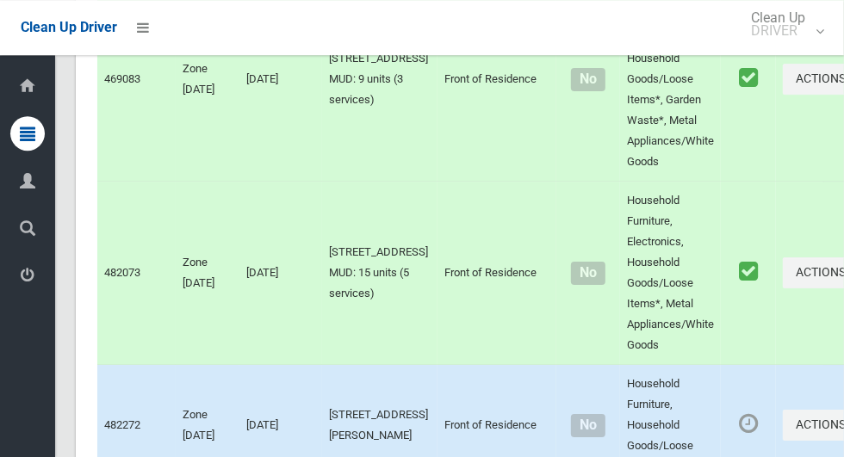
scroll to position [8120, 0]
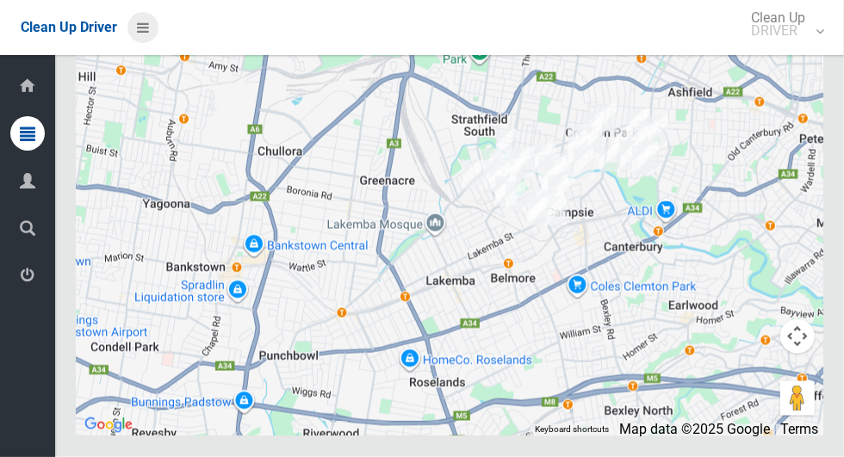
click at [139, 42] on icon at bounding box center [143, 27] width 12 height 29
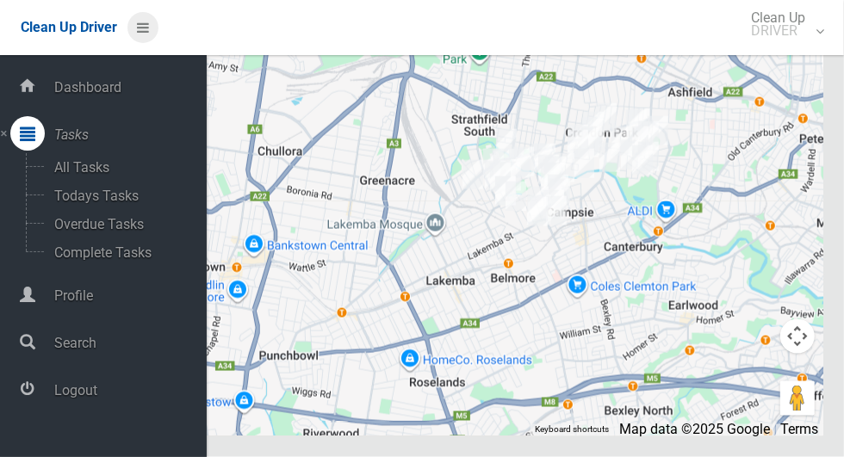
click at [139, 25] on icon at bounding box center [143, 27] width 12 height 29
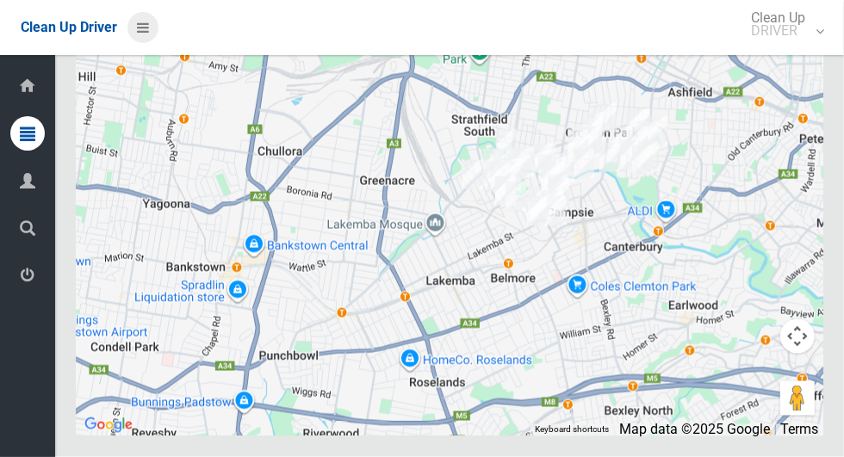
click at [149, 22] on icon at bounding box center [143, 27] width 12 height 29
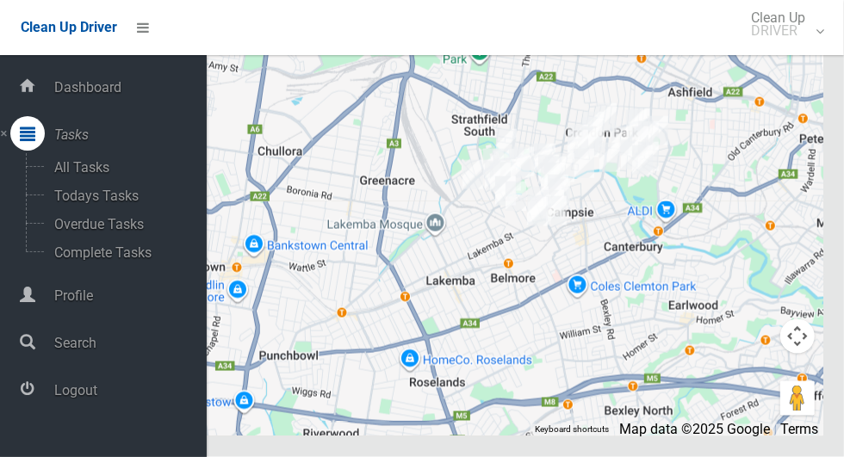
click at [97, 387] on span "Logout" at bounding box center [128, 390] width 158 height 16
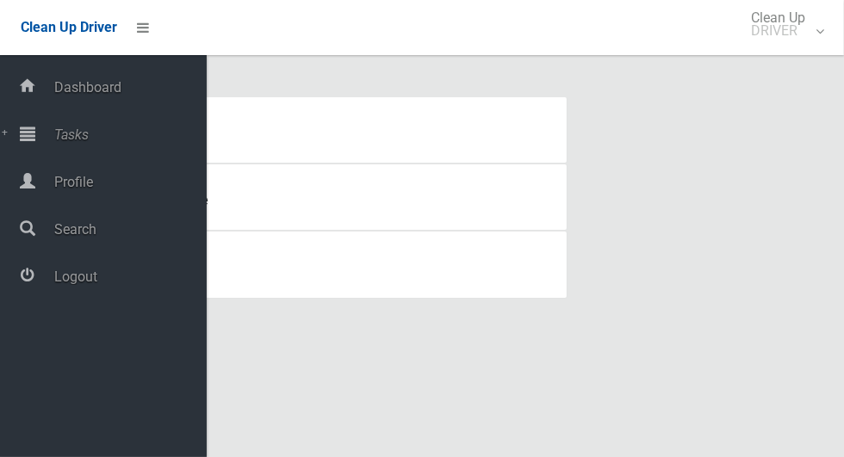
click at [64, 127] on span "Tasks" at bounding box center [128, 135] width 158 height 16
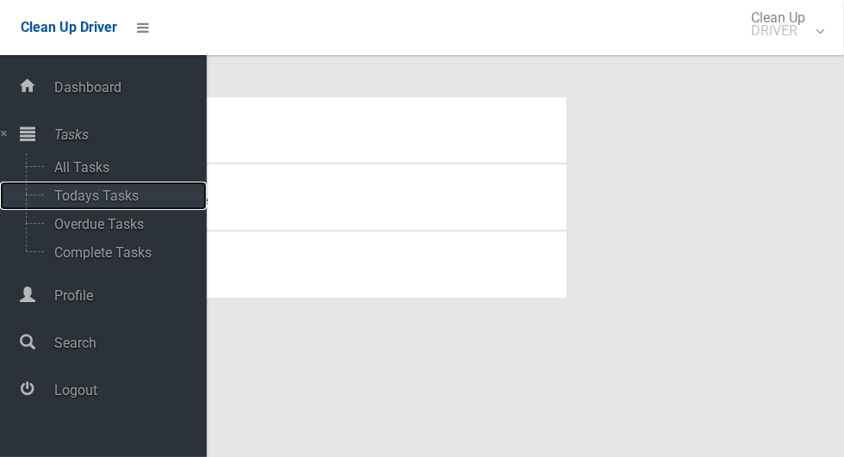
click at [70, 195] on span "Todays Tasks" at bounding box center [120, 196] width 143 height 16
